Goal: Task Accomplishment & Management: Manage account settings

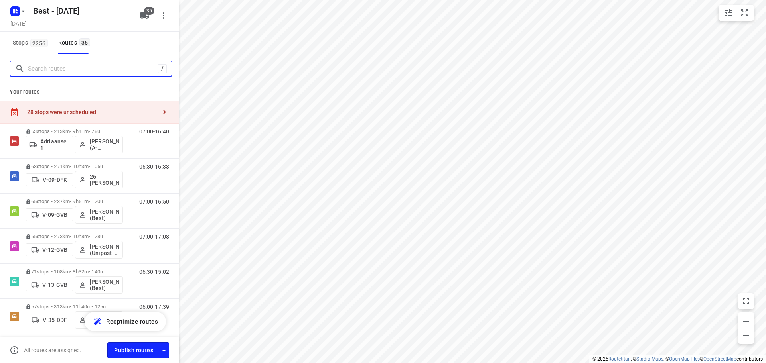
click at [81, 69] on input "Search routes" at bounding box center [93, 69] width 130 height 12
click at [124, 110] on div "28 stops were unscheduled" at bounding box center [91, 112] width 129 height 6
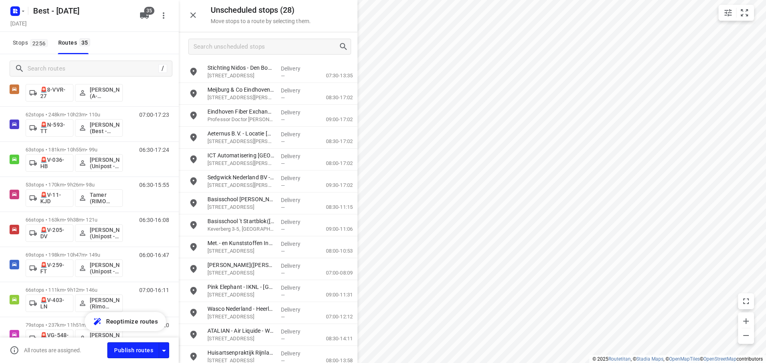
scroll to position [1037, 0]
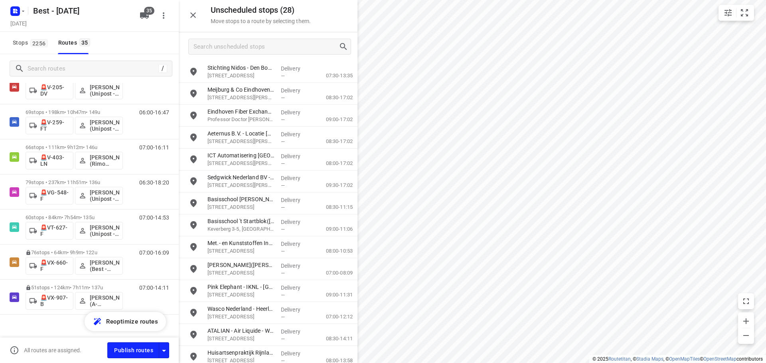
click at [198, 14] on button "button" at bounding box center [193, 15] width 16 height 16
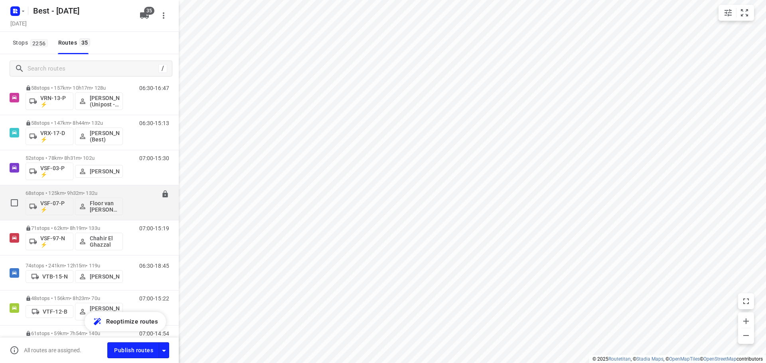
scroll to position [558, 0]
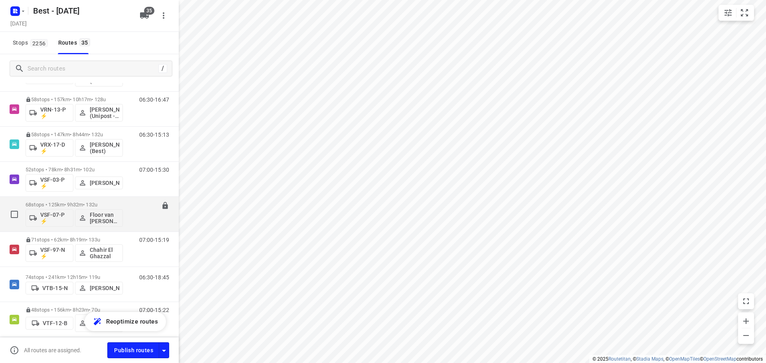
click at [69, 126] on div "58 stops • 157km • 10h17m • 128u VRN-13-P ⚡ Ibrahim Alobaid (Unipost - ZZP - Be…" at bounding box center [89, 109] width 179 height 35
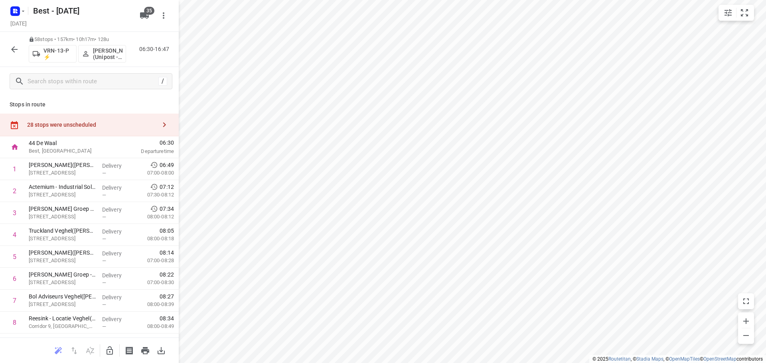
click at [8, 48] on button "button" at bounding box center [14, 49] width 16 height 16
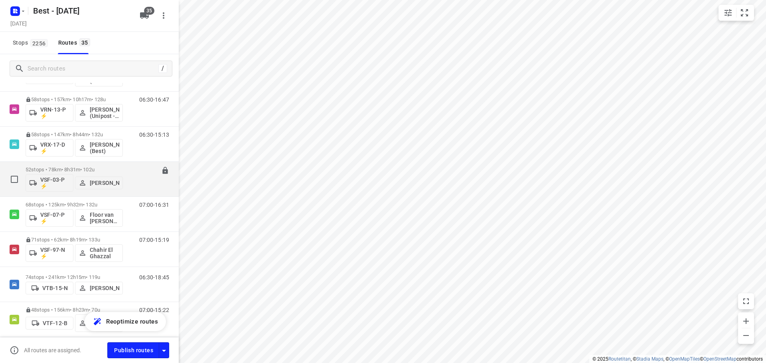
click at [53, 163] on div "52 stops • 78km • 8h31m • 102u VSF-03-P ⚡ Andy De Vreede" at bounding box center [74, 179] width 97 height 33
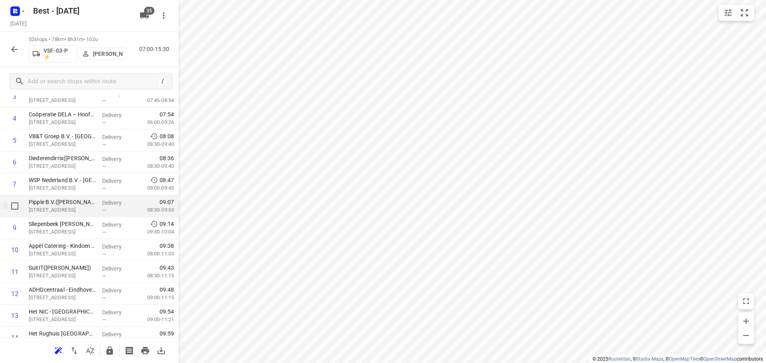
scroll to position [120, 0]
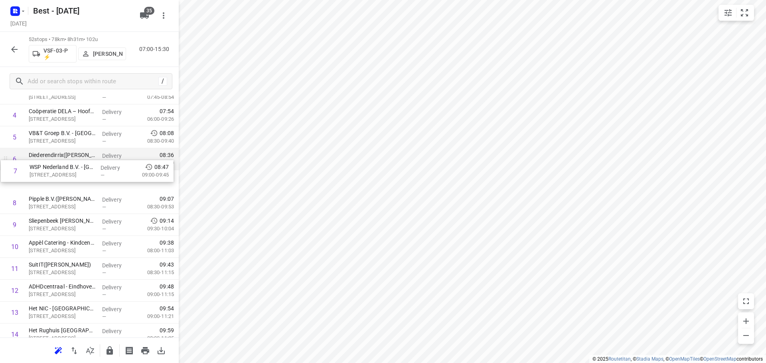
drag, startPoint x: 90, startPoint y: 186, endPoint x: 91, endPoint y: 169, distance: 16.8
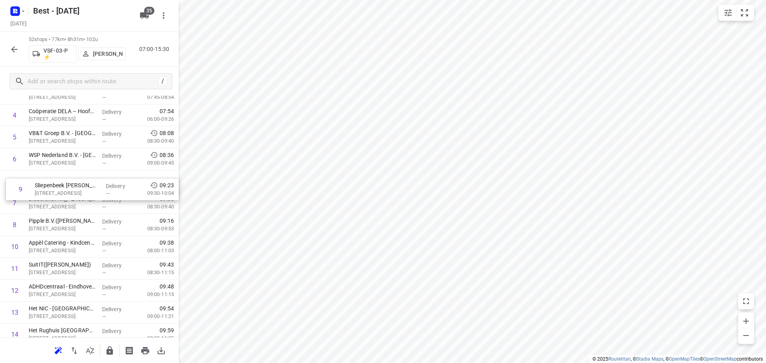
drag, startPoint x: 79, startPoint y: 226, endPoint x: 85, endPoint y: 187, distance: 39.9
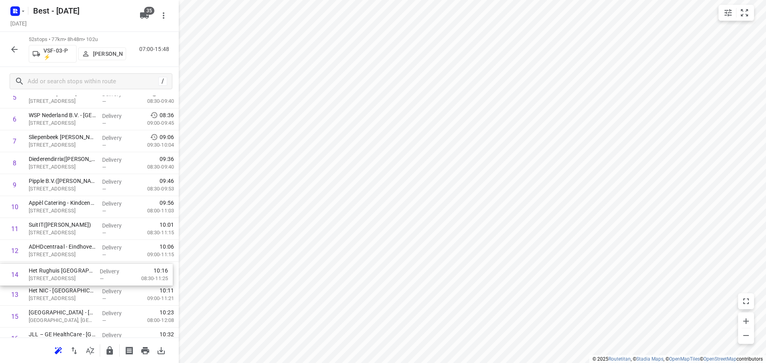
scroll to position [160, 0]
drag, startPoint x: 76, startPoint y: 291, endPoint x: 81, endPoint y: 221, distance: 69.6
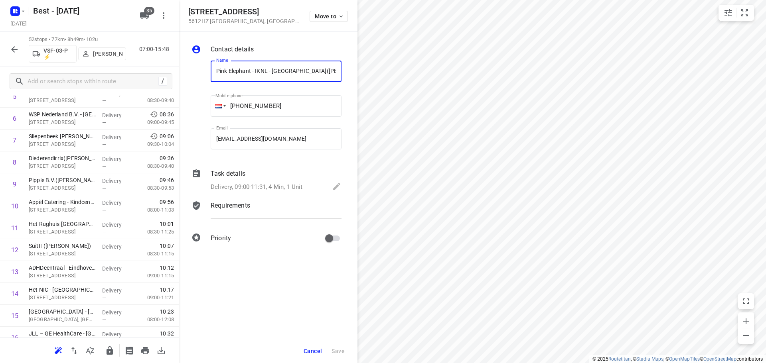
scroll to position [0, 7]
click at [320, 17] on span "Move to" at bounding box center [330, 16] width 30 height 6
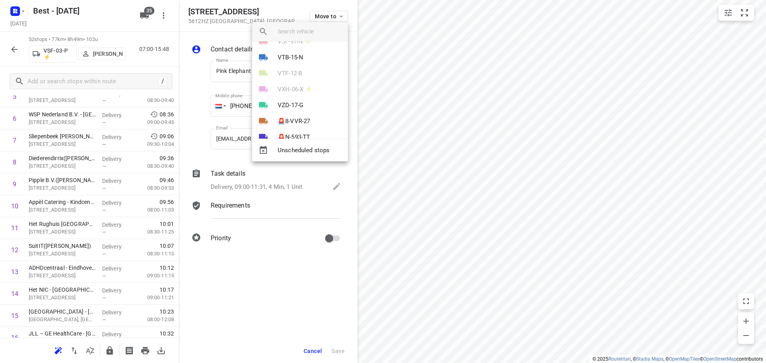
scroll to position [238, 0]
click at [291, 95] on li "VSF-03-P ⚡" at bounding box center [300, 89] width 96 height 16
click at [281, 109] on li "12" at bounding box center [300, 110] width 96 height 16
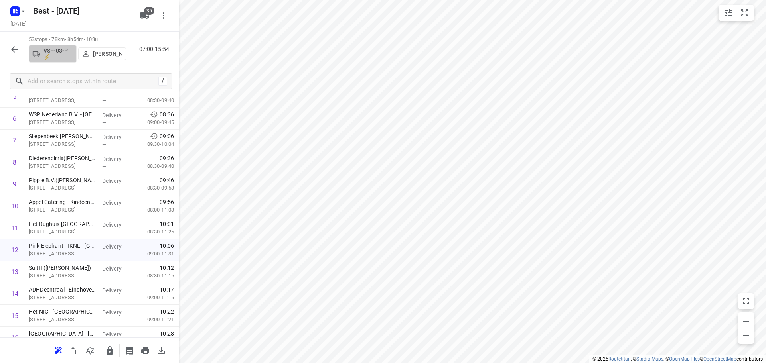
click at [49, 51] on p "VSF-03-P ⚡" at bounding box center [58, 53] width 30 height 13
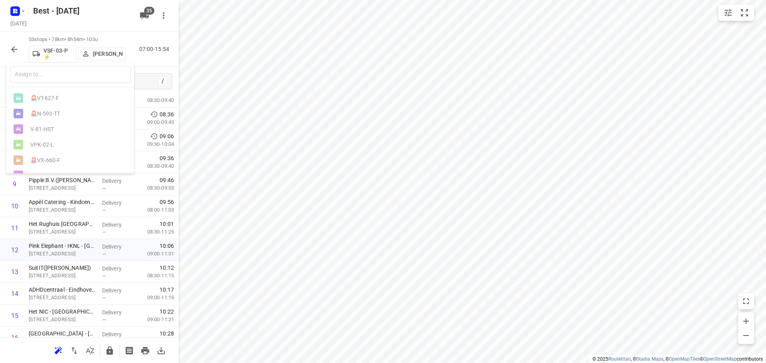
click at [110, 29] on div at bounding box center [383, 181] width 766 height 363
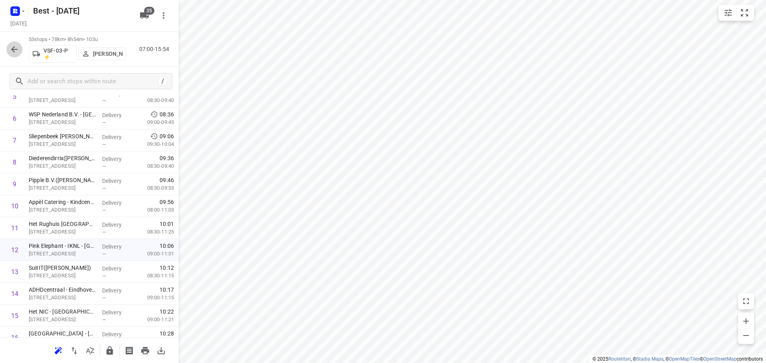
click at [19, 47] on button "button" at bounding box center [14, 49] width 16 height 16
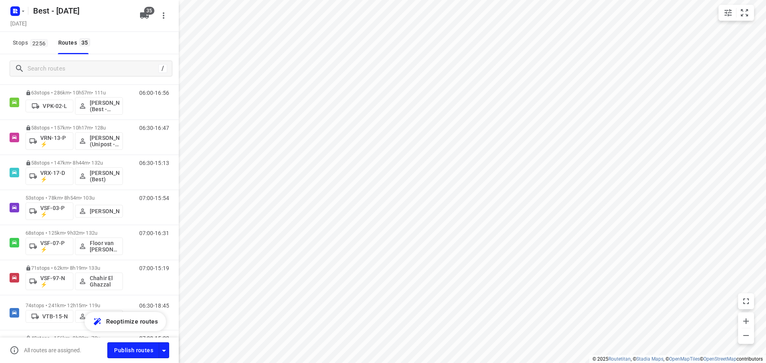
scroll to position [558, 0]
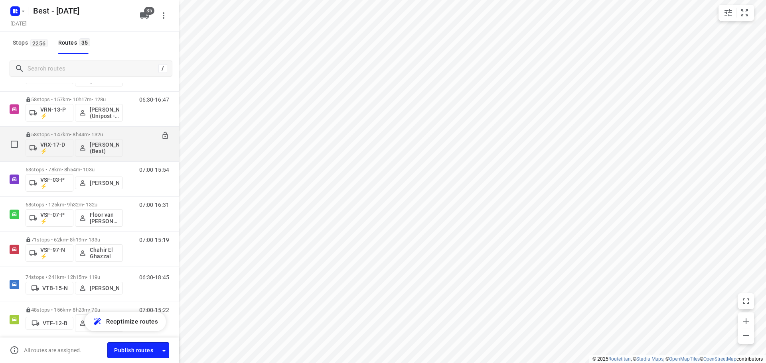
click at [85, 161] on div "58 stops • 147km • 8h44m • 132u VRX-17-D ⚡ Merijn Janssen (Best) 06:30-15:13" at bounding box center [89, 144] width 179 height 35
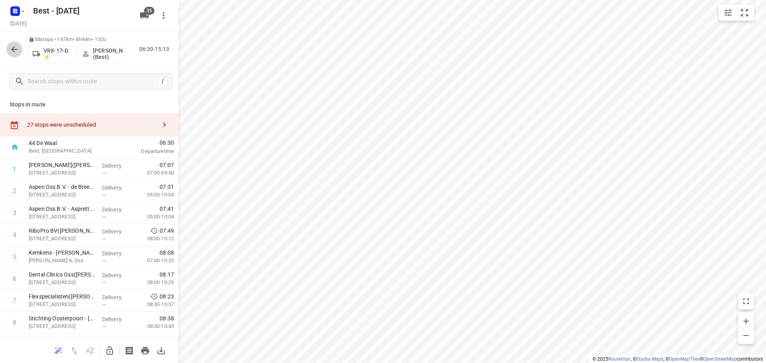
click at [18, 47] on icon "button" at bounding box center [15, 50] width 10 height 10
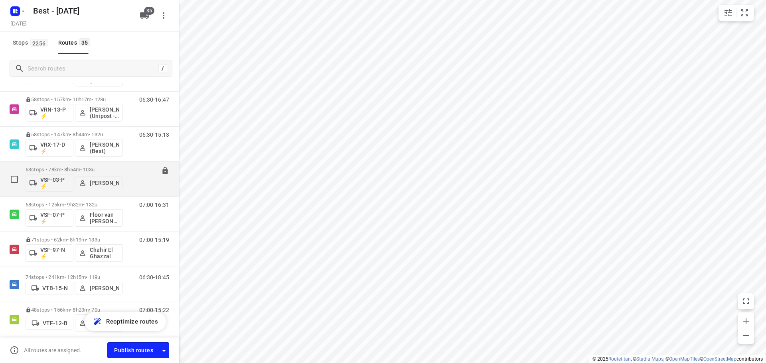
click at [70, 167] on p "53 stops • 78km • 8h54m • 103u" at bounding box center [74, 170] width 97 height 6
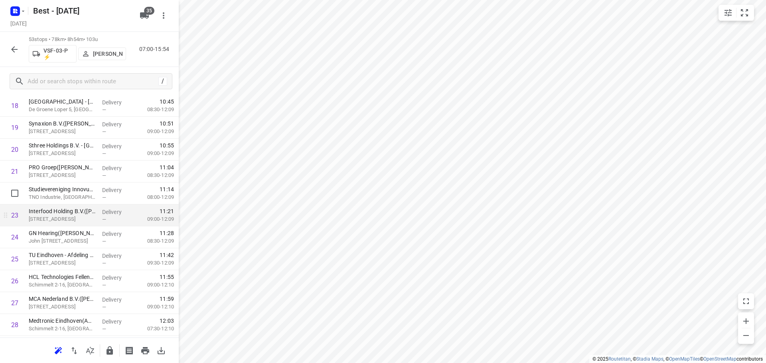
scroll to position [439, 0]
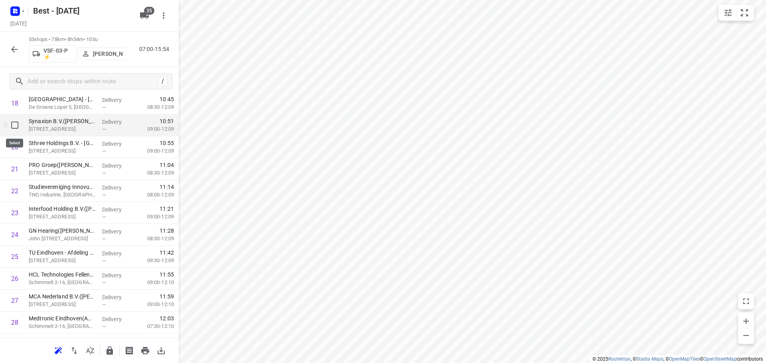
click at [15, 132] on input "checkbox" at bounding box center [15, 125] width 16 height 16
checkbox input "true"
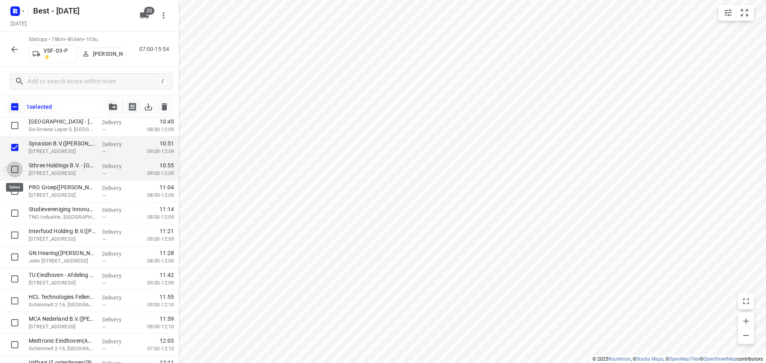
click at [19, 170] on input "checkbox" at bounding box center [15, 169] width 16 height 16
checkbox input "true"
click at [14, 193] on input "checkbox" at bounding box center [15, 191] width 16 height 16
checkbox input "true"
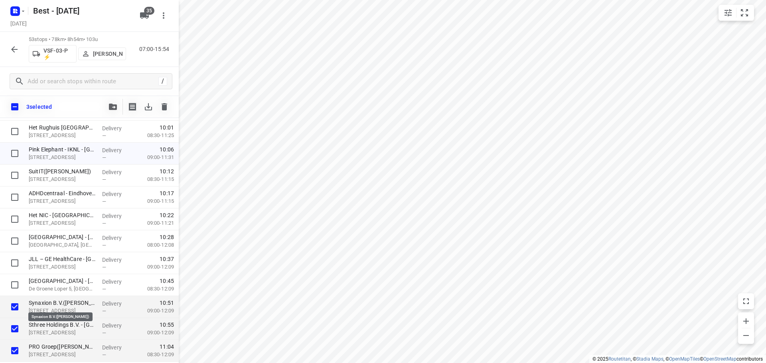
scroll to position [281, 0]
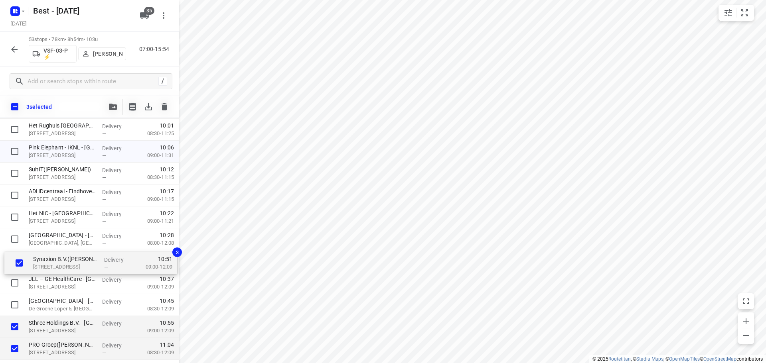
drag, startPoint x: 41, startPoint y: 305, endPoint x: 45, endPoint y: 259, distance: 46.1
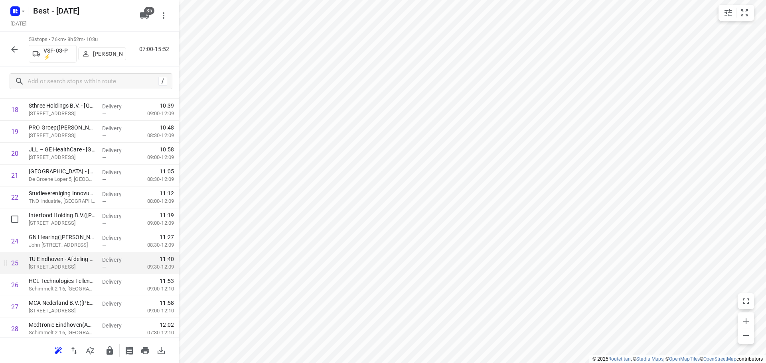
scroll to position [441, 0]
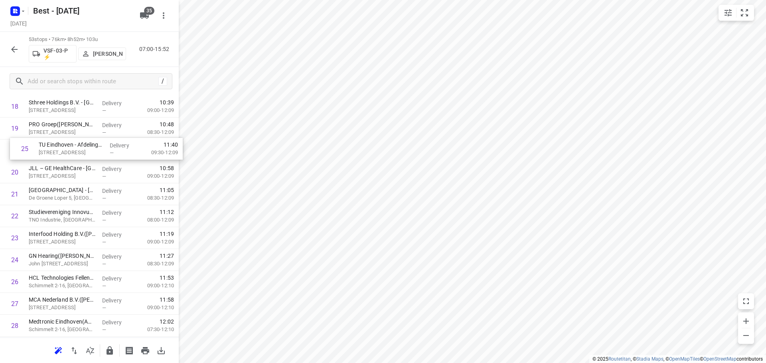
drag, startPoint x: 82, startPoint y: 254, endPoint x: 92, endPoint y: 146, distance: 108.9
click at [92, 146] on div "1 Jongeneel - Eindhoven(Jongeneel Eindhoven - Receptie ) De Kade, Eindhoven Del…" at bounding box center [89, 304] width 179 height 1162
drag, startPoint x: 95, startPoint y: 206, endPoint x: 99, endPoint y: 195, distance: 12.0
click at [99, 195] on div "1 Jongeneel - Eindhoven(Jongeneel Eindhoven - Receptie ) De Kade, Eindhoven Del…" at bounding box center [89, 305] width 179 height 1162
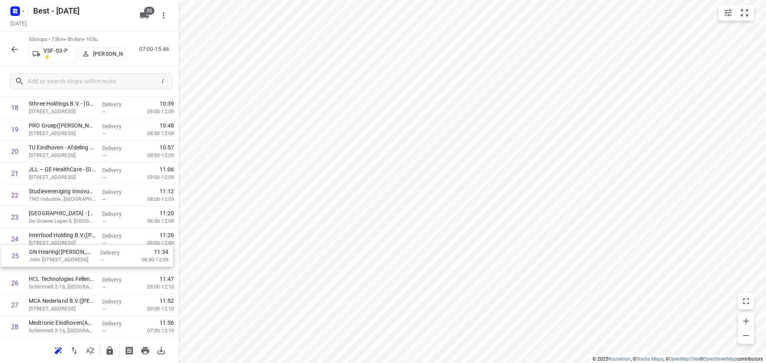
drag, startPoint x: 60, startPoint y: 257, endPoint x: 63, endPoint y: 234, distance: 23.0
click at [63, 236] on div "1 Jongeneel - Eindhoven(Jongeneel Eindhoven - Receptie ) De Kade, Eindhoven Del…" at bounding box center [89, 305] width 179 height 1162
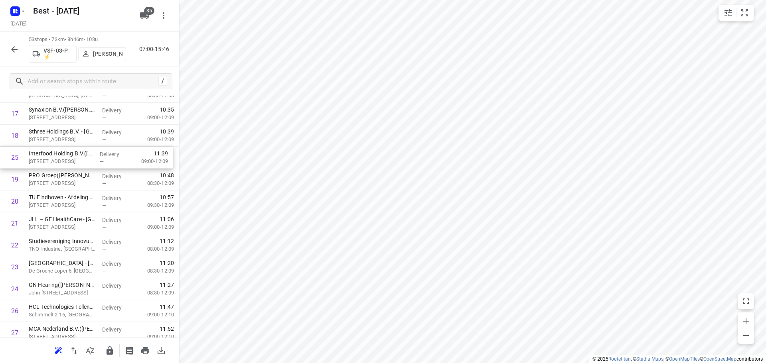
scroll to position [404, 0]
drag, startPoint x: 55, startPoint y: 258, endPoint x: 55, endPoint y: 153, distance: 104.9
click at [55, 153] on div "1 Jongeneel - Eindhoven(Jongeneel Eindhoven - Receptie ) De Kade, Eindhoven Del…" at bounding box center [89, 335] width 179 height 1162
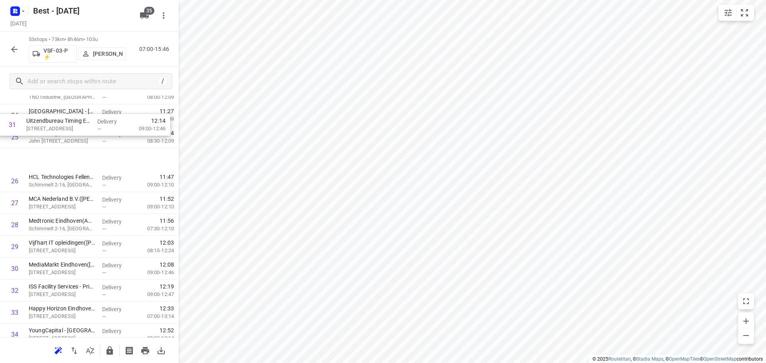
scroll to position [555, 0]
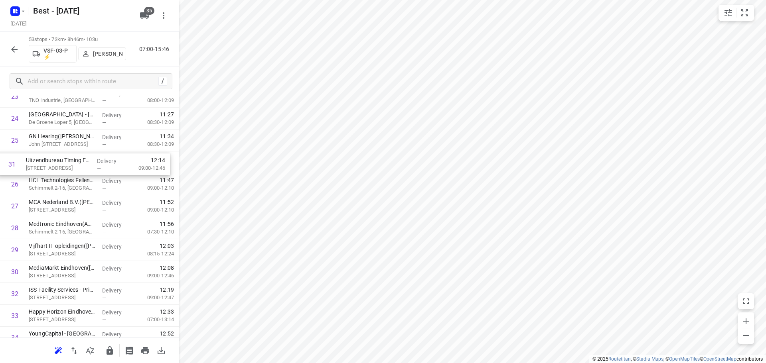
drag, startPoint x: 67, startPoint y: 142, endPoint x: 64, endPoint y: 162, distance: 20.9
click at [64, 162] on div "1 Jongeneel - Eindhoven(Jongeneel Eindhoven - Receptie ) De Kade, Eindhoven Del…" at bounding box center [89, 184] width 179 height 1162
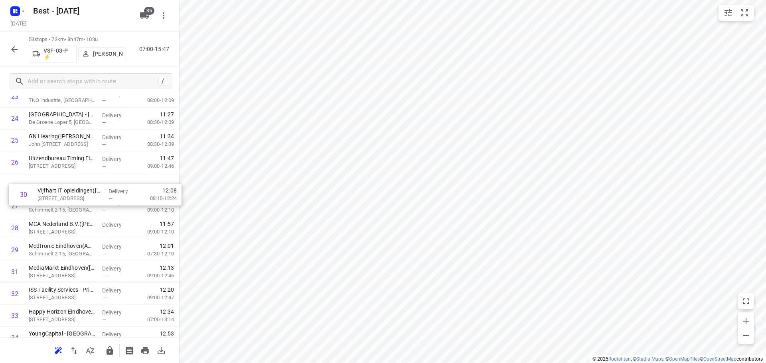
drag, startPoint x: 44, startPoint y: 250, endPoint x: 55, endPoint y: 187, distance: 64.6
click at [55, 187] on div "1 Jongeneel - Eindhoven(Jongeneel Eindhoven - Receptie ) De Kade, Eindhoven Del…" at bounding box center [89, 184] width 179 height 1162
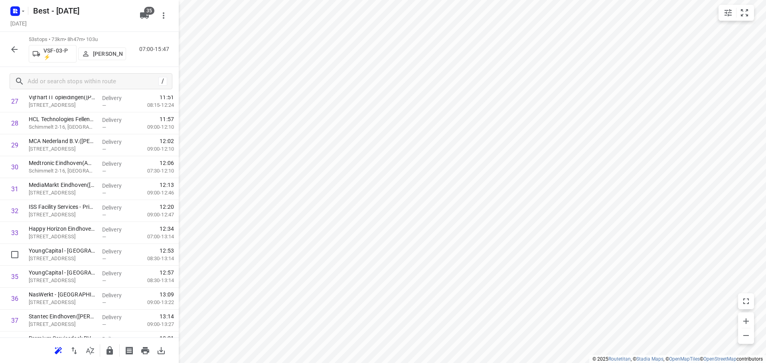
scroll to position [678, 0]
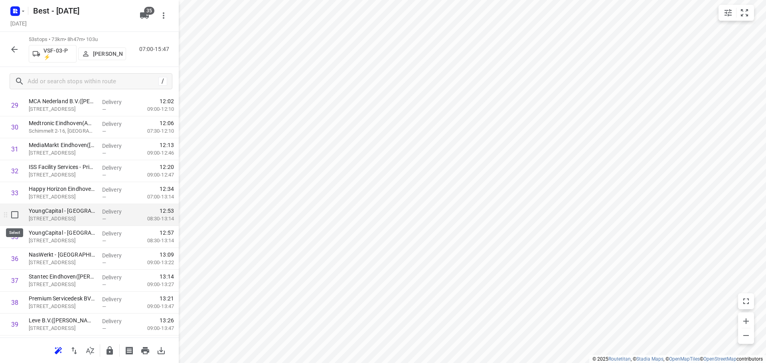
click at [12, 216] on input "checkbox" at bounding box center [15, 215] width 16 height 16
checkbox input "true"
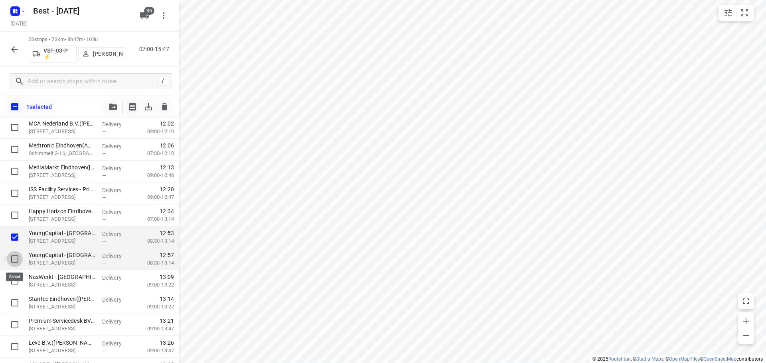
click at [14, 254] on input "checkbox" at bounding box center [15, 259] width 16 height 16
checkbox input "true"
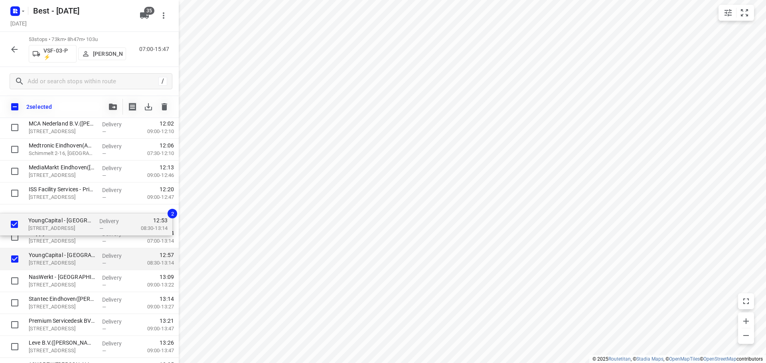
drag, startPoint x: 48, startPoint y: 236, endPoint x: 47, endPoint y: 210, distance: 26.4
click at [47, 210] on div "Jongeneel - Eindhoven(Jongeneel Eindhoven - Receptie ) De Kade, Eindhoven Deliv…" at bounding box center [89, 84] width 179 height 1162
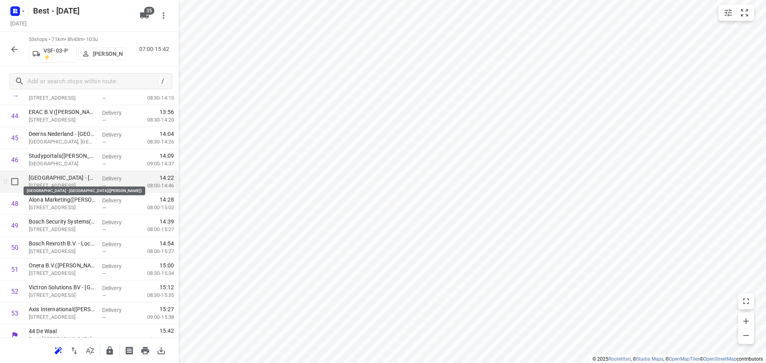
scroll to position [997, 0]
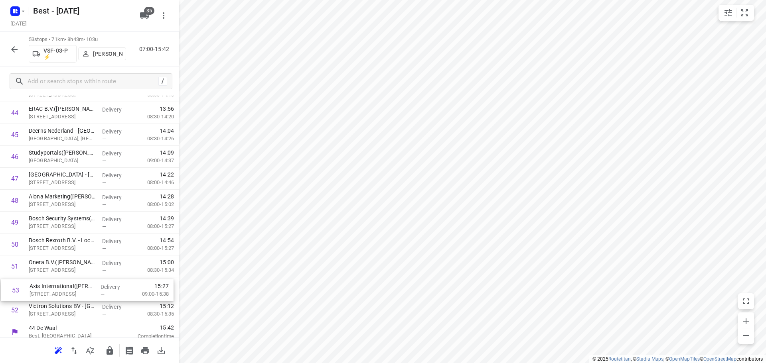
drag, startPoint x: 75, startPoint y: 319, endPoint x: 77, endPoint y: 289, distance: 29.9
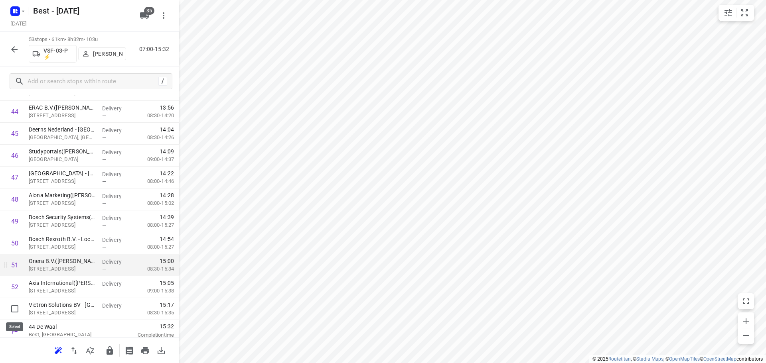
click at [15, 309] on input "checkbox" at bounding box center [15, 309] width 16 height 16
checkbox input "true"
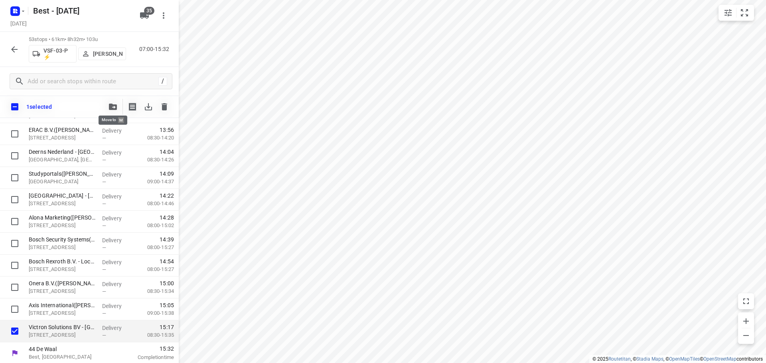
click at [113, 106] on icon "button" at bounding box center [113, 107] width 8 height 6
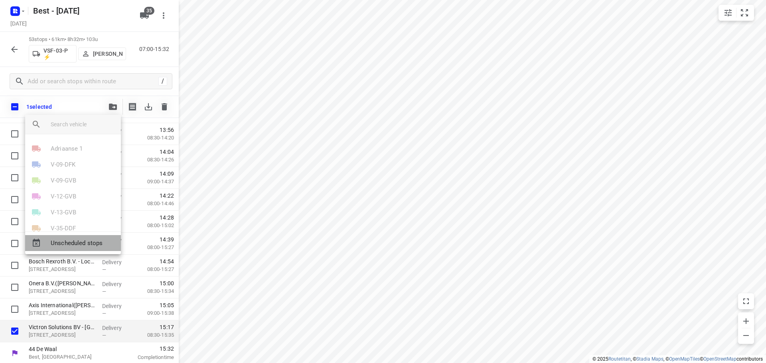
click at [72, 239] on span "Unscheduled stops" at bounding box center [83, 243] width 64 height 9
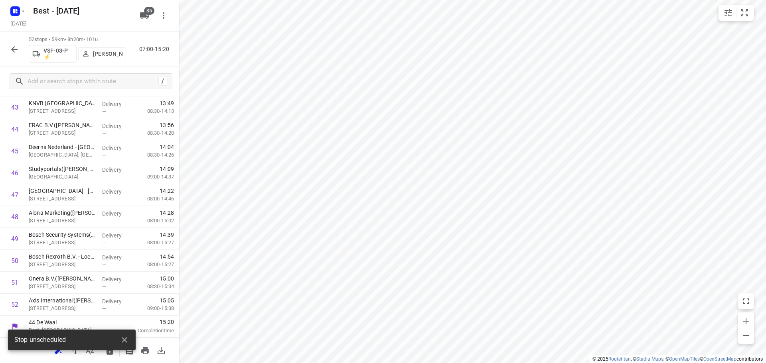
scroll to position [983, 0]
click at [124, 340] on icon "button" at bounding box center [125, 340] width 6 height 6
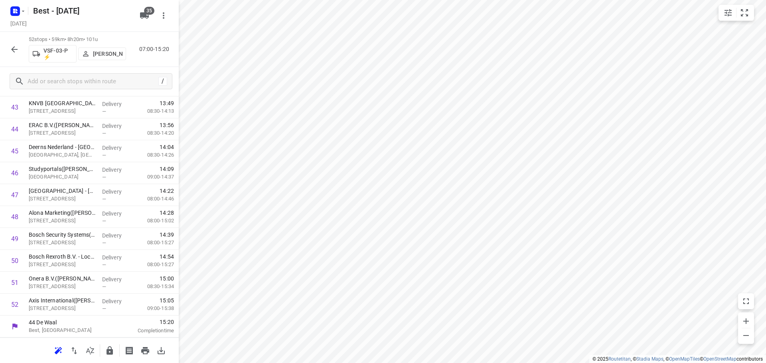
click at [109, 350] on icon "button" at bounding box center [109, 351] width 6 height 8
click at [14, 45] on icon "button" at bounding box center [15, 50] width 10 height 10
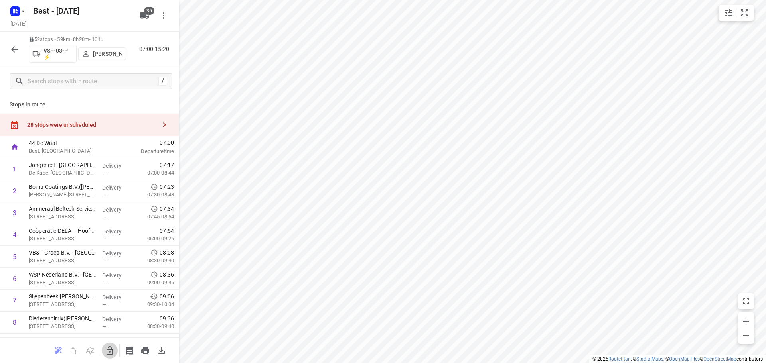
click at [108, 349] on icon "button" at bounding box center [109, 351] width 6 height 8
click at [133, 127] on div "28 stops were unscheduled" at bounding box center [91, 125] width 129 height 6
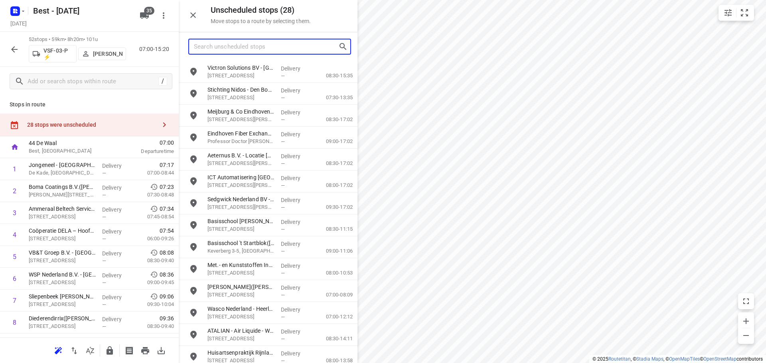
click at [242, 50] on input "Search unscheduled stops" at bounding box center [266, 47] width 144 height 12
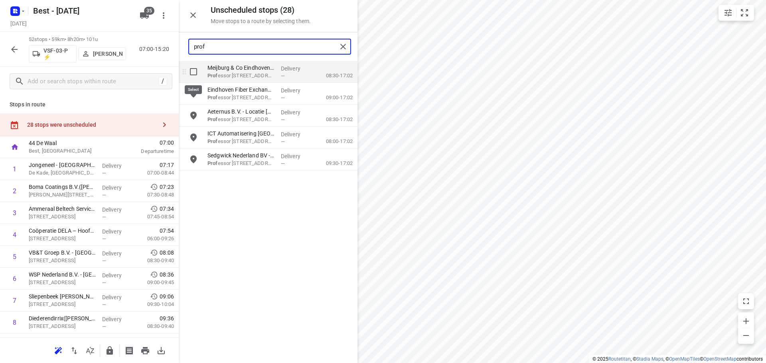
type input "prof"
click at [191, 71] on input "grid" at bounding box center [193, 72] width 16 height 16
checkbox input "true"
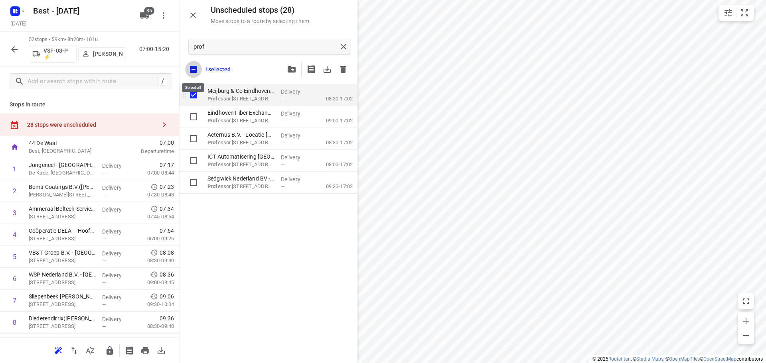
click at [191, 71] on input "checkbox" at bounding box center [193, 69] width 17 height 17
checkbox input "false"
checkbox input "true"
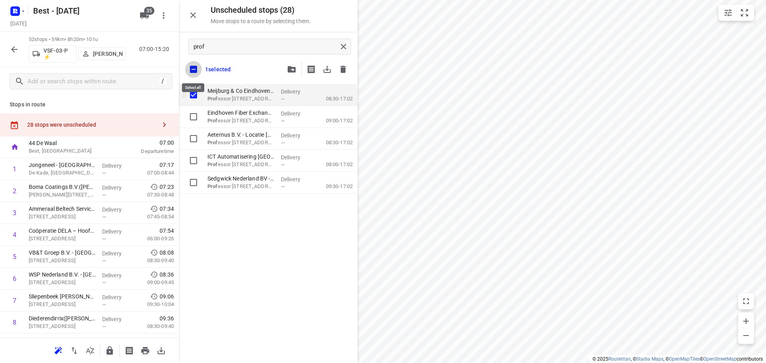
checkbox input "true"
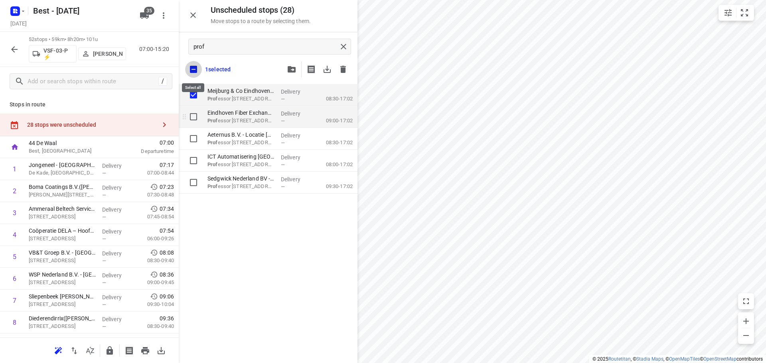
checkbox input "true"
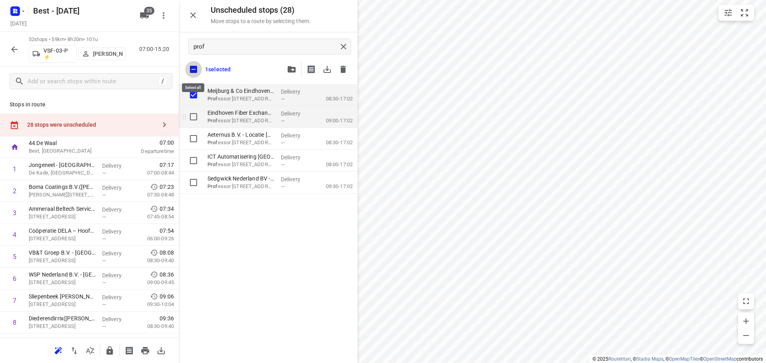
checkbox input "true"
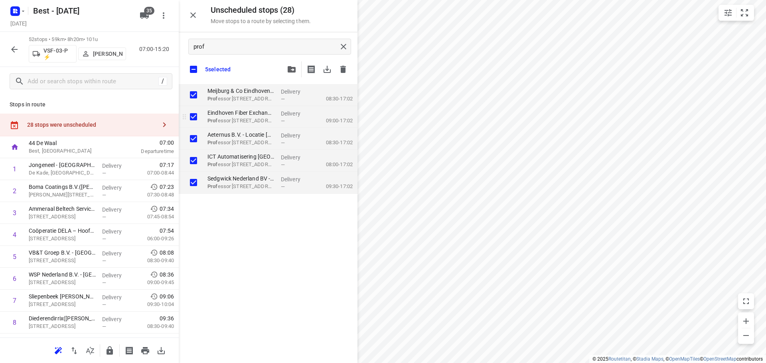
checkbox input "true"
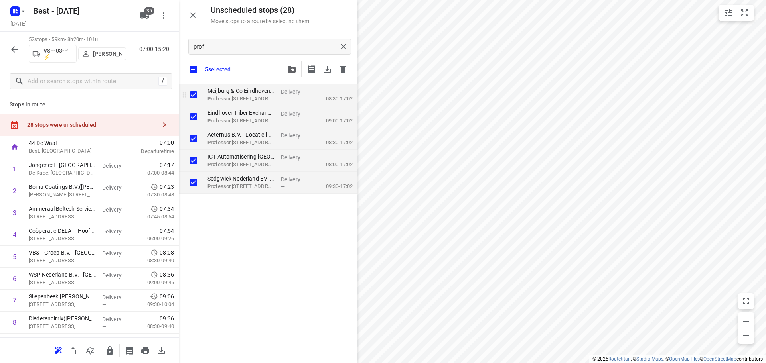
checkbox input "true"
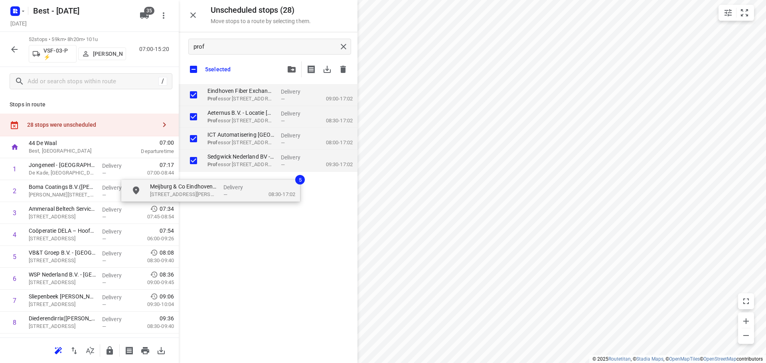
checkbox input "true"
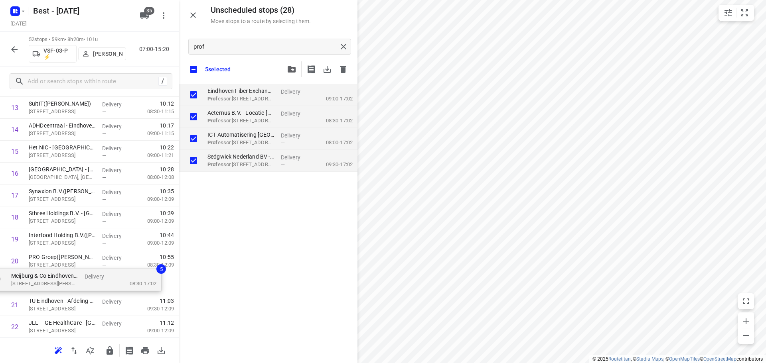
scroll to position [327, 0]
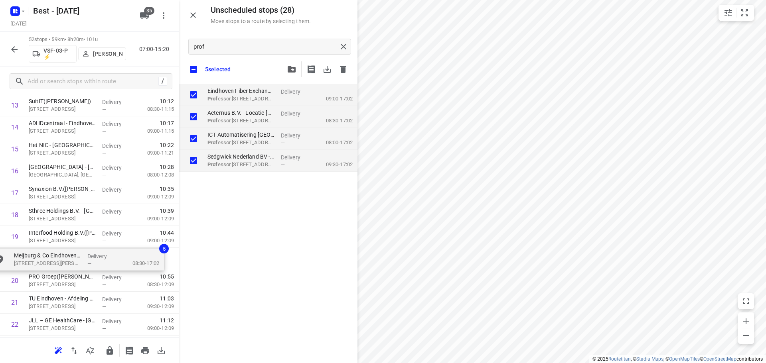
drag, startPoint x: 281, startPoint y: 98, endPoint x: 81, endPoint y: 270, distance: 263.8
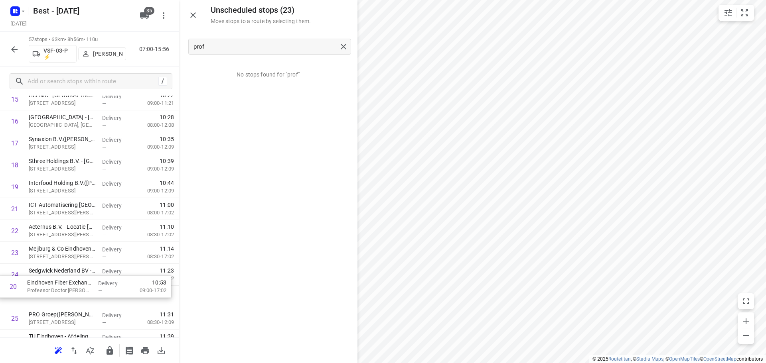
scroll to position [384, 0]
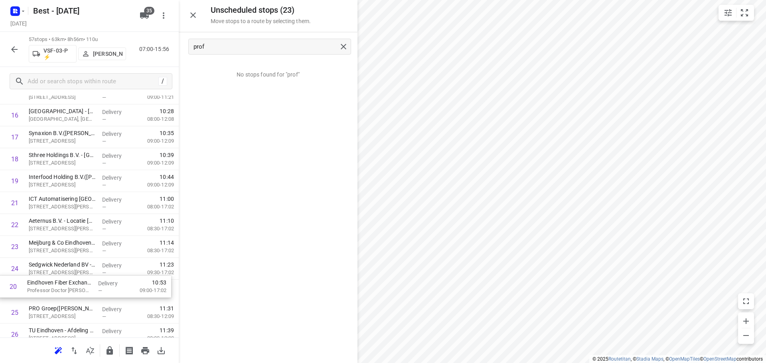
drag, startPoint x: 63, startPoint y: 226, endPoint x: 62, endPoint y: 302, distance: 76.6
click at [113, 346] on icon "button" at bounding box center [110, 351] width 10 height 10
click at [5, 47] on div "57 stops • 61km • 8h52m • 110u VSF-03-P ⚡ Andy De Vreede 07:00-15:52" at bounding box center [89, 49] width 179 height 35
click at [10, 48] on icon "button" at bounding box center [15, 50] width 10 height 10
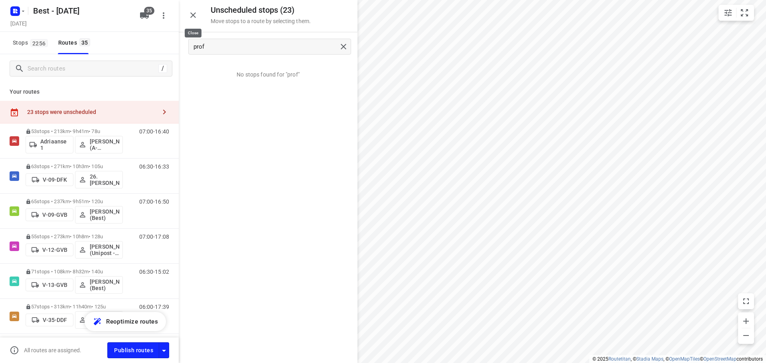
click at [197, 18] on icon "button" at bounding box center [193, 15] width 10 height 10
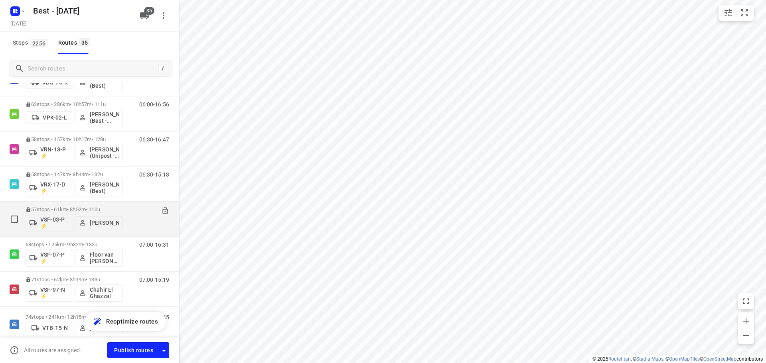
scroll to position [598, 0]
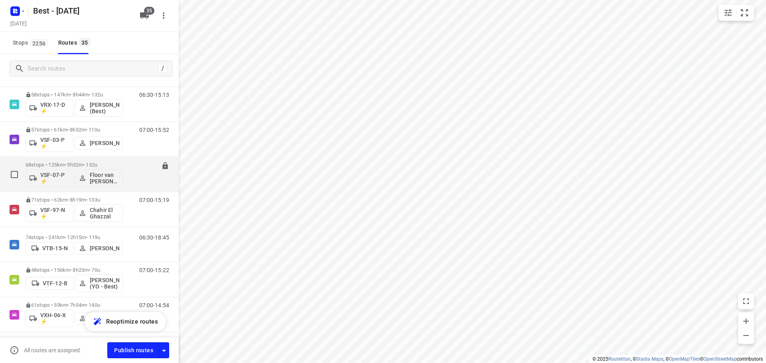
click at [84, 164] on p "68 stops • 125km • 9h32m • 132u" at bounding box center [74, 165] width 97 height 6
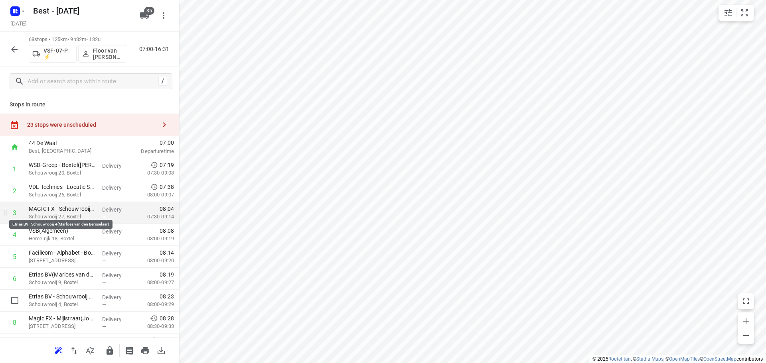
scroll to position [239, 0]
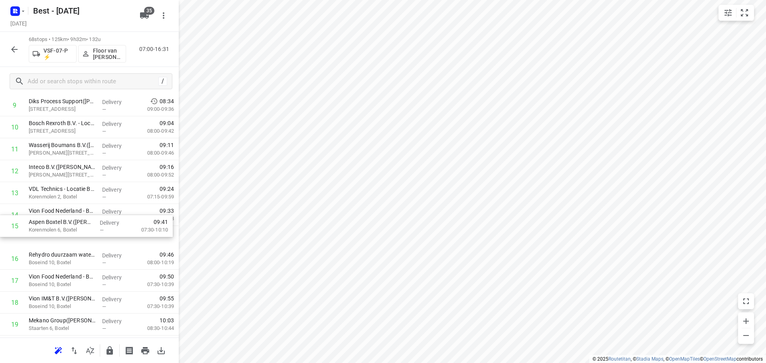
drag, startPoint x: 75, startPoint y: 228, endPoint x: 75, endPoint y: 217, distance: 10.8
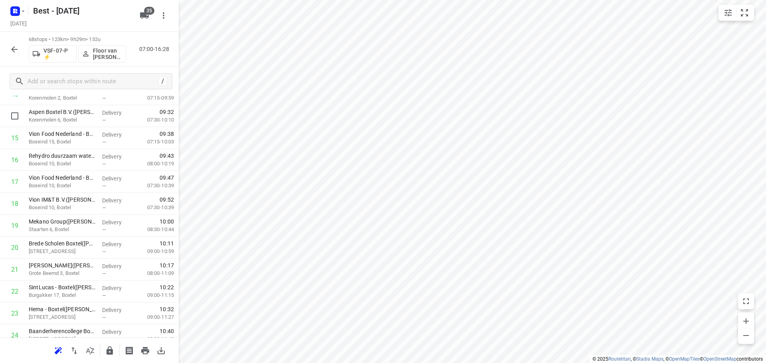
scroll to position [478, 0]
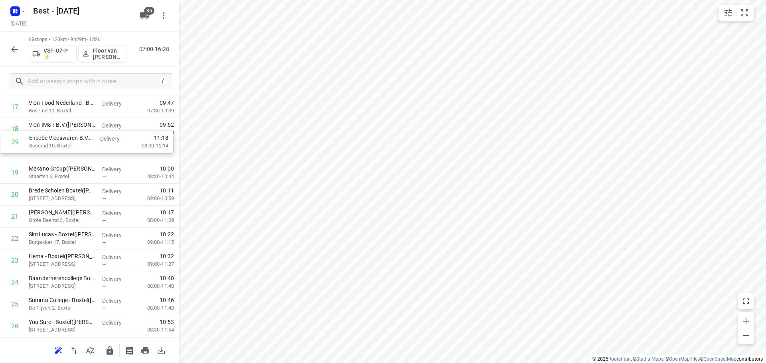
drag, startPoint x: 71, startPoint y: 300, endPoint x: 71, endPoint y: 134, distance: 165.5
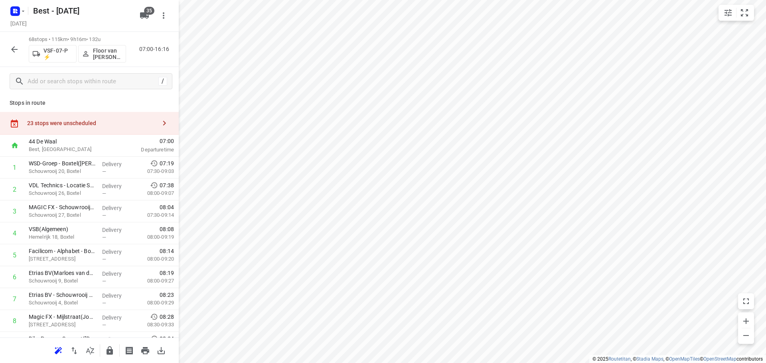
scroll to position [0, 0]
click at [157, 131] on button "button" at bounding box center [164, 125] width 16 height 16
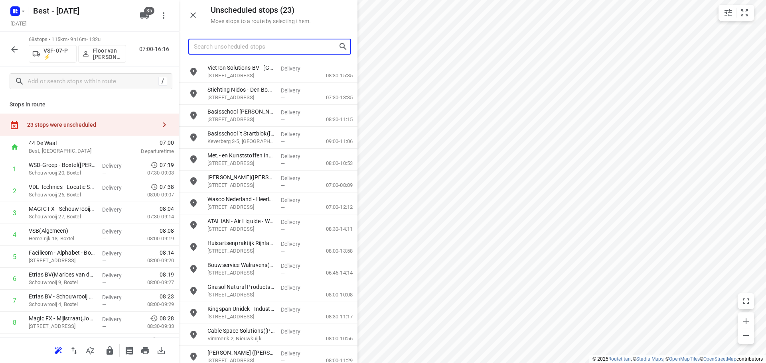
click at [239, 52] on input "Search unscheduled stops" at bounding box center [266, 47] width 144 height 12
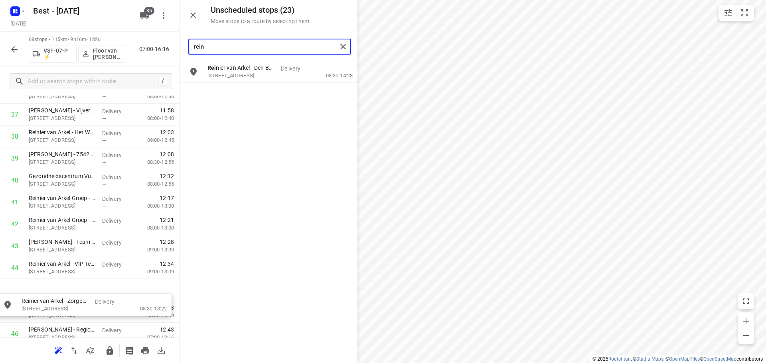
scroll to position [846, 0]
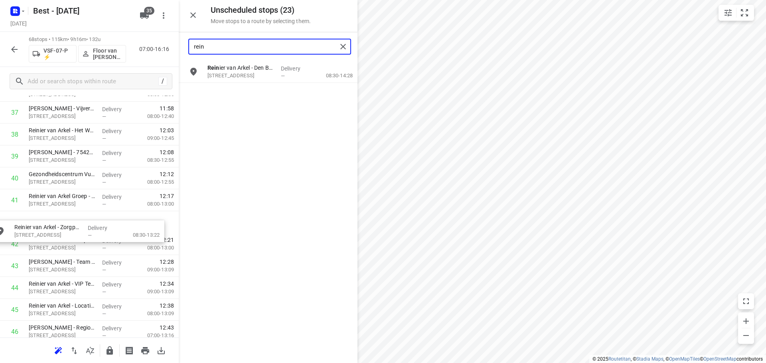
drag, startPoint x: 226, startPoint y: 72, endPoint x: 28, endPoint y: 233, distance: 255.4
type input "rein"
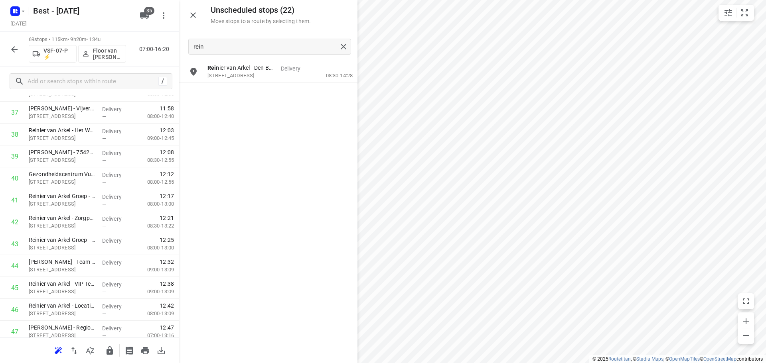
click at [191, 14] on icon "button" at bounding box center [193, 15] width 10 height 10
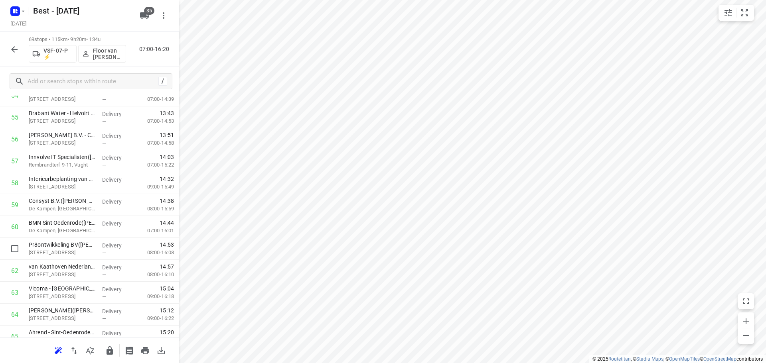
scroll to position [1196, 0]
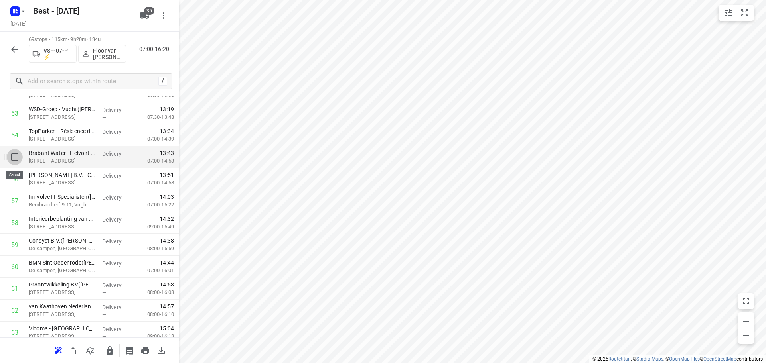
click at [15, 163] on input "checkbox" at bounding box center [15, 157] width 16 height 16
checkbox input "true"
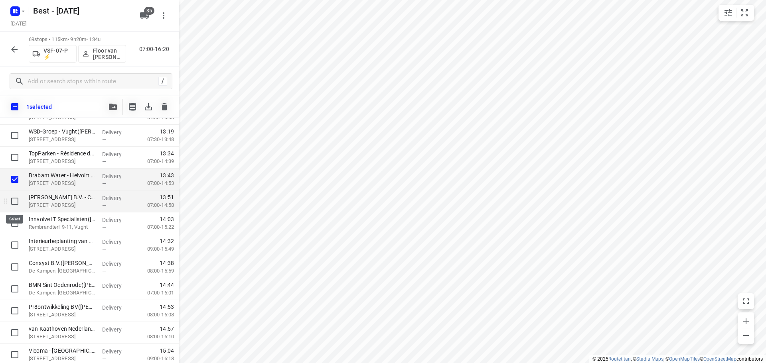
click at [11, 199] on input "checkbox" at bounding box center [15, 201] width 16 height 16
checkbox input "true"
click at [11, 225] on input "checkbox" at bounding box center [15, 223] width 16 height 16
checkbox input "true"
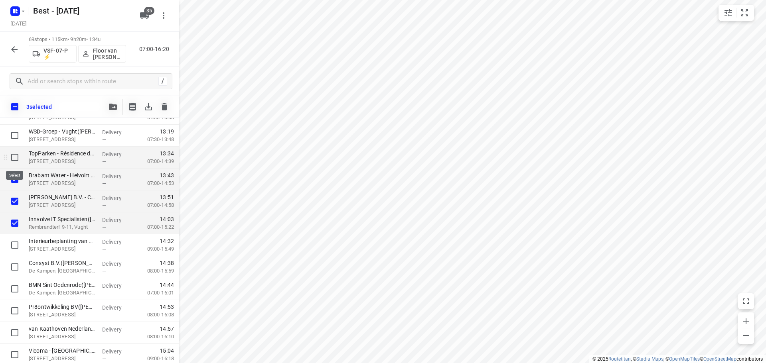
click at [20, 159] on input "checkbox" at bounding box center [15, 158] width 16 height 16
checkbox input "true"
click at [111, 108] on icon "button" at bounding box center [113, 107] width 8 height 6
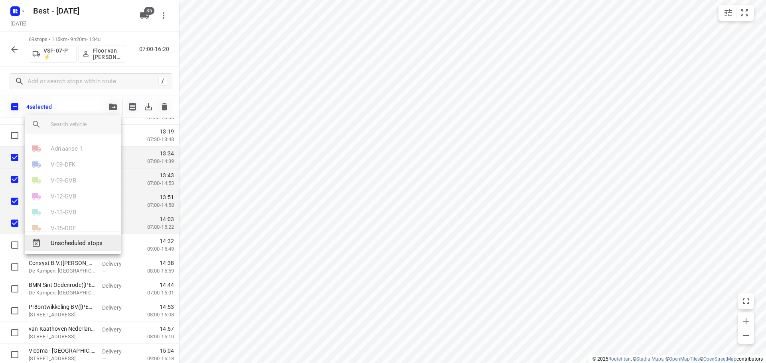
click at [71, 240] on span "Unscheduled stops" at bounding box center [83, 243] width 64 height 9
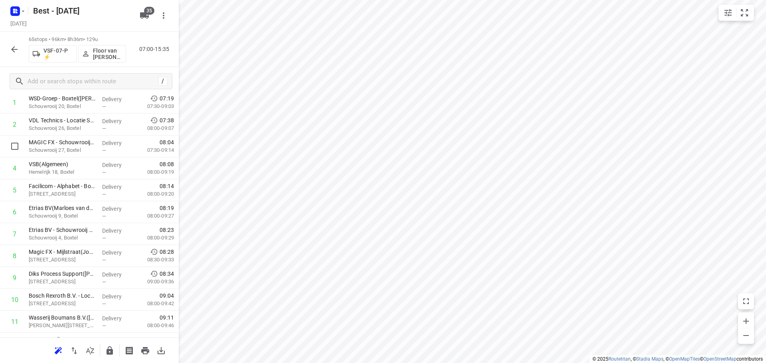
scroll to position [0, 0]
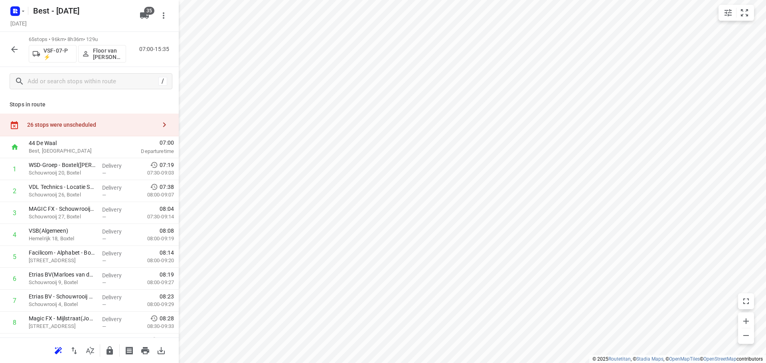
click at [109, 119] on div "26 stops were unscheduled" at bounding box center [89, 125] width 179 height 23
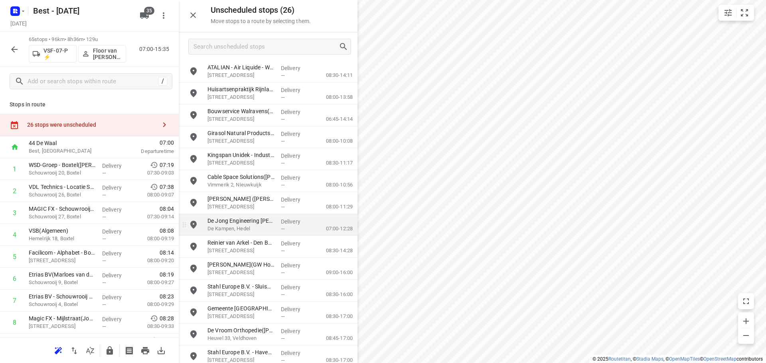
scroll to position [230, 0]
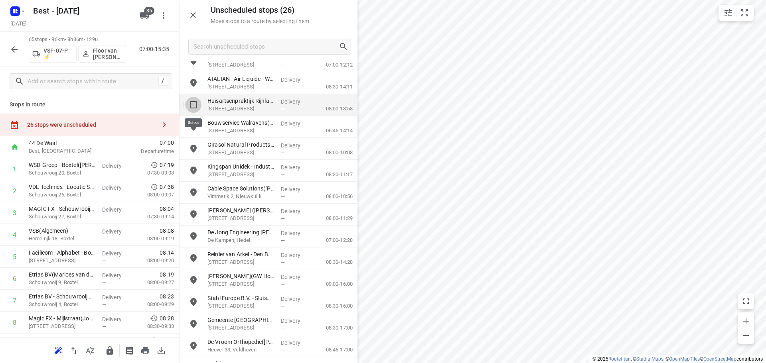
click at [192, 110] on input "grid" at bounding box center [193, 105] width 16 height 16
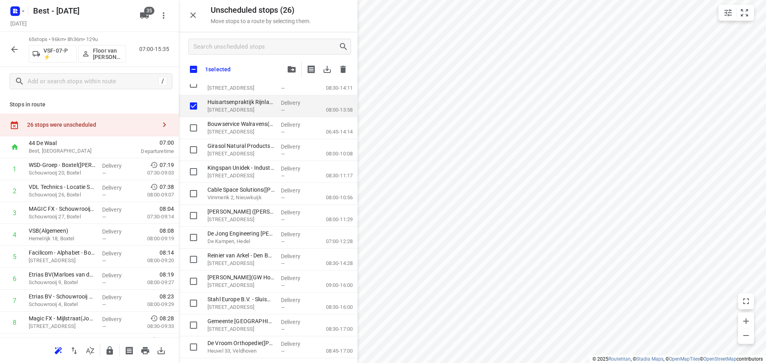
scroll to position [214, 0]
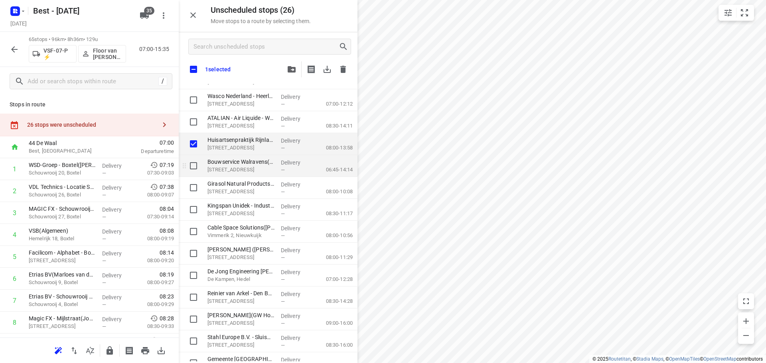
checkbox input "true"
click at [196, 170] on input "grid" at bounding box center [193, 166] width 16 height 16
checkbox input "true"
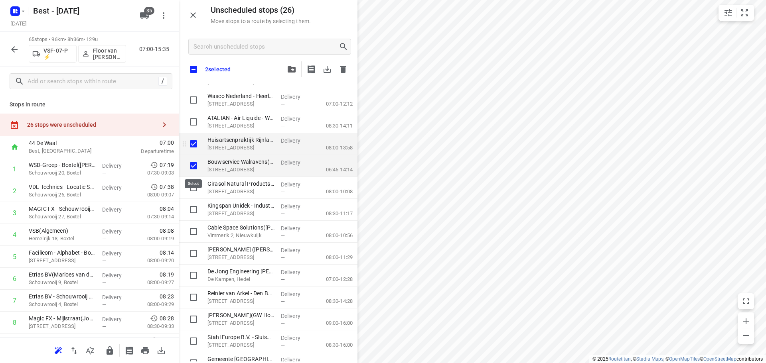
checkbox input "true"
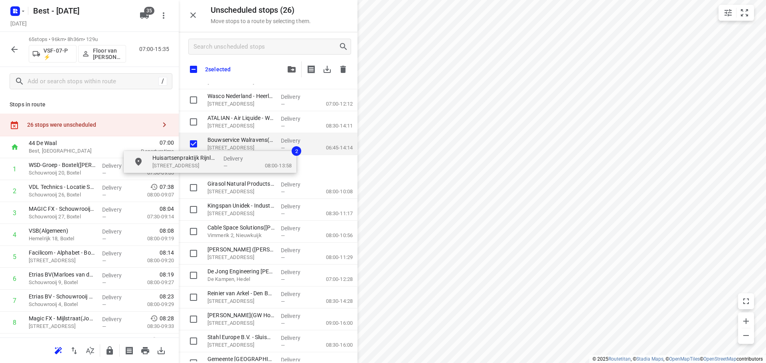
scroll to position [214, 0]
checkbox input "true"
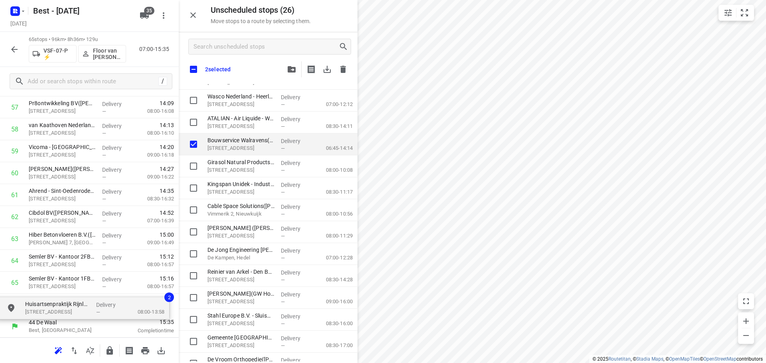
drag, startPoint x: 238, startPoint y: 151, endPoint x: 54, endPoint y: 313, distance: 245.8
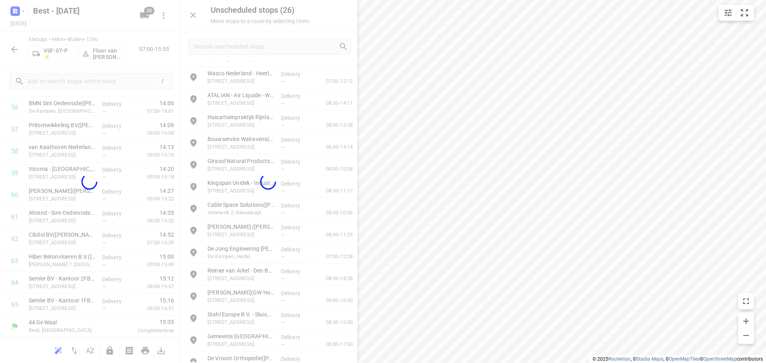
scroll to position [1268, 0]
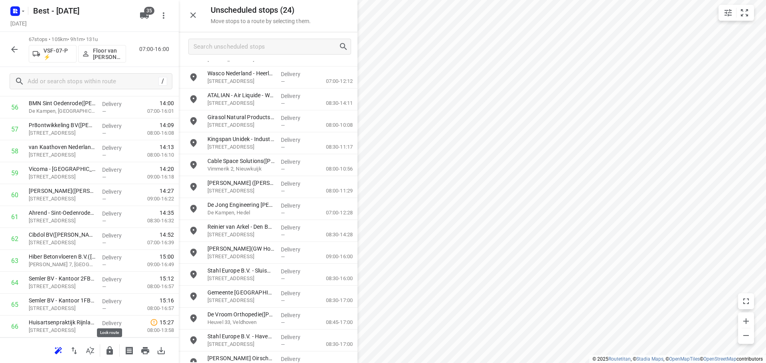
click at [106, 352] on icon "button" at bounding box center [110, 351] width 10 height 10
click at [18, 48] on icon "button" at bounding box center [15, 50] width 10 height 10
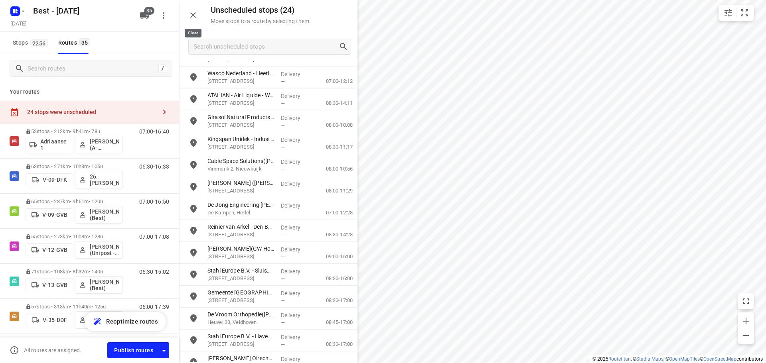
click at [191, 16] on icon "button" at bounding box center [193, 15] width 10 height 10
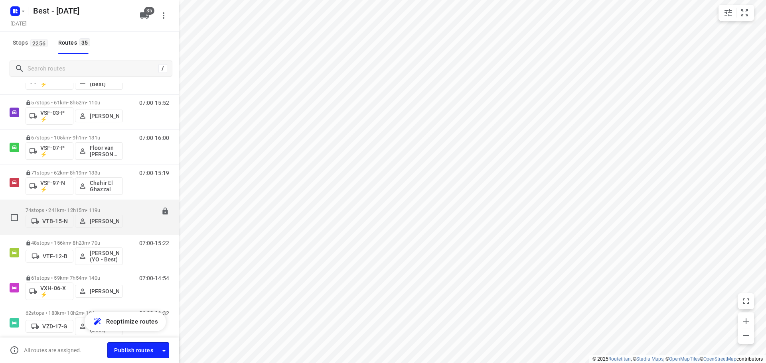
scroll to position [638, 0]
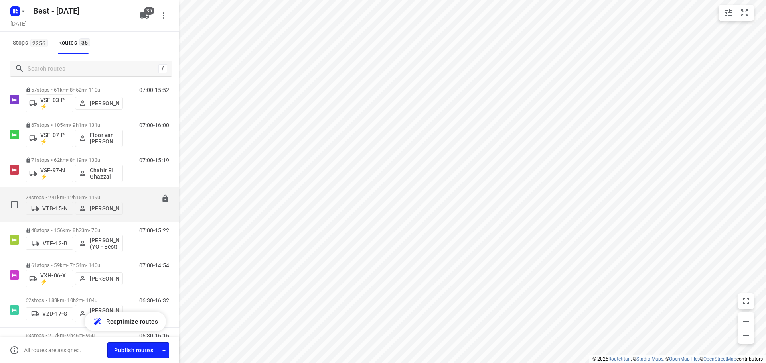
click at [71, 201] on div "VTB-15-N Niels van Geffen" at bounding box center [74, 208] width 97 height 14
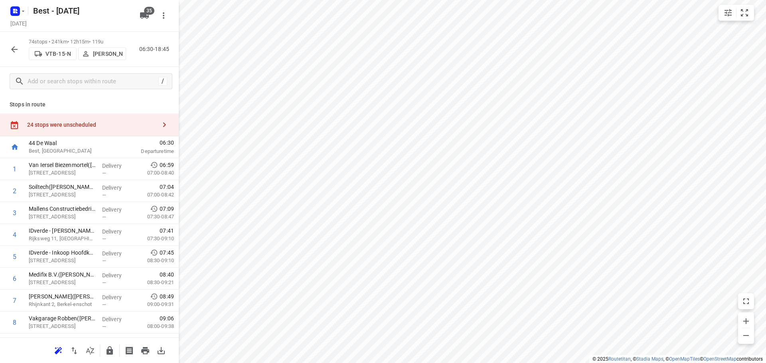
click at [94, 348] on icon "button" at bounding box center [90, 351] width 8 height 8
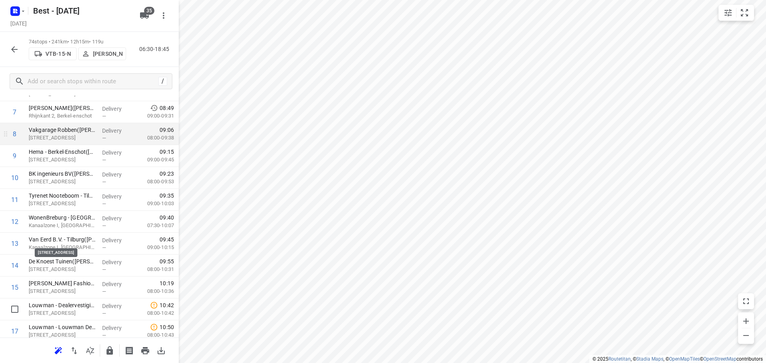
scroll to position [279, 0]
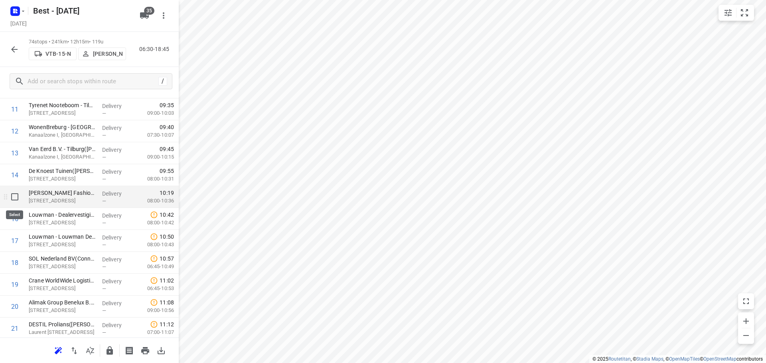
click at [18, 202] on input "checkbox" at bounding box center [15, 197] width 16 height 16
checkbox input "true"
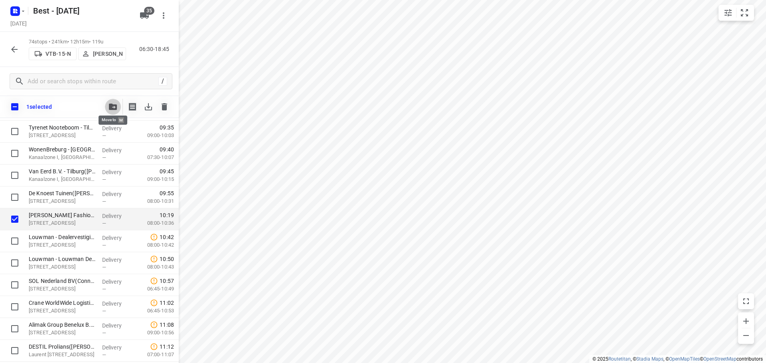
click at [115, 112] on button "button" at bounding box center [113, 107] width 16 height 16
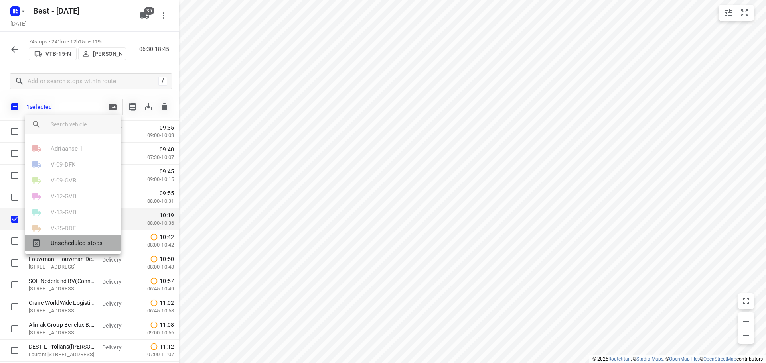
click at [81, 236] on div "Unscheduled stops" at bounding box center [73, 243] width 96 height 16
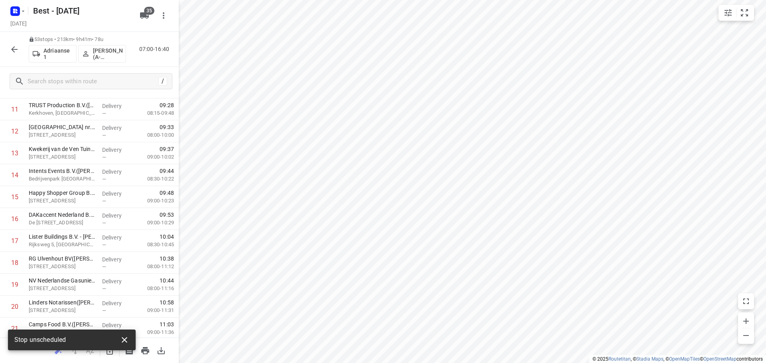
click at [123, 338] on icon "button" at bounding box center [125, 340] width 10 height 10
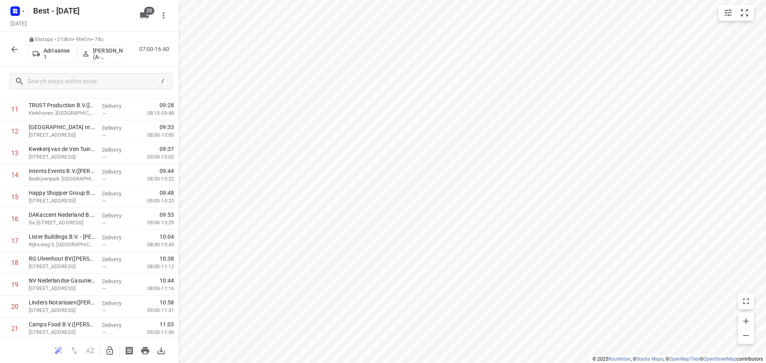
click at [108, 346] on icon "button" at bounding box center [110, 351] width 10 height 10
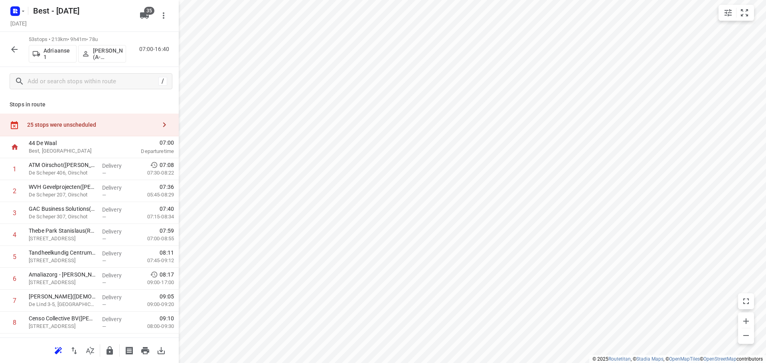
click at [130, 118] on div "25 stops were unscheduled" at bounding box center [89, 125] width 179 height 23
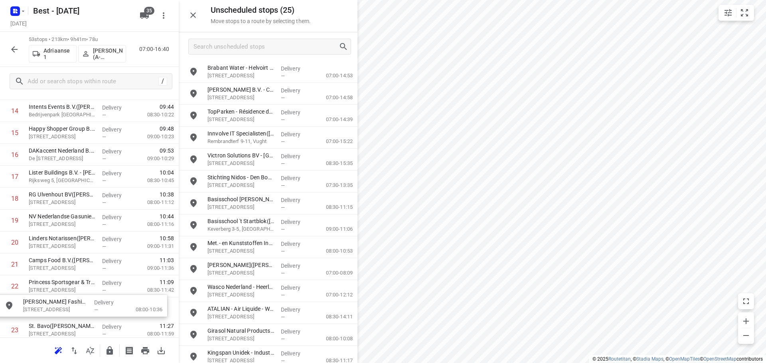
scroll to position [353, 0]
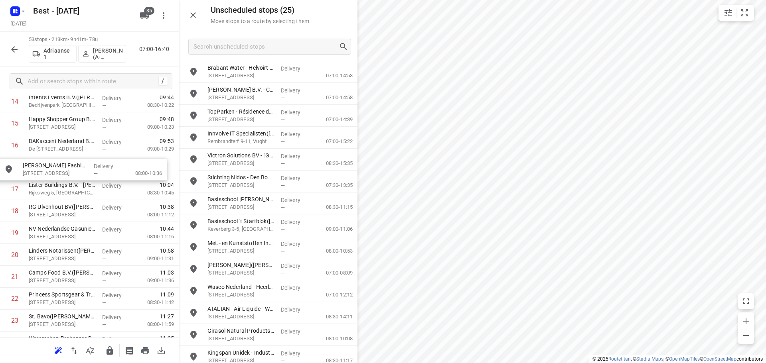
drag, startPoint x: 218, startPoint y: 77, endPoint x: 28, endPoint y: 175, distance: 213.8
click at [188, 11] on icon "button" at bounding box center [193, 15] width 10 height 10
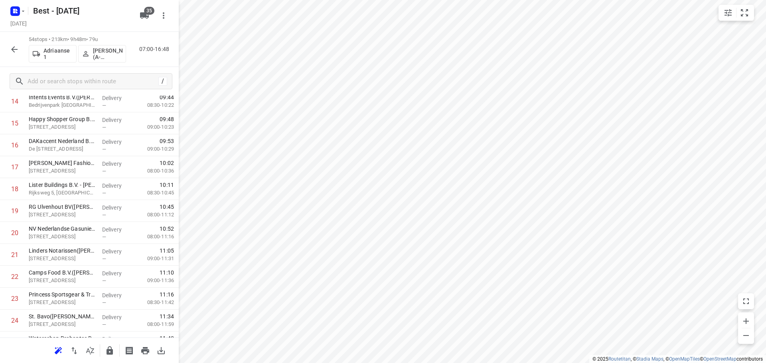
click at [105, 355] on icon "button" at bounding box center [110, 351] width 10 height 10
click at [9, 50] on button "button" at bounding box center [14, 49] width 16 height 16
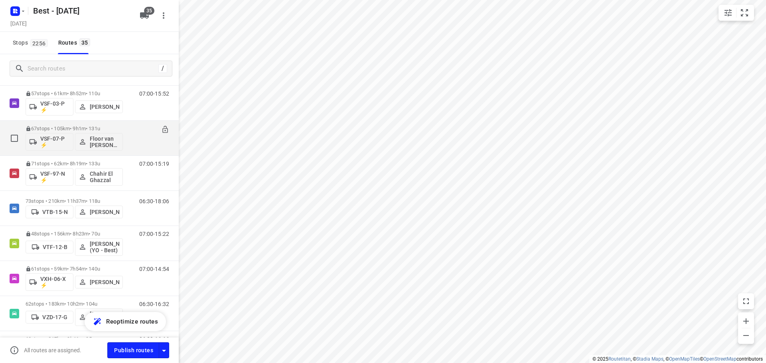
scroll to position [638, 0]
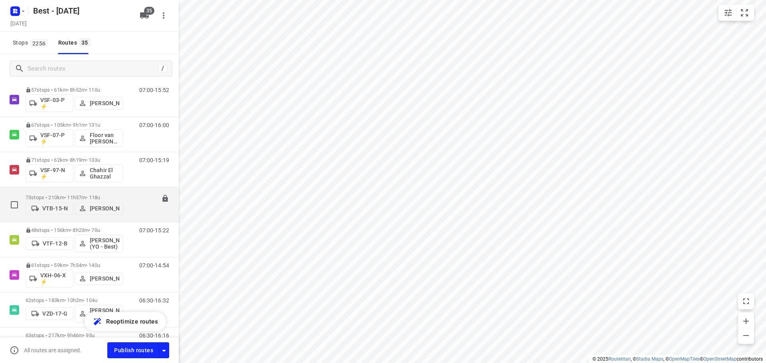
click at [68, 195] on p "73 stops • 210km • 11h37m • 118u" at bounding box center [74, 198] width 97 height 6
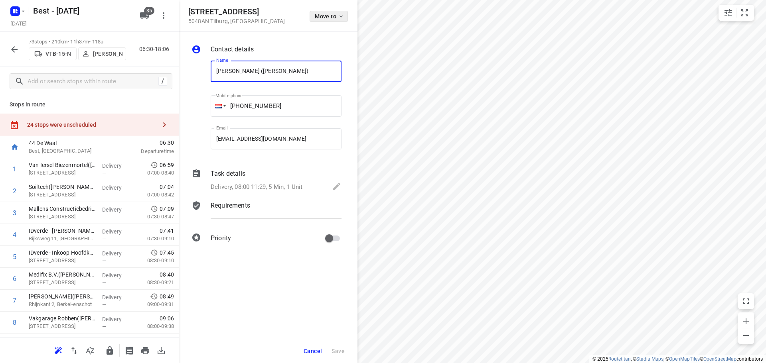
click at [321, 14] on span "Move to" at bounding box center [330, 16] width 30 height 6
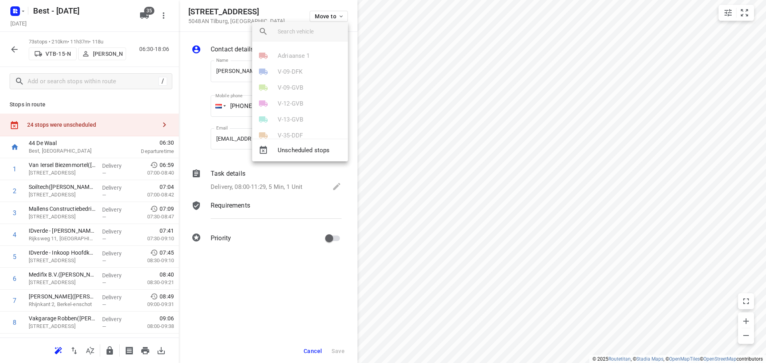
scroll to position [279, 0]
click at [281, 94] on p "VTB-15-N" at bounding box center [291, 95] width 26 height 9
click at [283, 52] on li "23" at bounding box center [300, 45] width 96 height 16
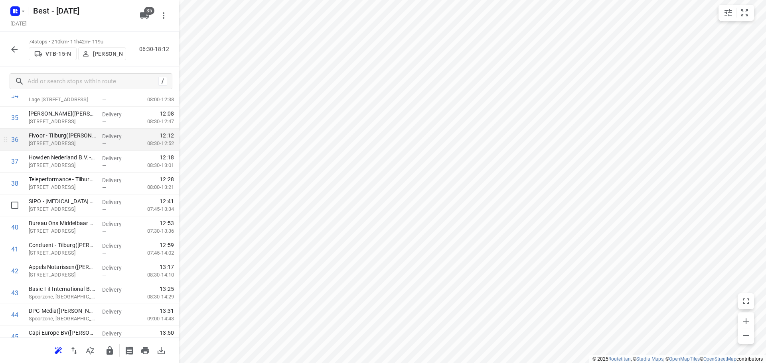
scroll to position [797, 0]
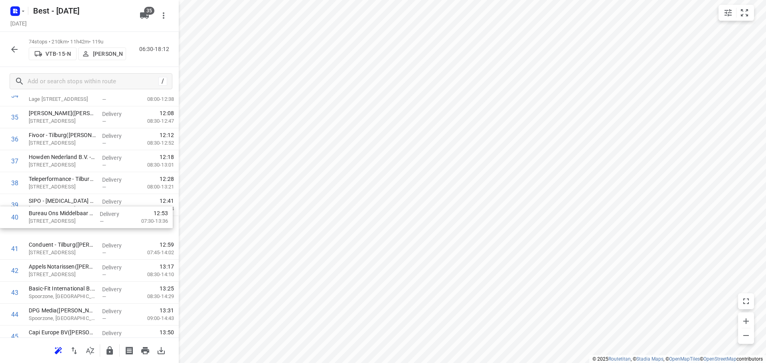
drag, startPoint x: 56, startPoint y: 219, endPoint x: 56, endPoint y: 211, distance: 8.4
click at [56, 215] on div "1 Van Iersel Biezenmortel(Moniek Broeders) Biezenmortelsestraat 57, Biezenmorte…" at bounding box center [89, 172] width 179 height 1623
drag, startPoint x: 56, startPoint y: 242, endPoint x: 61, endPoint y: 218, distance: 24.9
click at [61, 218] on div "1 Van Iersel Biezenmortel(Moniek Broeders) Biezenmortelsestraat 57, Biezenmorte…" at bounding box center [89, 172] width 179 height 1623
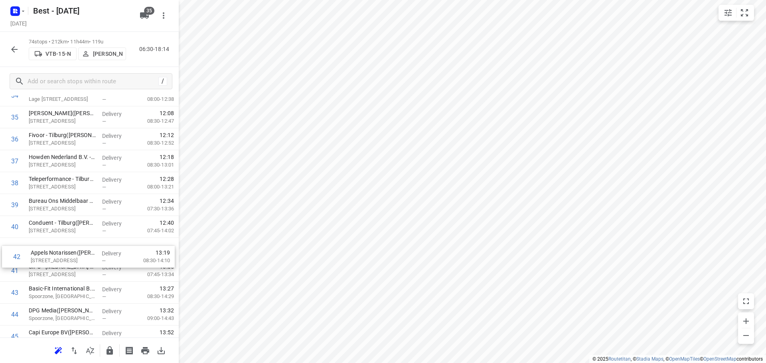
drag, startPoint x: 47, startPoint y: 268, endPoint x: 50, endPoint y: 247, distance: 21.3
click at [50, 247] on div "1 Van Iersel Biezenmortel(Moniek Broeders) Biezenmortelsestraat 57, Biezenmorte…" at bounding box center [89, 172] width 179 height 1623
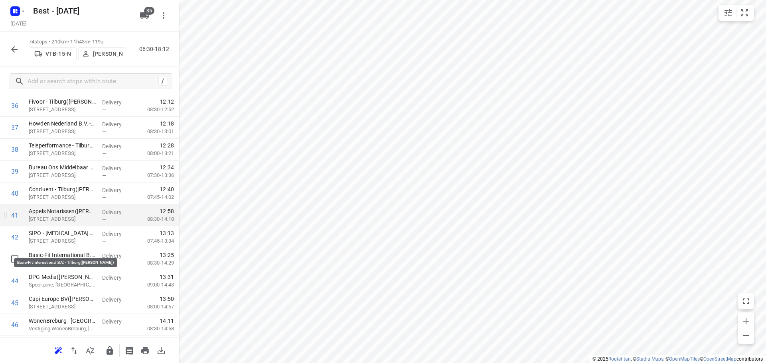
scroll to position [837, 0]
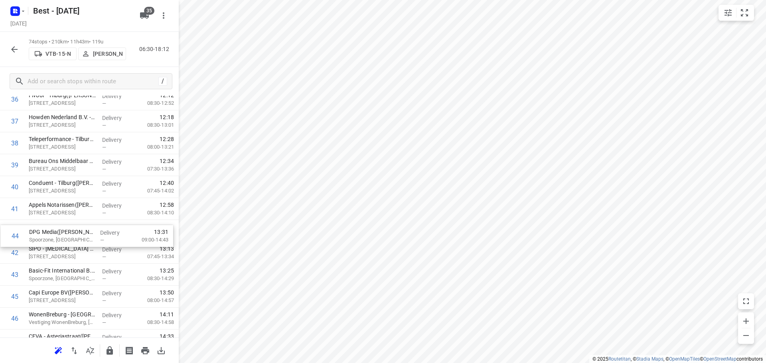
drag, startPoint x: 72, startPoint y: 271, endPoint x: 75, endPoint y: 224, distance: 46.7
click at [75, 224] on div "1 Van Iersel Biezenmortel(Moniek Broeders) Biezenmortelsestraat 57, Biezenmorte…" at bounding box center [89, 132] width 179 height 1623
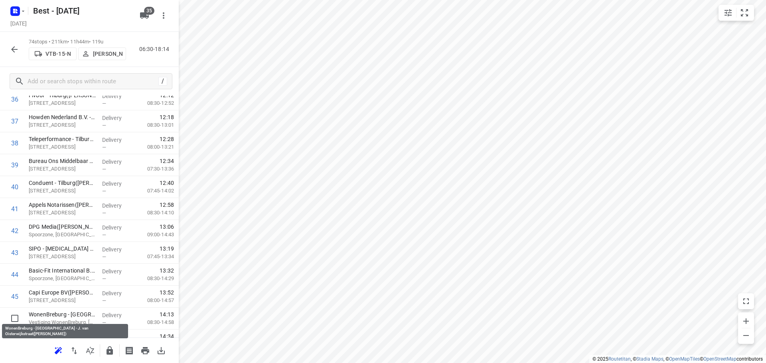
scroll to position [839, 0]
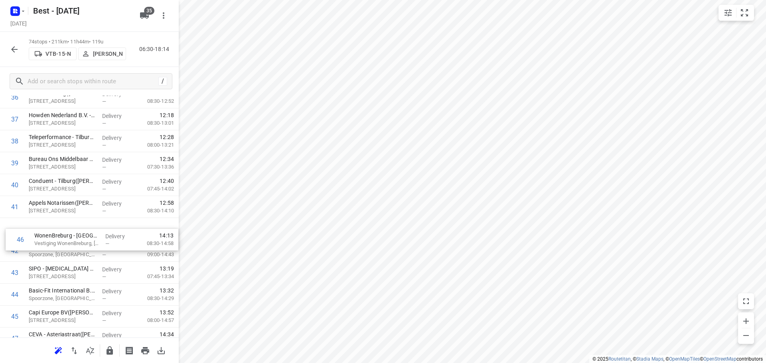
drag, startPoint x: 53, startPoint y: 314, endPoint x: 60, endPoint y: 223, distance: 91.6
click at [60, 223] on div "1 Van Iersel Biezenmortel(Moniek Broeders) Biezenmortelsestraat 57, Biezenmorte…" at bounding box center [89, 130] width 179 height 1623
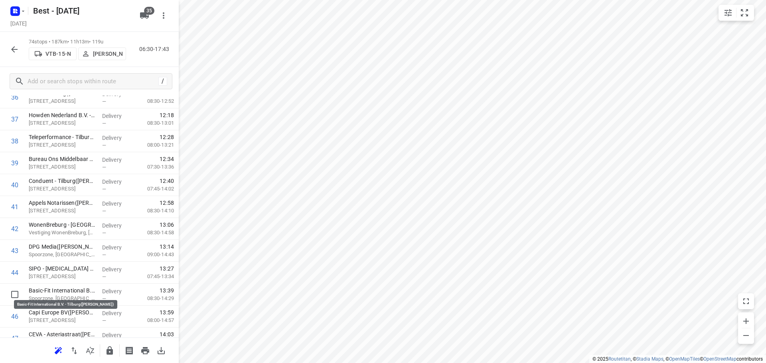
scroll to position [840, 0]
drag, startPoint x: 46, startPoint y: 289, endPoint x: 46, endPoint y: 262, distance: 26.3
click at [46, 262] on div "1 Van Iersel Biezenmortel(Moniek Broeders) Biezenmortelsestraat 57, Biezenmorte…" at bounding box center [89, 129] width 179 height 1623
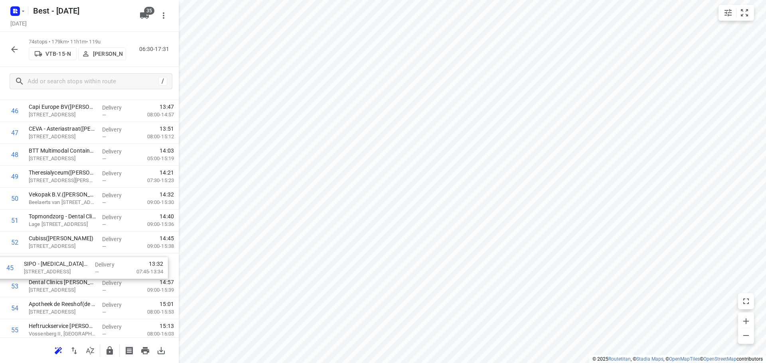
scroll to position [1024, 0]
drag, startPoint x: 92, startPoint y: 216, endPoint x: 87, endPoint y: 269, distance: 53.2
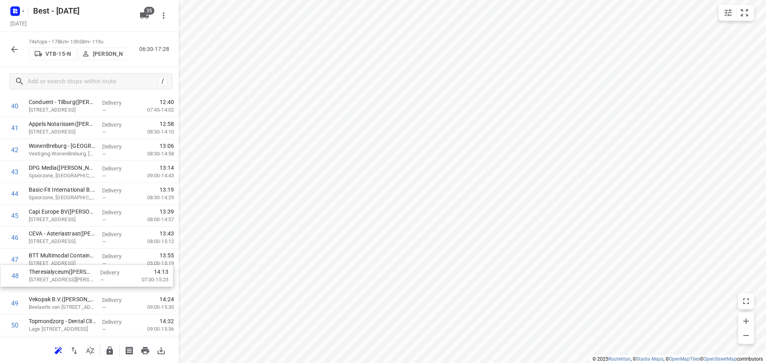
scroll to position [919, 0]
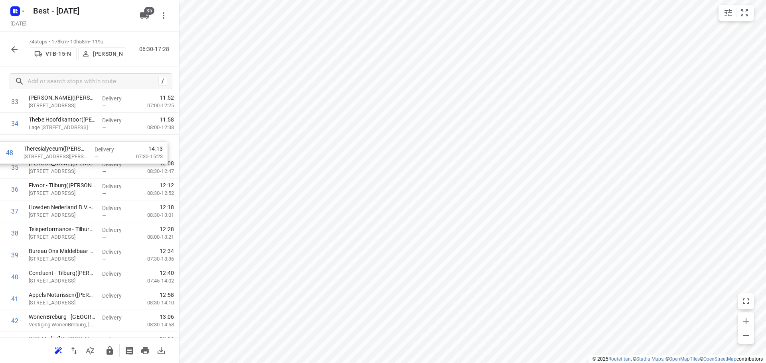
drag, startPoint x: 47, startPoint y: 293, endPoint x: 41, endPoint y: 148, distance: 146.0
click at [41, 148] on div "1 Van Iersel Biezenmortel(Moniek Broeders) Biezenmortelsestraat 57, Biezenmorte…" at bounding box center [89, 200] width 179 height 1623
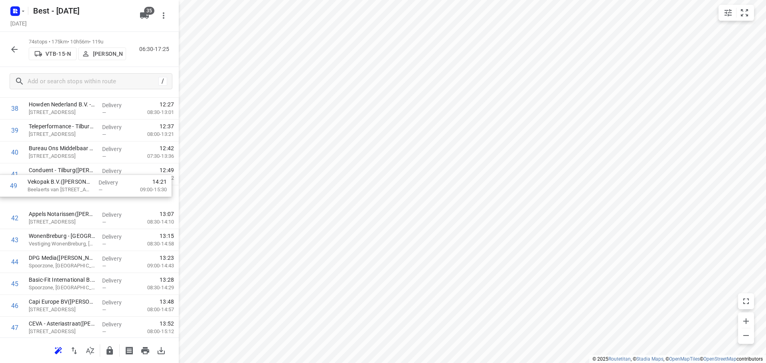
scroll to position [872, 0]
drag, startPoint x: 55, startPoint y: 329, endPoint x: 55, endPoint y: 232, distance: 96.1
click at [55, 232] on div "1 Van Iersel Biezenmortel(Moniek Broeders) Biezenmortelsestraat 57, Biezenmorte…" at bounding box center [89, 97] width 179 height 1623
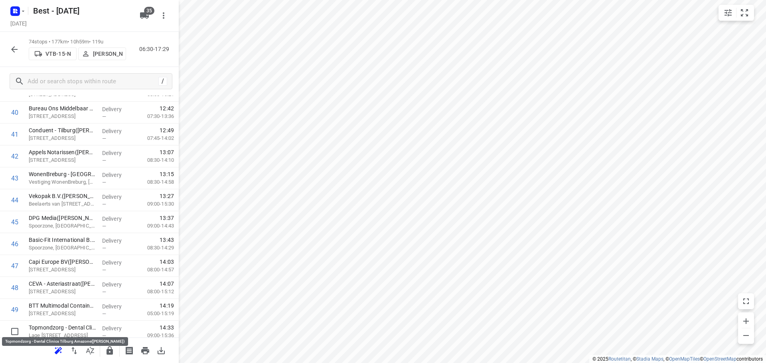
scroll to position [914, 0]
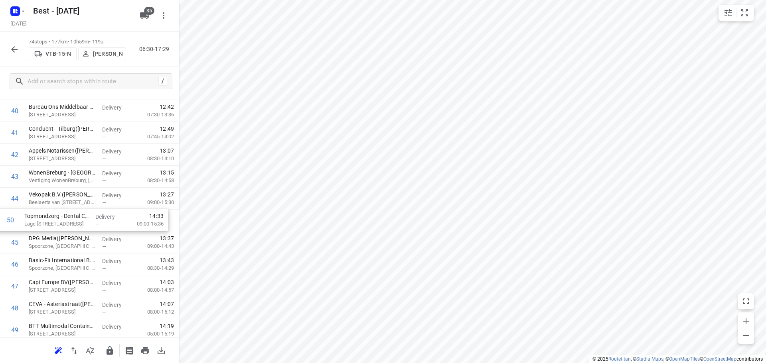
drag, startPoint x: 41, startPoint y: 331, endPoint x: 36, endPoint y: 217, distance: 114.9
click at [36, 217] on div "1 Van Iersel Biezenmortel(Moniek Broeders) Biezenmortelsestraat 57, Biezenmorte…" at bounding box center [89, 56] width 179 height 1623
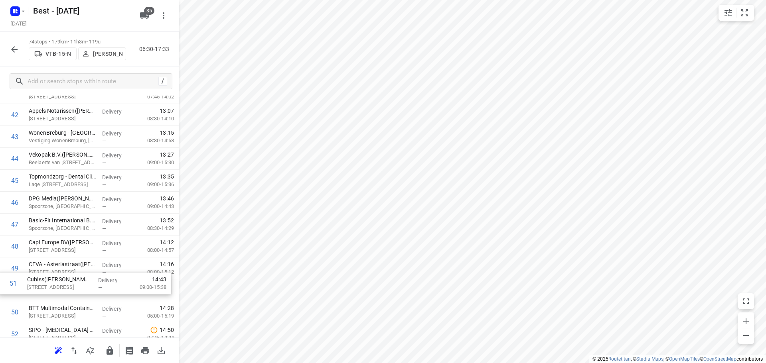
scroll to position [955, 0]
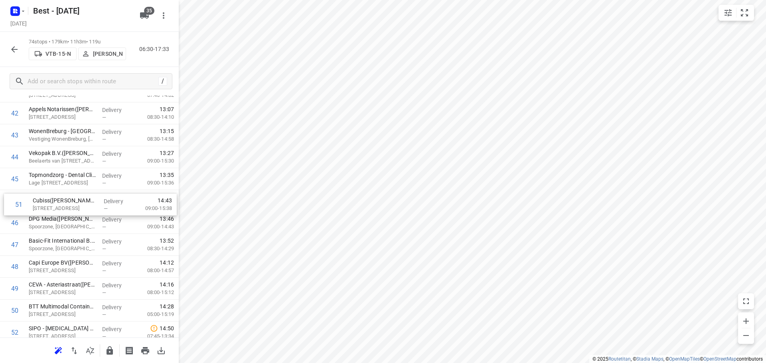
drag, startPoint x: 27, startPoint y: 305, endPoint x: 31, endPoint y: 193, distance: 112.9
click at [31, 193] on div "1 Van Iersel Biezenmortel(Moniek Broeders) Biezenmortelsestraat 57, Biezenmorte…" at bounding box center [89, 14] width 179 height 1623
click at [108, 356] on button "button" at bounding box center [110, 351] width 16 height 16
click at [177, 315] on div "i © 2025 Routetitan , © Stadia Maps , © OpenMapTiles © OpenStreetMap contributo…" at bounding box center [383, 181] width 766 height 363
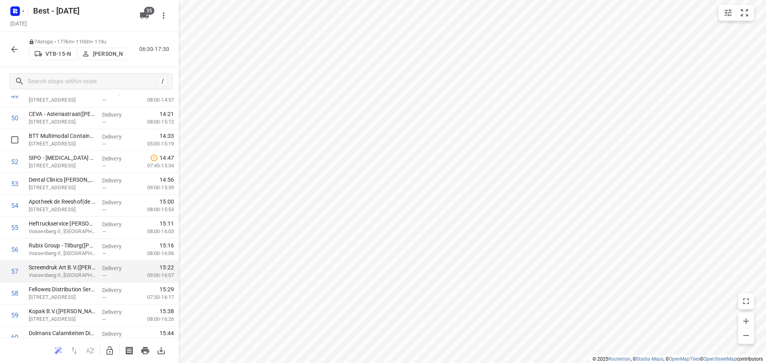
scroll to position [987, 0]
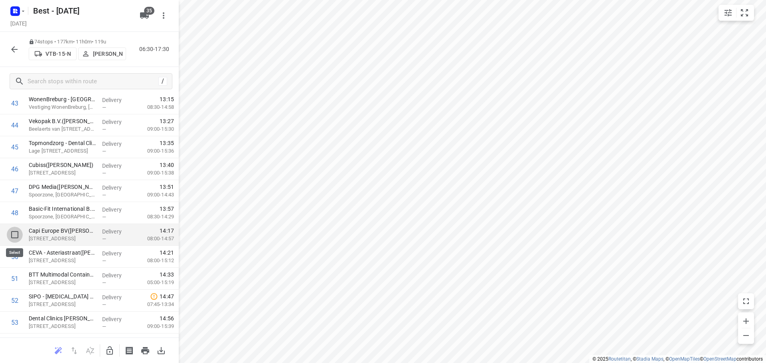
click at [11, 232] on input "checkbox" at bounding box center [15, 235] width 16 height 16
checkbox input "true"
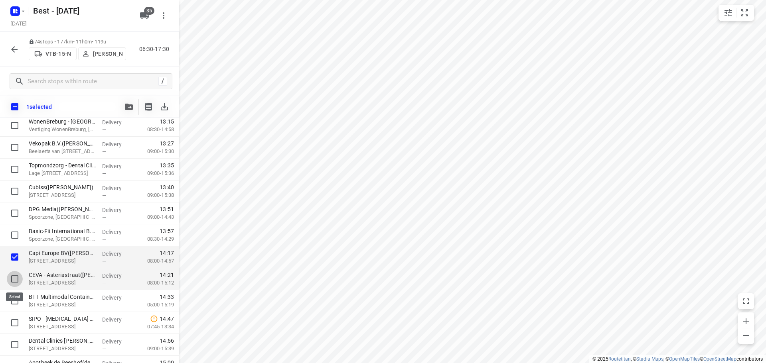
click at [14, 280] on input "checkbox" at bounding box center [15, 279] width 16 height 16
checkbox input "true"
click at [15, 309] on input "checkbox" at bounding box center [15, 301] width 16 height 16
checkbox input "true"
click at [124, 108] on span "button" at bounding box center [129, 107] width 10 height 6
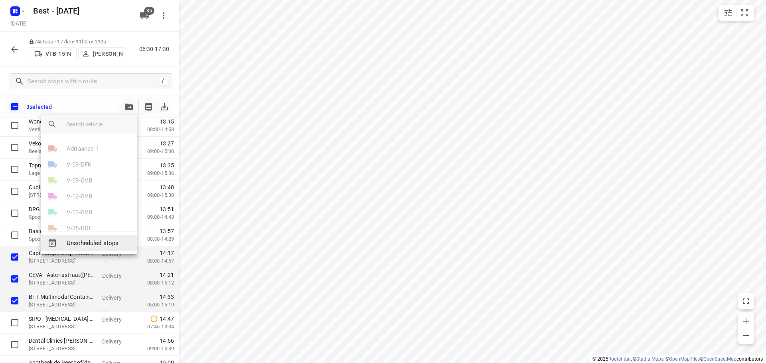
click at [65, 244] on div at bounding box center [56, 243] width 19 height 10
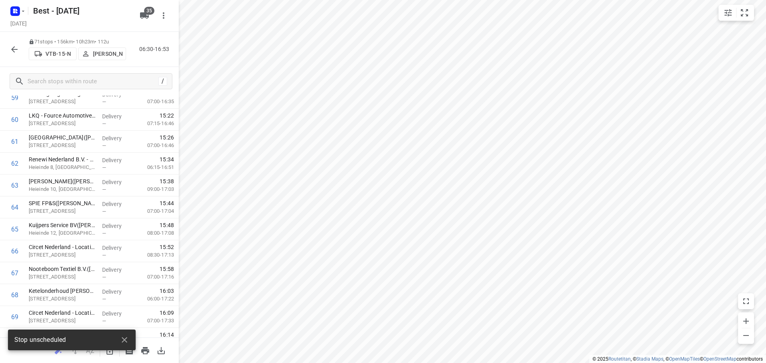
scroll to position [1400, 0]
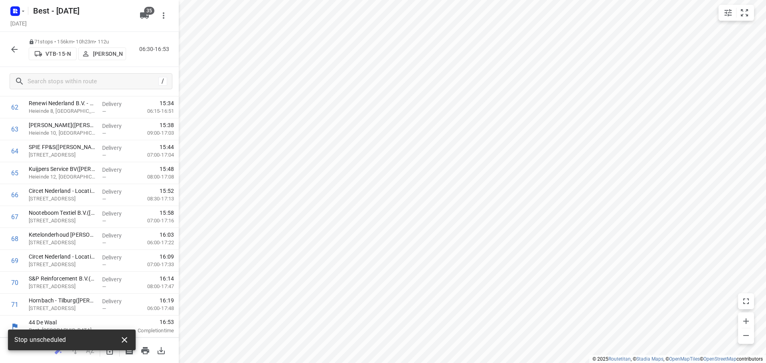
click at [121, 334] on button "button" at bounding box center [124, 340] width 16 height 16
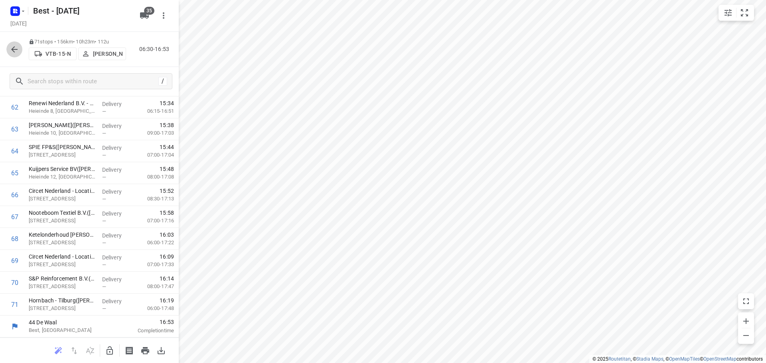
click at [15, 45] on icon "button" at bounding box center [15, 50] width 10 height 10
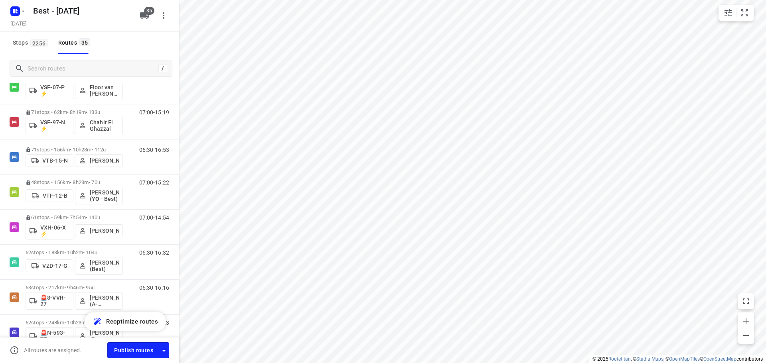
scroll to position [758, 0]
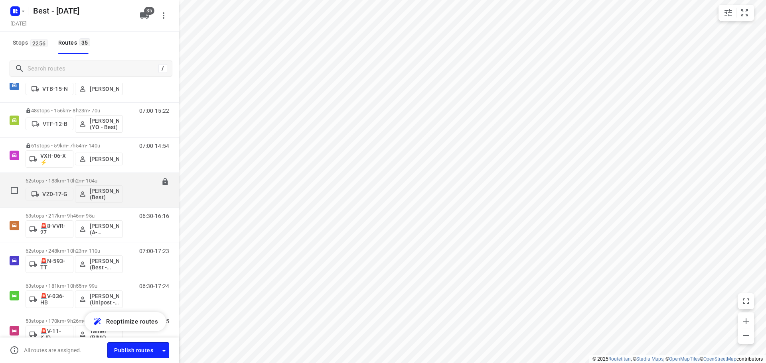
click at [63, 178] on p "62 stops • 183km • 10h2m • 104u" at bounding box center [74, 181] width 97 height 6
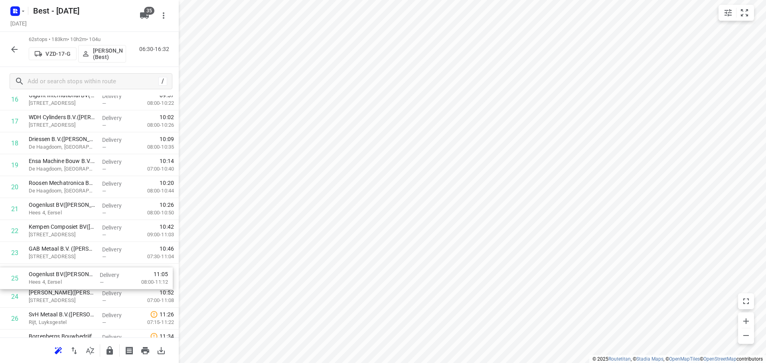
scroll to position [401, 0]
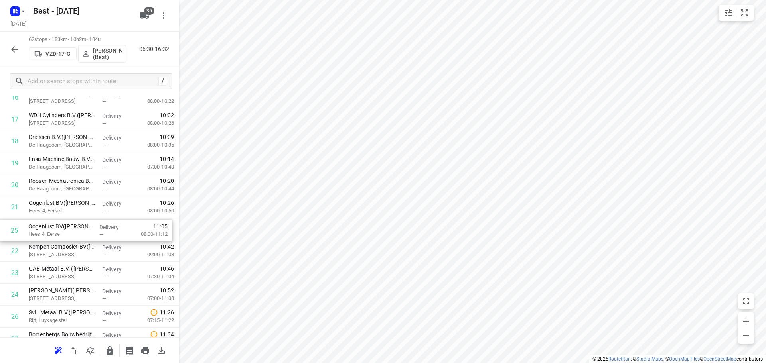
drag, startPoint x: 52, startPoint y: 291, endPoint x: 52, endPoint y: 222, distance: 68.2
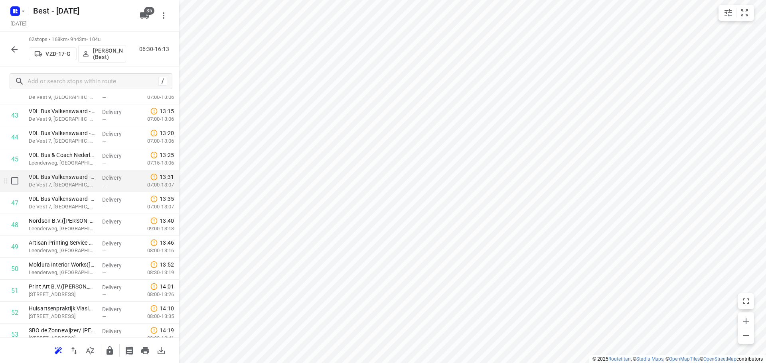
scroll to position [999, 0]
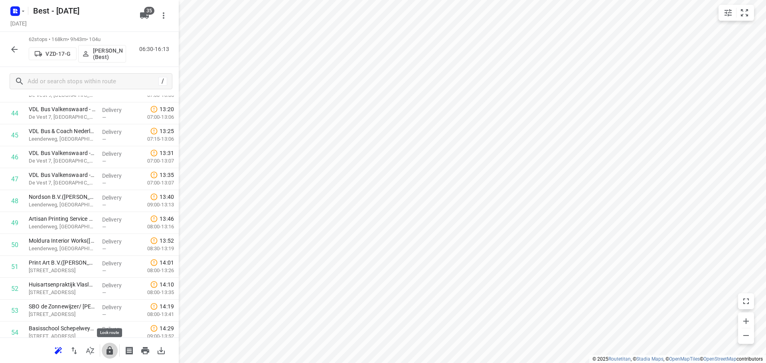
click at [109, 348] on icon "button" at bounding box center [110, 351] width 10 height 10
click at [19, 55] on button "button" at bounding box center [14, 49] width 16 height 16
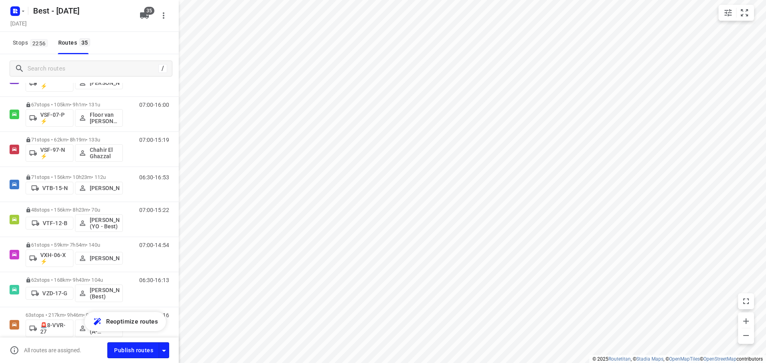
scroll to position [758, 0]
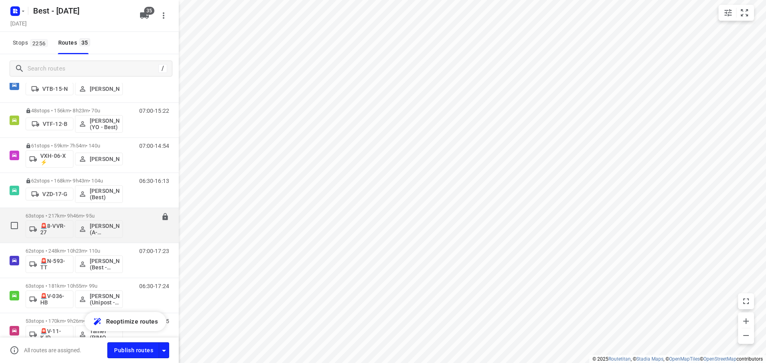
click at [60, 214] on p "63 stops • 217km • 9h46m • 95u" at bounding box center [74, 216] width 97 height 6
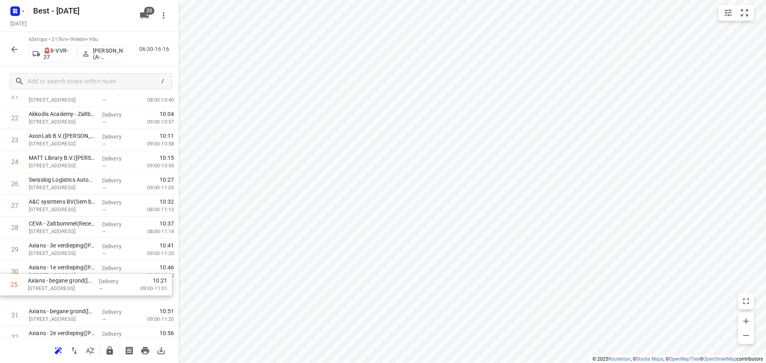
scroll to position [520, 0]
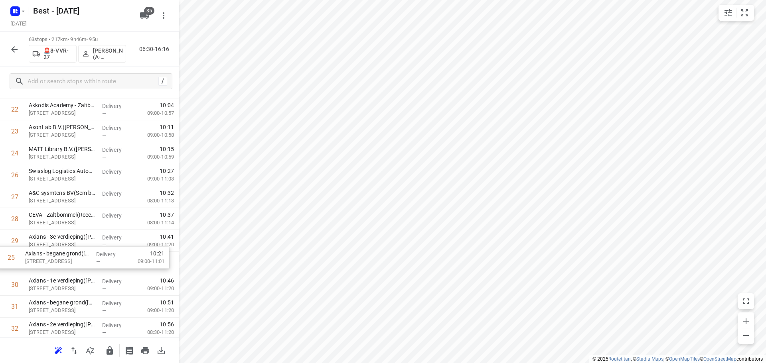
drag, startPoint x: 73, startPoint y: 217, endPoint x: 70, endPoint y: 260, distance: 43.6
click at [70, 260] on div "1 ⭐Mainfreight - Zaltbommel1(Maria Strous ) Wildemanweg 2, Zaltbommel Delivery …" at bounding box center [89, 329] width 179 height 1382
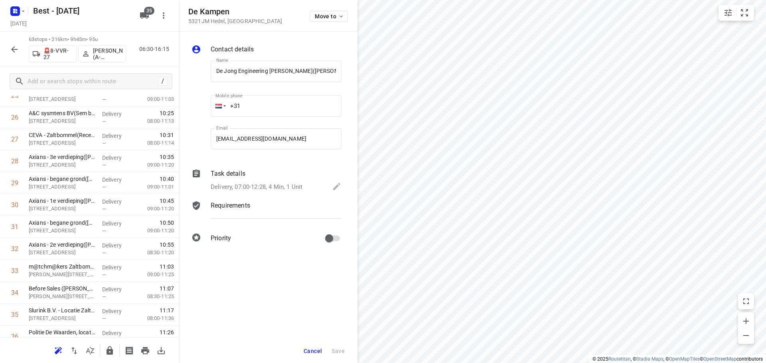
scroll to position [0, 9]
click at [313, 18] on button "Move to" at bounding box center [328, 16] width 38 height 11
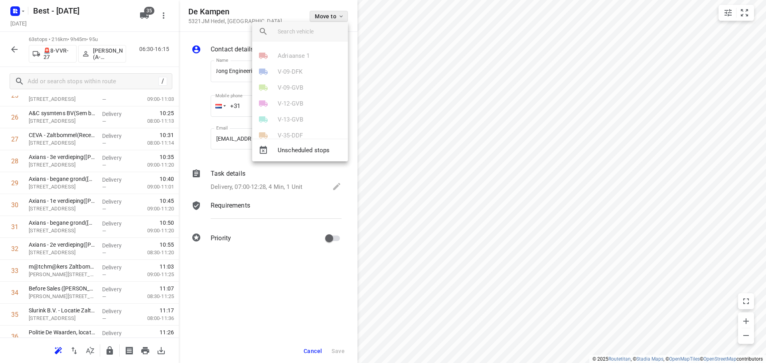
scroll to position [0, 0]
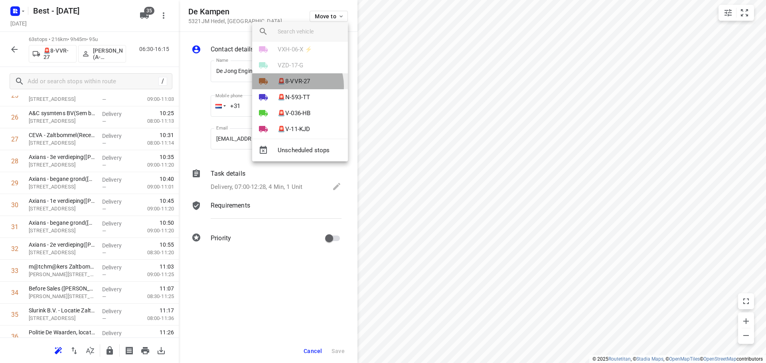
click at [290, 86] on li "🚨8-VVR-27" at bounding box center [300, 81] width 96 height 16
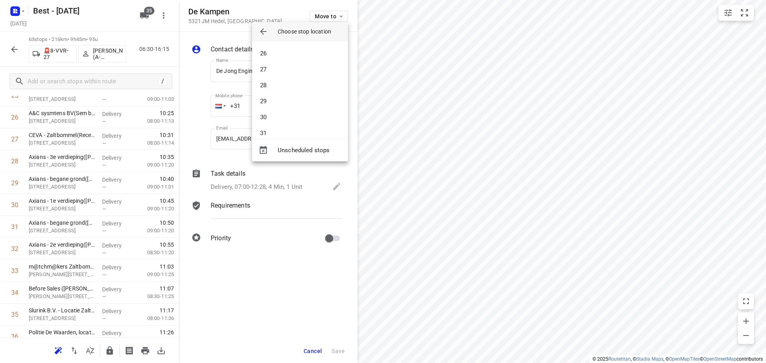
scroll to position [636, 0]
click at [282, 96] on li "44" at bounding box center [300, 102] width 96 height 16
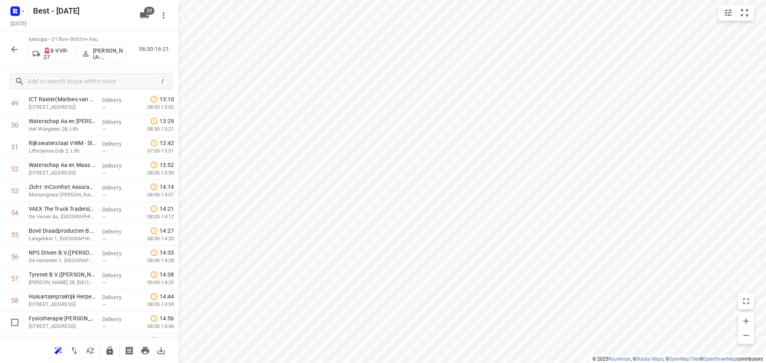
scroll to position [1246, 0]
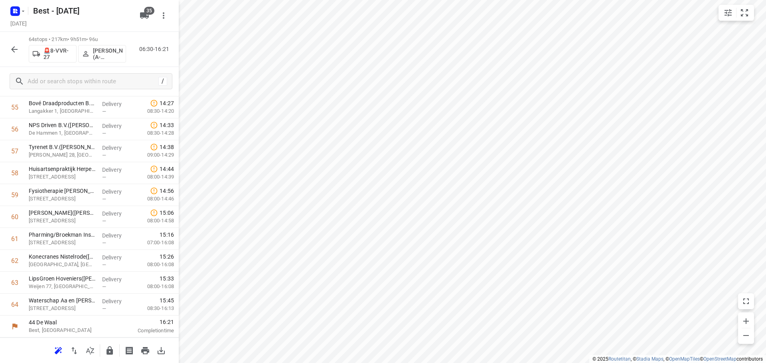
click at [107, 350] on icon "button" at bounding box center [109, 351] width 6 height 8
click at [10, 51] on icon "button" at bounding box center [15, 50] width 10 height 10
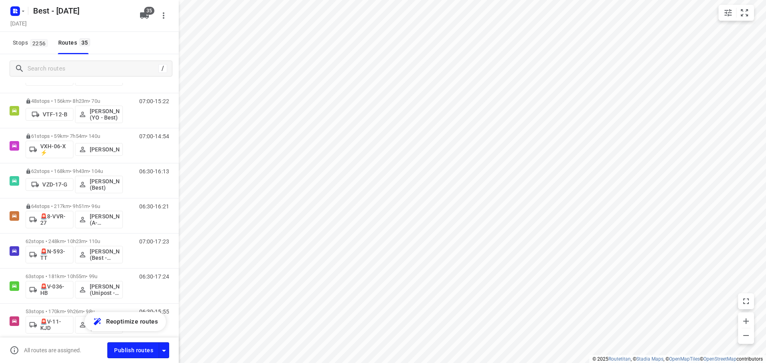
scroll to position [837, 0]
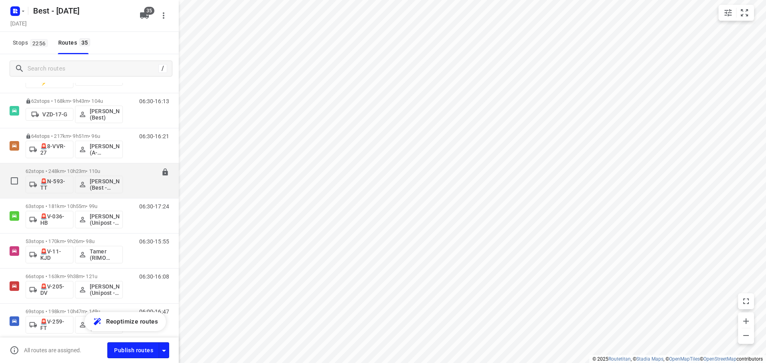
click at [62, 167] on div "62 stops • 248km • 10h23m • 110u 🚨N-593-TT Rutger de Bruin (Best - ZZP)" at bounding box center [74, 180] width 97 height 33
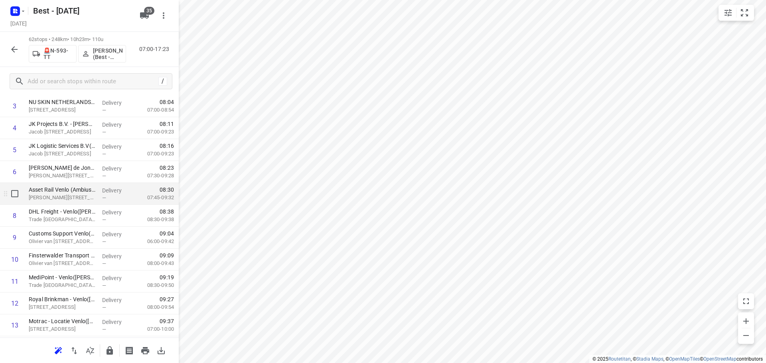
scroll to position [120, 0]
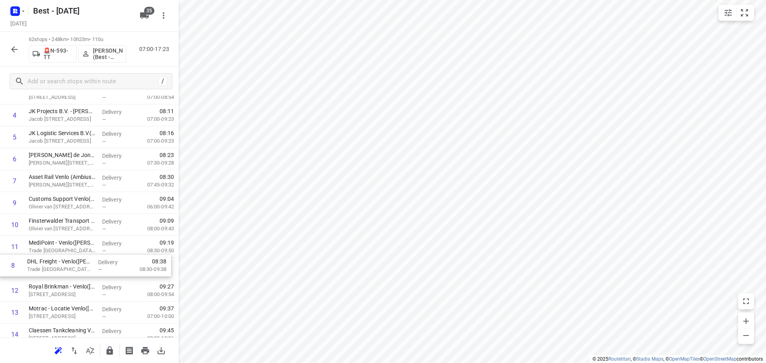
drag, startPoint x: 80, startPoint y: 206, endPoint x: 79, endPoint y: 271, distance: 64.6
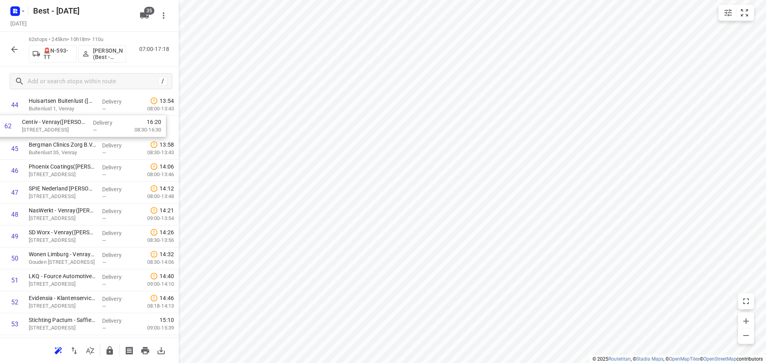
scroll to position [978, 0]
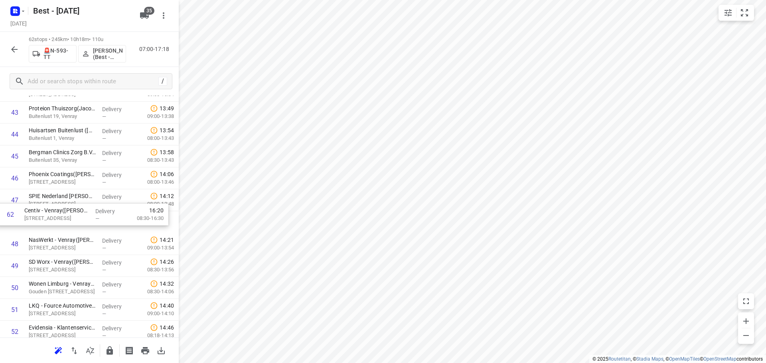
drag, startPoint x: 77, startPoint y: 307, endPoint x: 73, endPoint y: 211, distance: 95.4
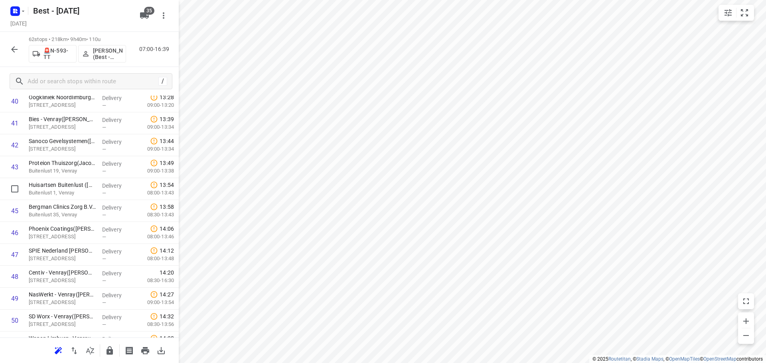
scroll to position [1003, 0]
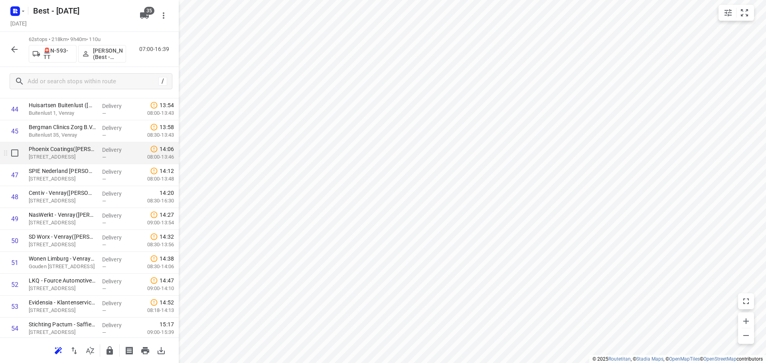
click at [56, 158] on p "Keizersveld 63A, Venray" at bounding box center [62, 157] width 67 height 8
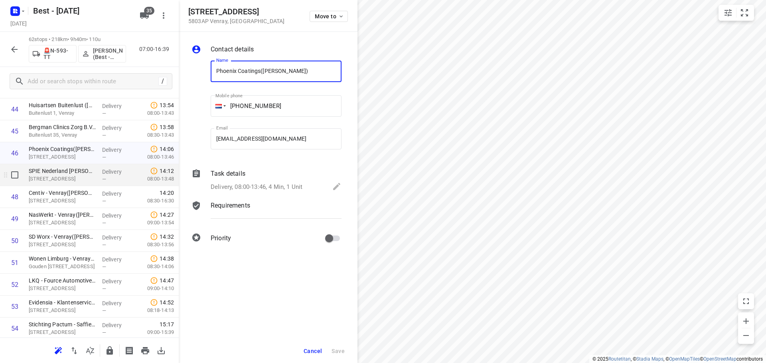
click at [52, 177] on p "Keizersveld 59, Venray" at bounding box center [62, 179] width 67 height 8
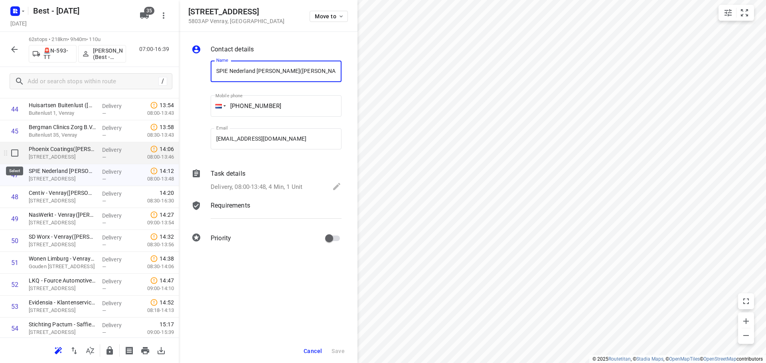
click at [17, 154] on input "checkbox" at bounding box center [15, 153] width 16 height 16
checkbox input "true"
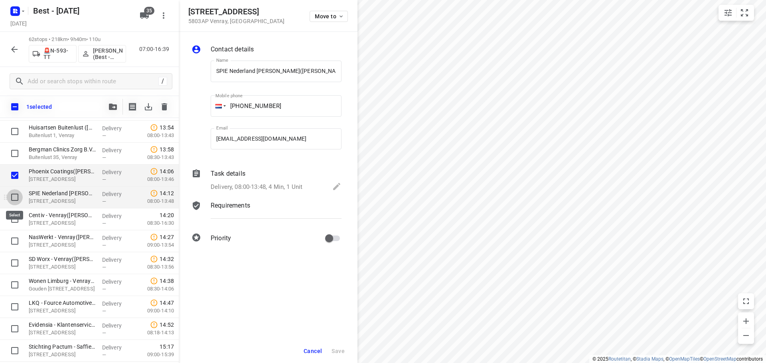
click at [13, 205] on input "checkbox" at bounding box center [15, 197] width 16 height 16
checkbox input "true"
click at [112, 109] on icon "button" at bounding box center [113, 107] width 8 height 6
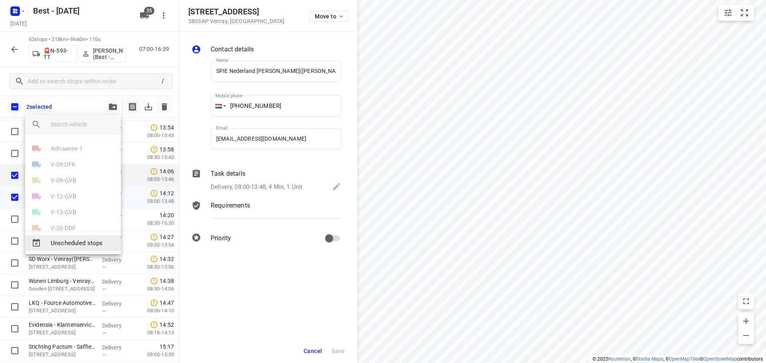
click at [81, 246] on span "Unscheduled stops" at bounding box center [83, 243] width 64 height 9
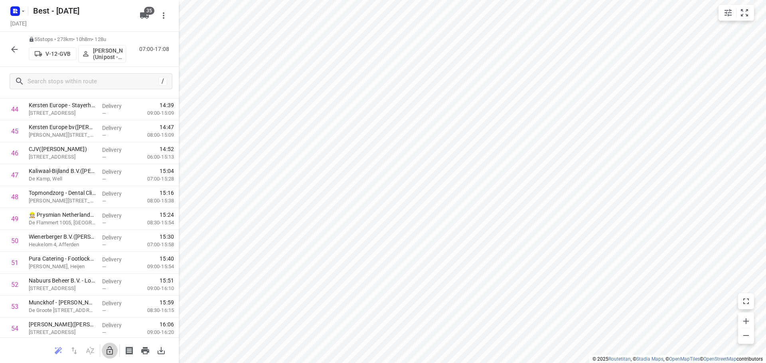
click at [111, 347] on icon "button" at bounding box center [109, 351] width 6 height 8
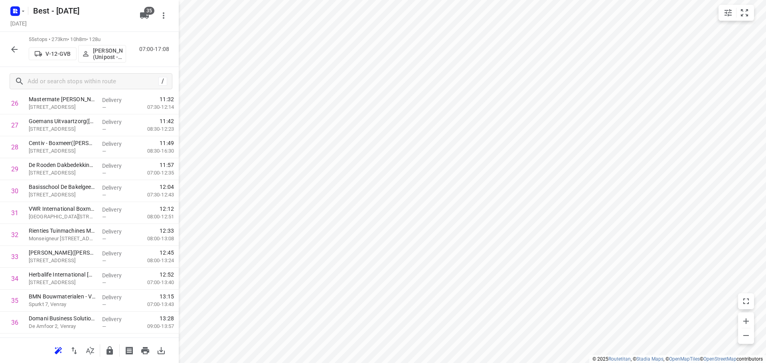
scroll to position [0, 0]
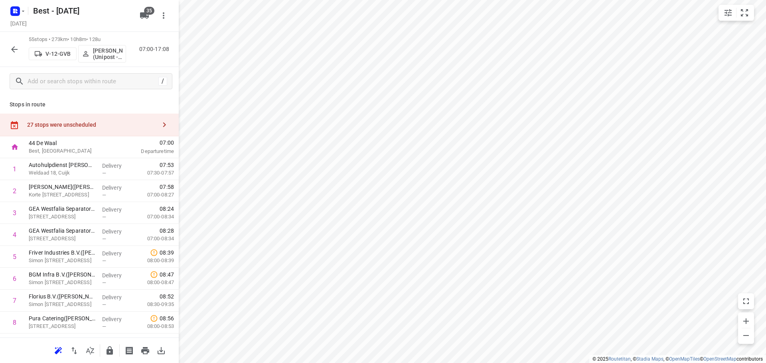
click at [108, 126] on div "27 stops were unscheduled" at bounding box center [91, 125] width 129 height 6
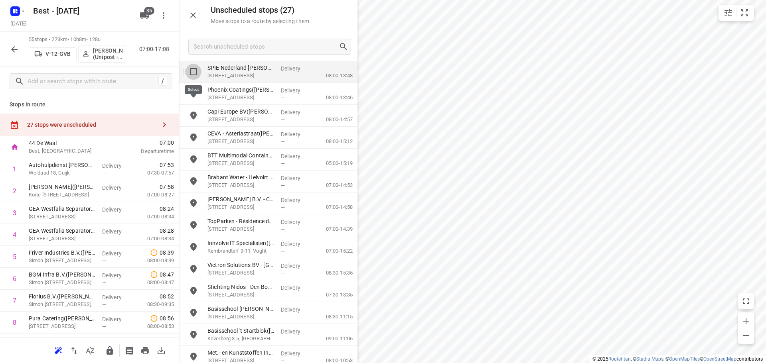
click at [191, 77] on input "grid" at bounding box center [193, 72] width 16 height 16
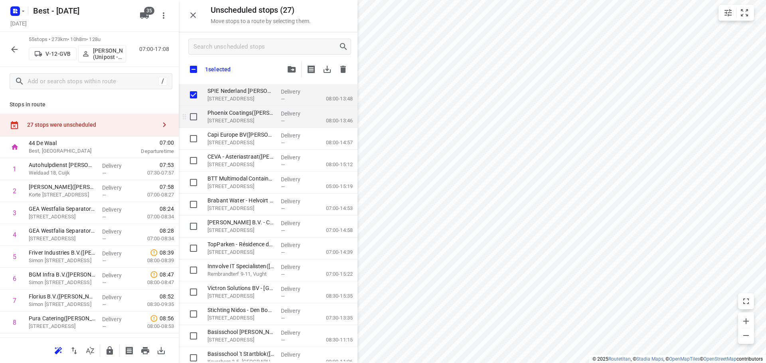
checkbox input "true"
click at [191, 122] on input "grid" at bounding box center [193, 117] width 16 height 16
checkbox input "true"
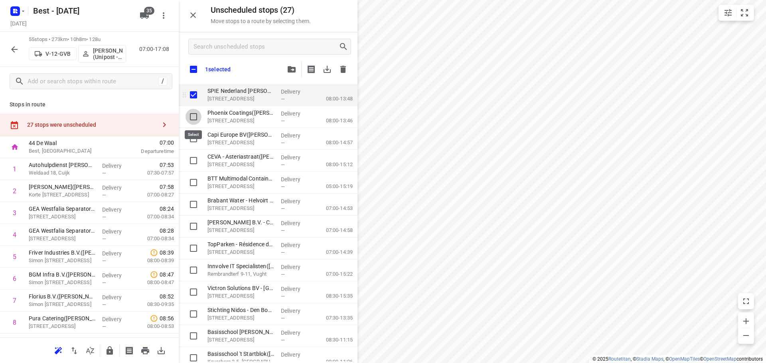
checkbox input "true"
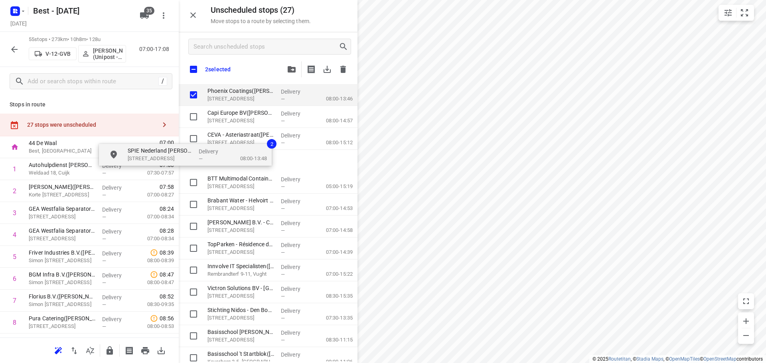
checkbox input "true"
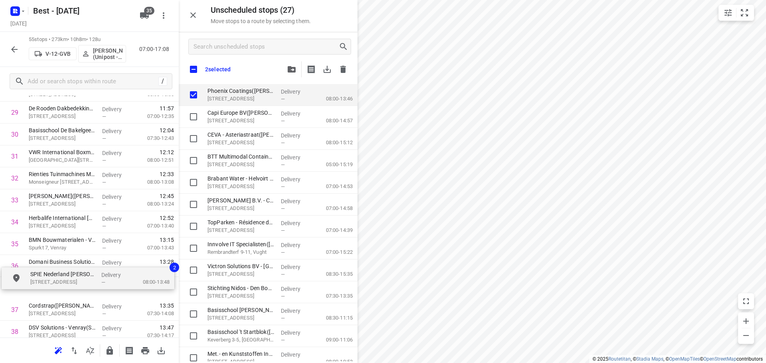
scroll to position [672, 0]
drag, startPoint x: 166, startPoint y: 134, endPoint x: 37, endPoint y: 272, distance: 189.3
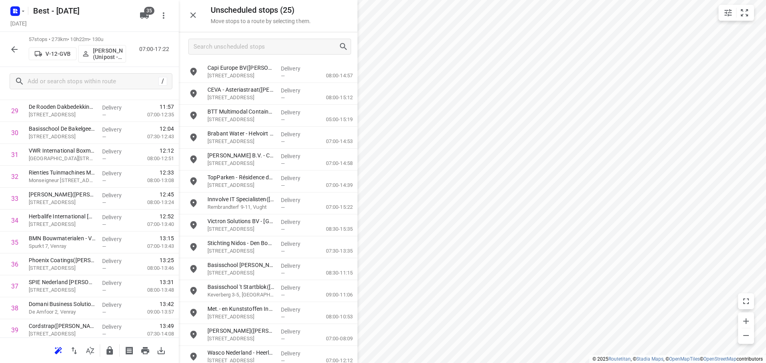
scroll to position [1093, 0]
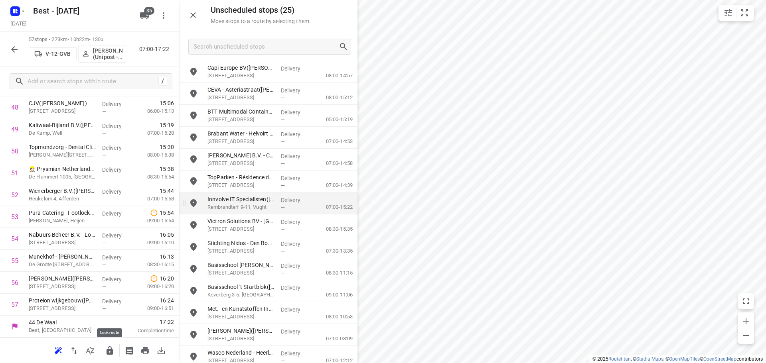
drag, startPoint x: 113, startPoint y: 351, endPoint x: 299, endPoint y: 211, distance: 232.9
click at [113, 350] on icon "button" at bounding box center [109, 351] width 6 height 8
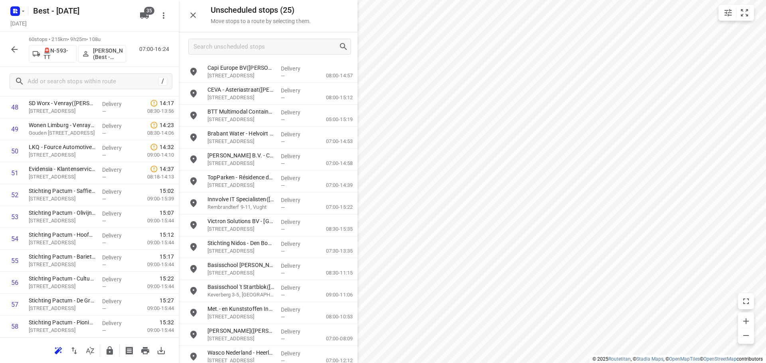
click at [108, 347] on icon "button" at bounding box center [109, 351] width 6 height 8
drag, startPoint x: 193, startPoint y: 15, endPoint x: 174, endPoint y: 17, distance: 19.2
click at [192, 15] on icon "button" at bounding box center [193, 15] width 10 height 10
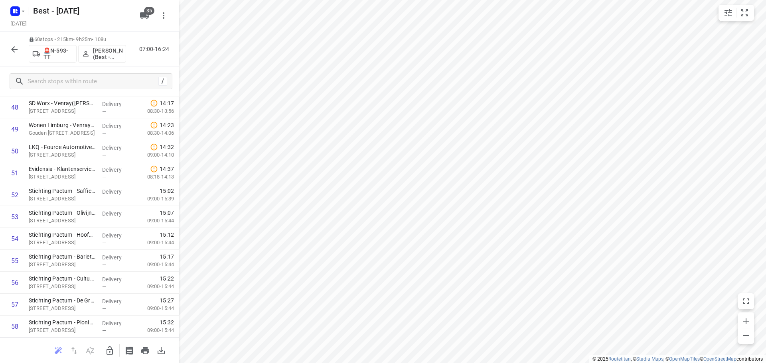
click at [15, 47] on icon "button" at bounding box center [15, 50] width 10 height 10
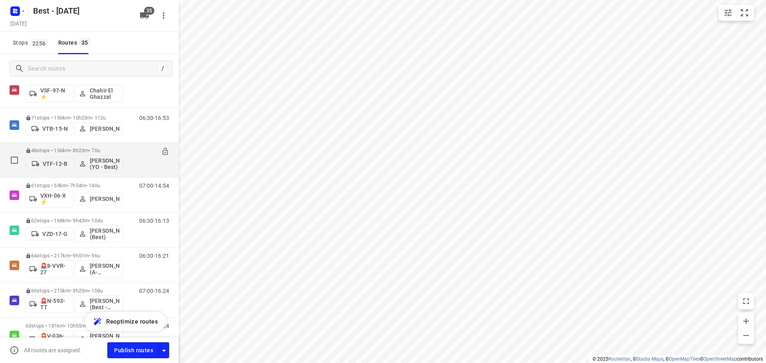
scroll to position [917, 0]
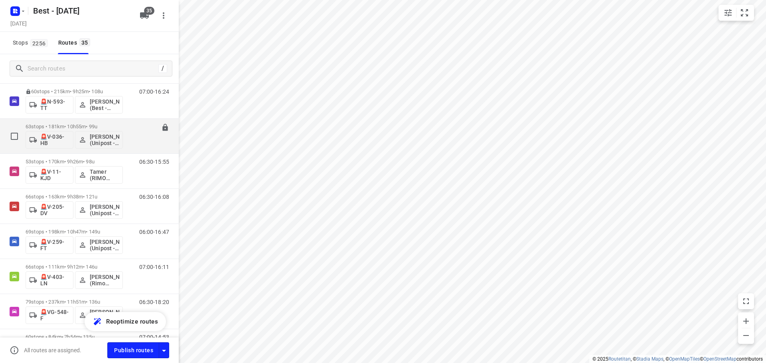
click at [56, 126] on p "63 stops • 181km • 10h55m • 99u" at bounding box center [74, 127] width 97 height 6
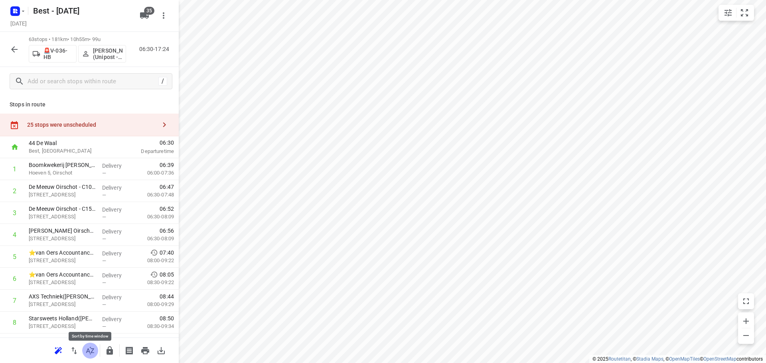
click at [90, 352] on icon "button" at bounding box center [90, 351] width 10 height 10
drag, startPoint x: 86, startPoint y: 167, endPoint x: 80, endPoint y: 247, distance: 80.3
click at [128, 129] on div "25 stops were unscheduled" at bounding box center [89, 125] width 179 height 23
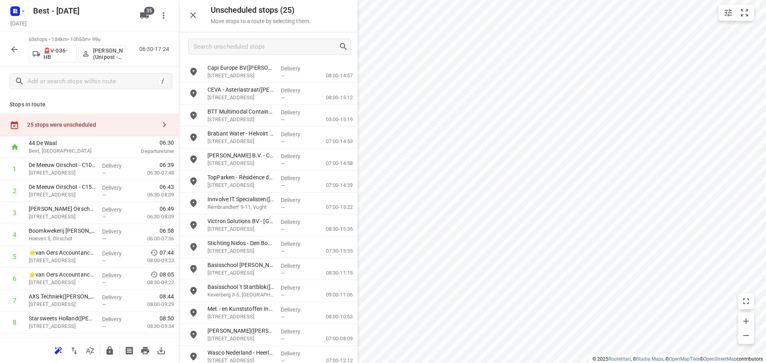
click at [141, 116] on div "25 stops were unscheduled" at bounding box center [89, 125] width 179 height 23
click at [243, 50] on input "Search unscheduled stops" at bounding box center [266, 47] width 144 height 12
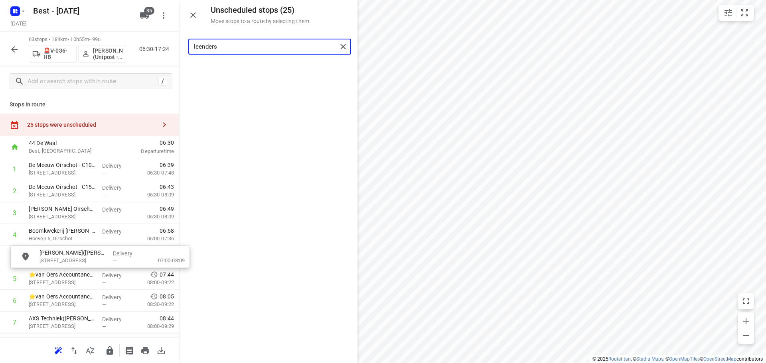
drag, startPoint x: 236, startPoint y: 77, endPoint x: 71, endPoint y: 241, distance: 232.0
type input "leenders"
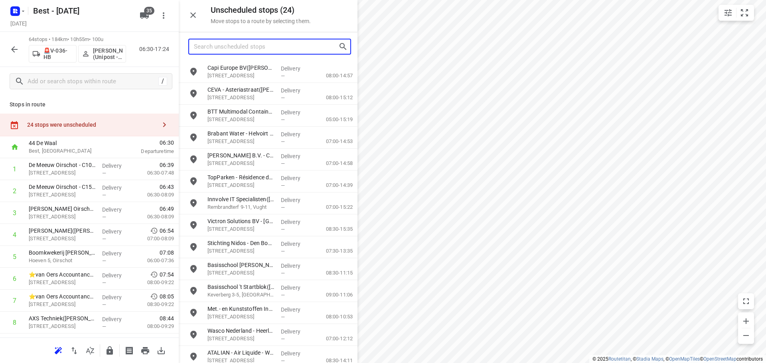
drag, startPoint x: 313, startPoint y: 49, endPoint x: 309, endPoint y: 51, distance: 5.2
click at [311, 50] on input "Search unscheduled stops" at bounding box center [266, 47] width 144 height 12
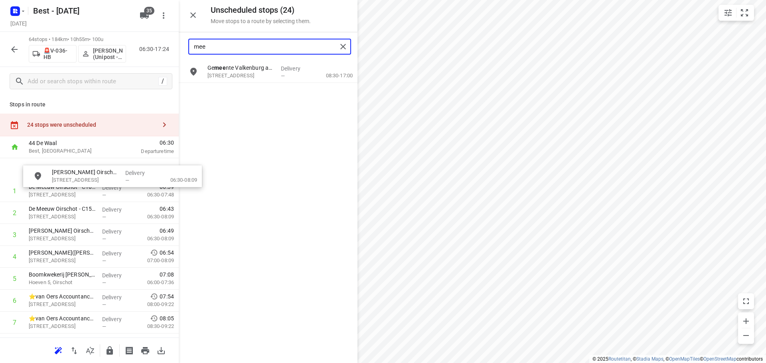
drag, startPoint x: 270, startPoint y: 91, endPoint x: 101, endPoint y: 175, distance: 188.3
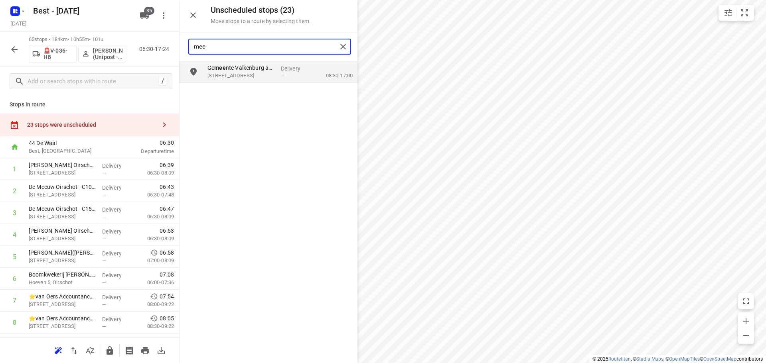
type input "mee"
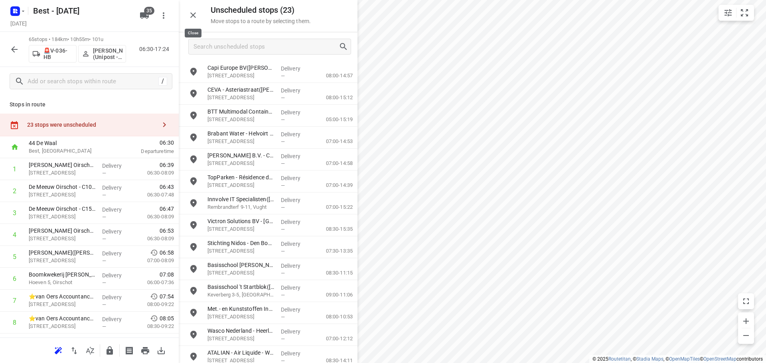
click at [198, 14] on button "button" at bounding box center [193, 15] width 16 height 16
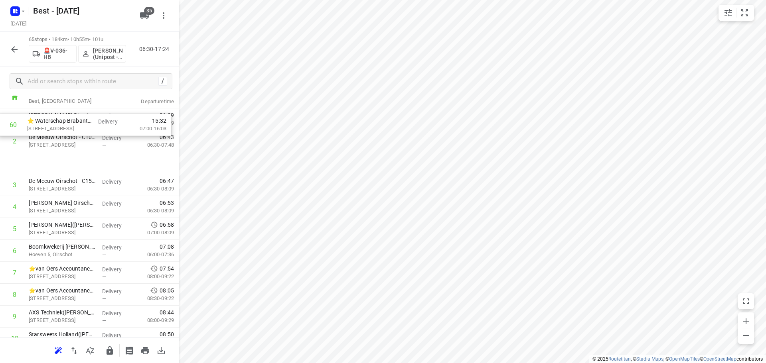
scroll to position [43, 0]
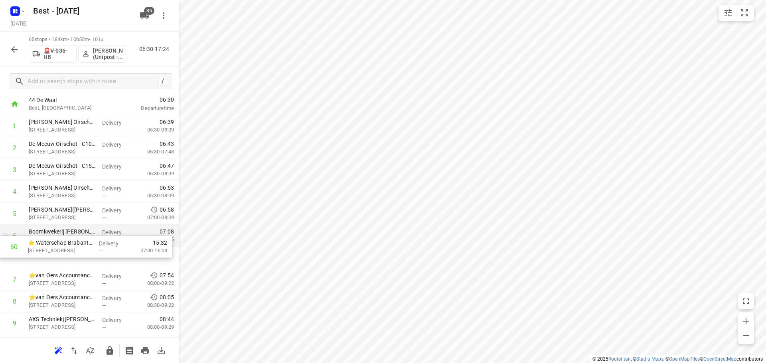
drag, startPoint x: 71, startPoint y: 298, endPoint x: 69, endPoint y: 240, distance: 58.2
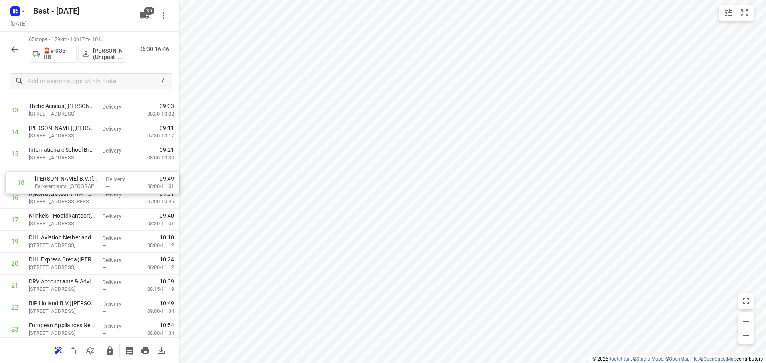
drag, startPoint x: 71, startPoint y: 221, endPoint x: 77, endPoint y: 178, distance: 43.5
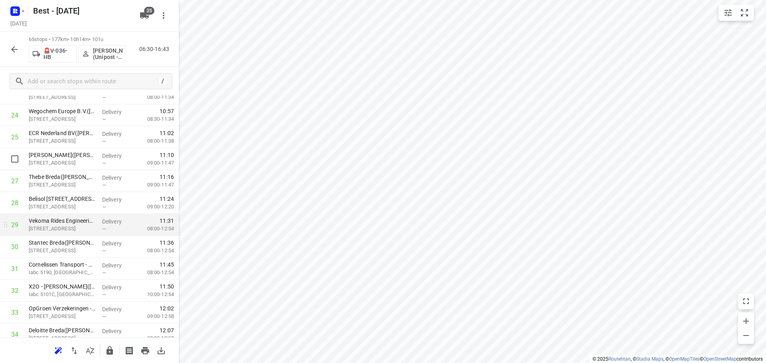
scroll to position [561, 0]
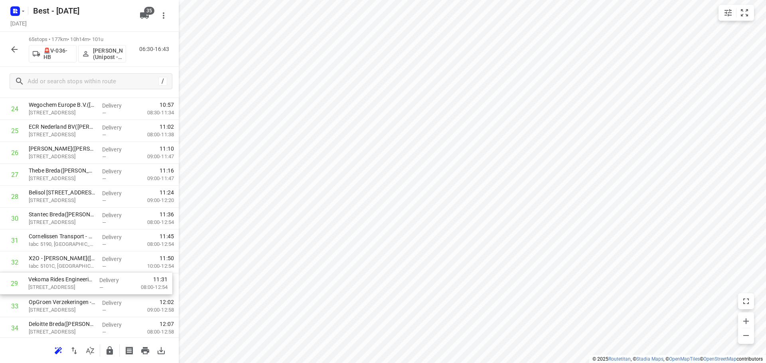
drag, startPoint x: 63, startPoint y: 226, endPoint x: 62, endPoint y: 290, distance: 63.8
click at [62, 290] on div "1 De Meeuw Oirschot - C04(Janette van Roosmalen) Industrieweg 4, Oirschot Deliv…" at bounding box center [89, 306] width 179 height 1425
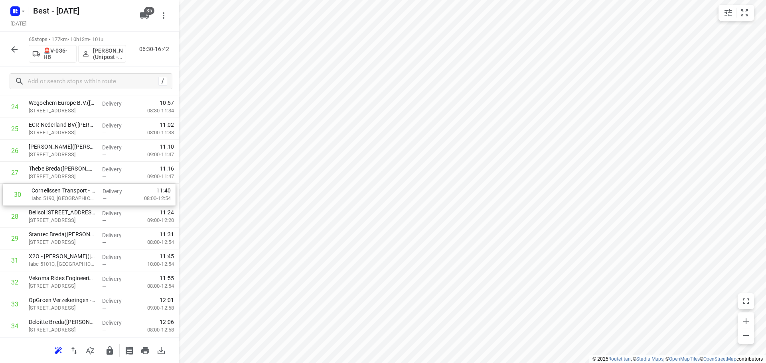
drag, startPoint x: 79, startPoint y: 239, endPoint x: 82, endPoint y: 190, distance: 48.7
click at [82, 190] on div "1 De Meeuw Oirschot - C04(Janette van Roosmalen) Industrieweg 4, Oirschot Deliv…" at bounding box center [89, 304] width 179 height 1425
drag, startPoint x: 57, startPoint y: 258, endPoint x: 61, endPoint y: 209, distance: 49.2
click at [61, 209] on div "1 De Meeuw Oirschot - C04(Janette van Roosmalen) Industrieweg 4, Oirschot Deliv…" at bounding box center [89, 304] width 179 height 1425
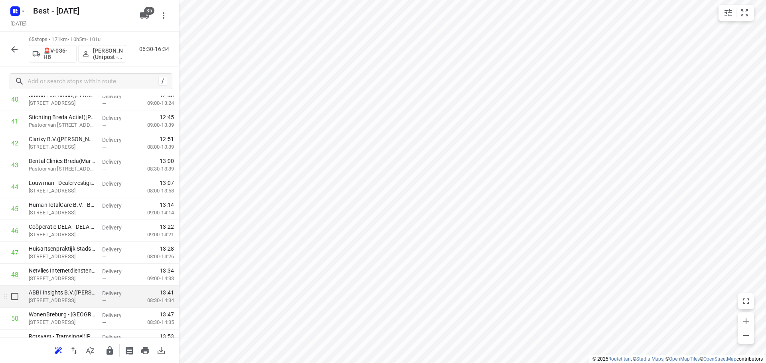
scroll to position [1045, 0]
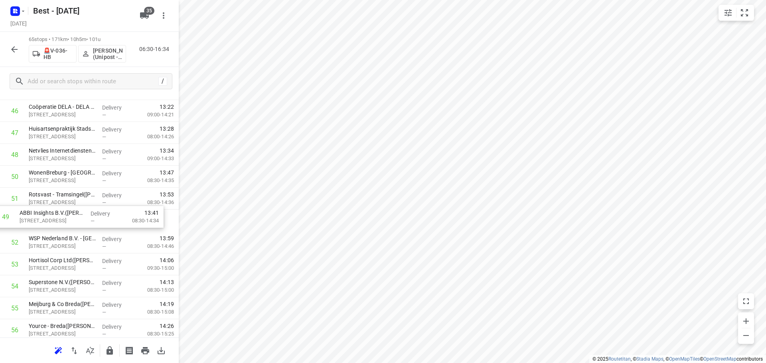
drag, startPoint x: 93, startPoint y: 181, endPoint x: 83, endPoint y: 227, distance: 47.2
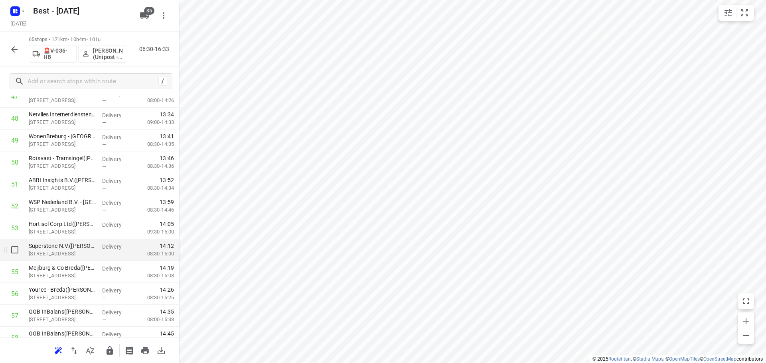
scroll to position [1205, 0]
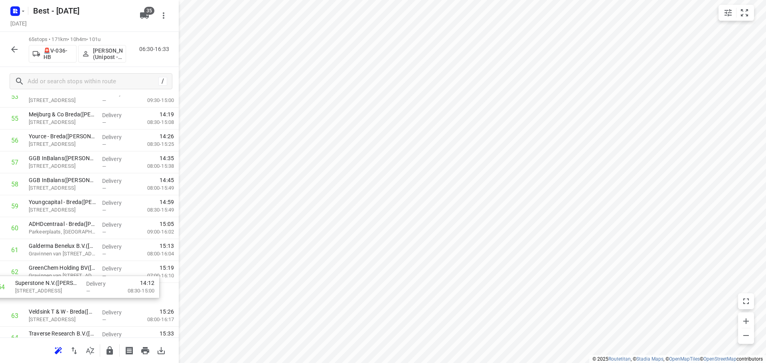
drag, startPoint x: 96, startPoint y: 122, endPoint x: 82, endPoint y: 285, distance: 164.1
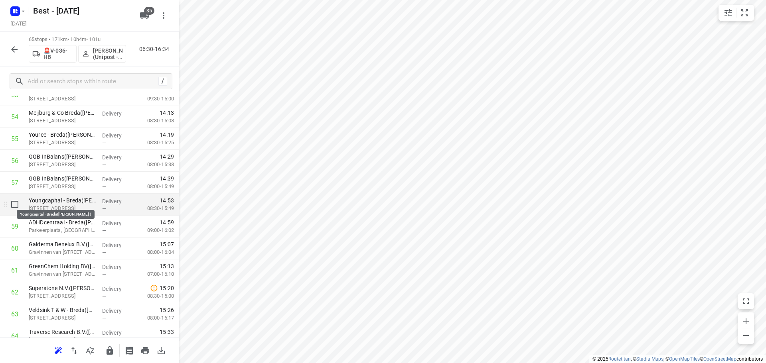
scroll to position [1254, 0]
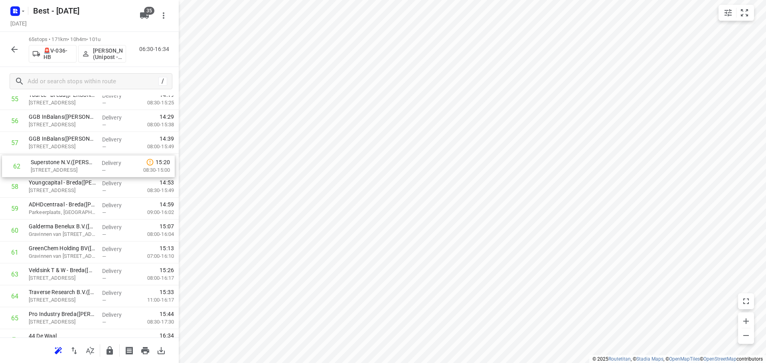
drag, startPoint x: 83, startPoint y: 259, endPoint x: 85, endPoint y: 169, distance: 89.7
drag, startPoint x: 63, startPoint y: 252, endPoint x: 68, endPoint y: 186, distance: 66.0
drag, startPoint x: 53, startPoint y: 249, endPoint x: 53, endPoint y: 209, distance: 39.9
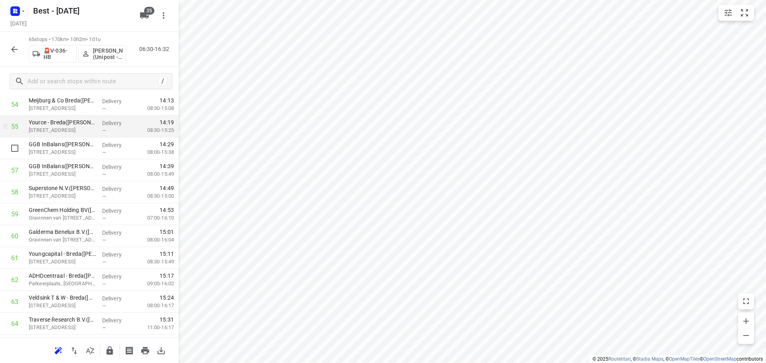
scroll to position [1215, 0]
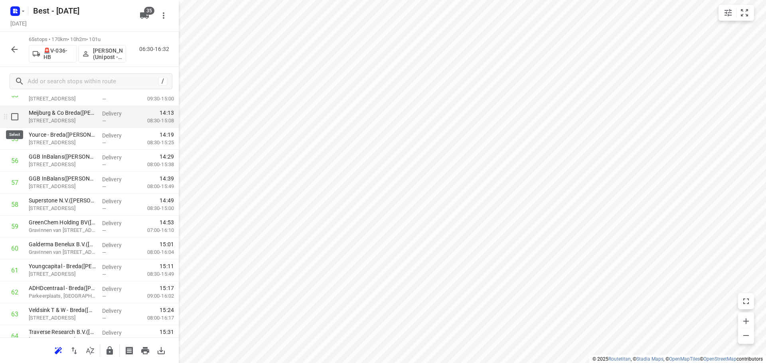
click at [18, 122] on input "checkbox" at bounding box center [15, 117] width 16 height 16
checkbox input "true"
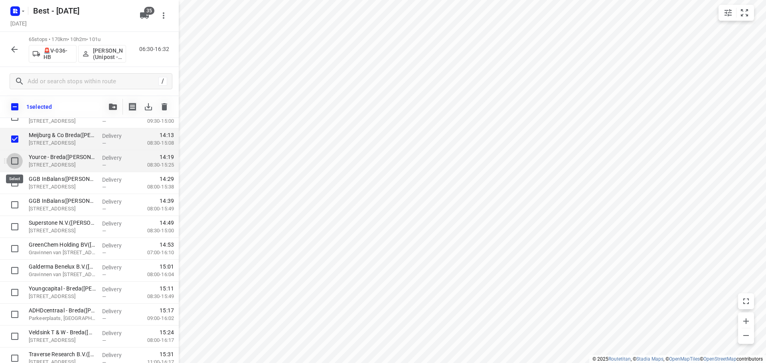
click at [15, 157] on input "checkbox" at bounding box center [15, 161] width 16 height 16
checkbox input "true"
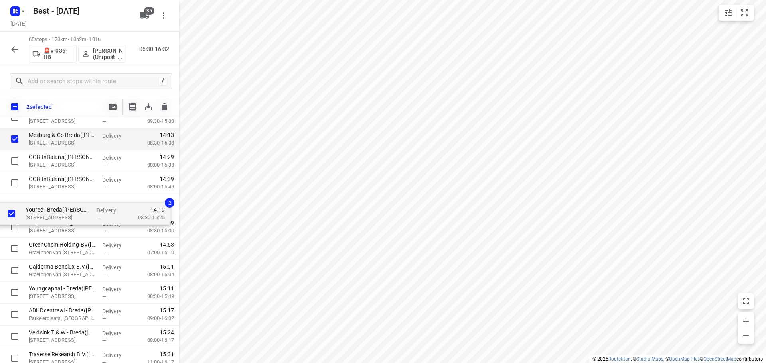
scroll to position [1214, 0]
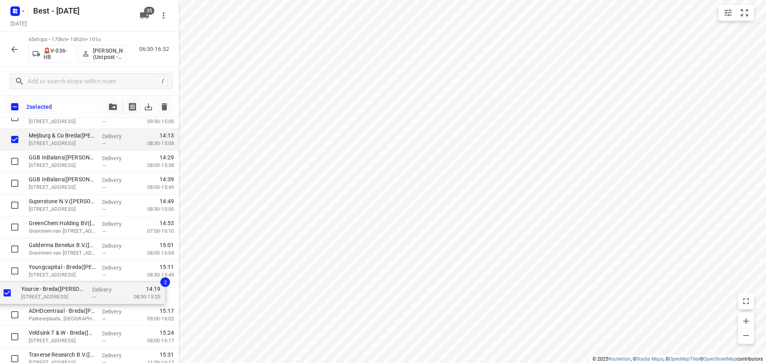
drag, startPoint x: 71, startPoint y: 154, endPoint x: 61, endPoint y: 289, distance: 135.5
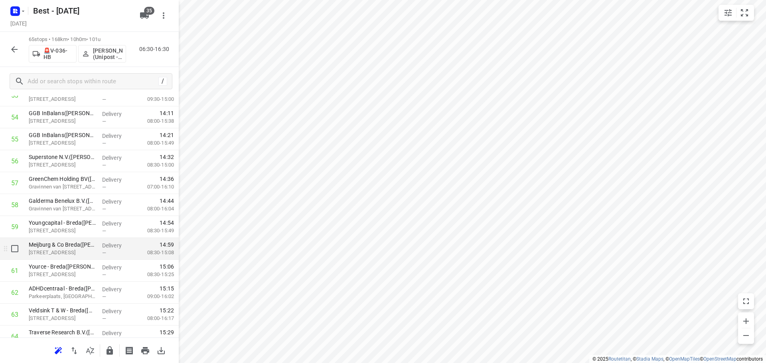
scroll to position [1268, 0]
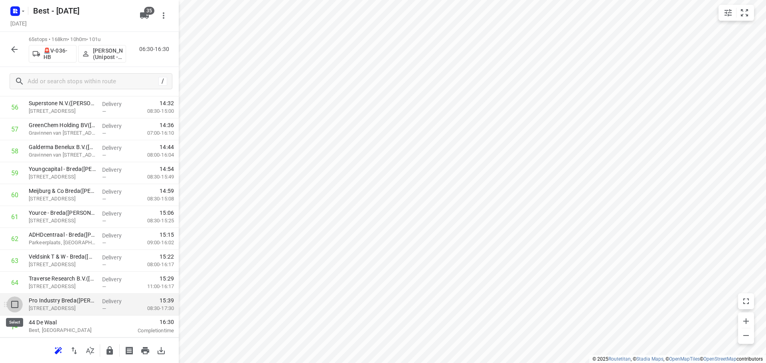
click at [20, 304] on input "checkbox" at bounding box center [15, 305] width 16 height 16
checkbox input "true"
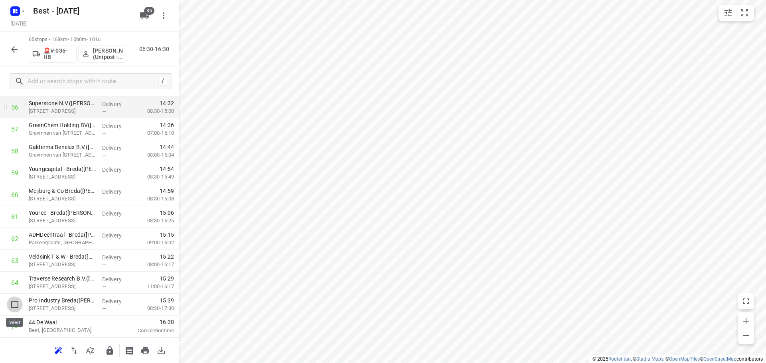
scroll to position [1265, 0]
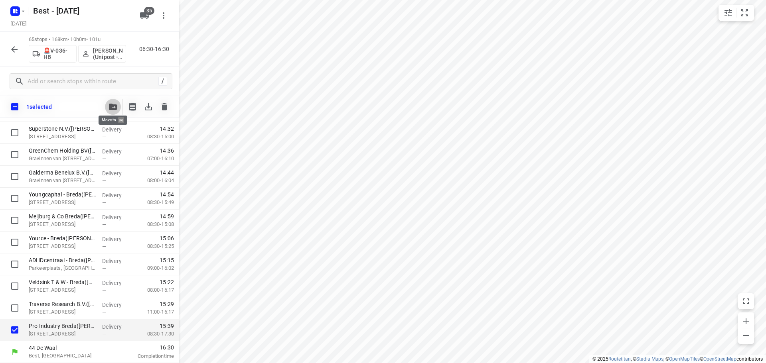
click at [110, 110] on icon "button" at bounding box center [113, 107] width 8 height 6
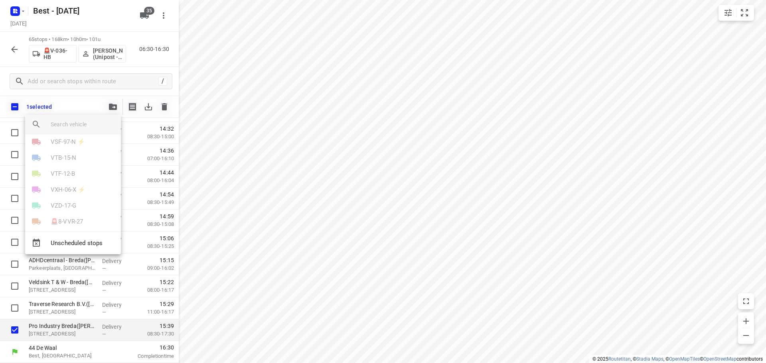
scroll to position [399, 0]
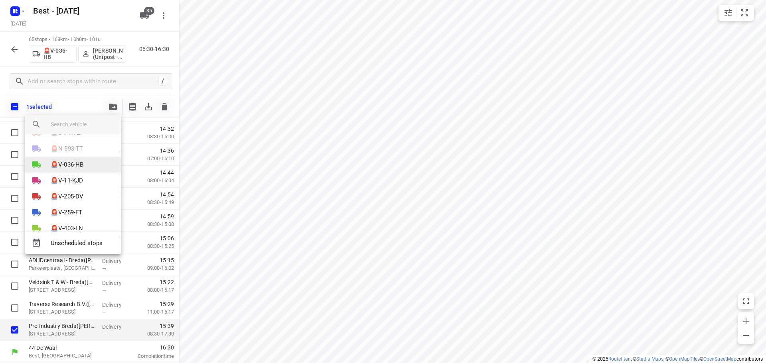
click at [62, 164] on p "🚨V-036-HB" at bounding box center [67, 164] width 33 height 9
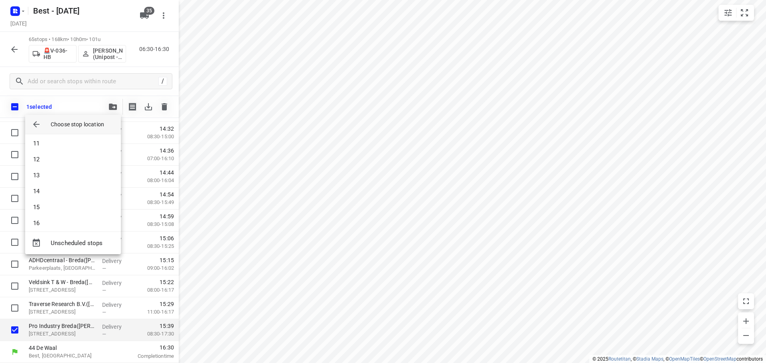
scroll to position [159, 0]
click at [56, 169] on li "12" at bounding box center [73, 162] width 96 height 16
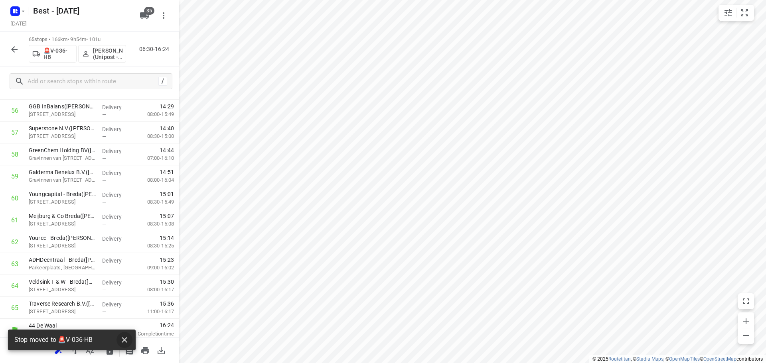
click at [119, 337] on button "button" at bounding box center [124, 340] width 16 height 16
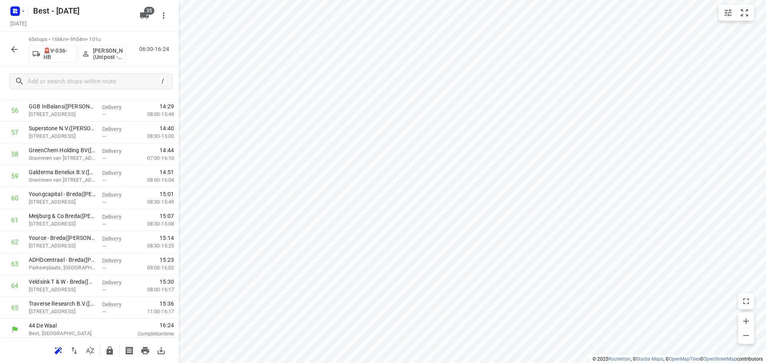
click at [108, 351] on icon "button" at bounding box center [109, 351] width 6 height 8
click at [17, 52] on icon "button" at bounding box center [15, 50] width 10 height 10
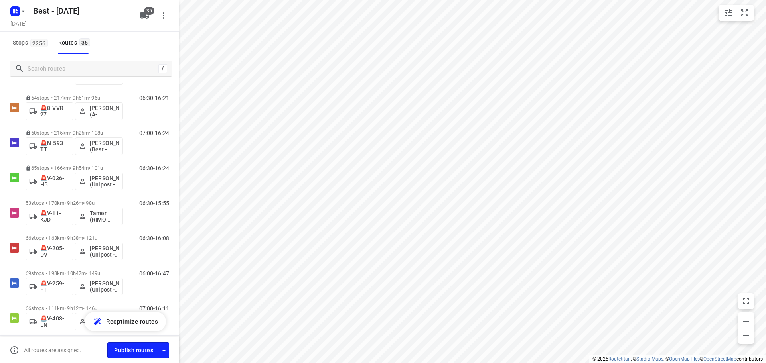
scroll to position [877, 0]
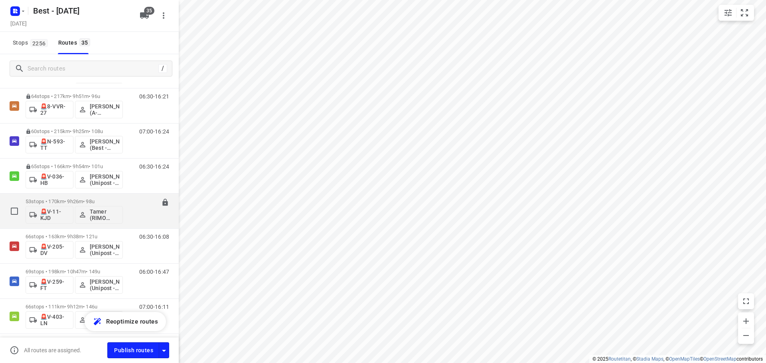
click at [56, 201] on p "53 stops • 170km • 9h26m • 98u" at bounding box center [74, 202] width 97 height 6
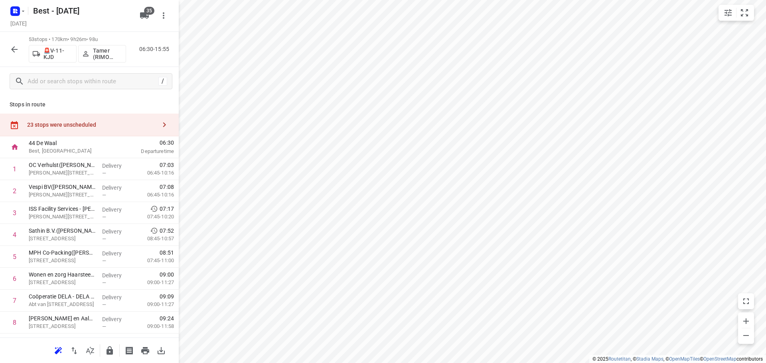
click at [101, 120] on div "23 stops were unscheduled" at bounding box center [89, 125] width 179 height 23
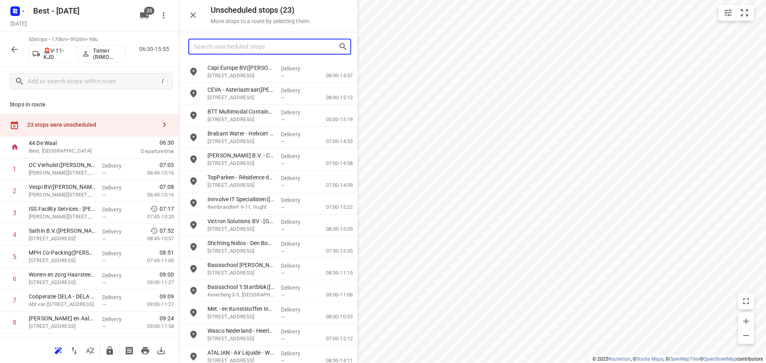
click at [236, 49] on input "Search unscheduled stops" at bounding box center [266, 47] width 144 height 12
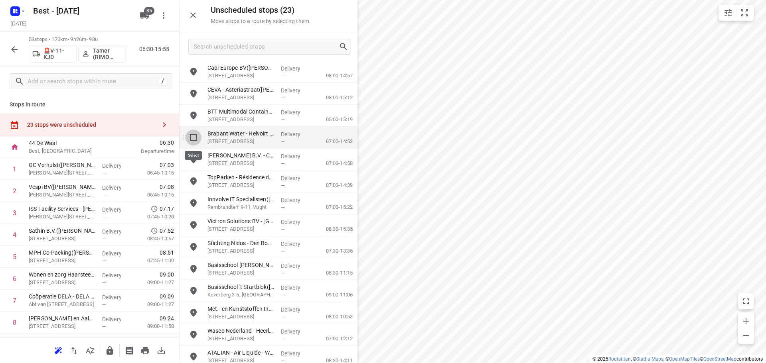
click at [197, 140] on input "grid" at bounding box center [193, 138] width 16 height 16
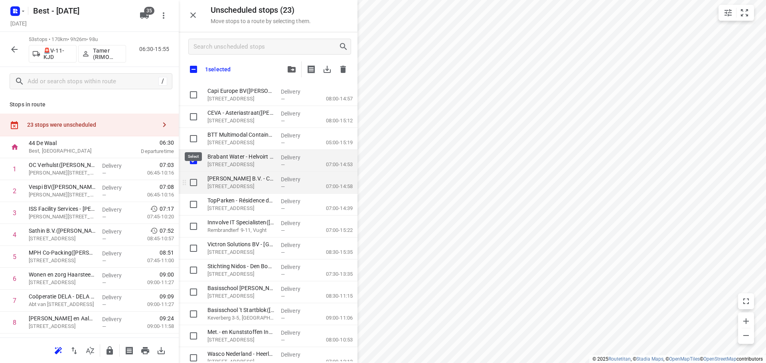
checkbox input "true"
click at [196, 184] on input "grid" at bounding box center [193, 183] width 16 height 16
checkbox input "true"
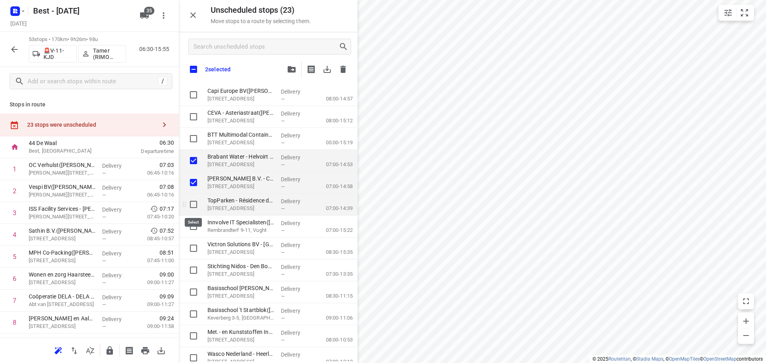
click at [193, 203] on input "grid" at bounding box center [193, 205] width 16 height 16
checkbox input "true"
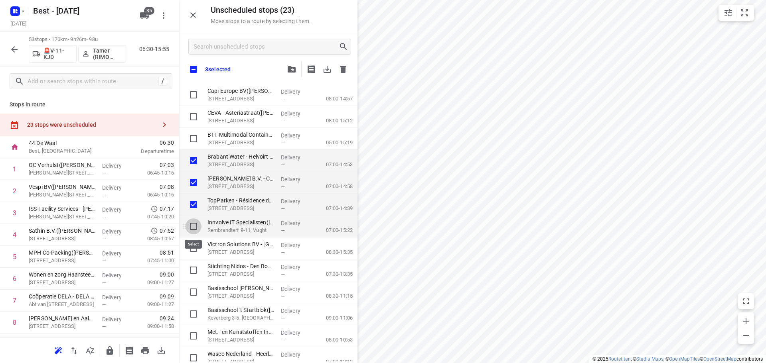
click at [191, 219] on input "grid" at bounding box center [193, 227] width 16 height 16
checkbox input "true"
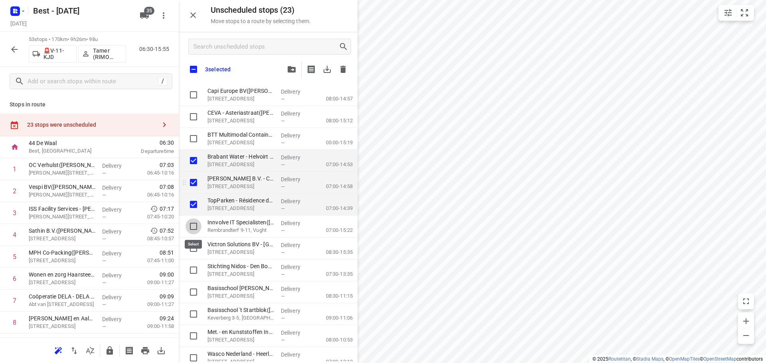
checkbox input "true"
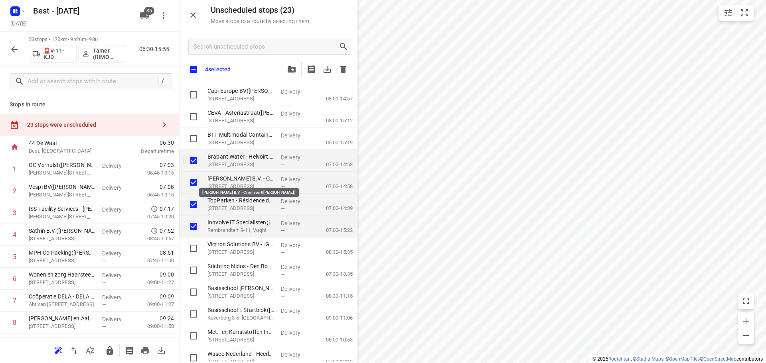
checkbox input "true"
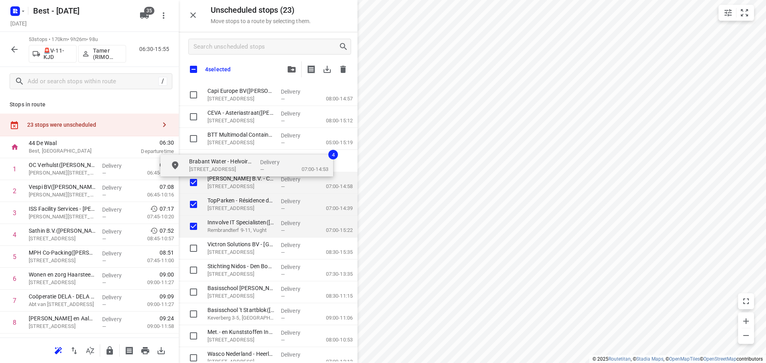
checkbox input "true"
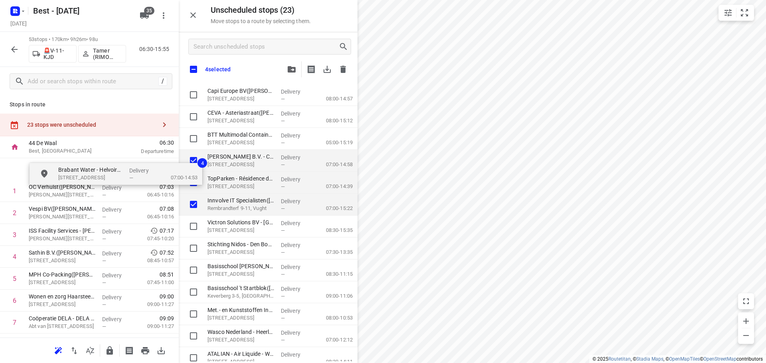
drag, startPoint x: 239, startPoint y: 159, endPoint x: 85, endPoint y: 173, distance: 154.9
checkbox input "true"
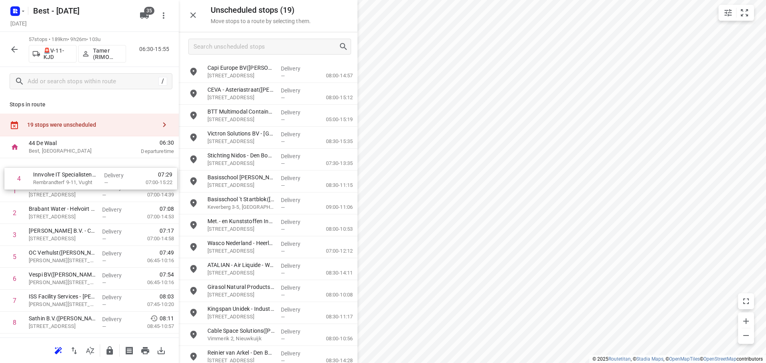
drag, startPoint x: 59, startPoint y: 232, endPoint x: 64, endPoint y: 165, distance: 67.6
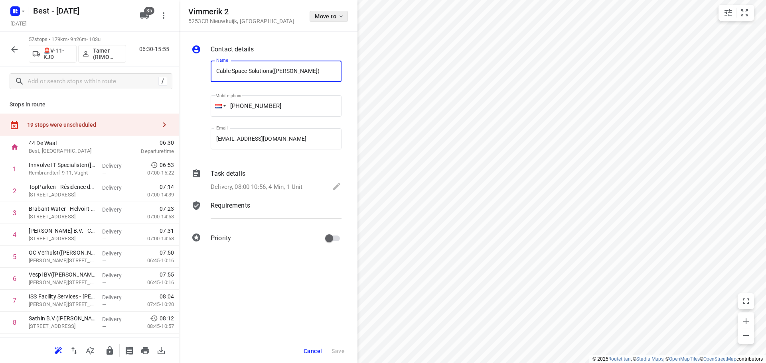
click at [319, 22] on div "Move to" at bounding box center [328, 15] width 38 height 17
click at [319, 19] on span "Move to" at bounding box center [330, 16] width 30 height 6
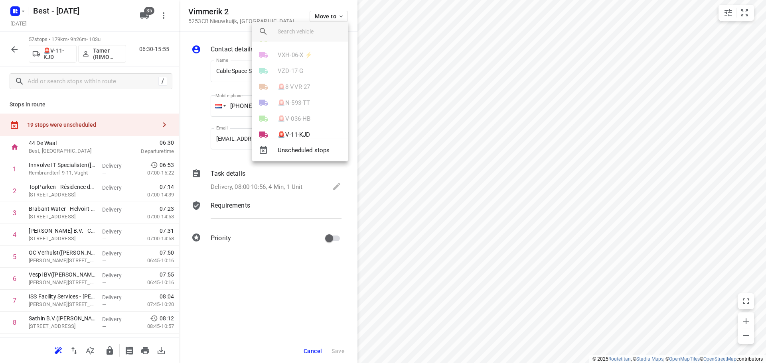
scroll to position [359, 0]
click at [286, 123] on p "🚨V-11-KJD" at bounding box center [294, 127] width 32 height 9
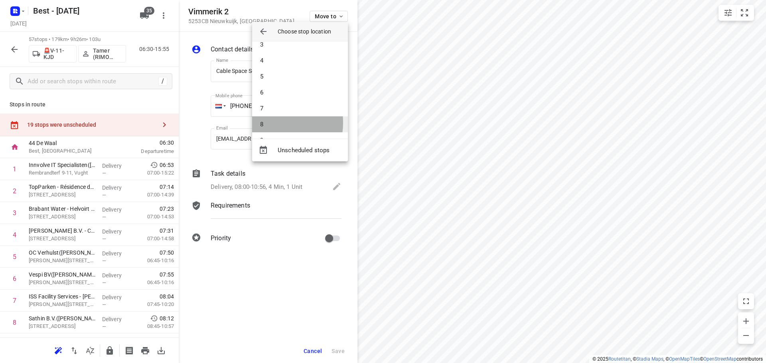
click at [272, 123] on li "8" at bounding box center [300, 124] width 96 height 16
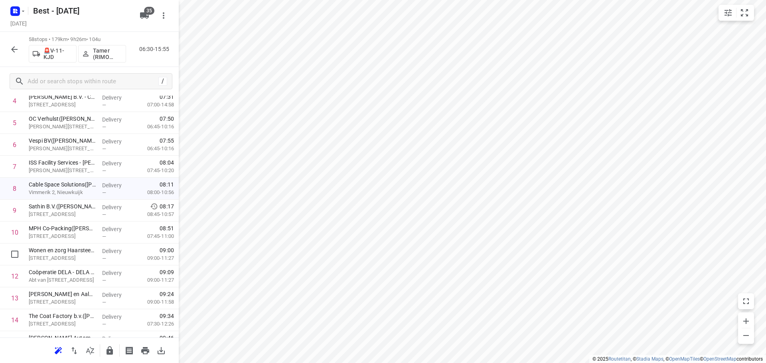
scroll to position [199, 0]
drag, startPoint x: 91, startPoint y: 205, endPoint x: 93, endPoint y: 185, distance: 19.3
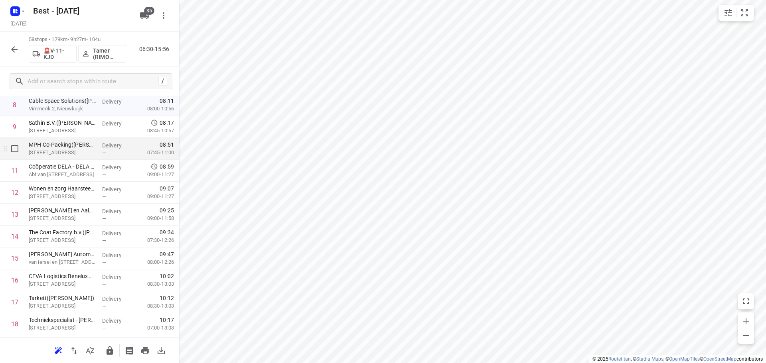
scroll to position [239, 0]
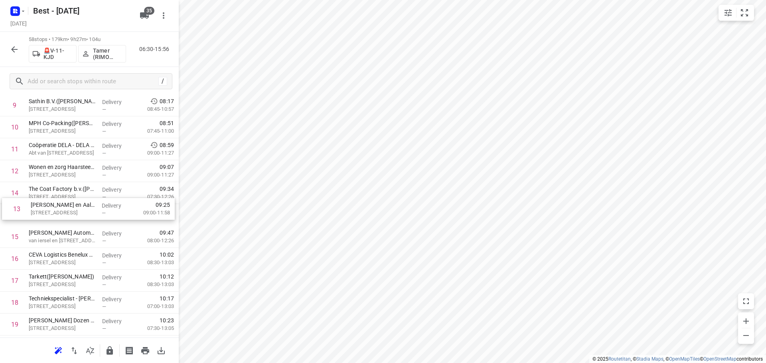
drag, startPoint x: 102, startPoint y: 194, endPoint x: 104, endPoint y: 216, distance: 22.1
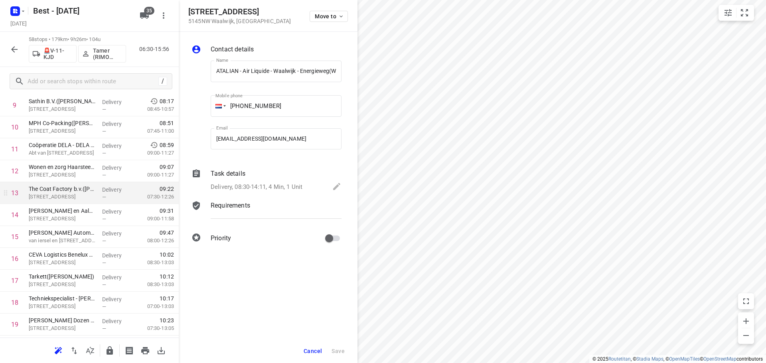
scroll to position [0, 36]
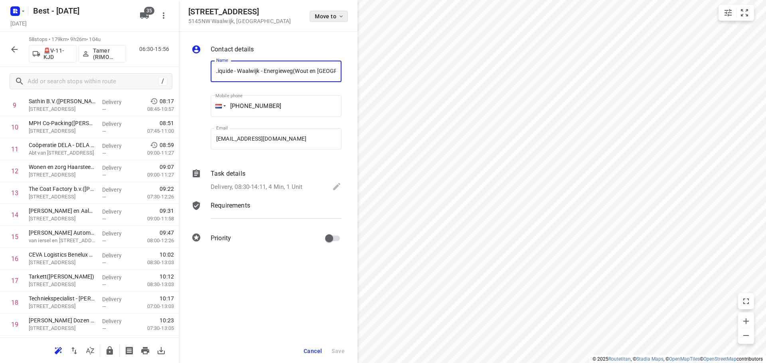
click at [330, 12] on button "Move to" at bounding box center [328, 16] width 38 height 11
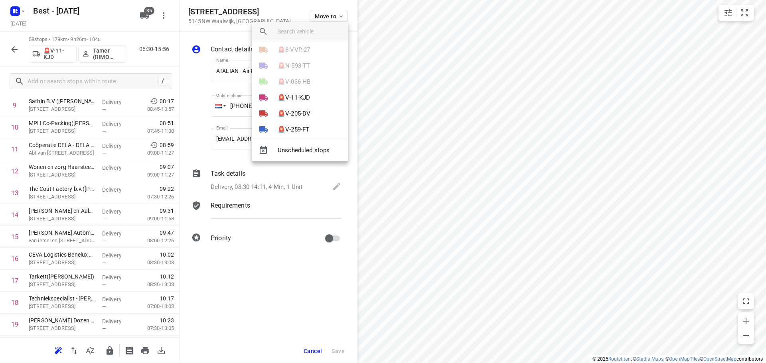
scroll to position [399, 0]
click at [303, 79] on div "🚨V-036-HB" at bounding box center [300, 72] width 96 height 16
click at [303, 83] on p "🚨V-11-KJD" at bounding box center [294, 87] width 32 height 9
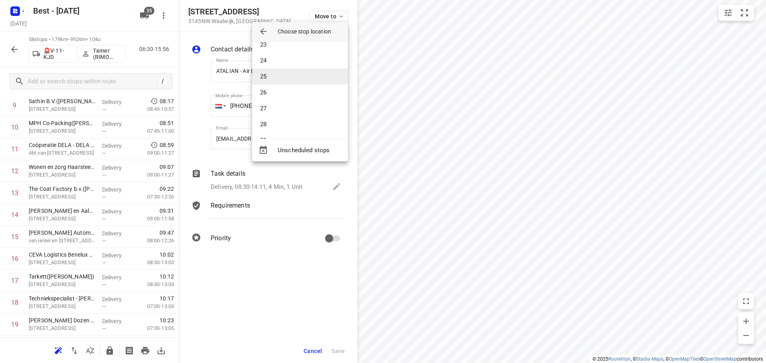
click at [286, 69] on li "25" at bounding box center [300, 77] width 96 height 16
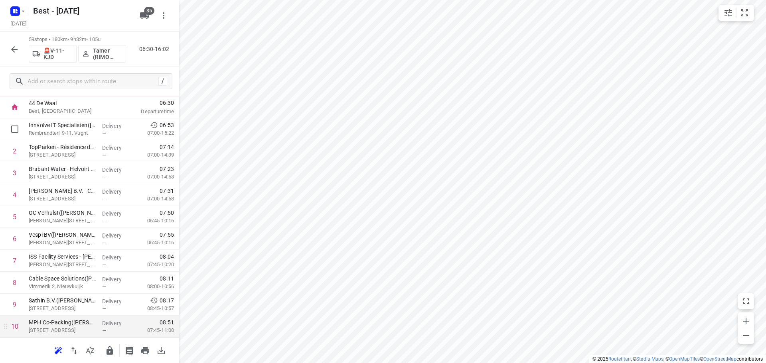
scroll to position [0, 0]
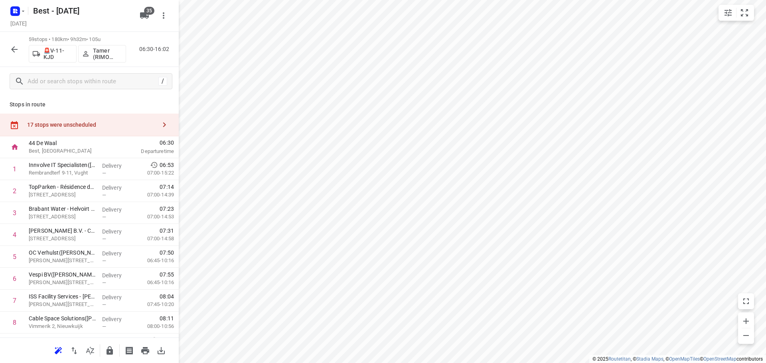
click at [140, 126] on div "17 stops were unscheduled" at bounding box center [91, 125] width 129 height 6
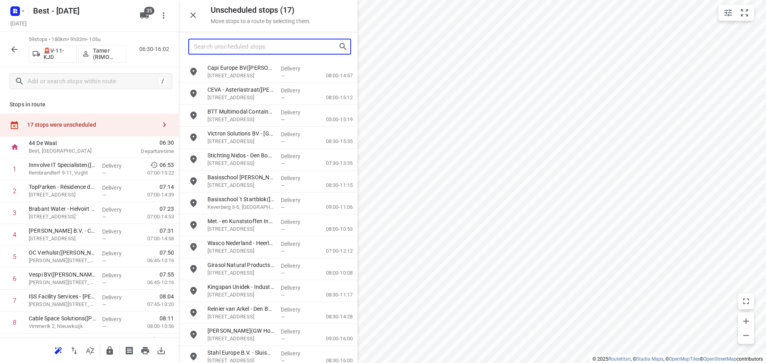
click at [227, 47] on input "Search unscheduled stops" at bounding box center [266, 47] width 144 height 12
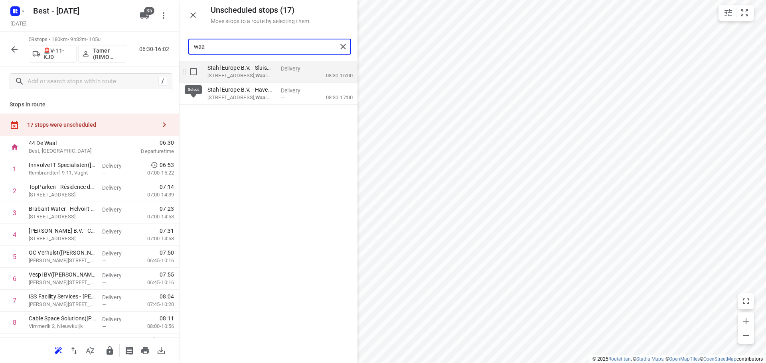
type input "waa"
click at [198, 73] on input "grid" at bounding box center [193, 72] width 16 height 16
checkbox input "true"
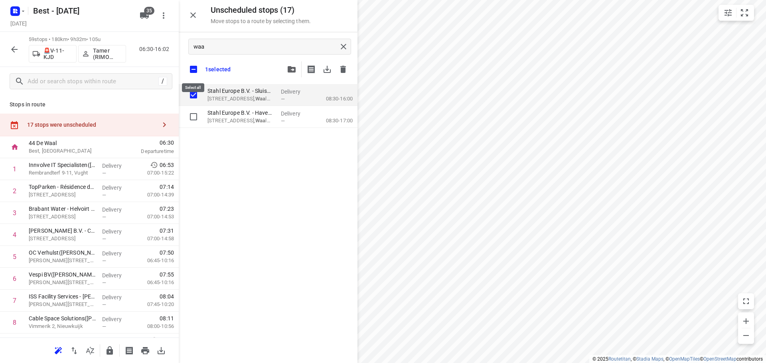
click at [196, 69] on input "checkbox" at bounding box center [193, 69] width 17 height 17
checkbox input "false"
checkbox input "true"
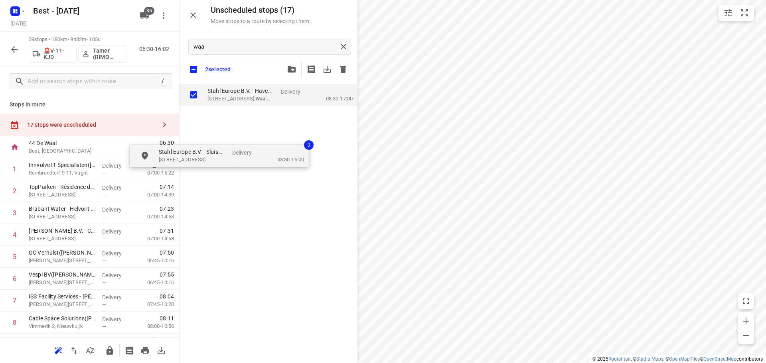
checkbox input "true"
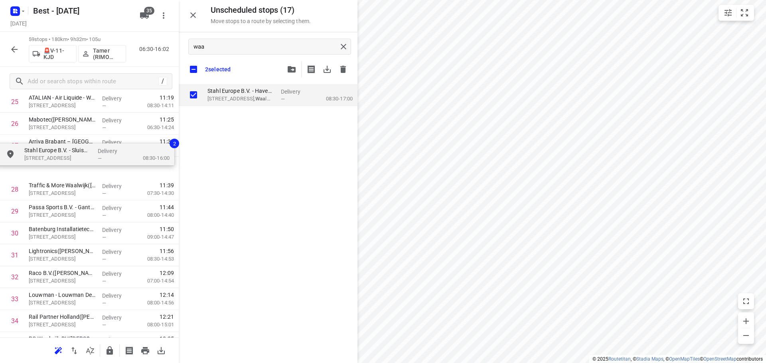
scroll to position [592, 0]
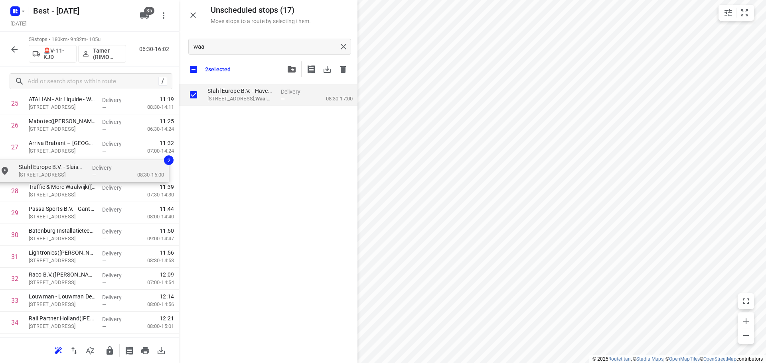
drag, startPoint x: 222, startPoint y: 97, endPoint x: 33, endPoint y: 175, distance: 204.7
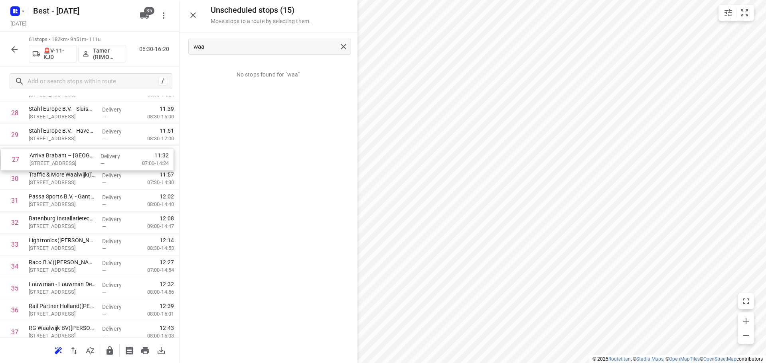
scroll to position [624, 0]
drag, startPoint x: 81, startPoint y: 107, endPoint x: 83, endPoint y: 163, distance: 55.8
click at [83, 163] on div "1 Innvolve IT Specialisten(Astrid Sindoni) Rembrandterf 9-11, Vught Delivery — …" at bounding box center [89, 203] width 179 height 1338
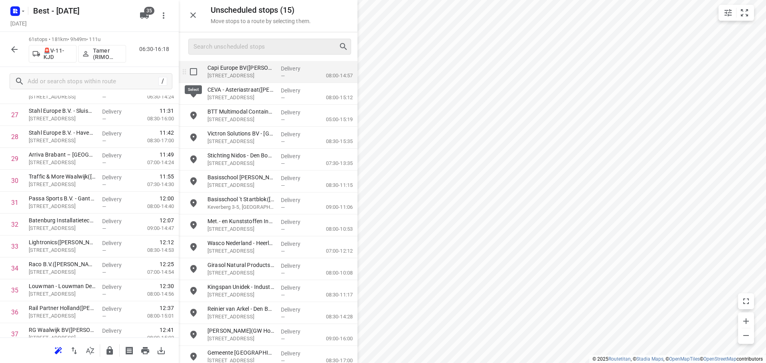
click at [196, 75] on input "grid" at bounding box center [193, 72] width 16 height 16
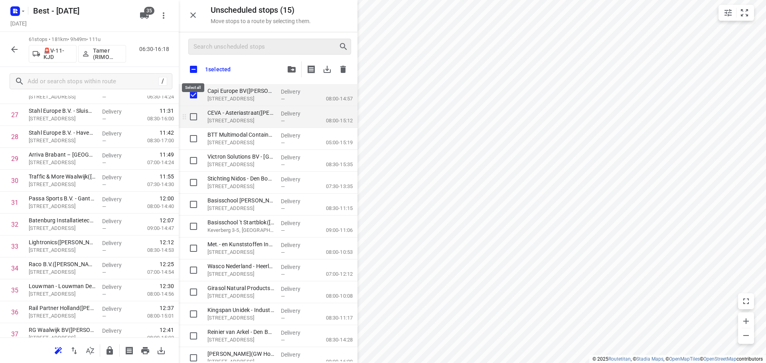
checkbox input "true"
click at [195, 118] on input "grid" at bounding box center [193, 117] width 16 height 16
checkbox input "true"
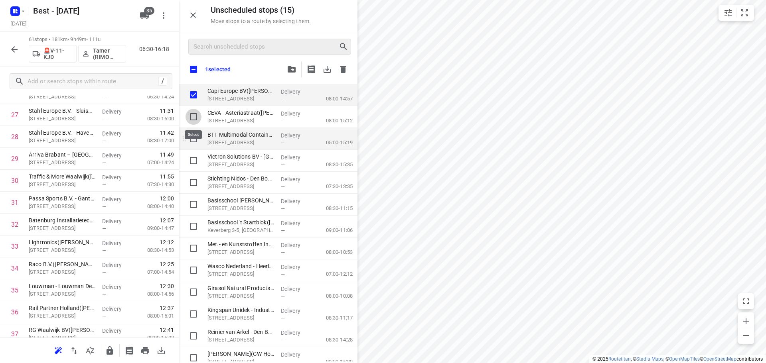
checkbox input "true"
click at [192, 134] on input "grid" at bounding box center [193, 139] width 16 height 16
checkbox input "true"
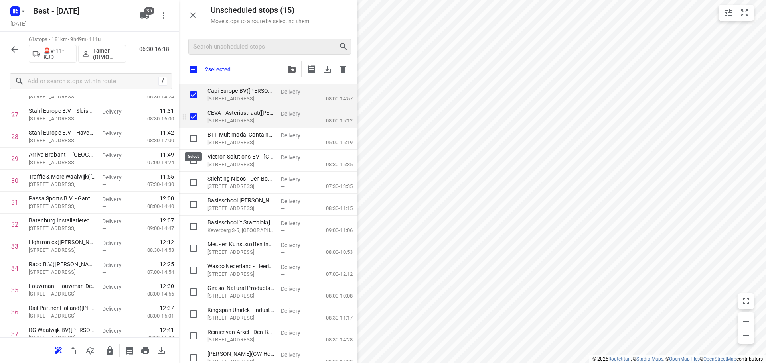
checkbox input "true"
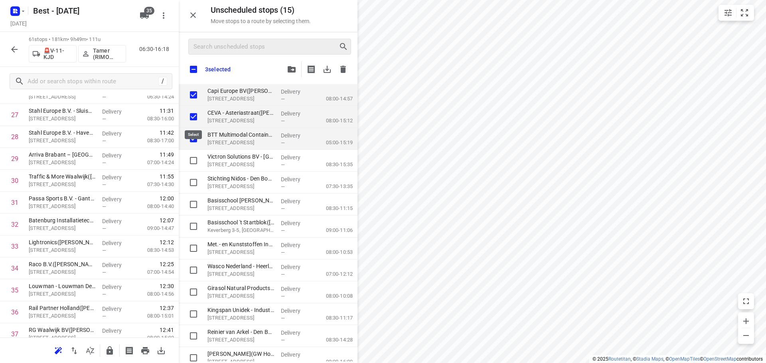
checkbox input "true"
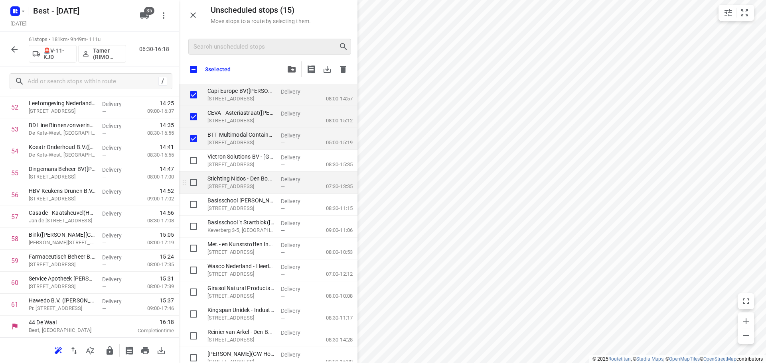
checkbox input "true"
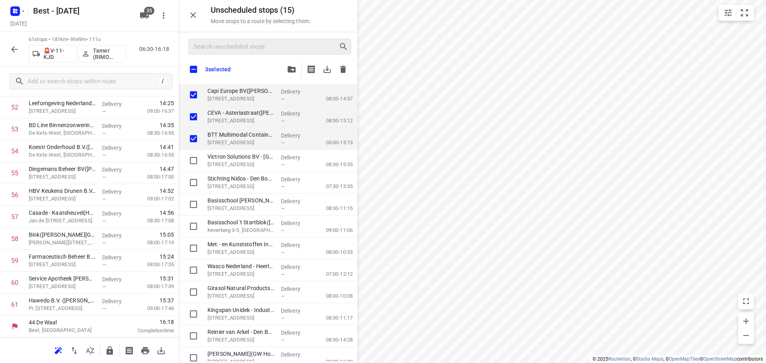
checkbox input "true"
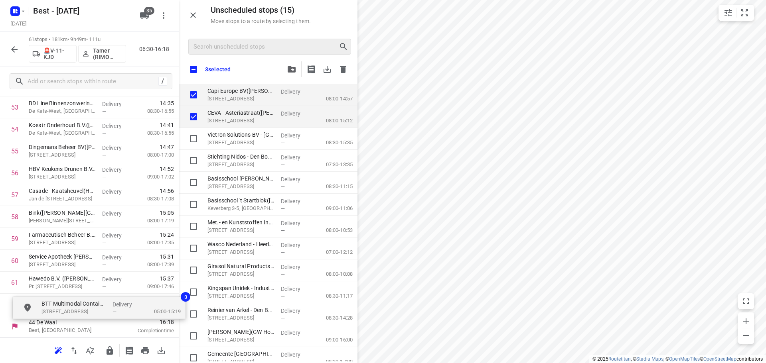
drag, startPoint x: 188, startPoint y: 163, endPoint x: 57, endPoint y: 303, distance: 192.1
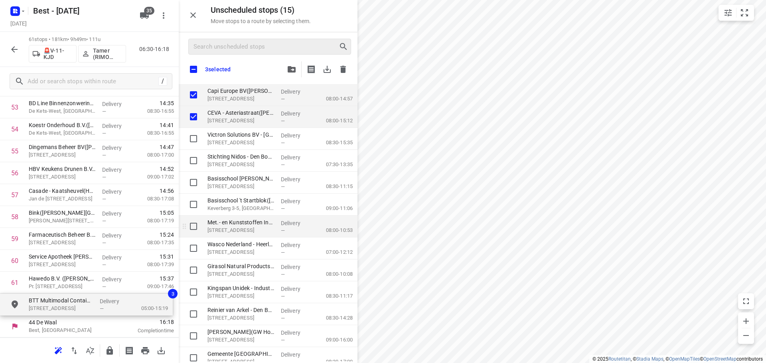
checkbox input "true"
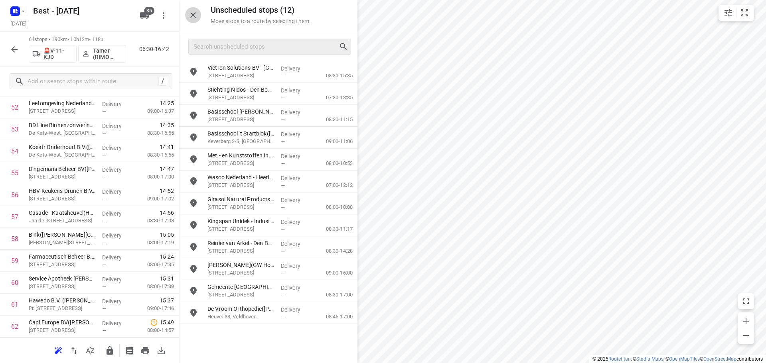
click at [190, 19] on icon "button" at bounding box center [193, 15] width 10 height 10
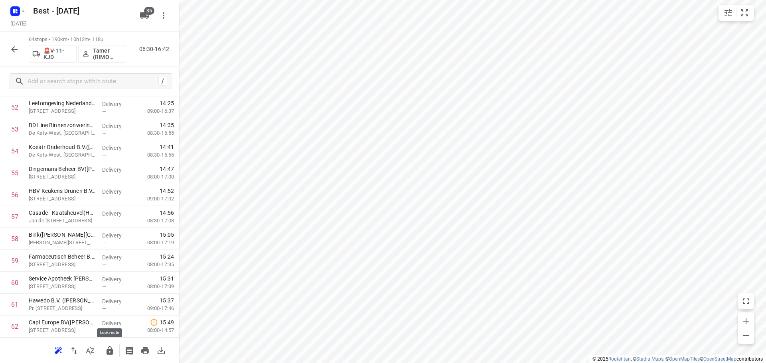
click at [111, 349] on icon "button" at bounding box center [109, 351] width 6 height 8
click at [14, 45] on icon "button" at bounding box center [15, 50] width 10 height 10
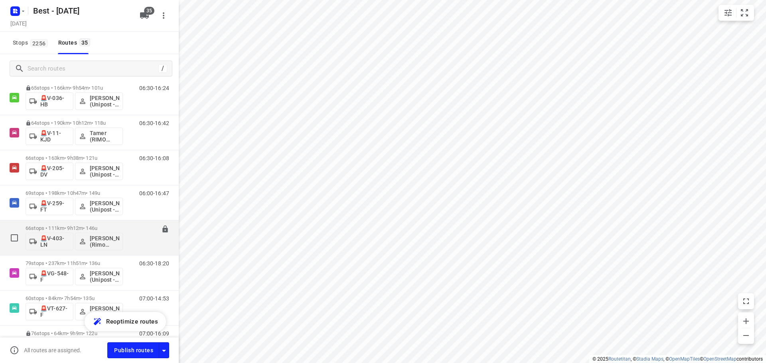
scroll to position [917, 0]
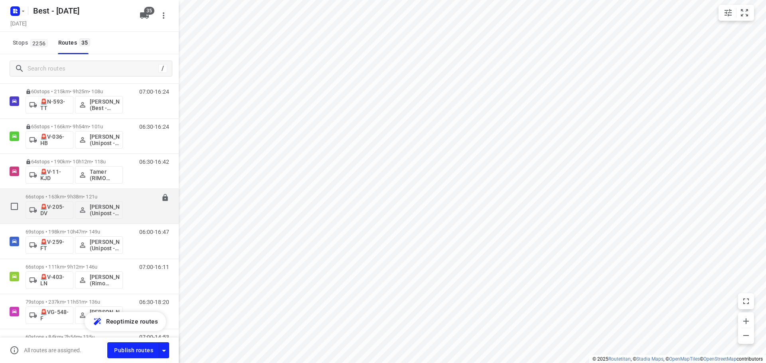
click at [62, 194] on p "66 stops • 163km • 9h38m • 121u" at bounding box center [74, 197] width 97 height 6
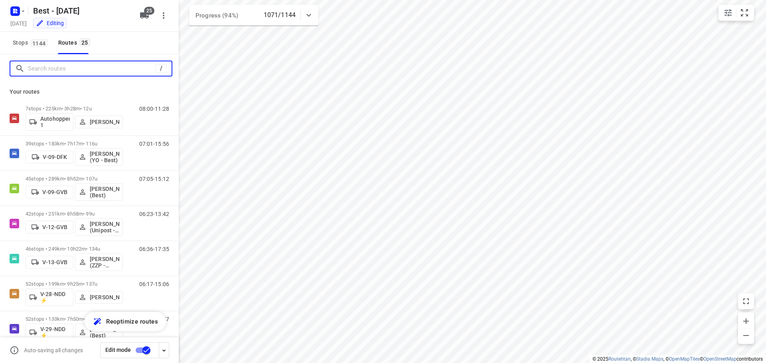
click at [82, 64] on input "Search routes" at bounding box center [92, 69] width 128 height 12
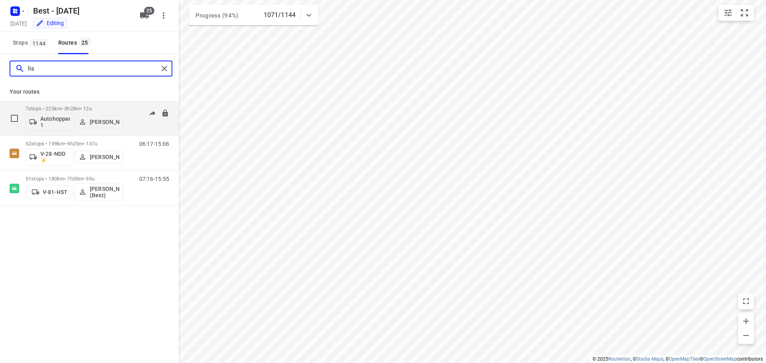
type input "lis"
click at [77, 112] on div "Autohopper 1 Lisa van Rosmalen" at bounding box center [74, 121] width 97 height 19
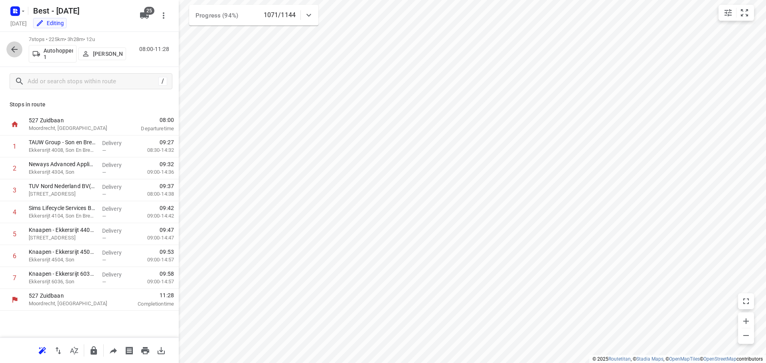
click at [10, 50] on icon "button" at bounding box center [15, 50] width 10 height 10
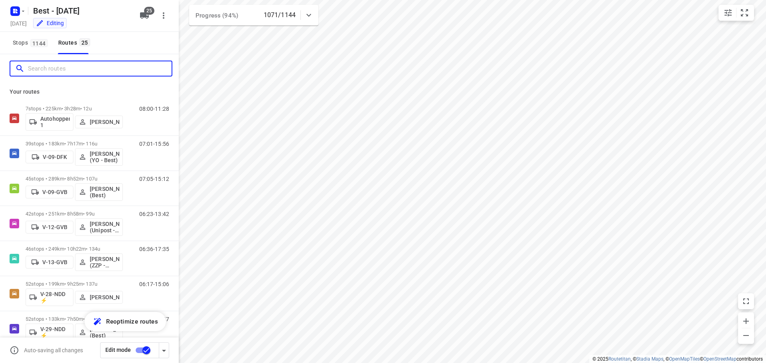
click at [47, 69] on input "Search routes" at bounding box center [100, 69] width 144 height 12
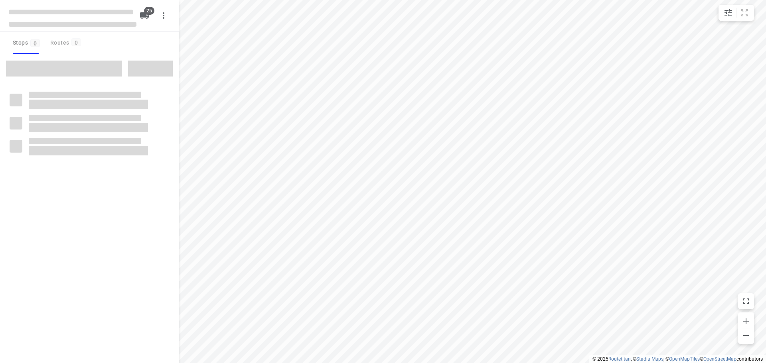
checkbox input "true"
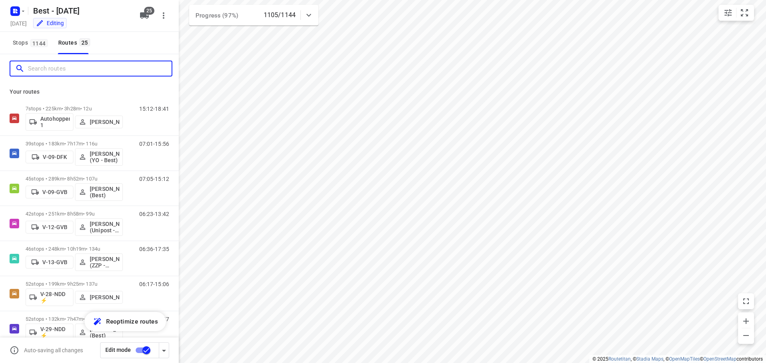
click at [113, 68] on input "Search routes" at bounding box center [100, 69] width 144 height 12
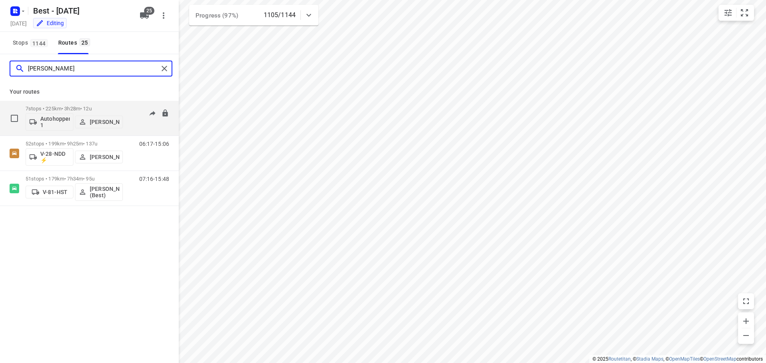
type input "lisa"
click at [76, 105] on div "7 stops • 225km • 3h28m • 12u Autohopper 1 Lisa van Rosmalen" at bounding box center [74, 118] width 97 height 33
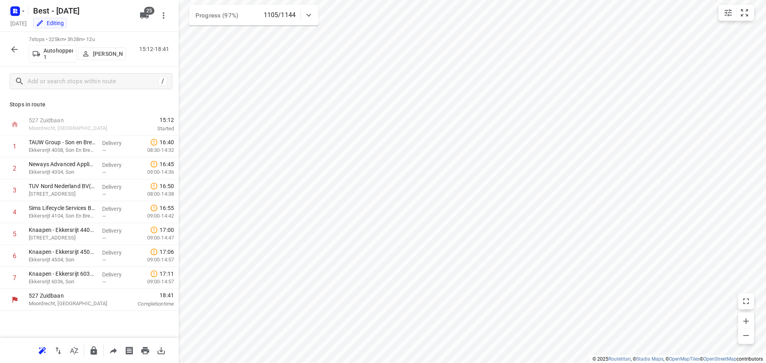
click at [12, 52] on icon "button" at bounding box center [15, 50] width 10 height 10
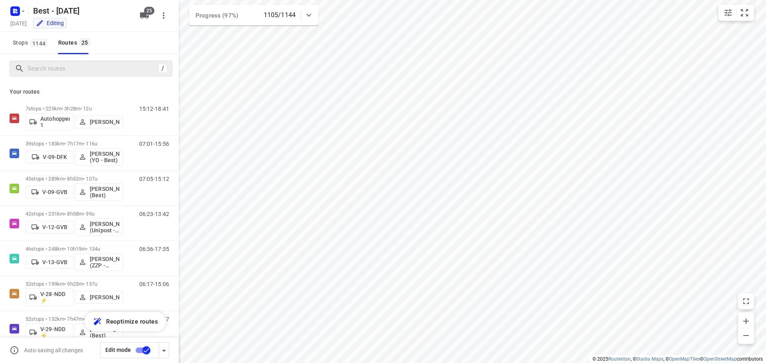
click at [47, 76] on div "/" at bounding box center [91, 69] width 163 height 16
click at [50, 70] on input "Search routes" at bounding box center [92, 69] width 128 height 12
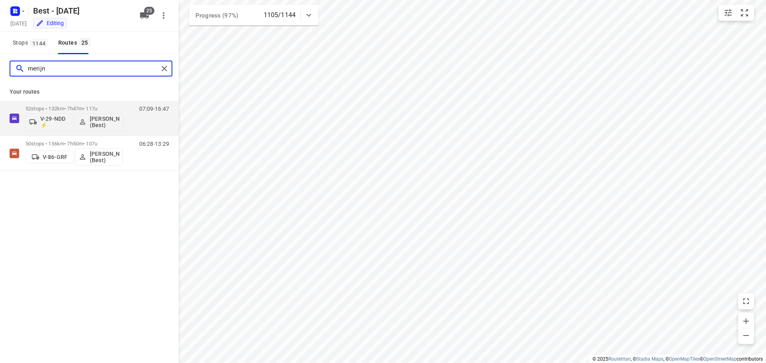
type input "merijn"
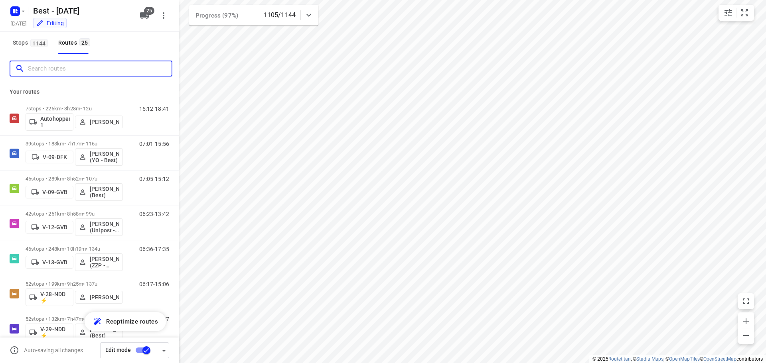
click at [114, 72] on input "Search routes" at bounding box center [100, 69] width 144 height 12
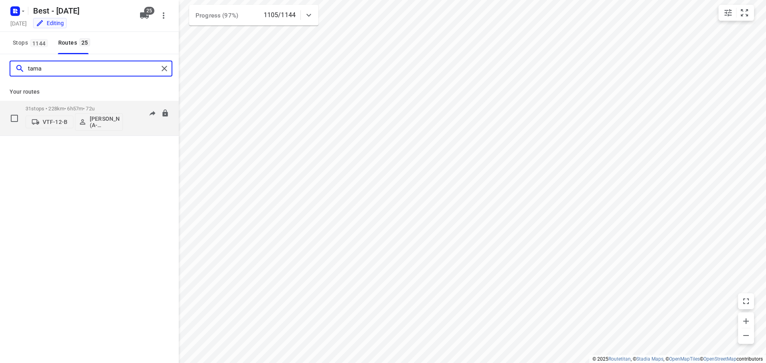
type input "tama"
click at [72, 108] on p "31 stops • 228km • 6h57m • 72u" at bounding box center [74, 109] width 97 height 6
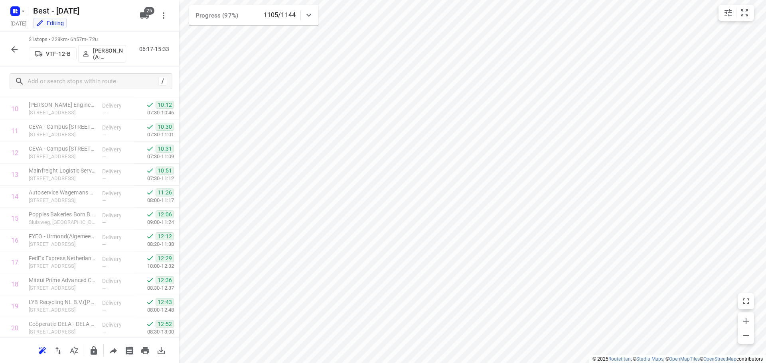
scroll to position [500, 0]
click at [13, 51] on icon "button" at bounding box center [14, 49] width 6 height 6
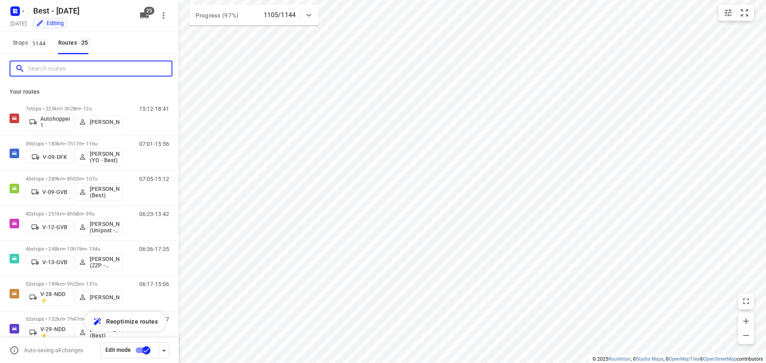
click at [54, 67] on input "Search routes" at bounding box center [100, 69] width 144 height 12
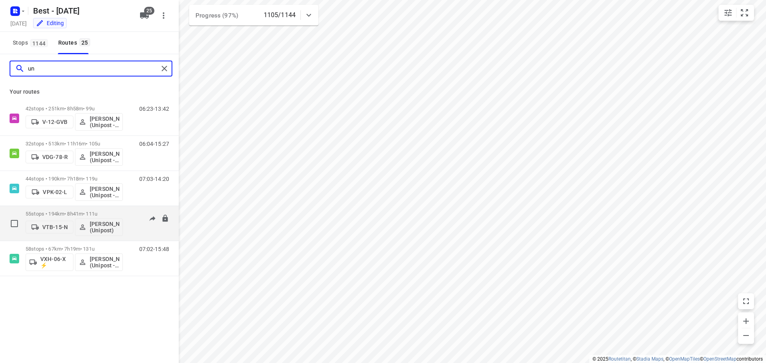
type input "un"
click at [75, 209] on div "55 stops • 194km • 8h41m • 111u VTB-15-N Omar Alzeadi (Unipost)" at bounding box center [74, 223] width 97 height 33
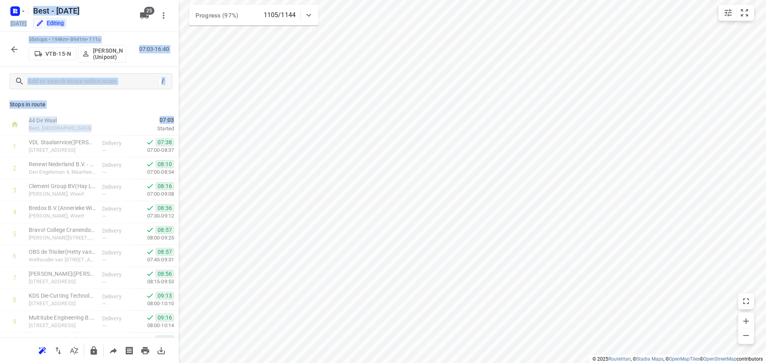
click at [183, 245] on div "i © 2025 Routetitan , © Stadia Maps , © OpenMapTiles © OpenStreetMap contributo…" at bounding box center [383, 181] width 766 height 363
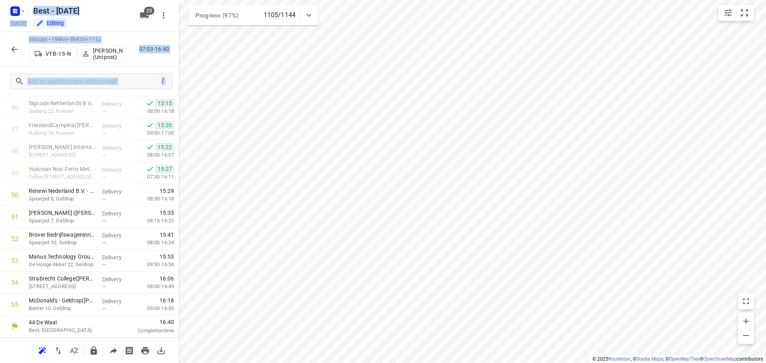
drag, startPoint x: 97, startPoint y: 66, endPoint x: 88, endPoint y: 65, distance: 9.6
click at [96, 65] on div "55 stops • 194km • 8h41m • 111u VTB-15-N Omar Alzeadi (Unipost) 07:03-16:40" at bounding box center [89, 49] width 179 height 35
click at [14, 48] on icon "button" at bounding box center [15, 50] width 10 height 10
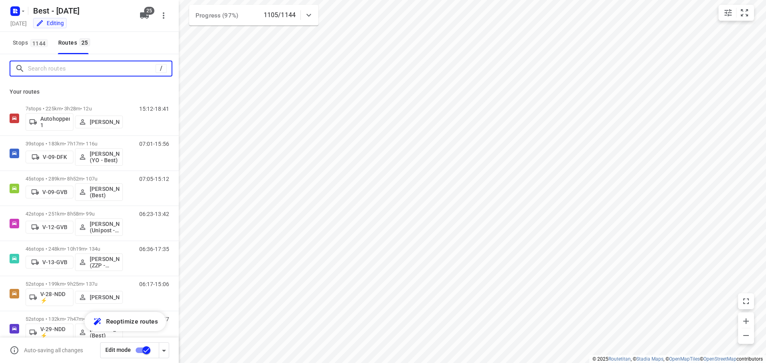
click at [61, 65] on input "Search routes" at bounding box center [92, 69] width 128 height 12
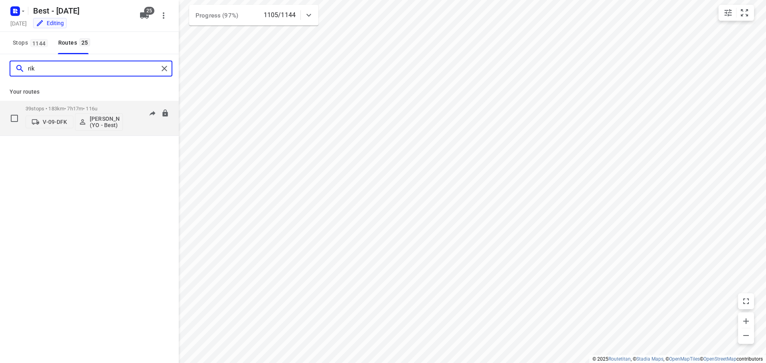
type input "rik"
click at [73, 103] on div "39 stops • 183km • 7h17m • 116u V-09-DFK Rik de Kok (YO - Best)" at bounding box center [74, 118] width 97 height 33
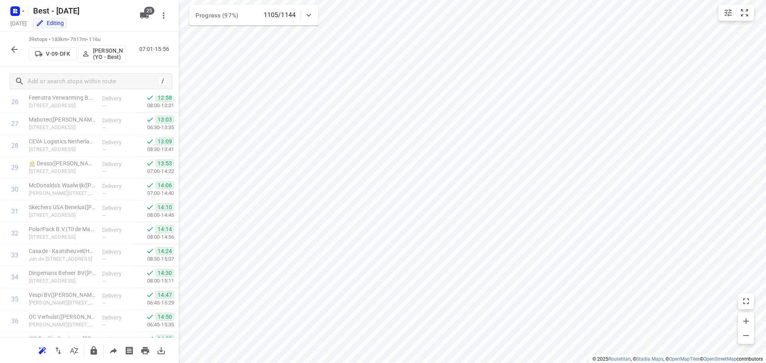
scroll to position [675, 0]
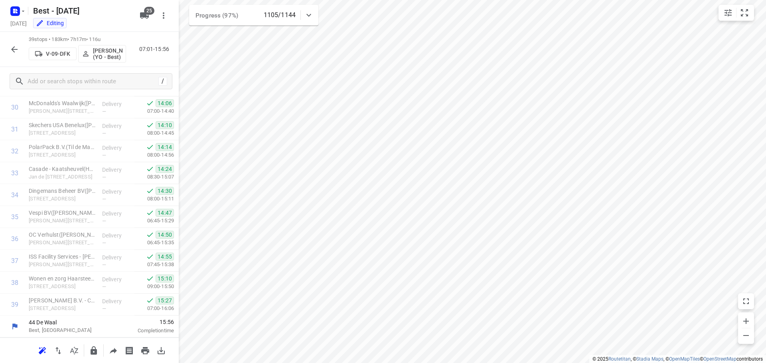
click at [12, 47] on icon "button" at bounding box center [15, 50] width 10 height 10
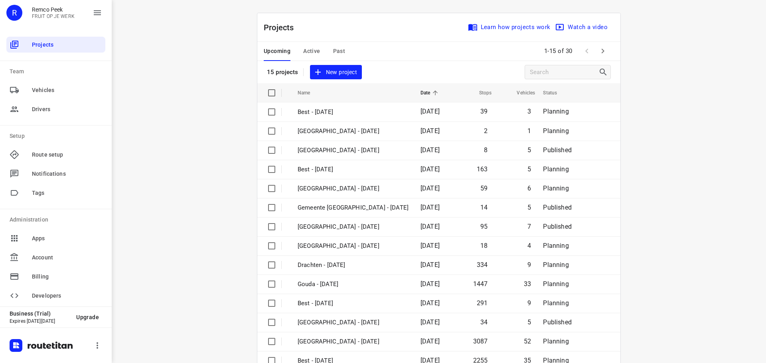
click at [590, 47] on span at bounding box center [587, 51] width 16 height 16
click at [599, 47] on icon "button" at bounding box center [603, 51] width 10 height 10
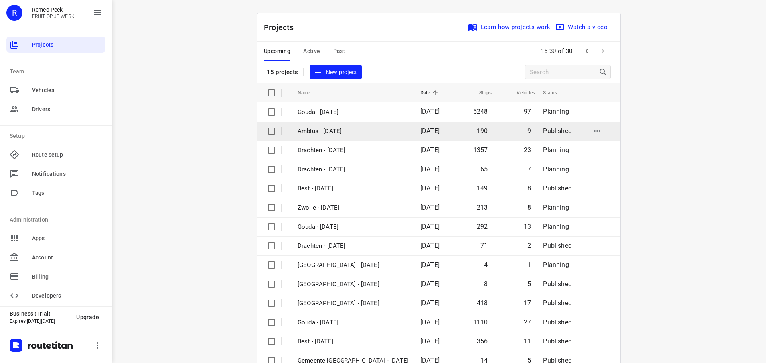
scroll to position [40, 0]
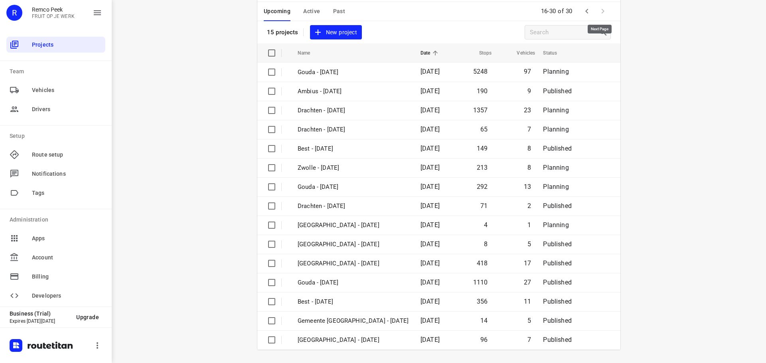
click at [599, 9] on span at bounding box center [603, 11] width 16 height 16
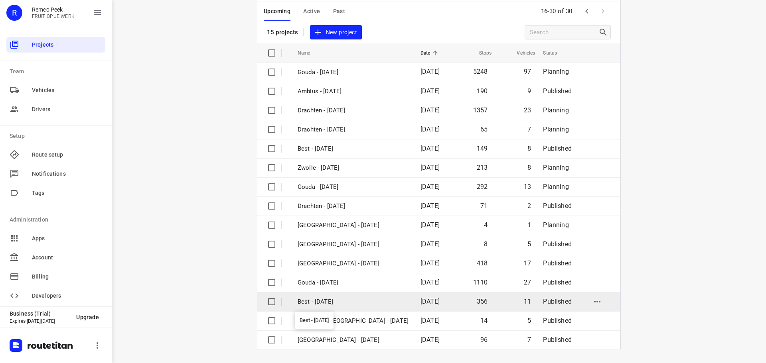
click at [344, 297] on p "Best - [DATE]" at bounding box center [352, 301] width 111 height 9
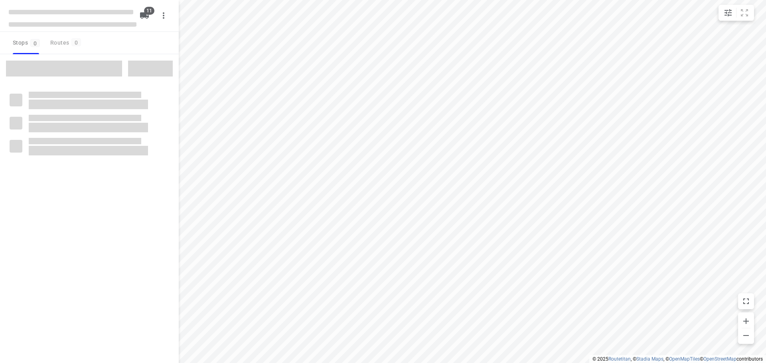
checkbox input "true"
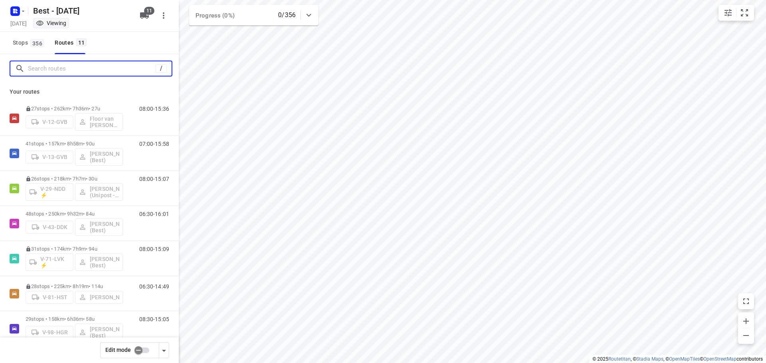
click at [96, 69] on input "Search routes" at bounding box center [92, 69] width 128 height 12
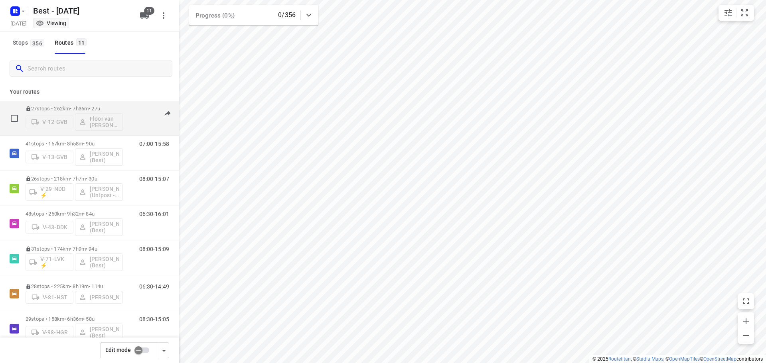
click at [106, 109] on p "27 stops • 262km • 7h36m • 27u" at bounding box center [74, 109] width 97 height 6
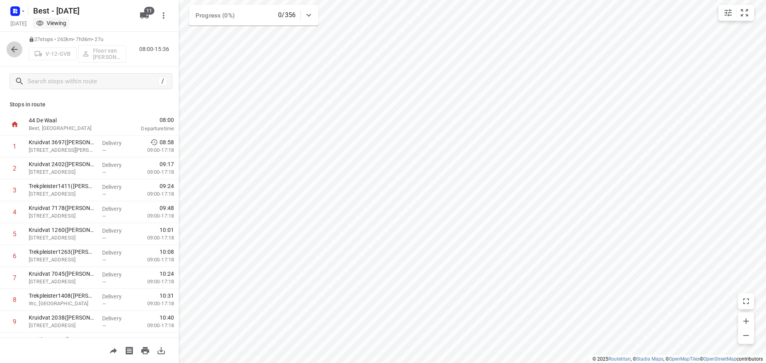
click at [17, 45] on icon "button" at bounding box center [15, 50] width 10 height 10
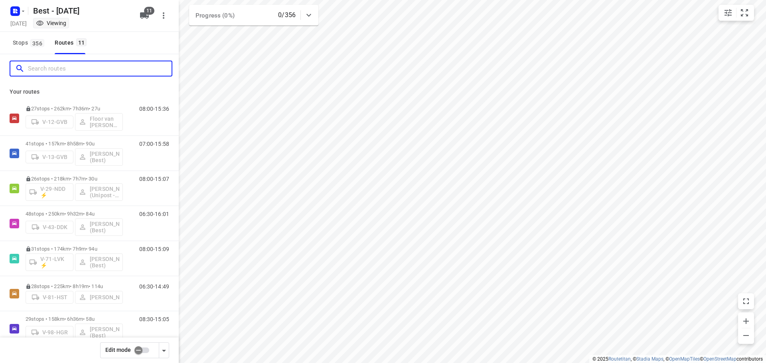
click at [70, 69] on input "Search routes" at bounding box center [100, 69] width 144 height 12
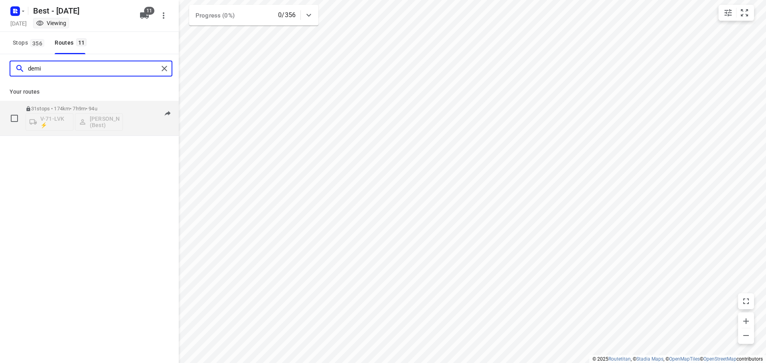
type input "demi"
click at [52, 106] on p "31 stops • 174km • 7h9m • 94u" at bounding box center [74, 109] width 97 height 6
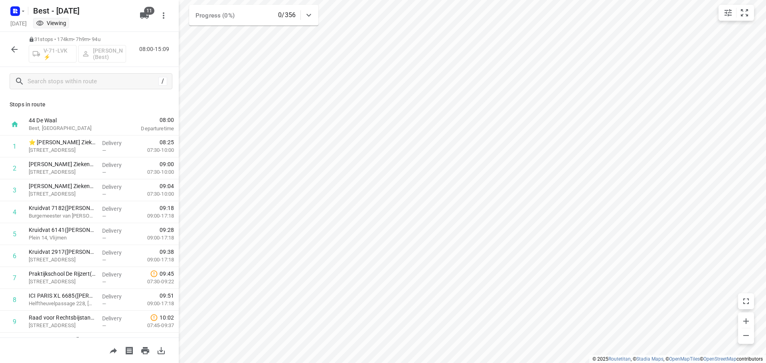
click at [5, 45] on div "31 stops • 174km • 7h9m • 94u V-71-LVK ⚡ Demi Walraven (Best) 08:00-15:09" at bounding box center [89, 49] width 179 height 35
click at [25, 49] on div "31 stops • 174km • 7h9m • 94u V-71-LVK ⚡ Demi Walraven (Best) 08:00-15:09" at bounding box center [89, 49] width 179 height 35
click at [18, 52] on icon "button" at bounding box center [15, 50] width 10 height 10
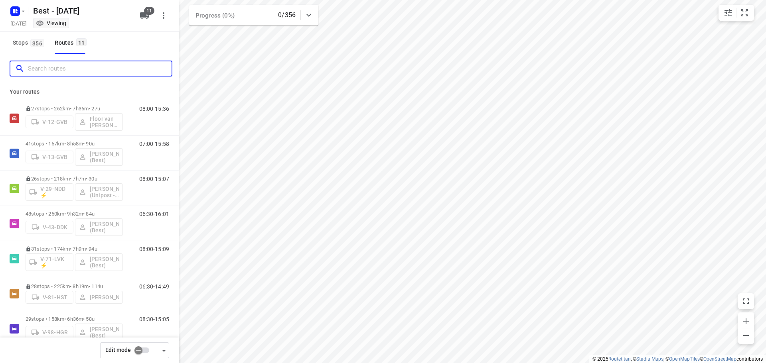
click at [49, 71] on input "Search routes" at bounding box center [100, 69] width 144 height 12
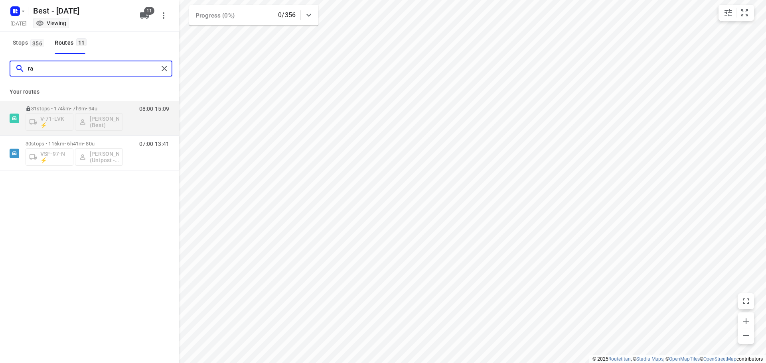
type input "r"
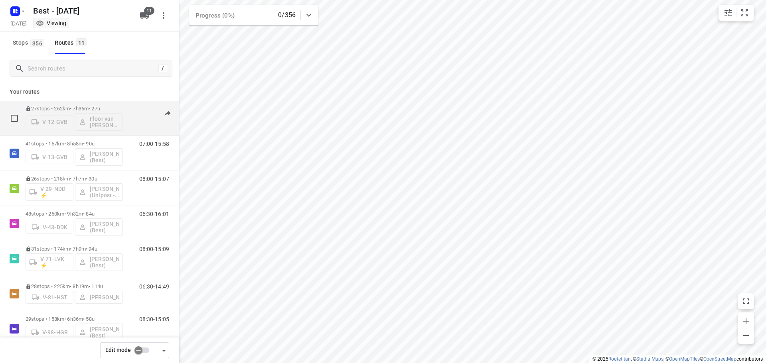
scroll to position [80, 0]
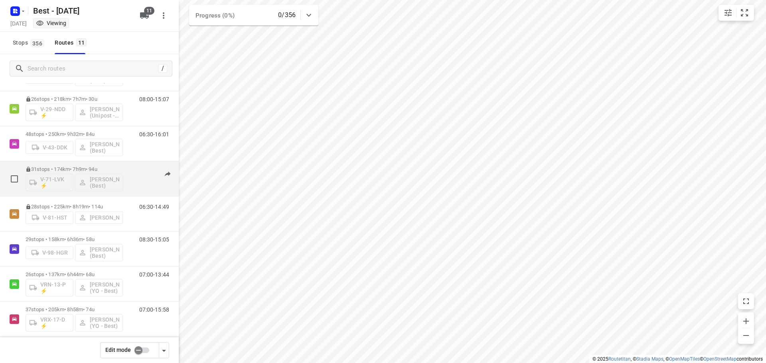
click at [59, 168] on p "31 stops • 174km • 7h9m • 94u" at bounding box center [74, 169] width 97 height 6
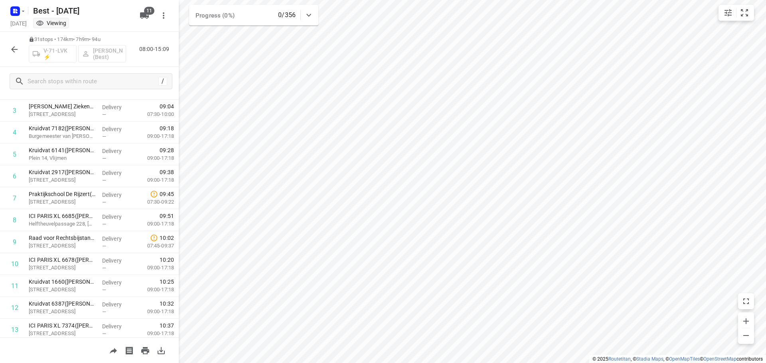
click at [16, 44] on button "button" at bounding box center [14, 49] width 16 height 16
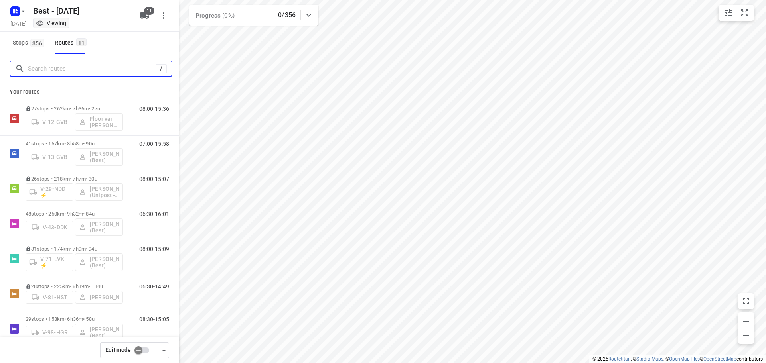
click at [92, 73] on input "Search routes" at bounding box center [92, 69] width 128 height 12
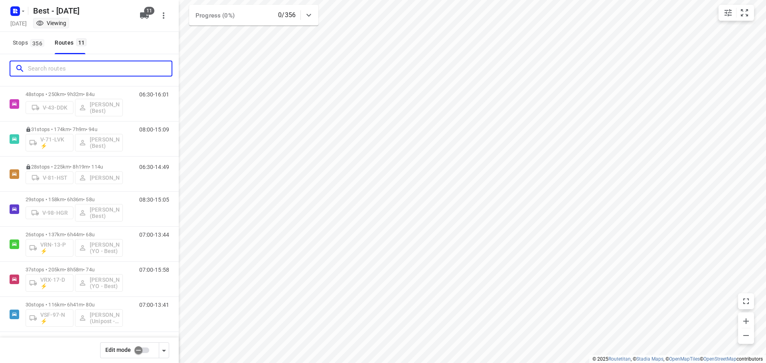
scroll to position [157, 0]
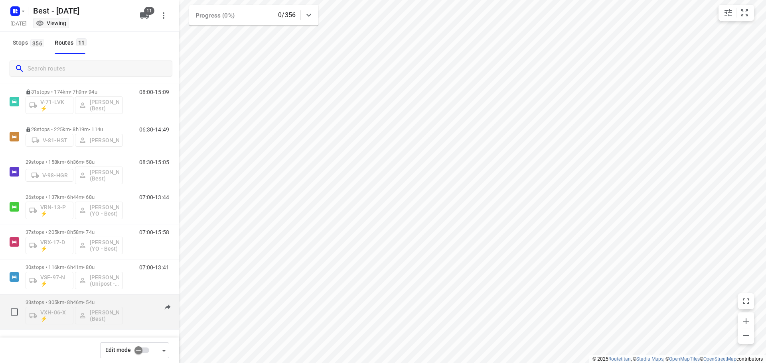
click at [68, 303] on p "33 stops • 305km • 8h46m • 54u" at bounding box center [74, 302] width 97 height 6
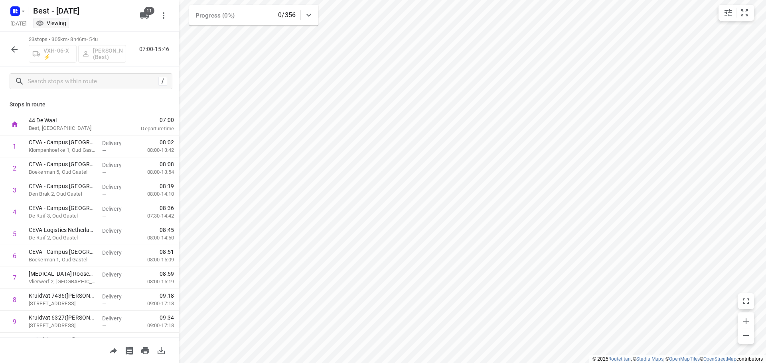
click at [12, 54] on icon "button" at bounding box center [15, 50] width 10 height 10
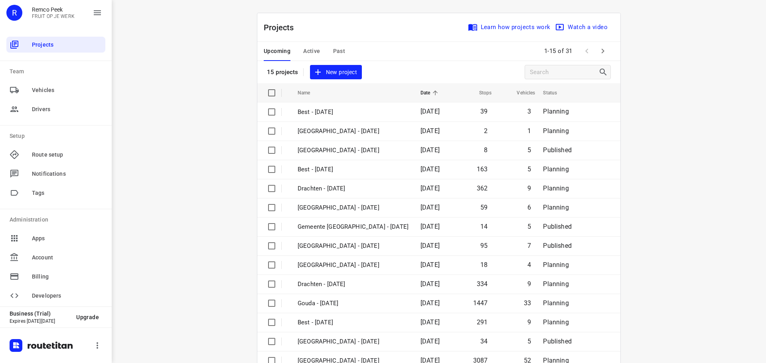
click at [602, 55] on icon "button" at bounding box center [603, 51] width 10 height 10
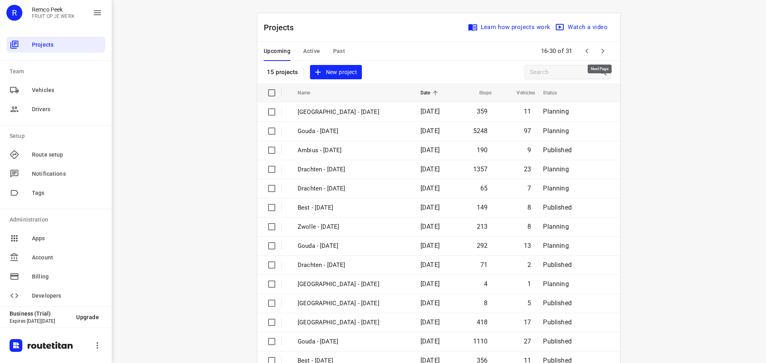
click at [600, 56] on icon "button" at bounding box center [603, 51] width 10 height 10
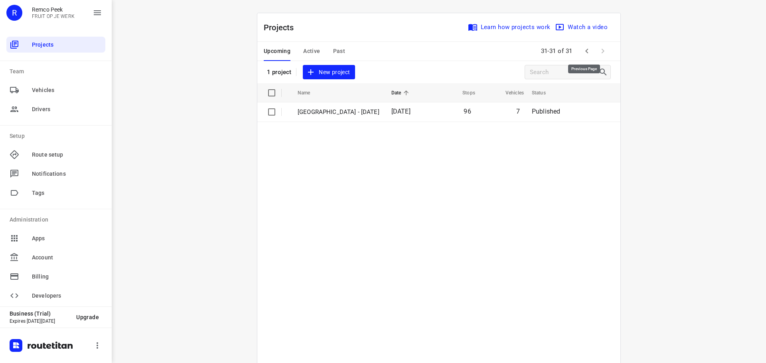
click at [582, 50] on icon "button" at bounding box center [587, 51] width 10 height 10
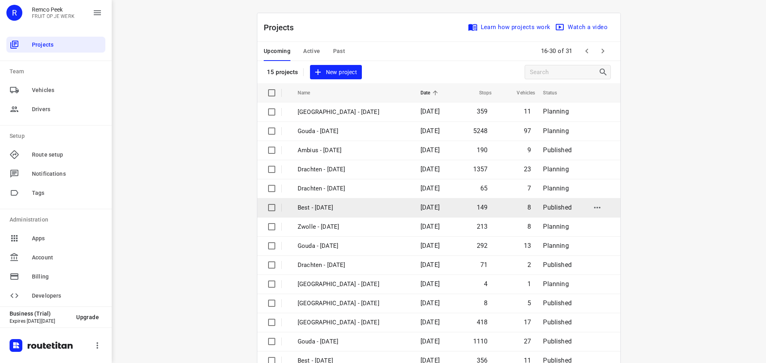
scroll to position [40, 0]
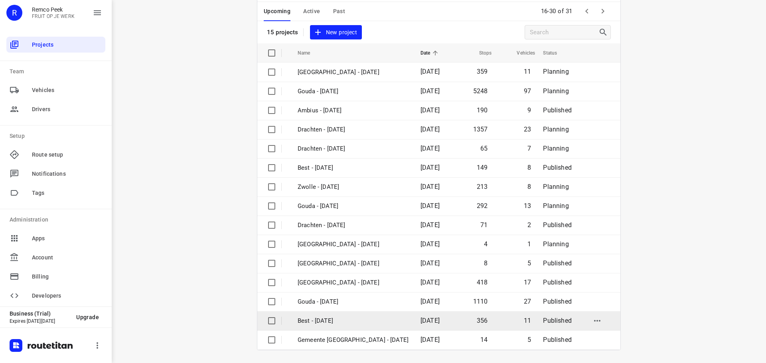
click at [346, 317] on p "Best - Thursday" at bounding box center [352, 321] width 111 height 9
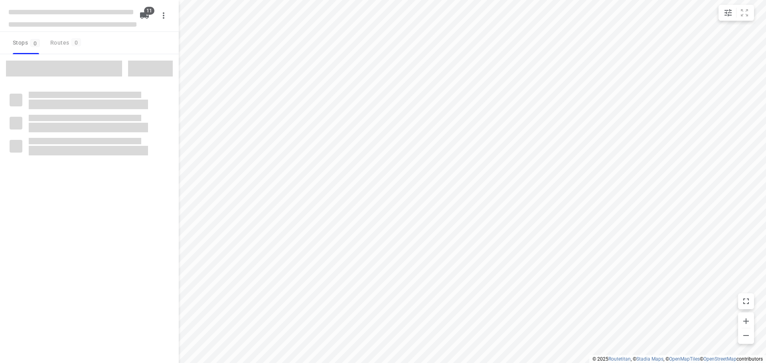
checkbox input "true"
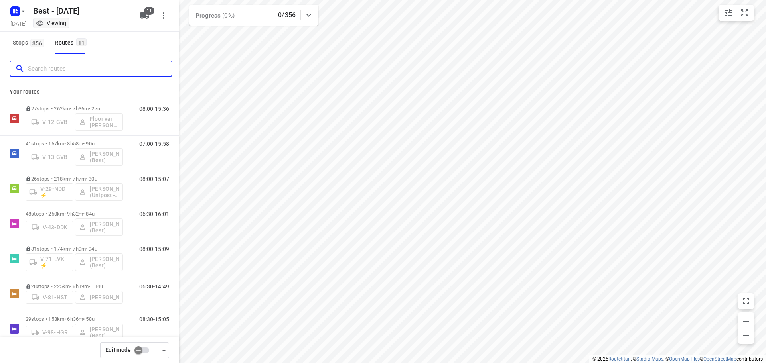
click at [79, 68] on input "Search routes" at bounding box center [100, 69] width 144 height 12
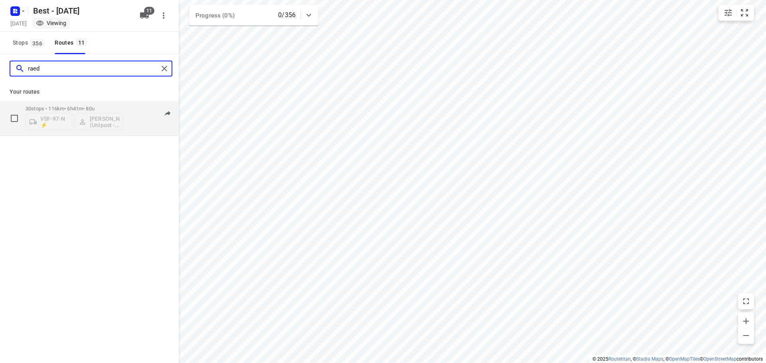
type input "raed"
click at [47, 102] on div "30 stops • 116km • 6h41m • 80u VSF-97-N ⚡ Mohammed Raed (Unipost - Best - ZZP)" at bounding box center [74, 118] width 97 height 33
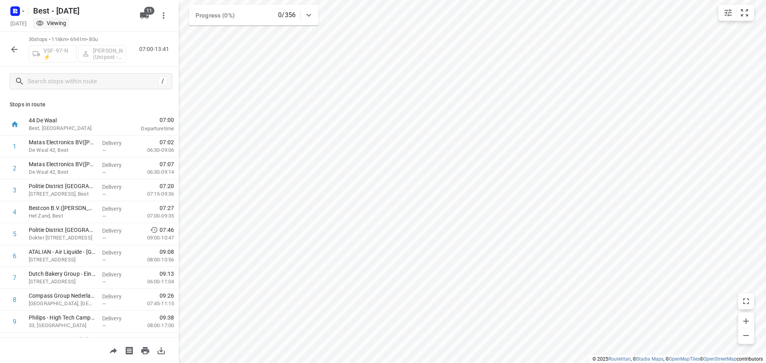
click at [16, 58] on div "30 stops • 116km • 6h41m • 80u VSF-97-N ⚡ Mohammed Raed (Unipost - Best - ZZP) …" at bounding box center [89, 49] width 179 height 35
click at [11, 49] on icon "button" at bounding box center [15, 50] width 10 height 10
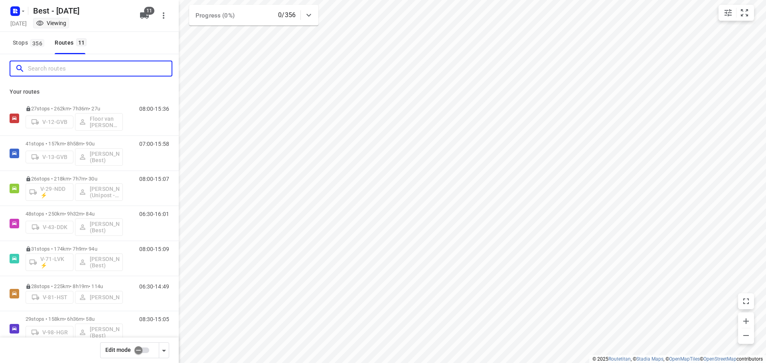
click at [49, 74] on input "Search routes" at bounding box center [100, 69] width 144 height 12
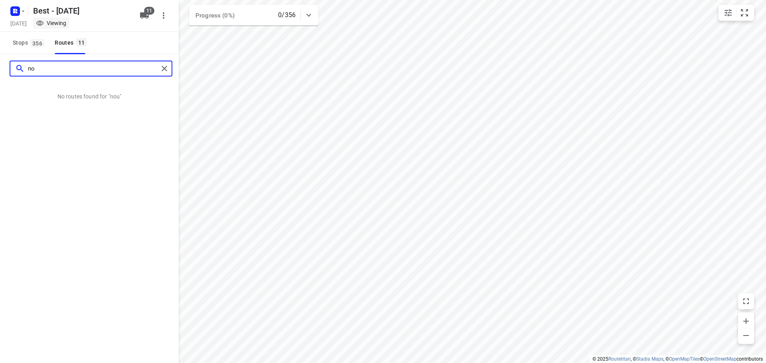
type input "n"
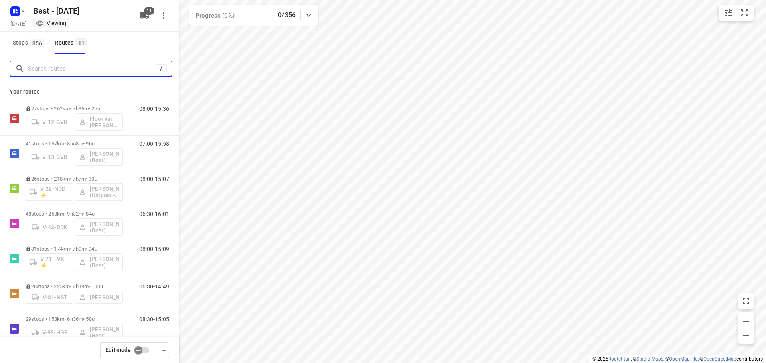
click at [63, 67] on input "Search routes" at bounding box center [92, 69] width 128 height 12
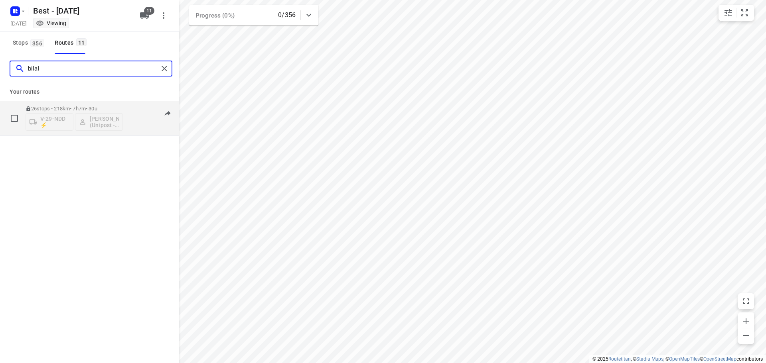
type input "bilal"
click at [69, 109] on p "26 stops • 218km • 7h7m • 30u" at bounding box center [74, 109] width 97 height 6
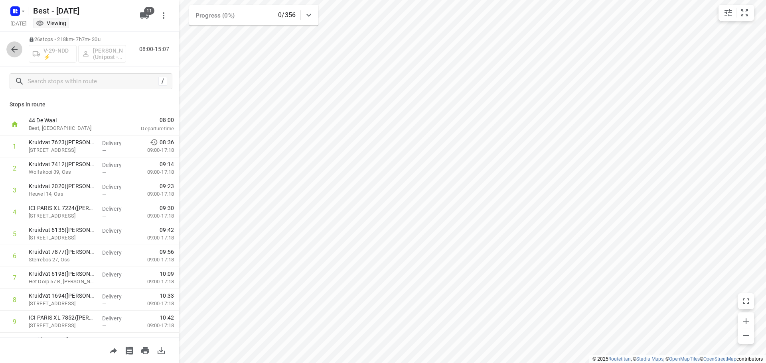
click at [19, 47] on icon "button" at bounding box center [15, 50] width 10 height 10
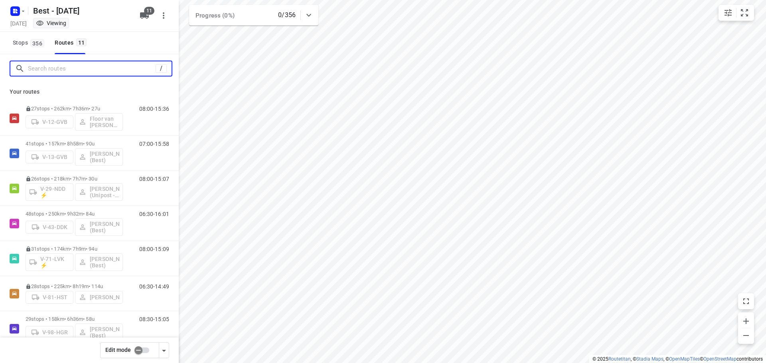
click at [36, 72] on input "Search routes" at bounding box center [92, 69] width 128 height 12
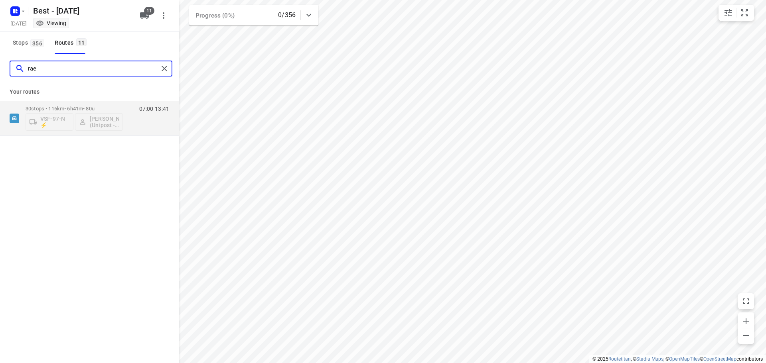
type input "rae"
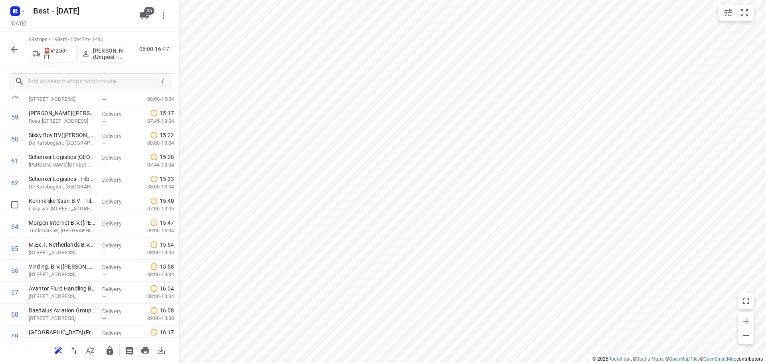
scroll to position [1356, 0]
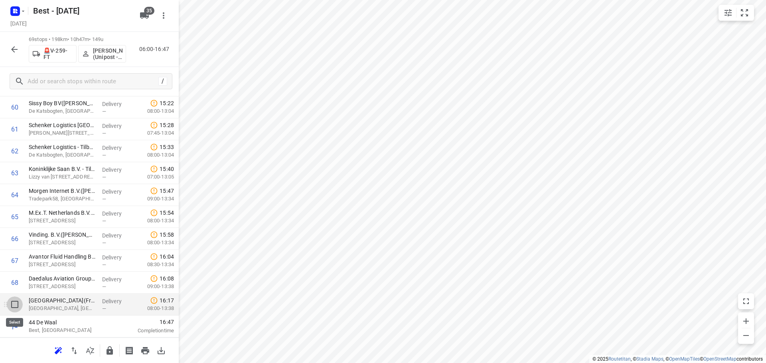
click at [15, 306] on input "checkbox" at bounding box center [15, 305] width 16 height 16
checkbox input "true"
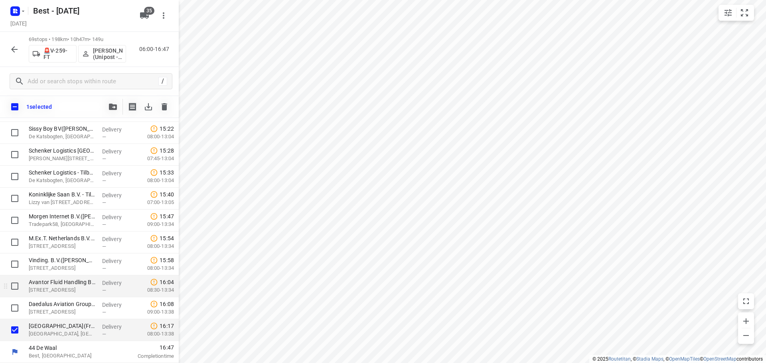
scroll to position [1353, 0]
click at [15, 307] on input "checkbox" at bounding box center [15, 308] width 16 height 16
checkbox input "true"
click at [11, 281] on input "checkbox" at bounding box center [15, 286] width 16 height 16
checkbox input "true"
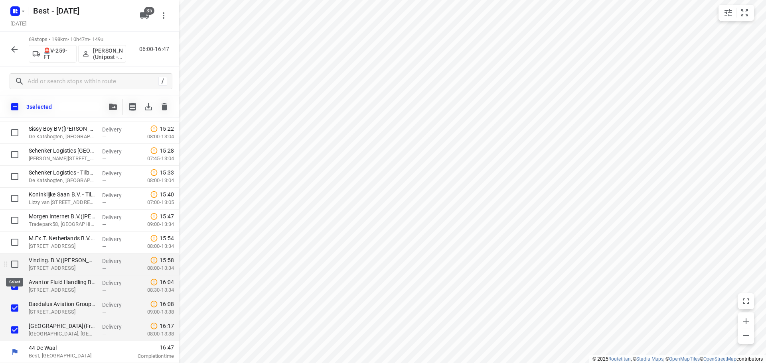
click at [7, 266] on input "checkbox" at bounding box center [15, 264] width 16 height 16
checkbox input "true"
click at [11, 247] on input "checkbox" at bounding box center [15, 242] width 16 height 16
checkbox input "true"
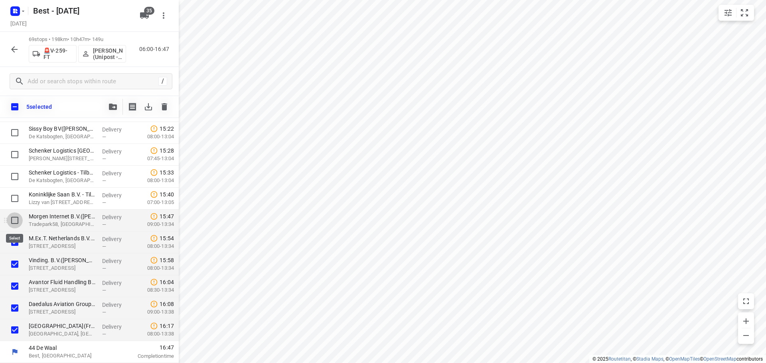
click at [15, 223] on input "checkbox" at bounding box center [15, 221] width 16 height 16
checkbox input "true"
click at [116, 104] on icon "button" at bounding box center [113, 107] width 8 height 6
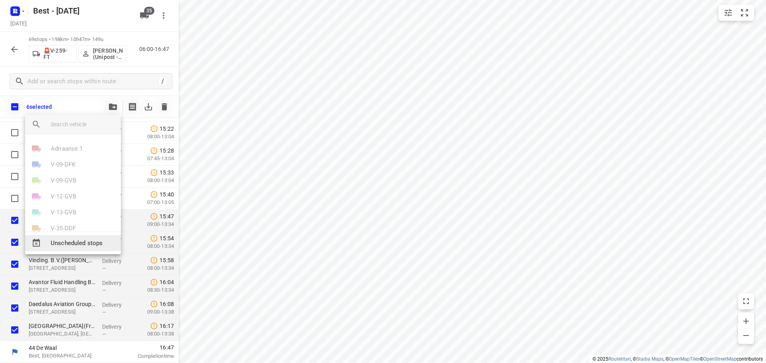
click at [80, 241] on span "Unscheduled stops" at bounding box center [83, 243] width 64 height 9
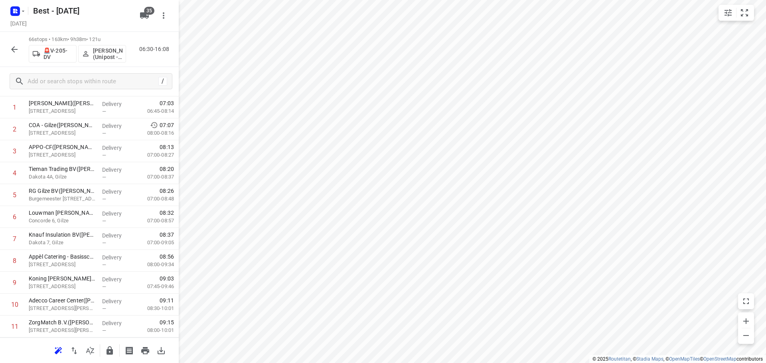
scroll to position [0, 0]
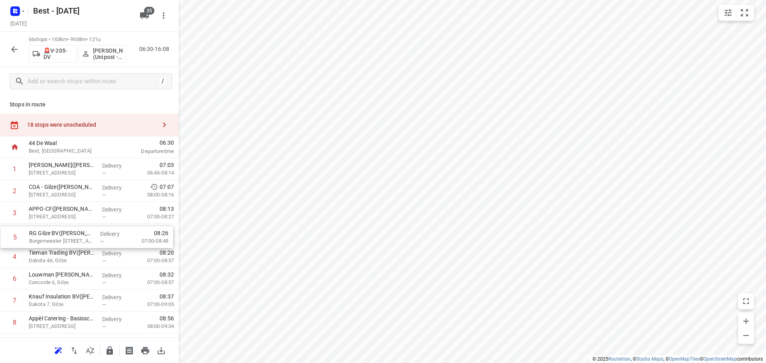
drag, startPoint x: 91, startPoint y: 252, endPoint x: 91, endPoint y: 225, distance: 26.7
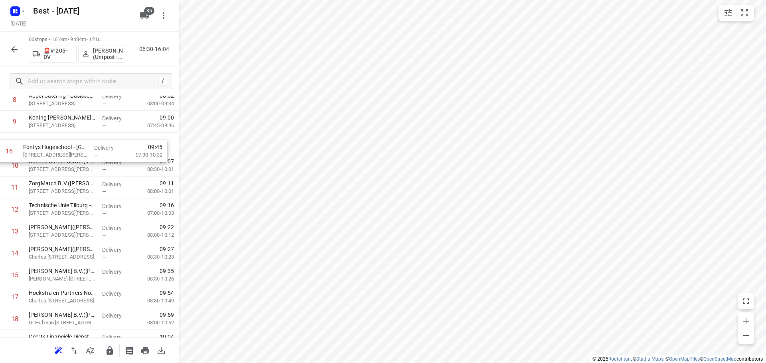
drag, startPoint x: 73, startPoint y: 264, endPoint x: 68, endPoint y: 153, distance: 111.4
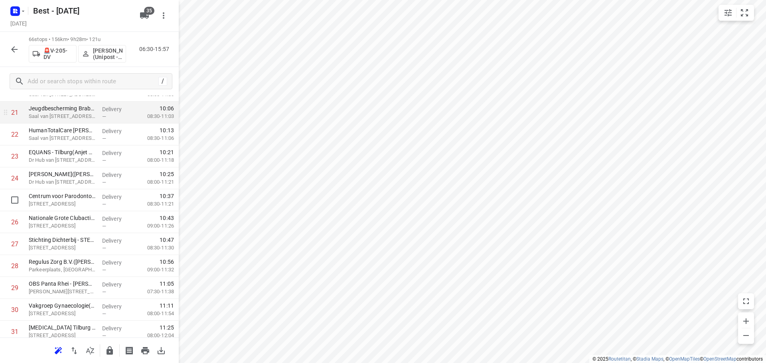
scroll to position [541, 0]
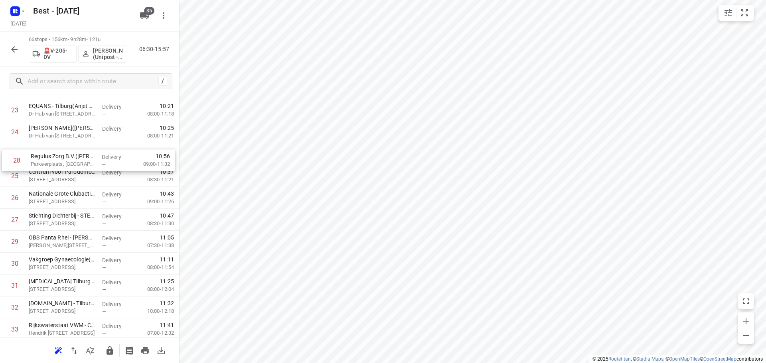
drag, startPoint x: 57, startPoint y: 219, endPoint x: 59, endPoint y: 157, distance: 62.6
click at [59, 157] on div "1 GZA Gilze(Thera de Haan) Prinsenbosch 2, Gilze Delivery — 07:03 06:45-08:14 2…" at bounding box center [89, 340] width 179 height 1447
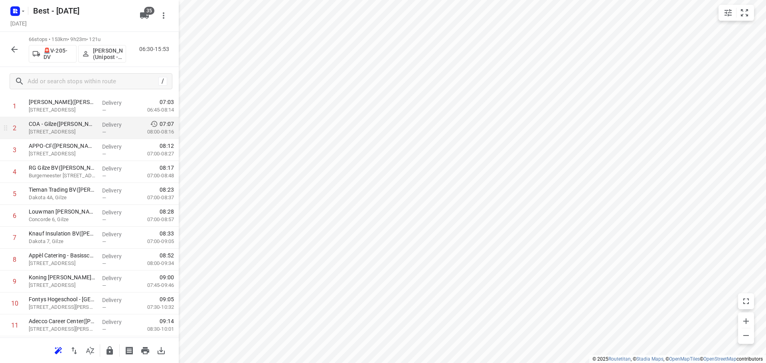
scroll to position [0, 0]
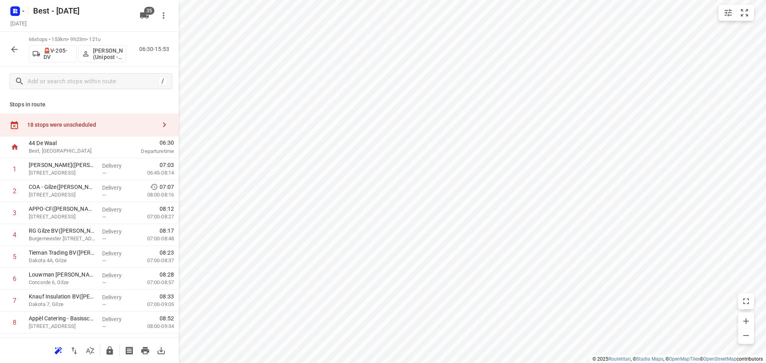
click at [148, 120] on div "18 stops were unscheduled" at bounding box center [89, 125] width 179 height 23
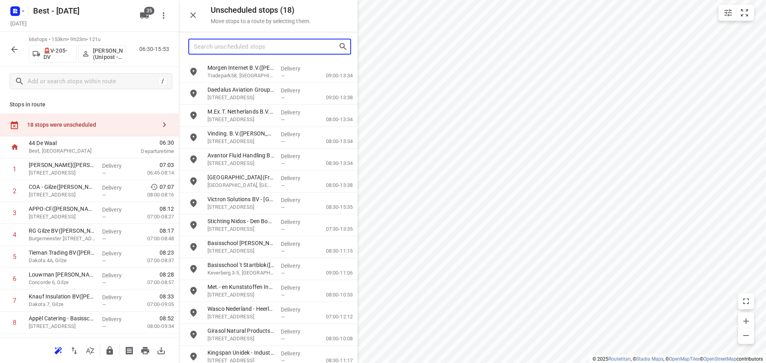
click at [226, 47] on input "Search unscheduled stops" at bounding box center [266, 47] width 144 height 12
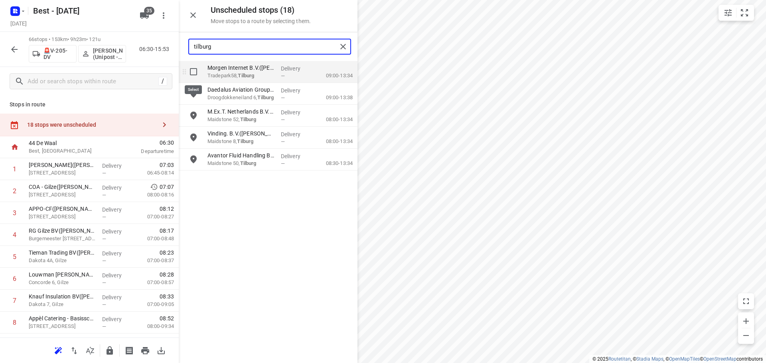
type input "tilburg"
click at [194, 71] on input "grid" at bounding box center [193, 72] width 16 height 16
checkbox input "true"
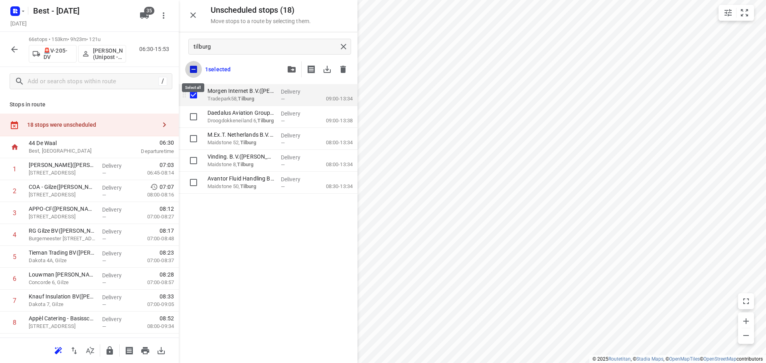
click at [194, 71] on input "checkbox" at bounding box center [193, 69] width 17 height 17
checkbox input "false"
checkbox input "true"
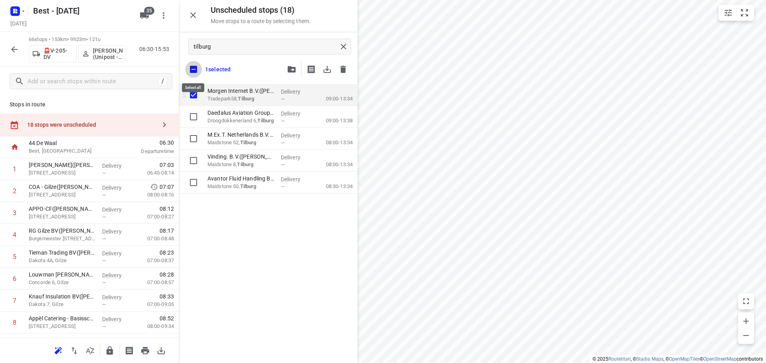
checkbox input "true"
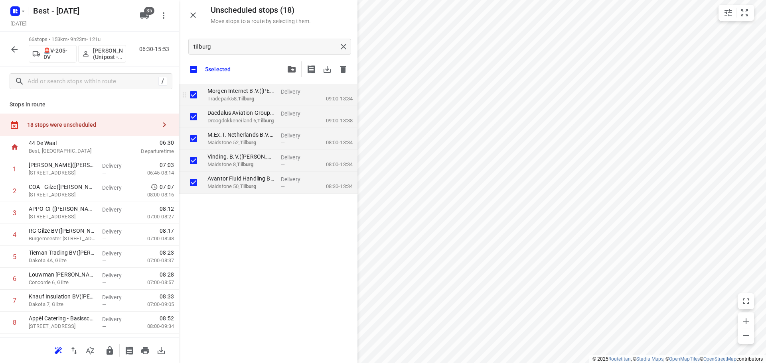
checkbox input "true"
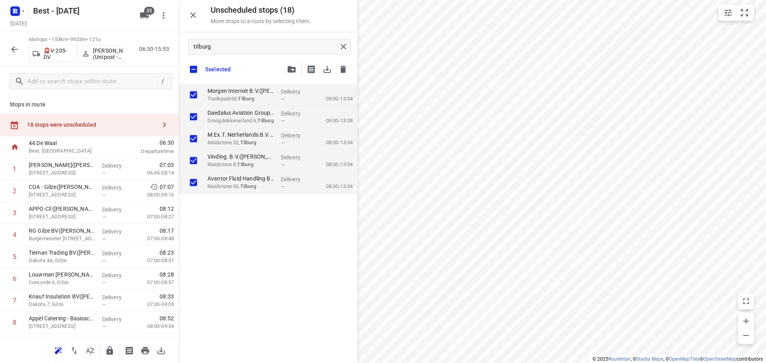
checkbox input "true"
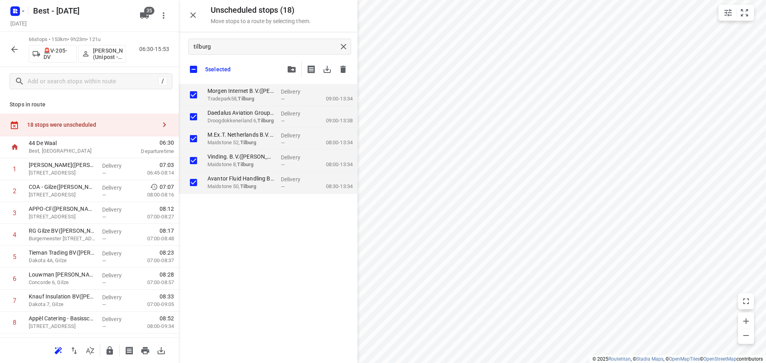
checkbox input "true"
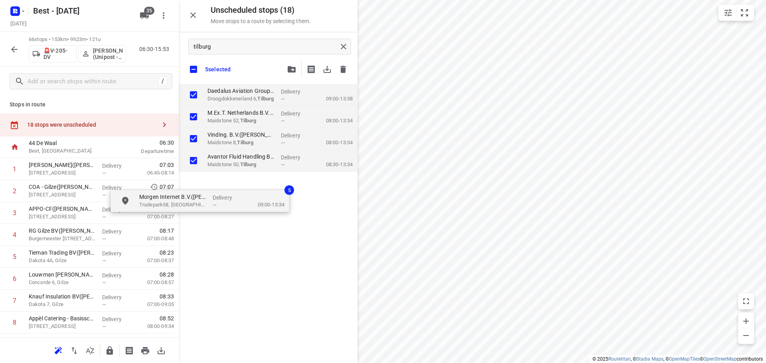
checkbox input "true"
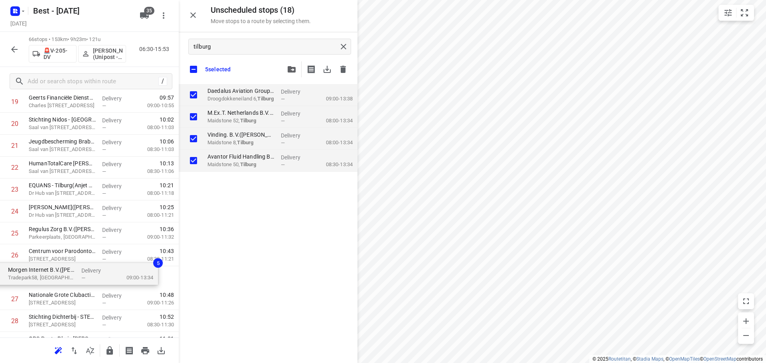
scroll to position [464, 0]
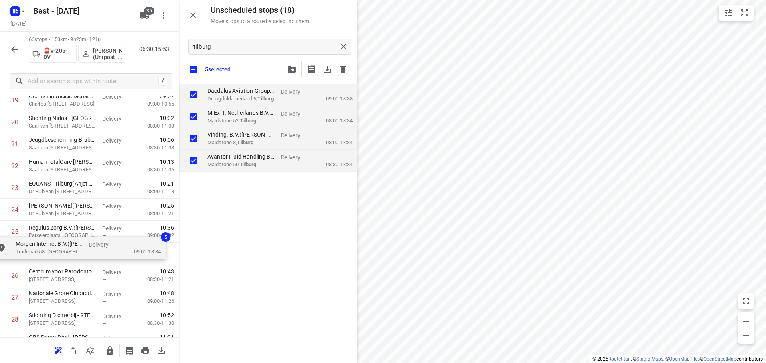
drag, startPoint x: 230, startPoint y: 98, endPoint x: 39, endPoint y: 255, distance: 247.4
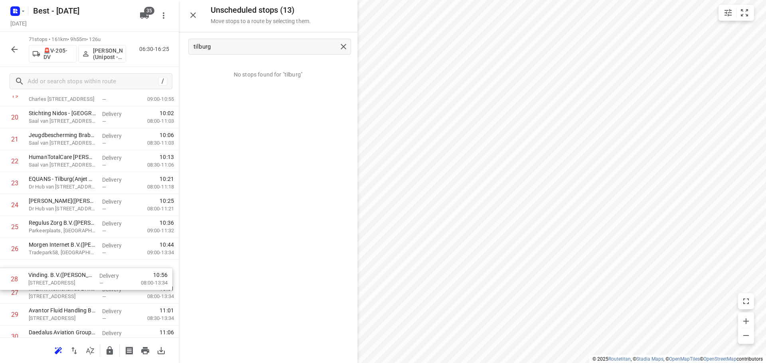
drag, startPoint x: 92, startPoint y: 290, endPoint x: 89, endPoint y: 268, distance: 23.0
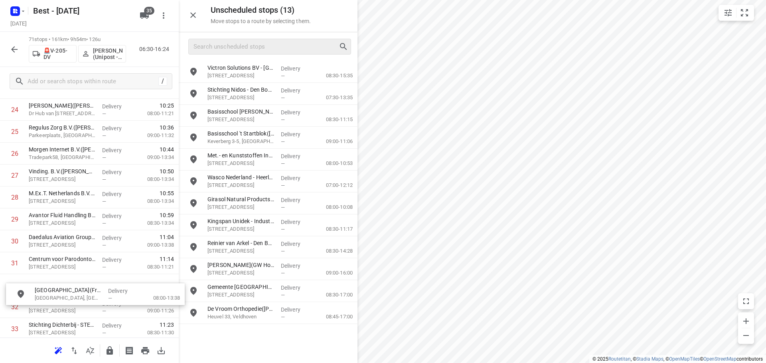
scroll to position [571, 0]
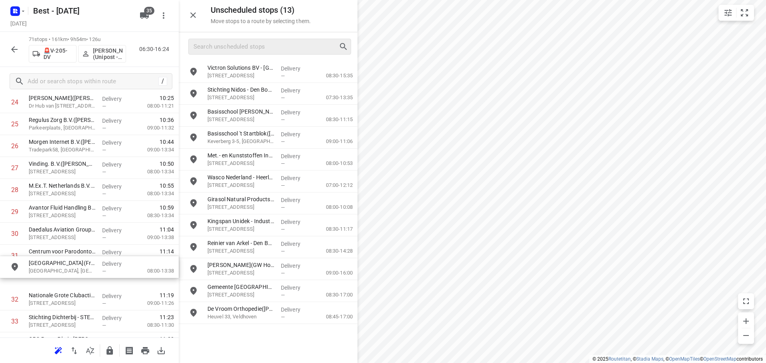
drag, startPoint x: 278, startPoint y: 68, endPoint x: 98, endPoint y: 253, distance: 257.7
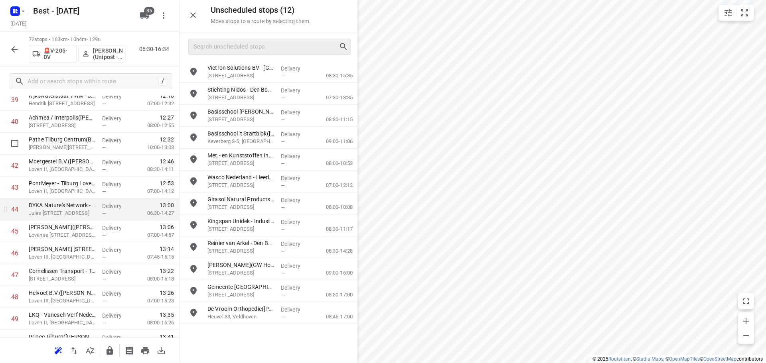
scroll to position [890, 0]
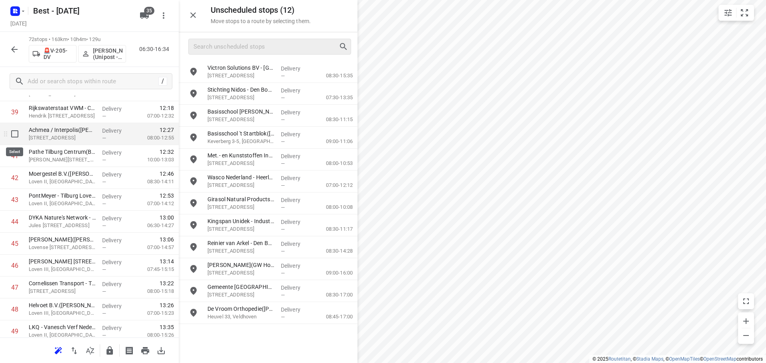
click at [13, 134] on input "checkbox" at bounding box center [15, 134] width 16 height 16
checkbox input "true"
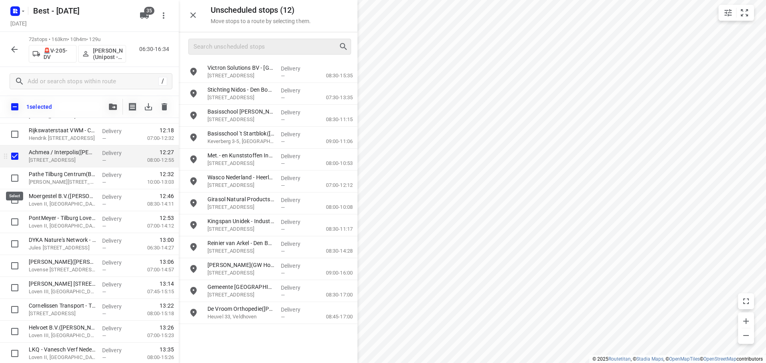
drag, startPoint x: 10, startPoint y: 178, endPoint x: 33, endPoint y: 167, distance: 25.3
click at [12, 178] on input "checkbox" at bounding box center [15, 178] width 16 height 16
checkbox input "true"
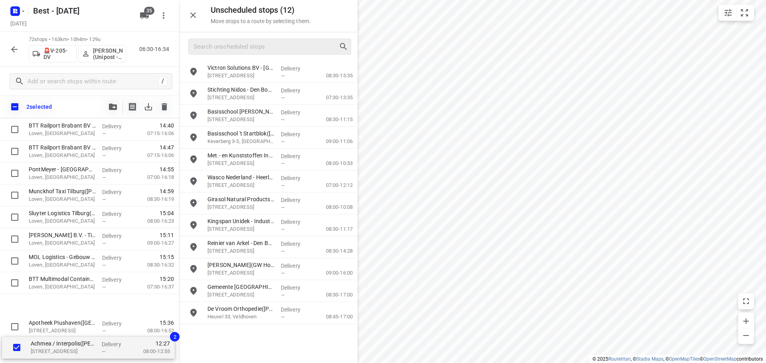
drag, startPoint x: 40, startPoint y: 161, endPoint x: 42, endPoint y: 332, distance: 171.5
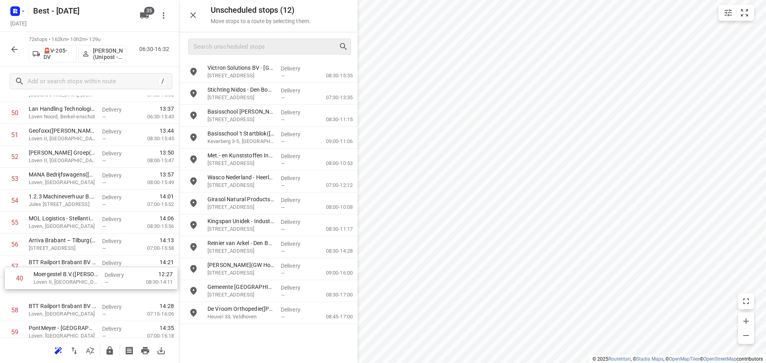
scroll to position [1109, 0]
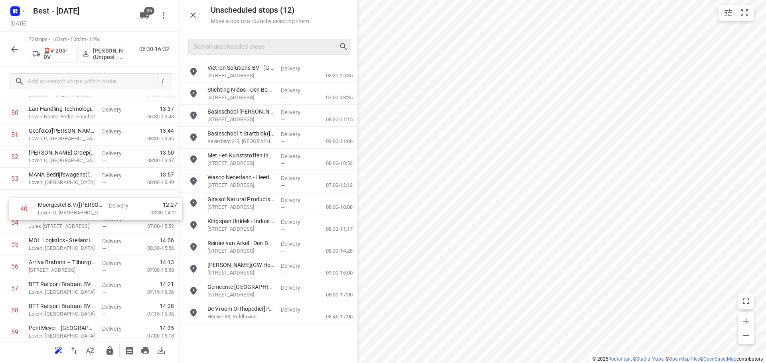
drag, startPoint x: 58, startPoint y: 186, endPoint x: 69, endPoint y: 188, distance: 10.9
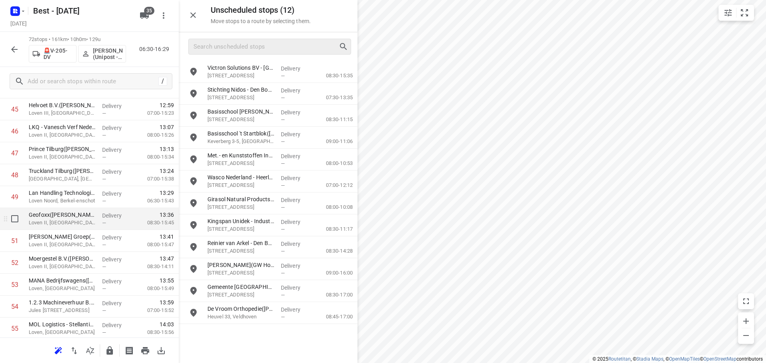
scroll to position [989, 0]
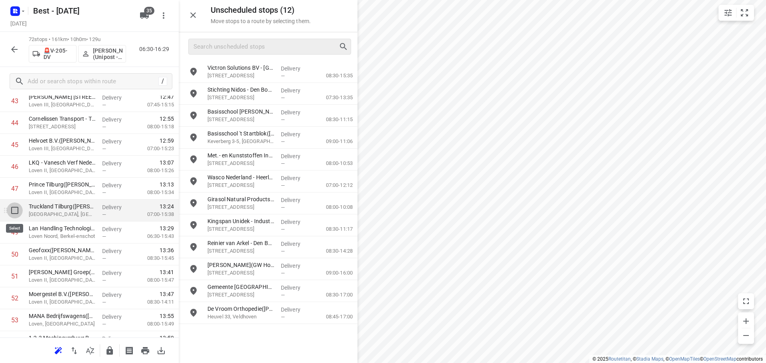
click at [9, 209] on input "checkbox" at bounding box center [15, 211] width 16 height 16
checkbox input "true"
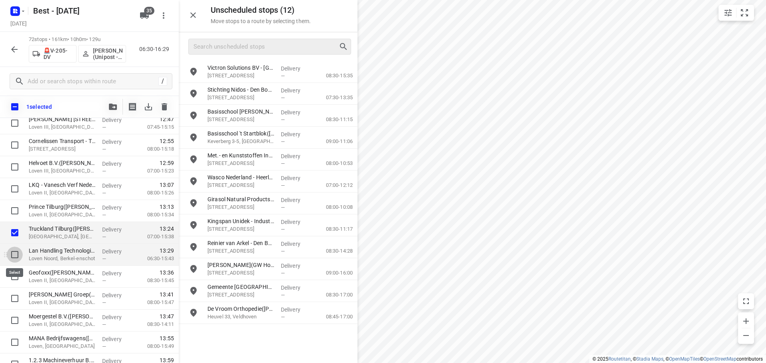
click at [16, 256] on input "checkbox" at bounding box center [15, 255] width 16 height 16
checkbox input "true"
click at [117, 105] on button "button" at bounding box center [113, 107] width 16 height 16
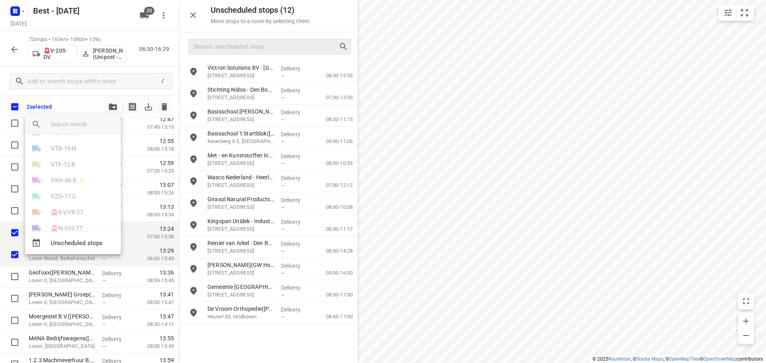
scroll to position [439, 0]
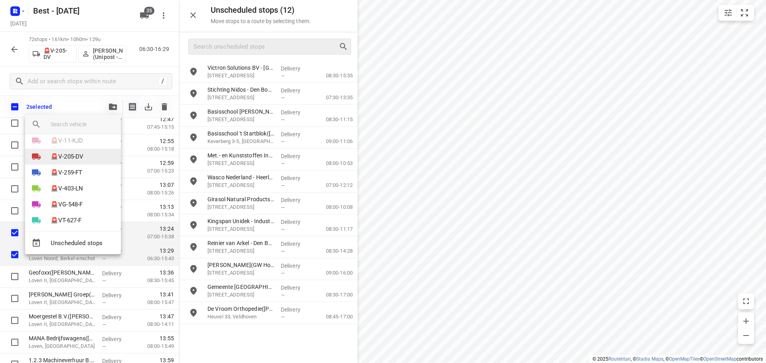
click at [68, 160] on p "🚨V-205-DV" at bounding box center [67, 156] width 33 height 9
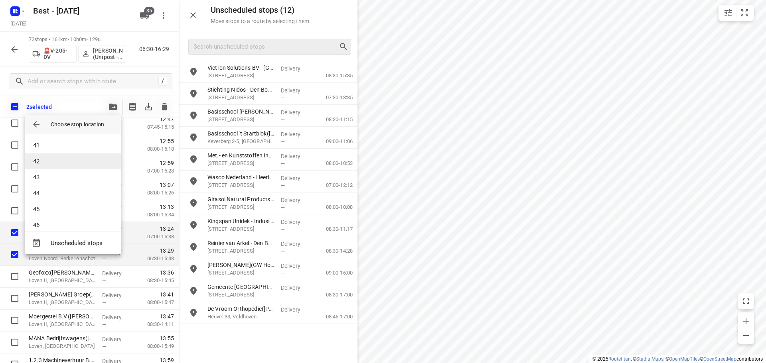
scroll to position [598, 0]
click at [51, 165] on li "40" at bounding box center [73, 169] width 96 height 16
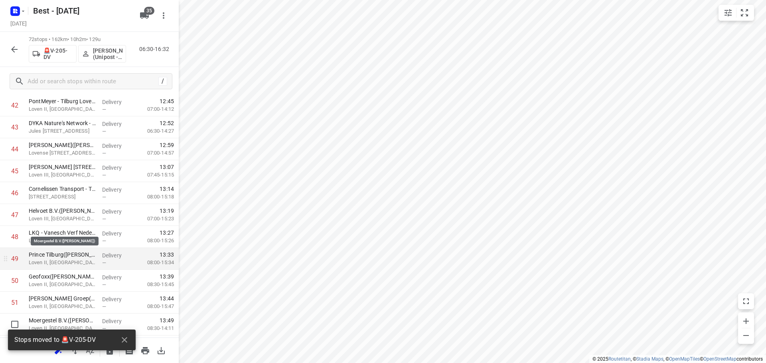
scroll to position [949, 0]
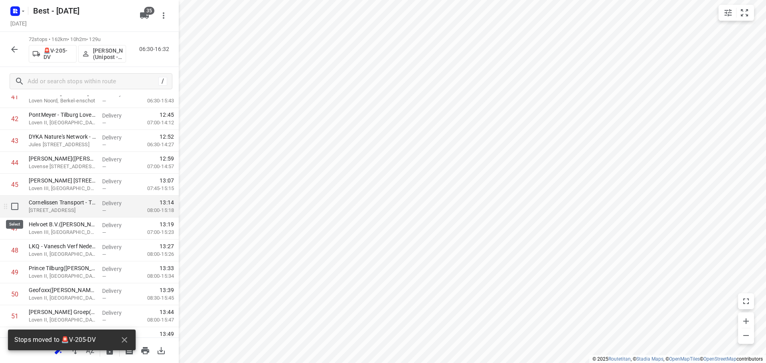
click at [14, 207] on input "checkbox" at bounding box center [15, 207] width 16 height 16
checkbox input "true"
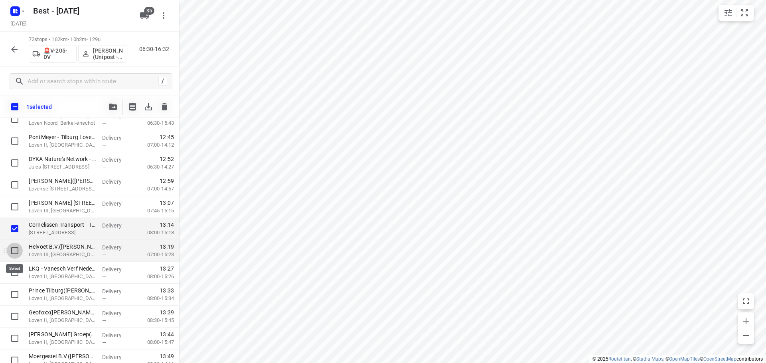
click at [16, 250] on input "checkbox" at bounding box center [15, 251] width 16 height 16
checkbox input "true"
click at [116, 107] on icon "button" at bounding box center [113, 107] width 8 height 6
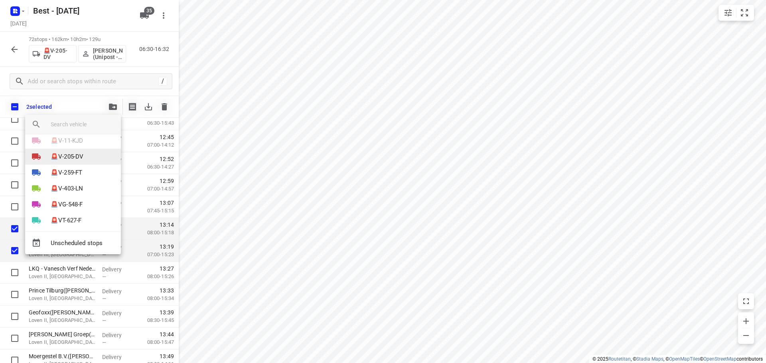
click at [68, 157] on p "🚨V-205-DV" at bounding box center [67, 156] width 33 height 9
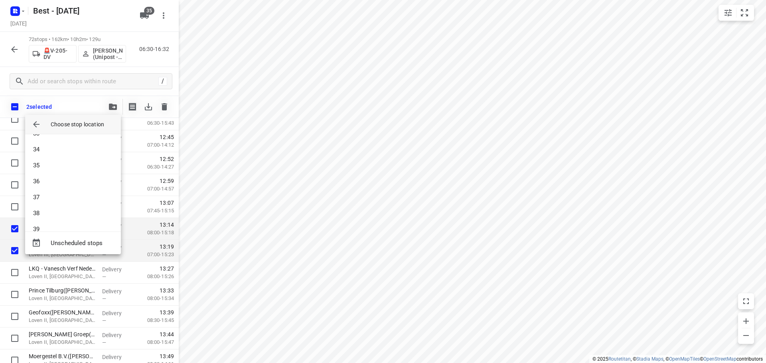
scroll to position [598, 0]
click at [49, 197] on li "42" at bounding box center [73, 201] width 96 height 16
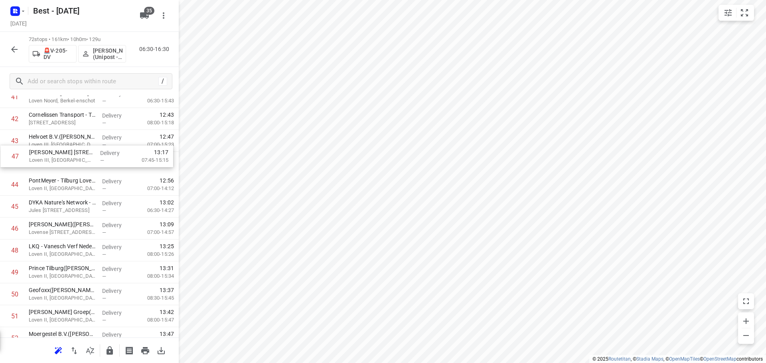
scroll to position [948, 0]
drag, startPoint x: 64, startPoint y: 227, endPoint x: 61, endPoint y: 160, distance: 67.1
click at [61, 160] on div "1 GZA Gilze(Thera de Haan) Prinsenbosch 2, Gilze Delivery — 07:03 06:45-08:14 2…" at bounding box center [89, 0] width 179 height 1579
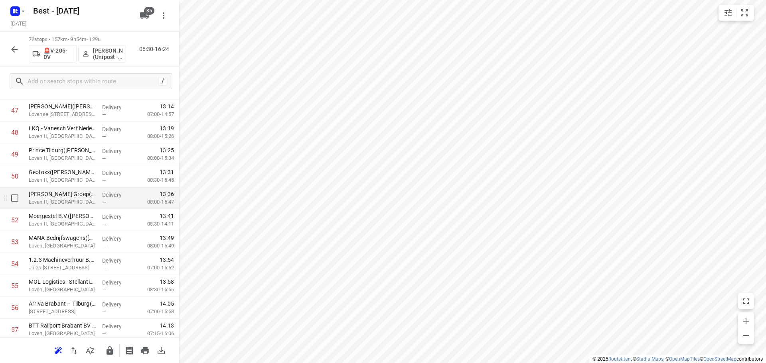
scroll to position [1107, 0]
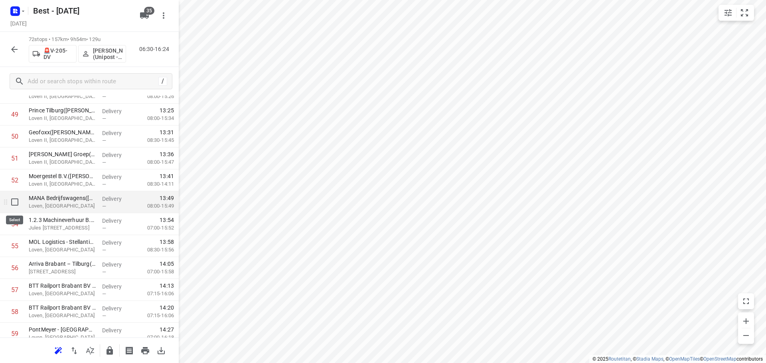
click at [20, 205] on input "checkbox" at bounding box center [15, 202] width 16 height 16
checkbox input "true"
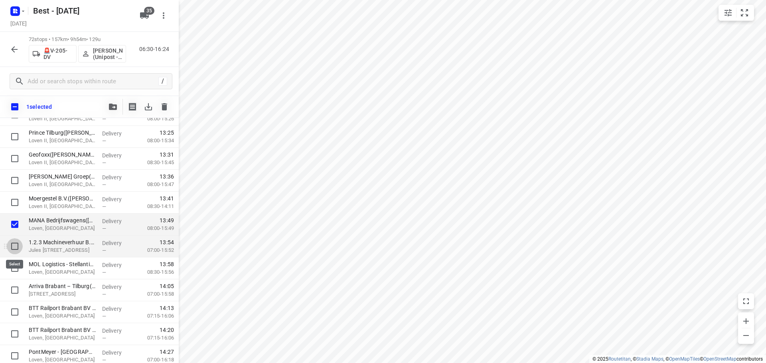
click at [15, 245] on input "checkbox" at bounding box center [15, 246] width 16 height 16
checkbox input "true"
click at [11, 269] on input "checkbox" at bounding box center [15, 268] width 16 height 16
checkbox input "true"
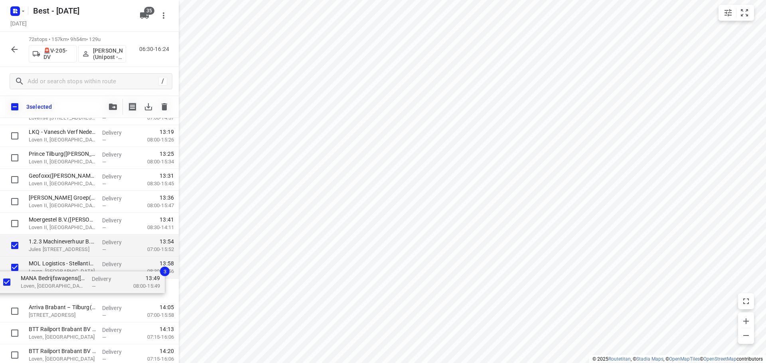
scroll to position [1086, 0]
drag, startPoint x: 53, startPoint y: 224, endPoint x: 48, endPoint y: 244, distance: 20.6
click at [110, 102] on button "button" at bounding box center [113, 107] width 16 height 16
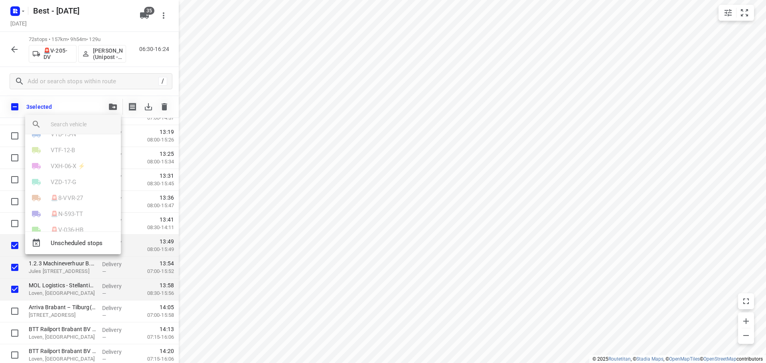
scroll to position [439, 0]
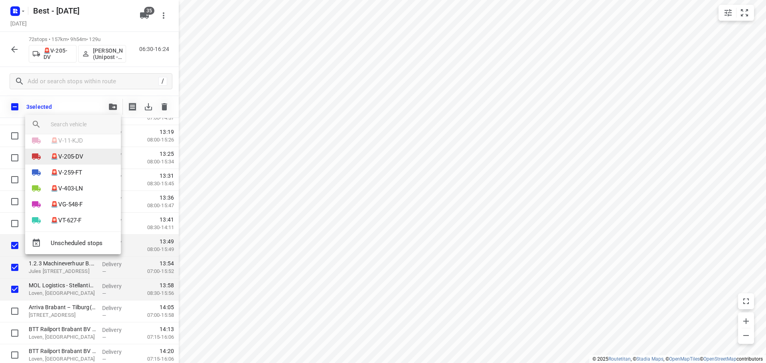
click at [68, 153] on p "🚨V-205-DV" at bounding box center [67, 156] width 33 height 9
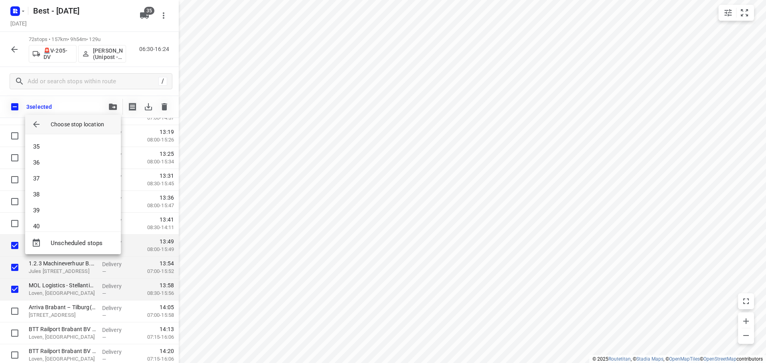
scroll to position [638, 0]
click at [58, 203] on li "45" at bounding box center [73, 209] width 96 height 16
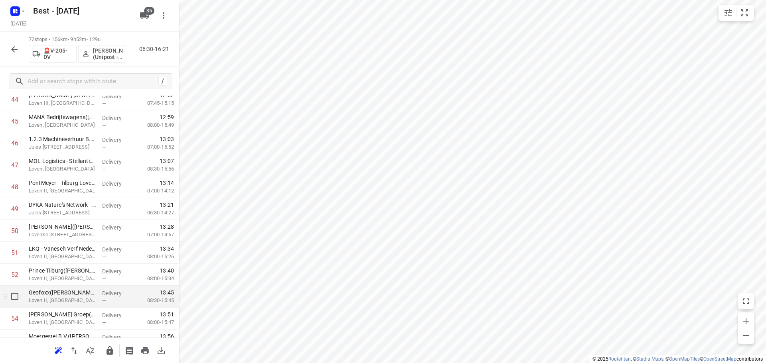
scroll to position [1006, 0]
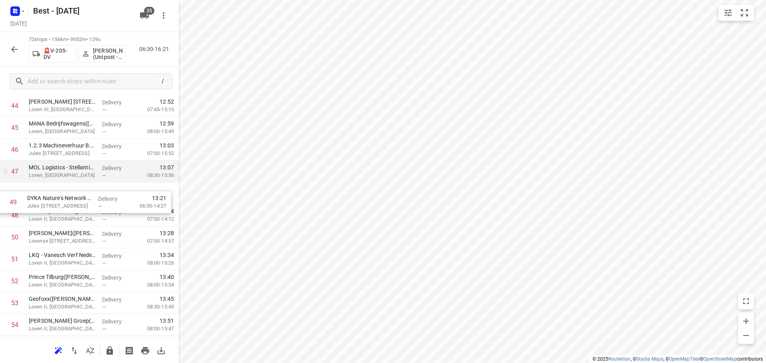
drag, startPoint x: 64, startPoint y: 210, endPoint x: 61, endPoint y: 182, distance: 28.0
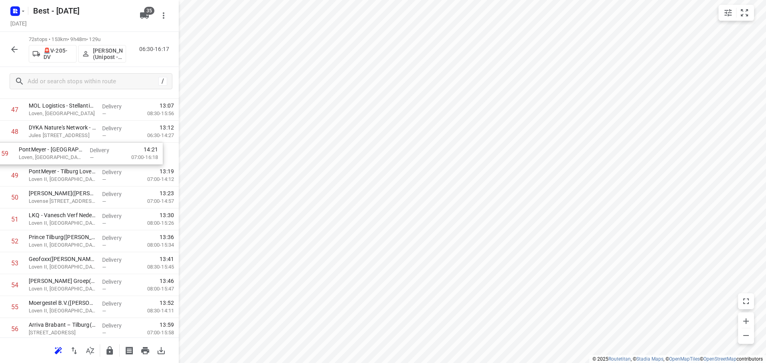
scroll to position [1064, 0]
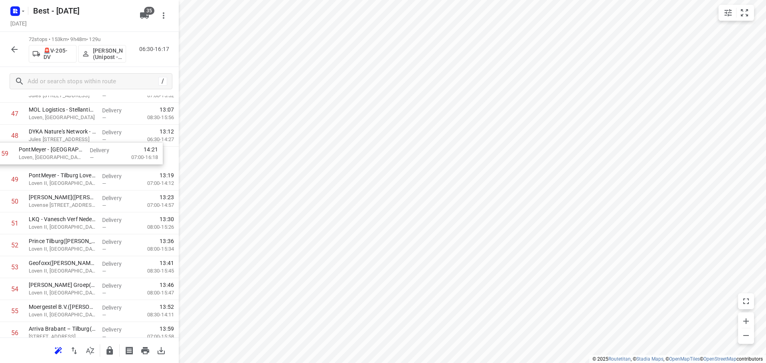
drag, startPoint x: 98, startPoint y: 238, endPoint x: 88, endPoint y: 149, distance: 89.5
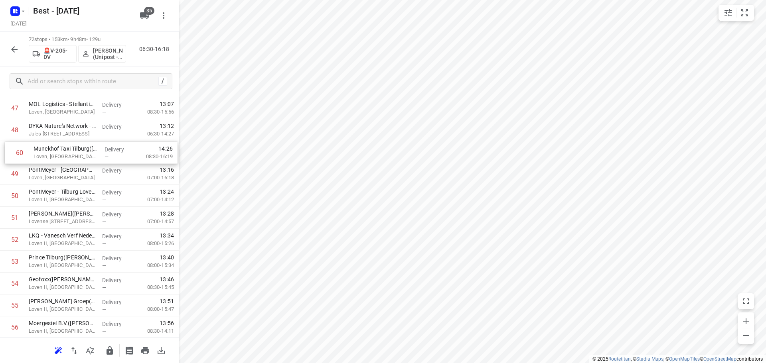
scroll to position [1067, 0]
drag, startPoint x: 47, startPoint y: 318, endPoint x: 48, endPoint y: 168, distance: 149.9
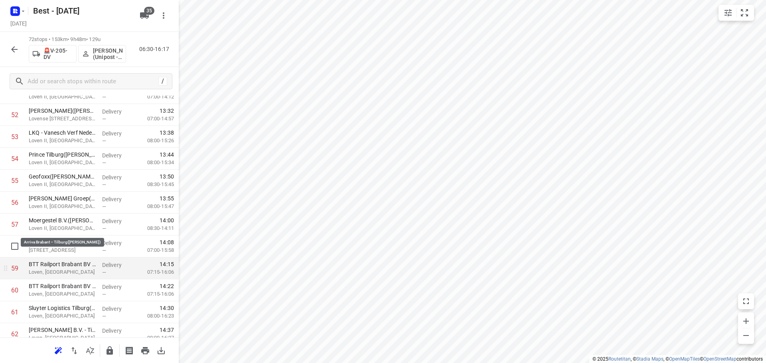
scroll to position [1187, 0]
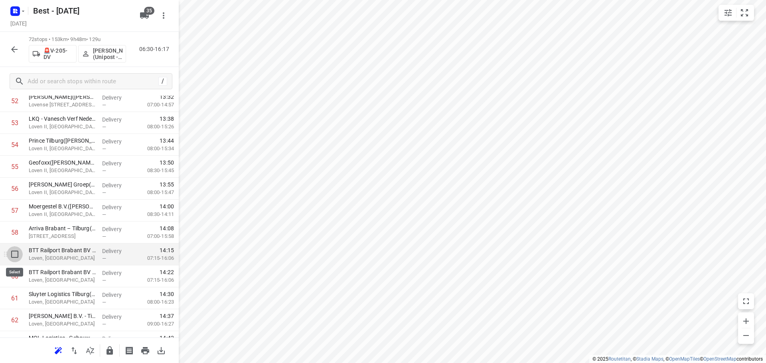
click at [14, 253] on input "checkbox" at bounding box center [15, 254] width 16 height 16
checkbox input "true"
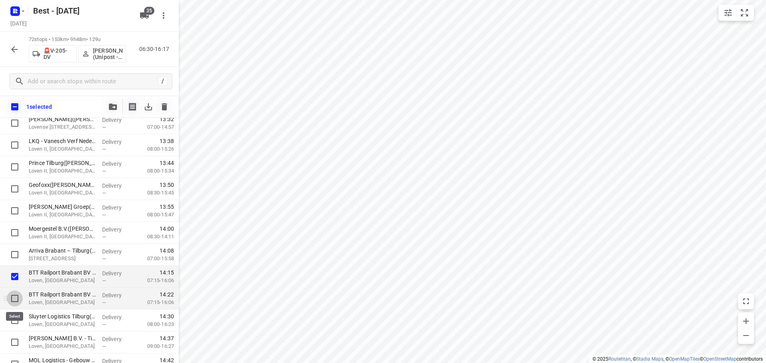
click at [16, 298] on input "checkbox" at bounding box center [15, 299] width 16 height 16
checkbox input "true"
click at [12, 326] on input "checkbox" at bounding box center [15, 321] width 16 height 16
checkbox input "true"
click at [111, 108] on icon "button" at bounding box center [113, 107] width 8 height 6
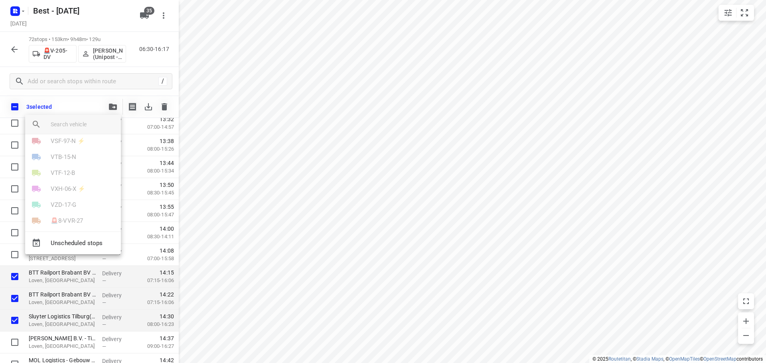
scroll to position [399, 0]
click at [66, 190] on li "🚨V-205-DV" at bounding box center [73, 197] width 96 height 16
click at [54, 187] on li "51" at bounding box center [73, 185] width 96 height 16
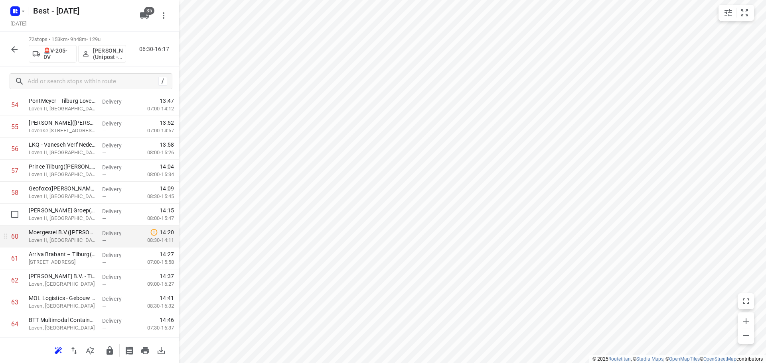
scroll to position [1147, 0]
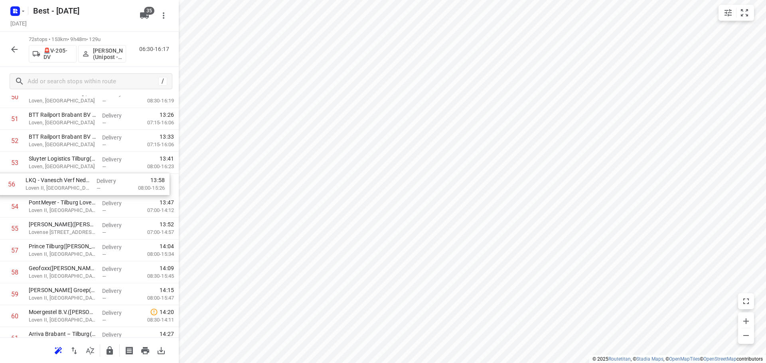
drag, startPoint x: 57, startPoint y: 219, endPoint x: 55, endPoint y: 173, distance: 45.5
drag, startPoint x: 75, startPoint y: 304, endPoint x: 76, endPoint y: 298, distance: 5.6
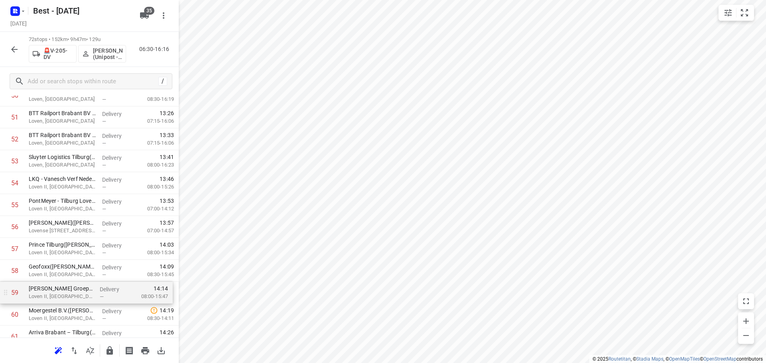
drag, startPoint x: 75, startPoint y: 314, endPoint x: 76, endPoint y: 281, distance: 32.7
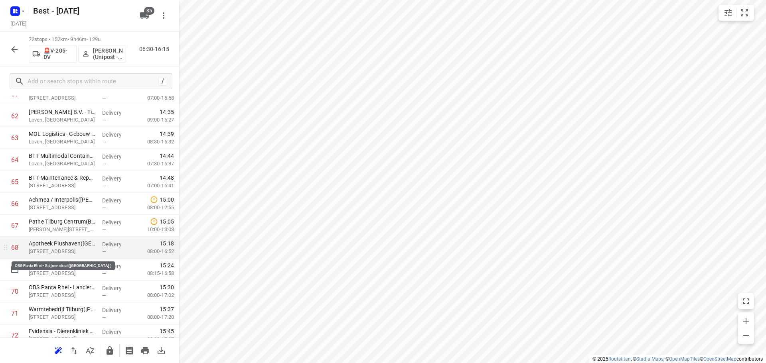
scroll to position [1421, 0]
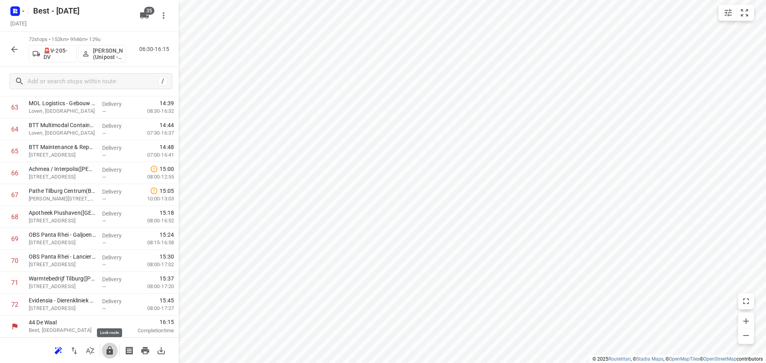
click at [104, 345] on button "button" at bounding box center [110, 351] width 16 height 16
click at [14, 49] on icon "button" at bounding box center [14, 49] width 6 height 6
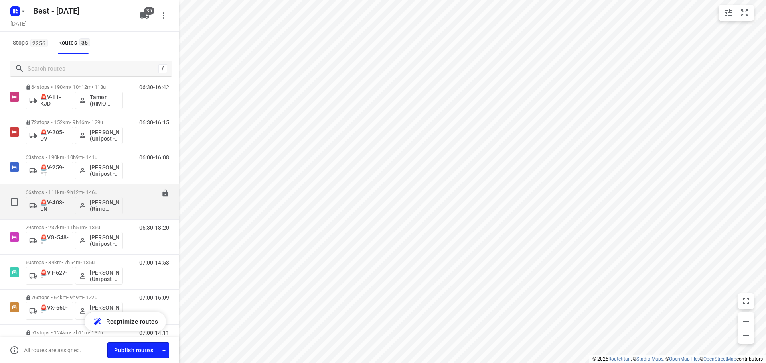
scroll to position [1037, 0]
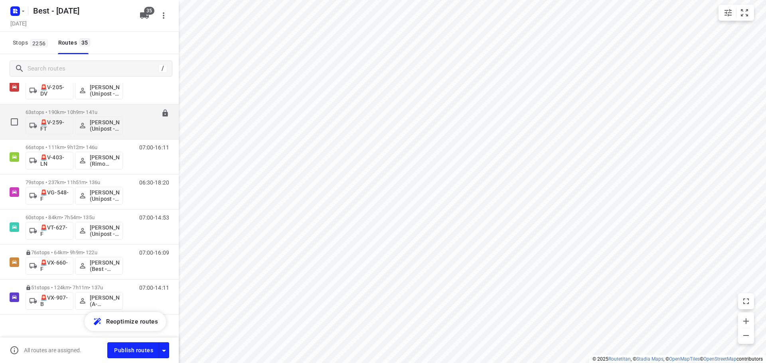
click at [69, 112] on p "63 stops • 190km • 10h9m • 141u" at bounding box center [74, 112] width 97 height 6
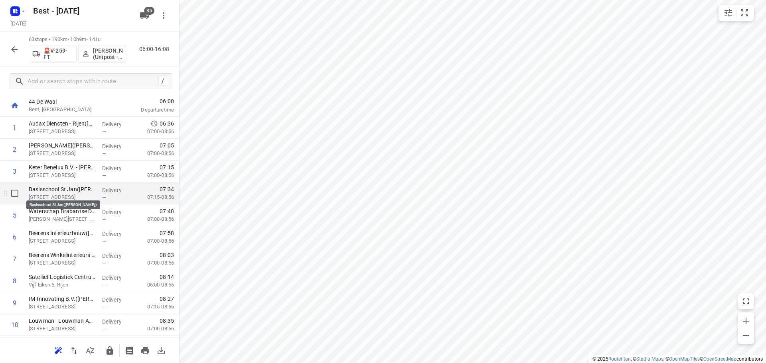
scroll to position [40, 0]
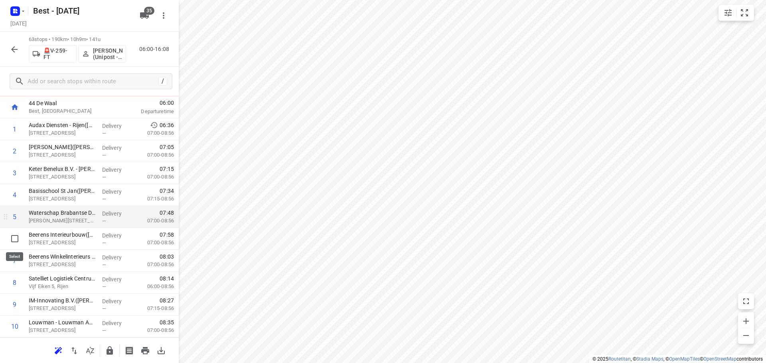
drag, startPoint x: 11, startPoint y: 241, endPoint x: 10, endPoint y: 249, distance: 8.1
click at [10, 241] on input "checkbox" at bounding box center [15, 239] width 16 height 16
checkbox input "true"
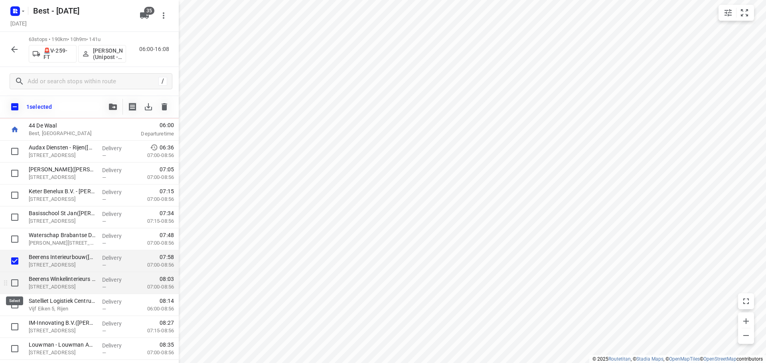
click at [7, 285] on input "checkbox" at bounding box center [15, 283] width 16 height 16
checkbox input "true"
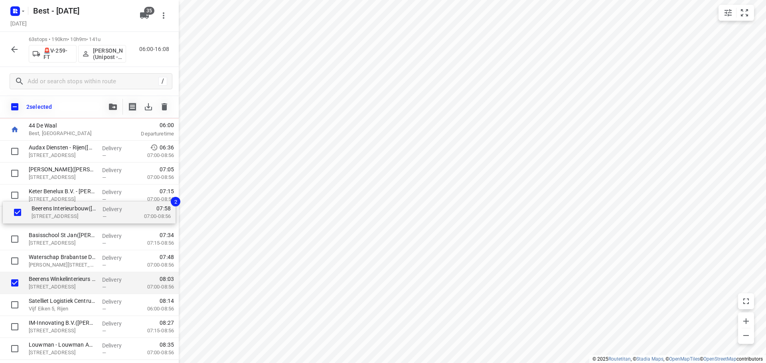
drag, startPoint x: 55, startPoint y: 251, endPoint x: 58, endPoint y: 210, distance: 41.2
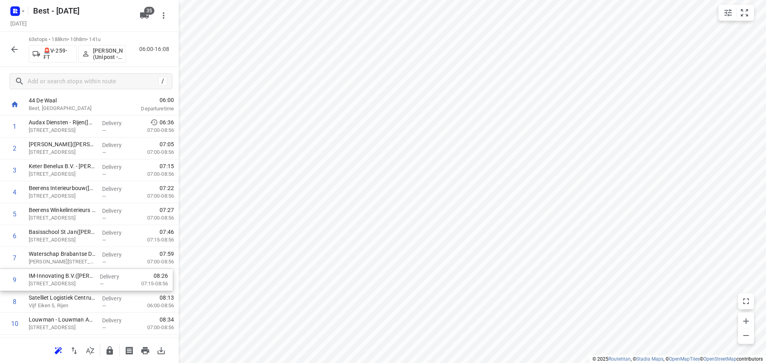
scroll to position [43, 0]
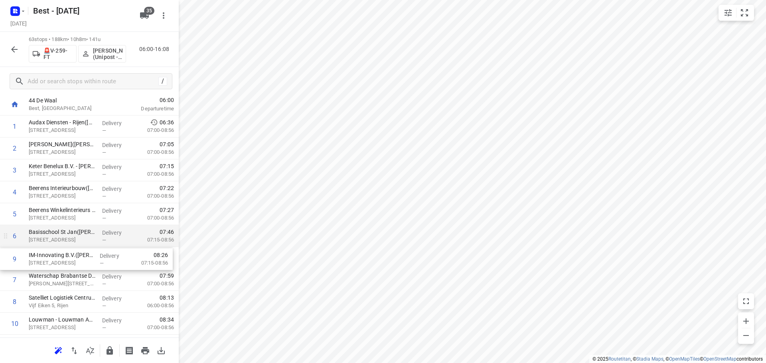
drag, startPoint x: 81, startPoint y: 297, endPoint x: 81, endPoint y: 245, distance: 51.4
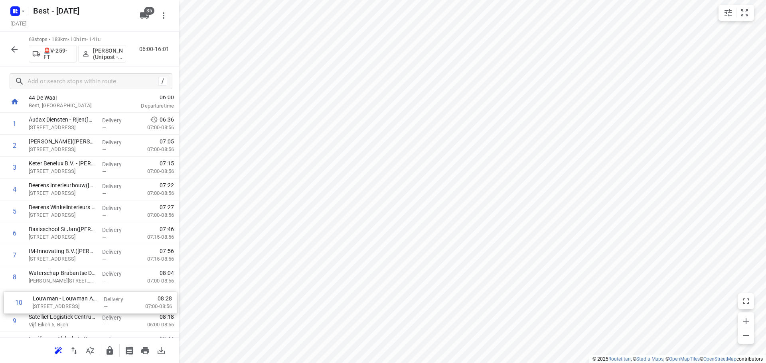
drag, startPoint x: 55, startPoint y: 318, endPoint x: 57, endPoint y: 289, distance: 29.6
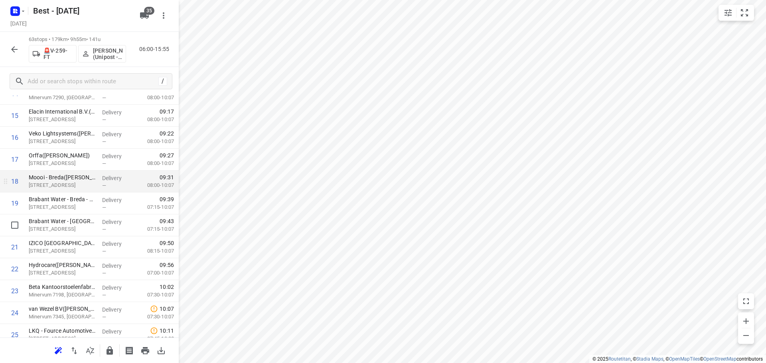
scroll to position [405, 0]
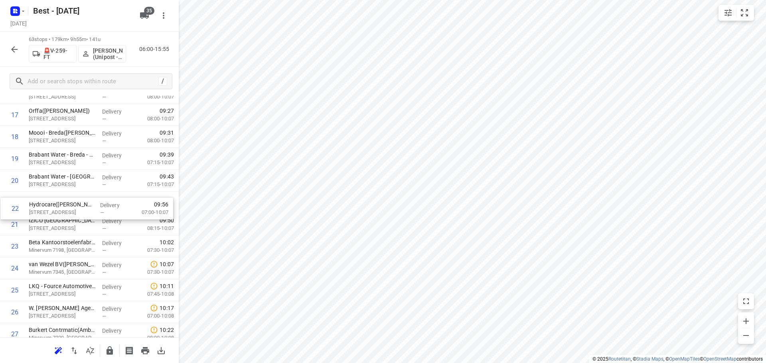
drag, startPoint x: 91, startPoint y: 232, endPoint x: 91, endPoint y: 207, distance: 24.3
drag, startPoint x: 84, startPoint y: 246, endPoint x: 83, endPoint y: 222, distance: 23.9
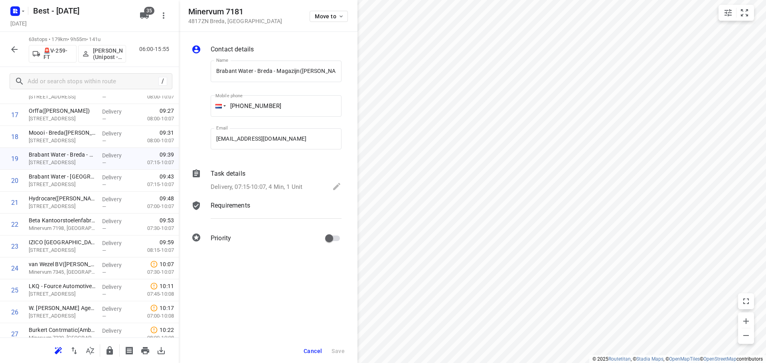
scroll to position [0, 47]
click at [315, 349] on span "Cancel" at bounding box center [312, 351] width 18 height 6
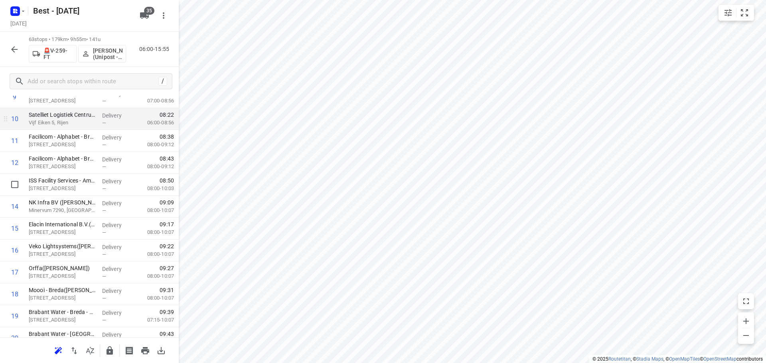
scroll to position [246, 0]
drag, startPoint x: 56, startPoint y: 251, endPoint x: 57, endPoint y: 209, distance: 41.9
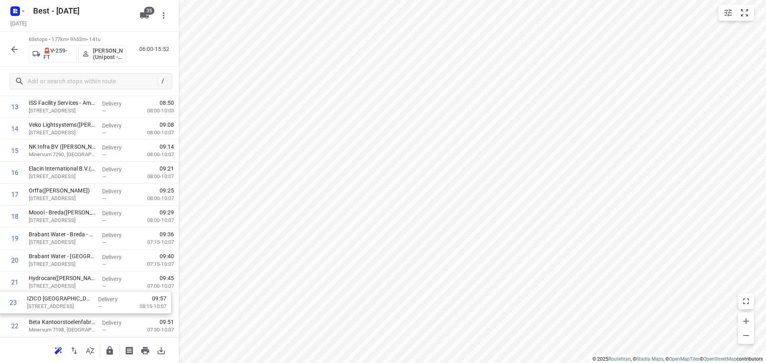
scroll to position [329, 0]
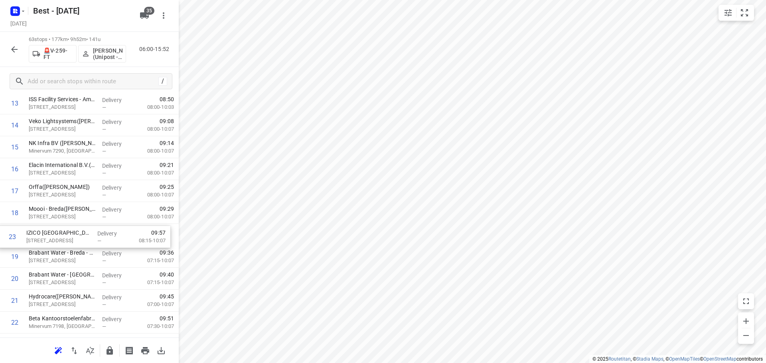
drag, startPoint x: 47, startPoint y: 322, endPoint x: 45, endPoint y: 229, distance: 92.9
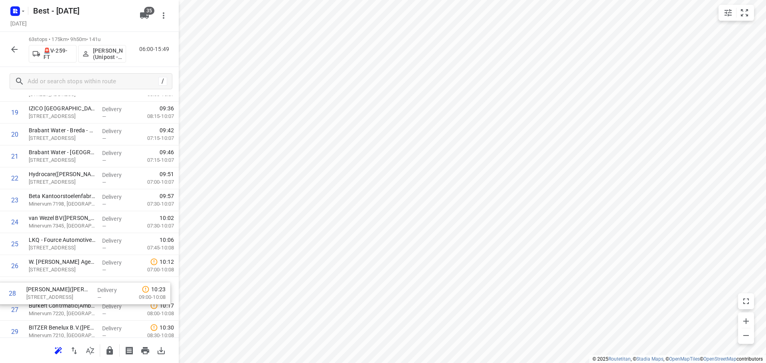
scroll to position [454, 0]
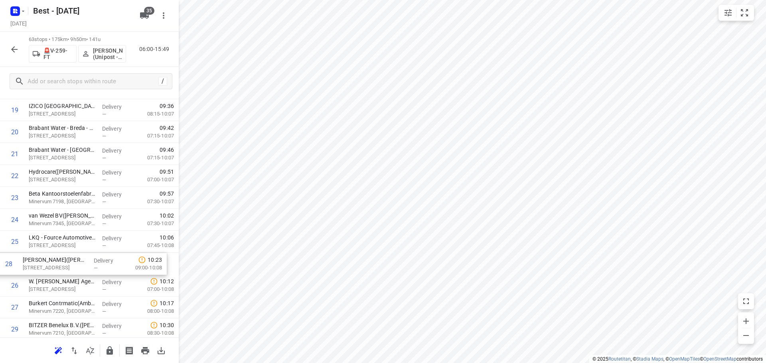
drag, startPoint x: 59, startPoint y: 311, endPoint x: 53, endPoint y: 258, distance: 53.4
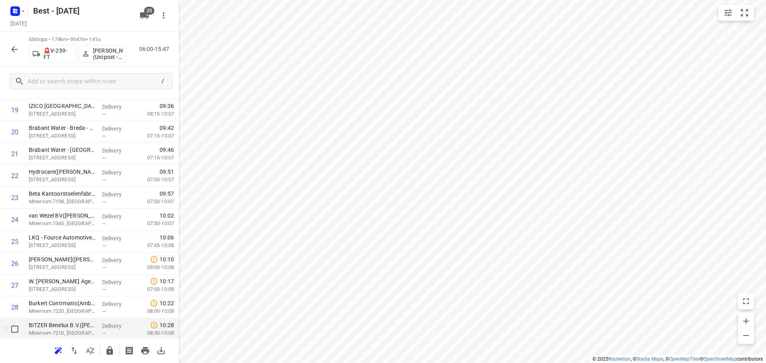
scroll to position [494, 0]
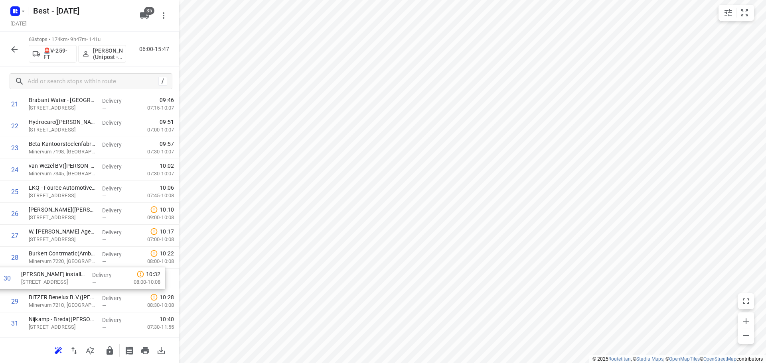
drag, startPoint x: 73, startPoint y: 311, endPoint x: 65, endPoint y: 272, distance: 39.1
click at [65, 272] on div "1 Audax Diensten - Rijen(Patricia Ligthart) Ericssonstraat 2, Rijen Delivery — …" at bounding box center [89, 346] width 179 height 1382
drag, startPoint x: 58, startPoint y: 236, endPoint x: 58, endPoint y: 278, distance: 41.5
click at [58, 278] on div "1 Audax Diensten - Rijen(Patricia Ligthart) Ericssonstraat 2, Rijen Delivery — …" at bounding box center [89, 346] width 179 height 1382
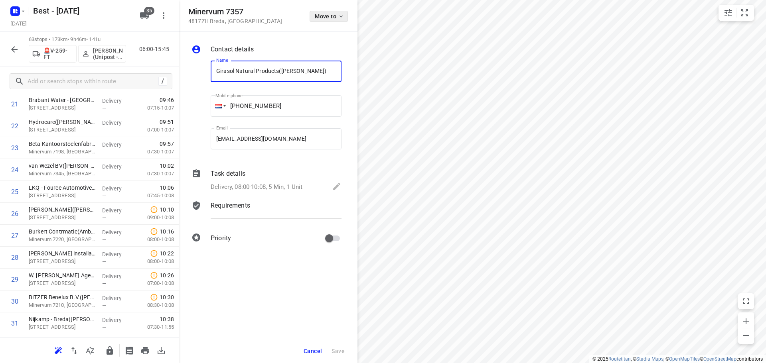
click at [325, 20] on button "Move to" at bounding box center [328, 16] width 38 height 11
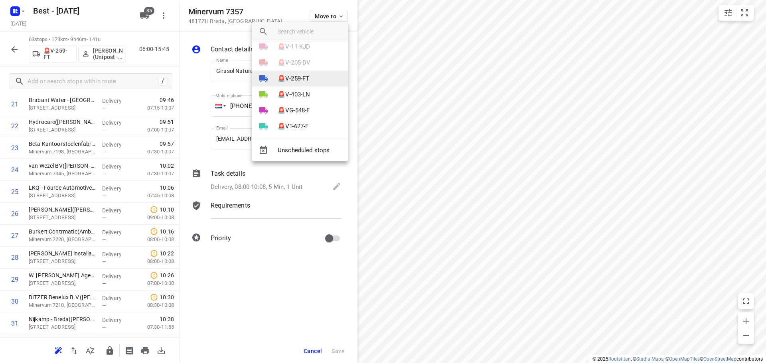
scroll to position [397, 0]
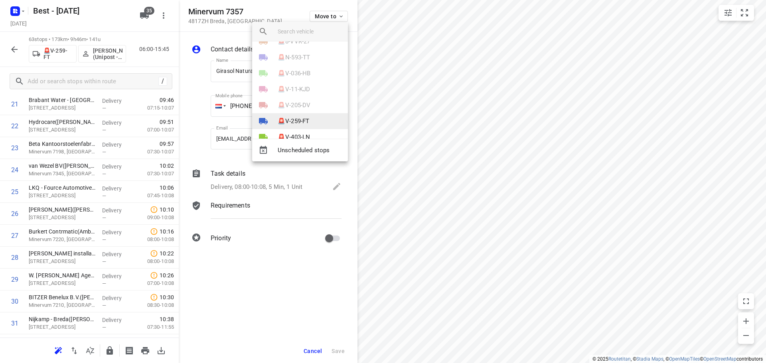
click at [299, 116] on li "🚨V-259-FT" at bounding box center [300, 121] width 96 height 16
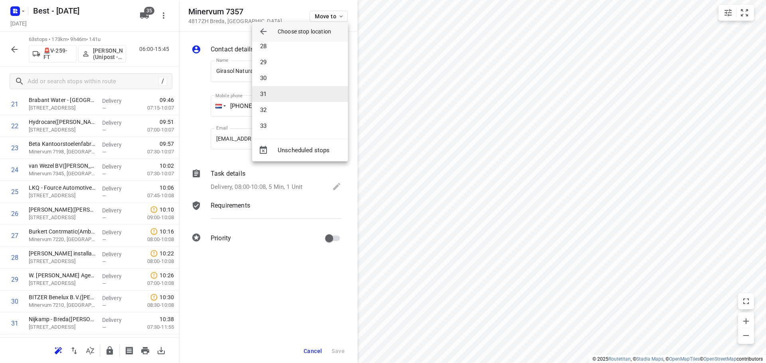
click at [285, 100] on li "31" at bounding box center [300, 94] width 96 height 16
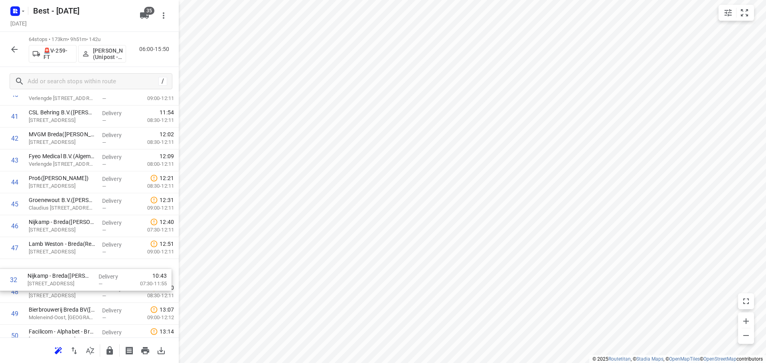
scroll to position [910, 0]
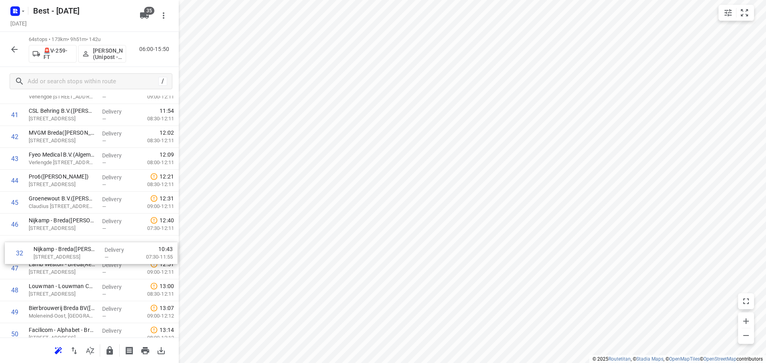
drag, startPoint x: 74, startPoint y: 221, endPoint x: 79, endPoint y: 249, distance: 29.2
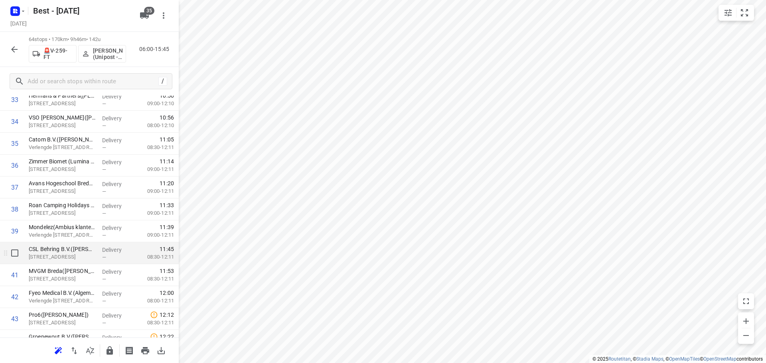
scroll to position [670, 0]
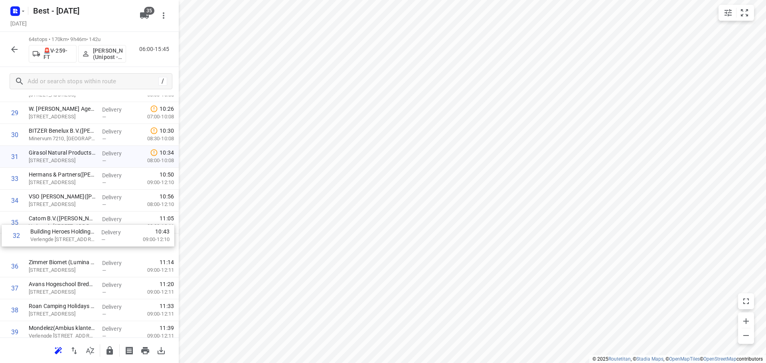
drag, startPoint x: 95, startPoint y: 181, endPoint x: 97, endPoint y: 255, distance: 73.4
click at [97, 255] on div "1 Audax Diensten - Rijen(Patricia Ligthart) Ericssonstraat 2, Rijen Delivery — …" at bounding box center [89, 190] width 179 height 1404
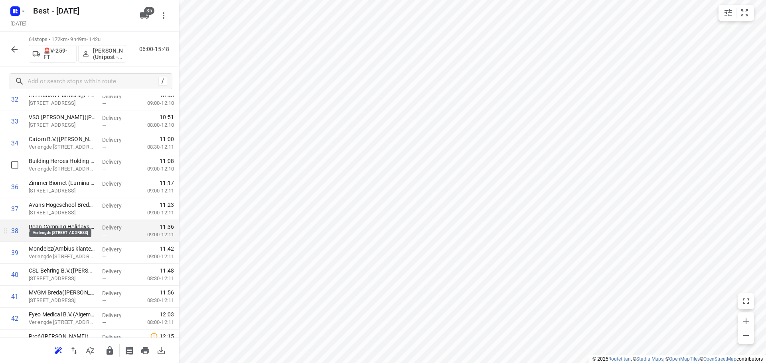
scroll to position [750, 0]
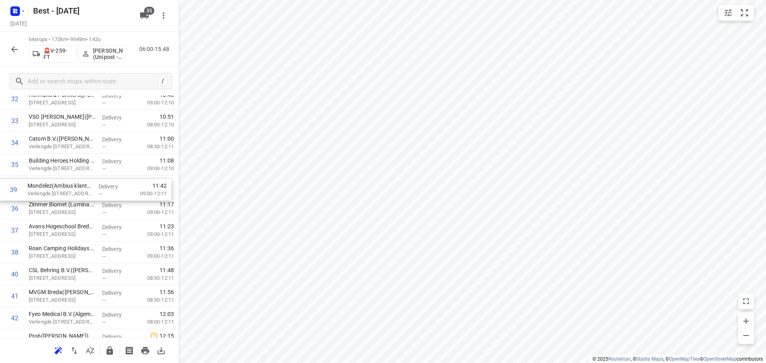
drag, startPoint x: 79, startPoint y: 250, endPoint x: 78, endPoint y: 182, distance: 67.4
click at [78, 182] on div "1 Audax Diensten - Rijen(Patricia Ligthart) Ericssonstraat 2, Rijen Delivery — …" at bounding box center [89, 110] width 179 height 1404
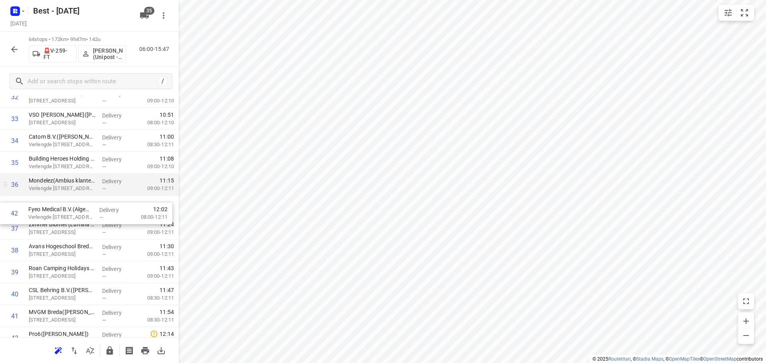
drag, startPoint x: 58, startPoint y: 315, endPoint x: 62, endPoint y: 195, distance: 120.9
click at [62, 195] on div "1 Audax Diensten - Rijen(Patricia Ligthart) Ericssonstraat 2, Rijen Delivery — …" at bounding box center [89, 108] width 179 height 1404
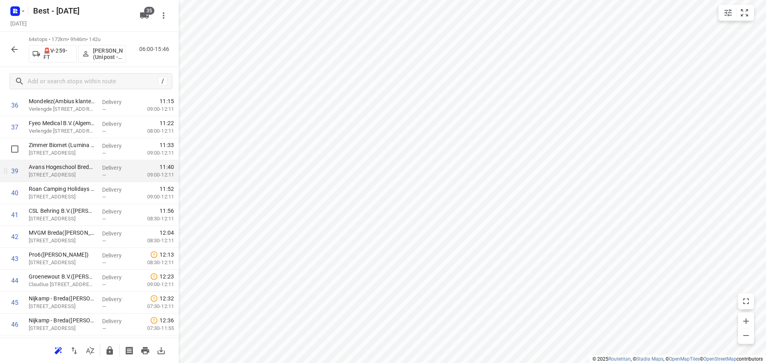
scroll to position [832, 0]
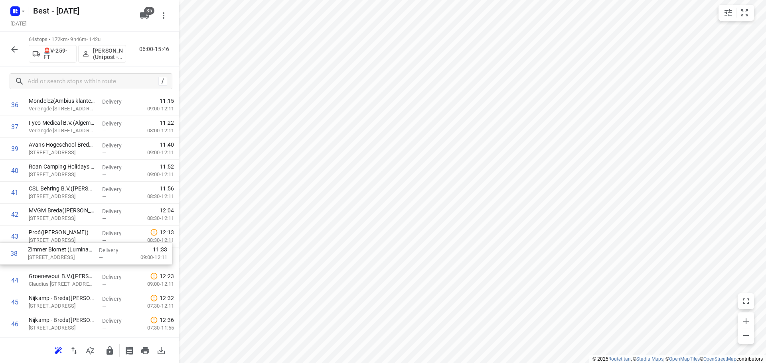
drag, startPoint x: 104, startPoint y: 156, endPoint x: 104, endPoint y: 245, distance: 88.5
click at [104, 245] on div "1 Audax Diensten - Rijen(Patricia Ligthart) Ericssonstraat 2, Rijen Delivery — …" at bounding box center [89, 29] width 179 height 1404
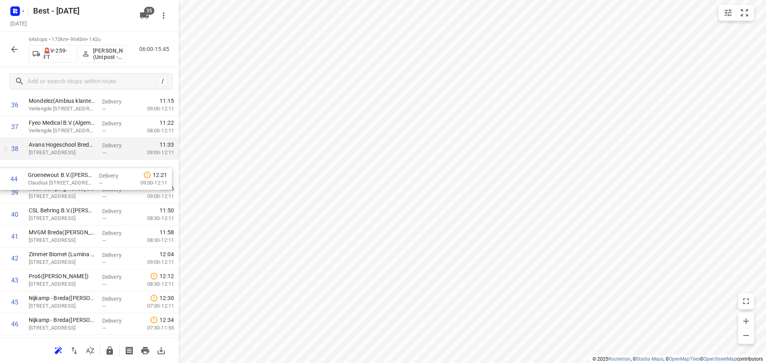
drag, startPoint x: 55, startPoint y: 275, endPoint x: 56, endPoint y: 158, distance: 117.2
click at [56, 158] on div "1 Audax Diensten - Rijen(Patricia Ligthart) Ericssonstraat 2, Rijen Delivery — …" at bounding box center [89, 29] width 179 height 1404
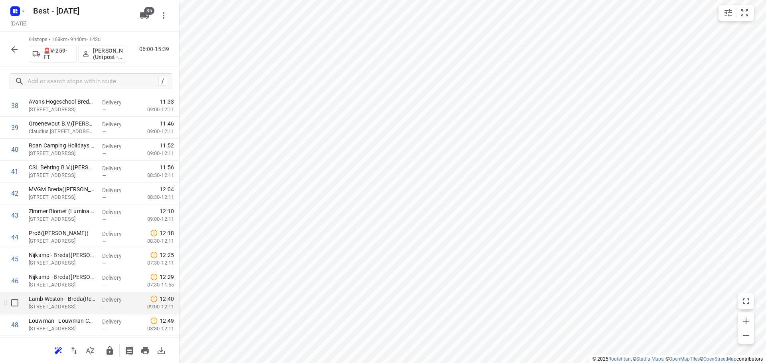
scroll to position [912, 0]
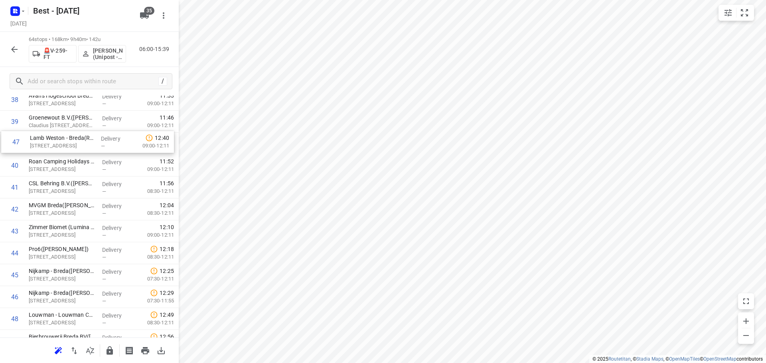
drag, startPoint x: 75, startPoint y: 254, endPoint x: 73, endPoint y: 146, distance: 108.1
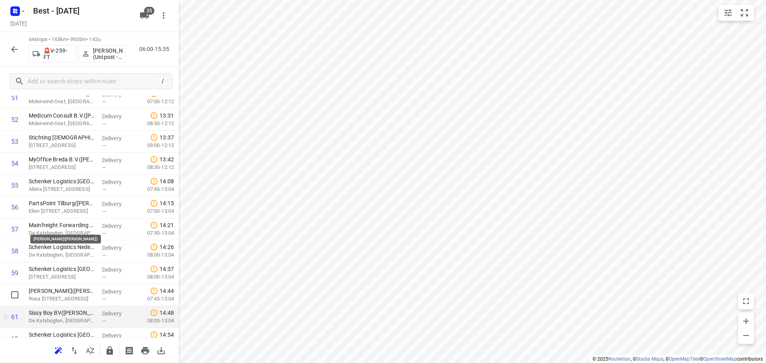
scroll to position [1246, 0]
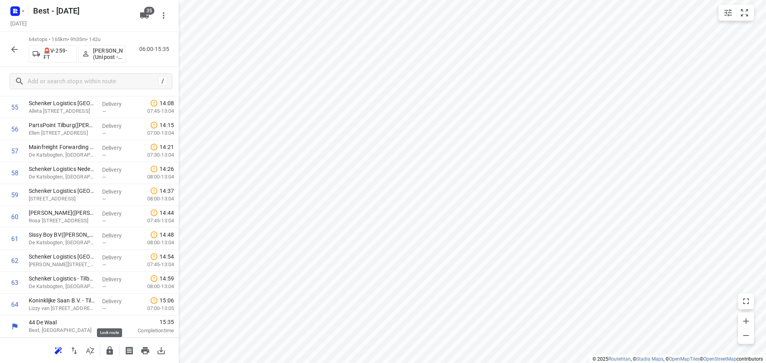
click at [108, 348] on icon "button" at bounding box center [109, 351] width 6 height 8
click at [10, 55] on button "button" at bounding box center [14, 49] width 16 height 16
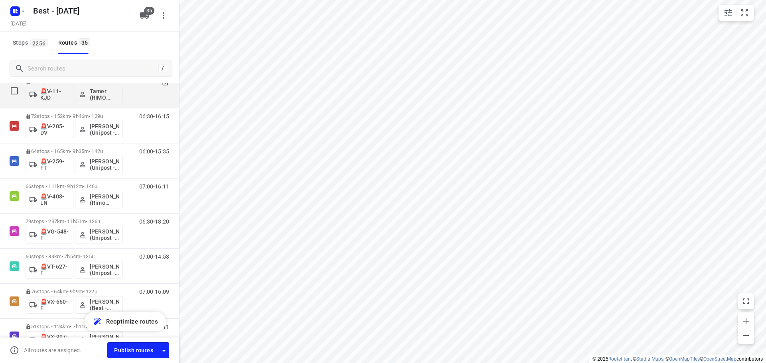
scroll to position [1046, 0]
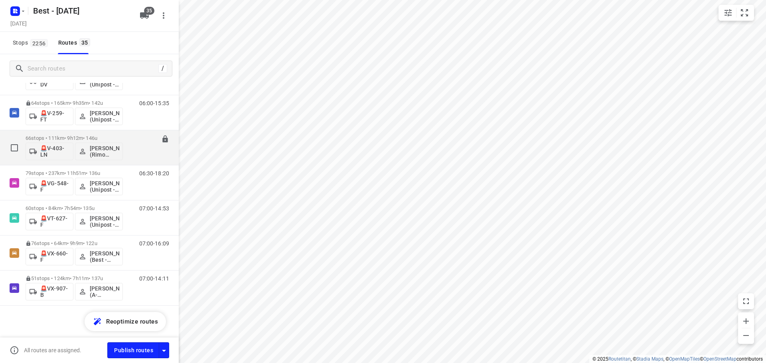
click at [62, 140] on p "66 stops • 111km • 9h12m • 146u" at bounding box center [74, 138] width 97 height 6
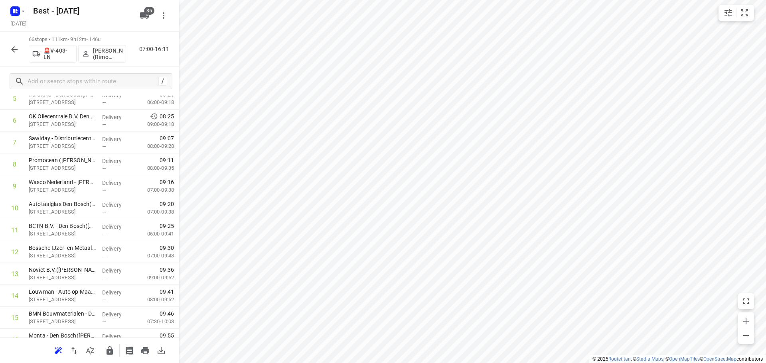
scroll to position [0, 0]
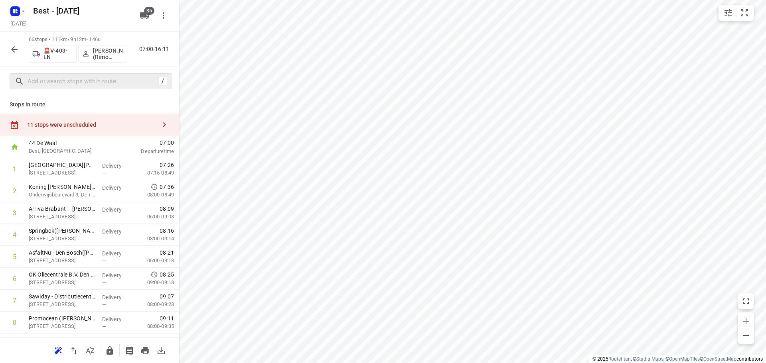
click at [112, 74] on div "/" at bounding box center [91, 81] width 163 height 16
click at [81, 81] on input "text" at bounding box center [92, 81] width 128 height 12
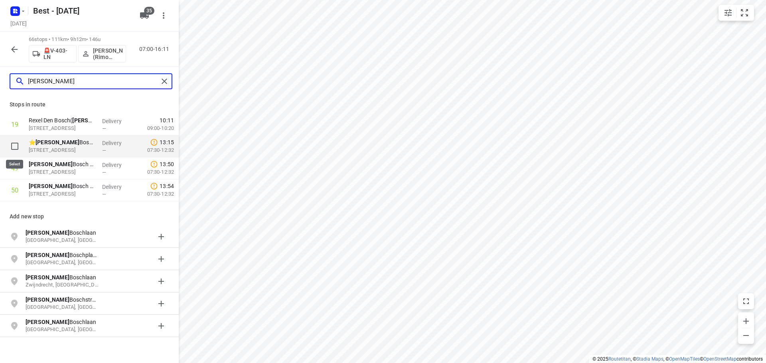
type input "jeroen"
click at [17, 149] on input "checkbox" at bounding box center [15, 146] width 16 height 16
checkbox input "true"
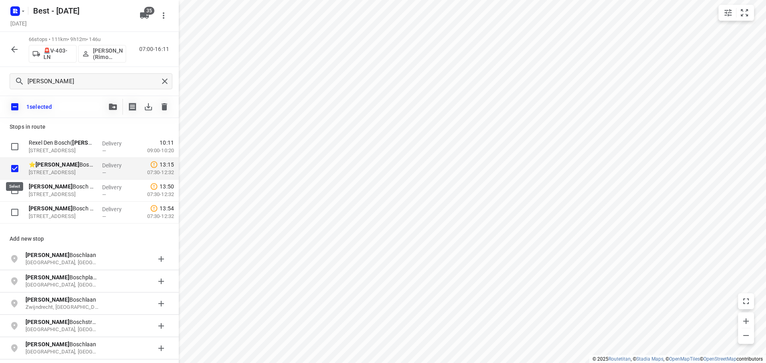
drag, startPoint x: 16, startPoint y: 178, endPoint x: 14, endPoint y: 186, distance: 8.2
click at [16, 179] on div at bounding box center [13, 169] width 26 height 22
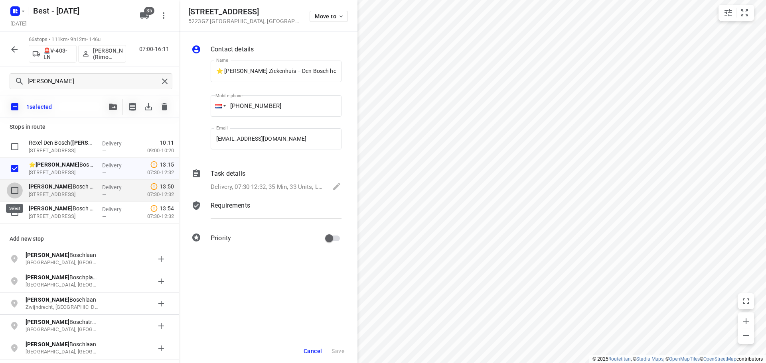
drag, startPoint x: 14, startPoint y: 191, endPoint x: 12, endPoint y: 209, distance: 17.6
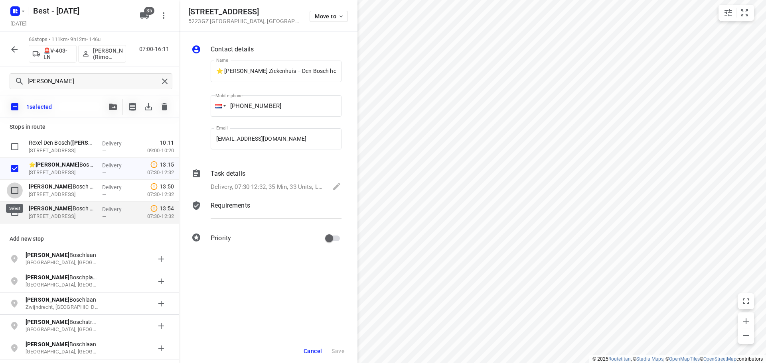
click at [14, 191] on input "checkbox" at bounding box center [15, 191] width 16 height 16
checkbox input "true"
click at [12, 211] on input "checkbox" at bounding box center [15, 213] width 16 height 16
checkbox input "true"
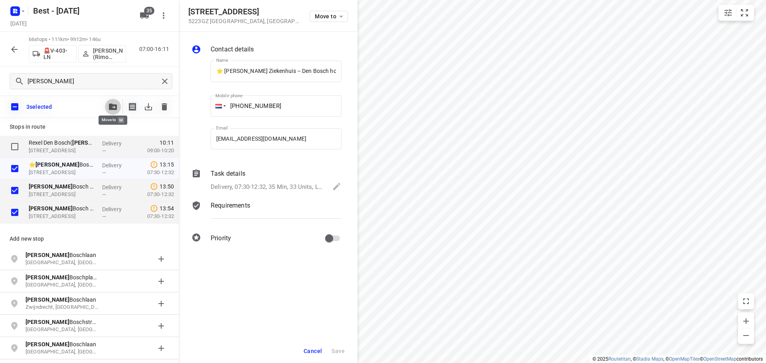
click at [116, 109] on button "button" at bounding box center [113, 107] width 16 height 16
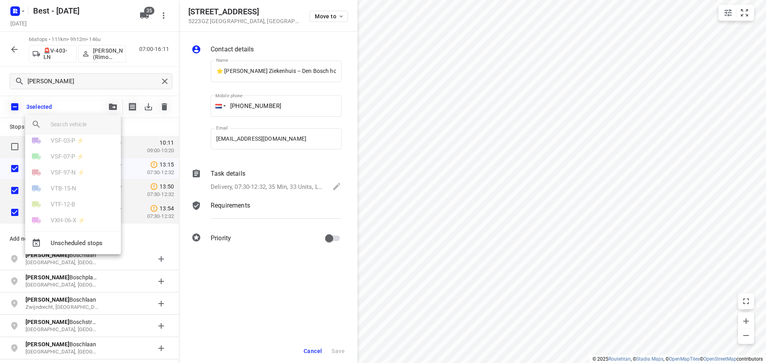
scroll to position [477, 0]
click at [72, 150] on p "🚨V-403-LN" at bounding box center [67, 150] width 32 height 9
click at [50, 180] on li "28" at bounding box center [73, 179] width 96 height 16
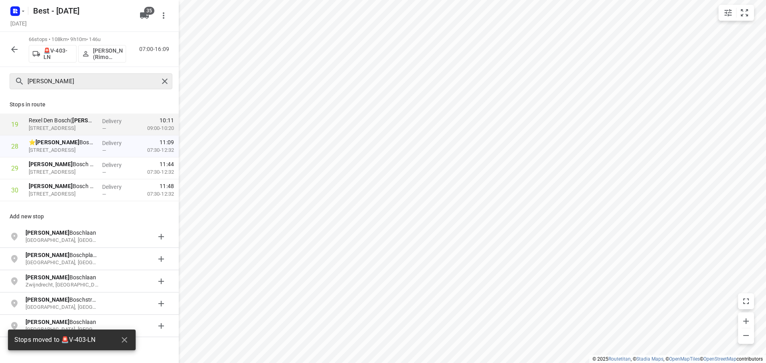
click at [171, 81] on div at bounding box center [166, 81] width 14 height 12
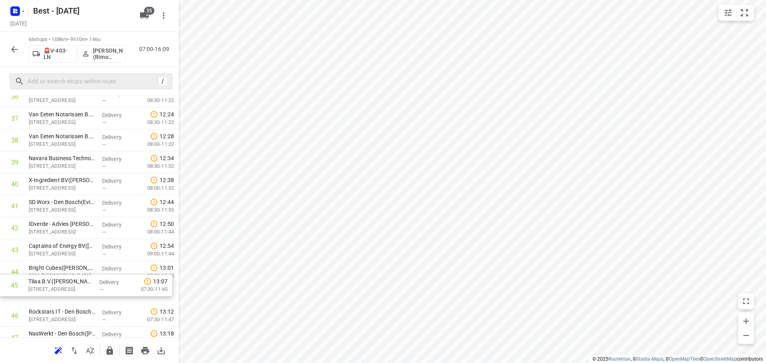
scroll to position [841, 0]
drag, startPoint x: 69, startPoint y: 301, endPoint x: 69, endPoint y: 251, distance: 50.2
click at [69, 252] on div "1 Koning Willem 1 College - Vlijmenseweg(Elly de Rooij - Locatie Vlijmenseweg) …" at bounding box center [89, 41] width 179 height 1447
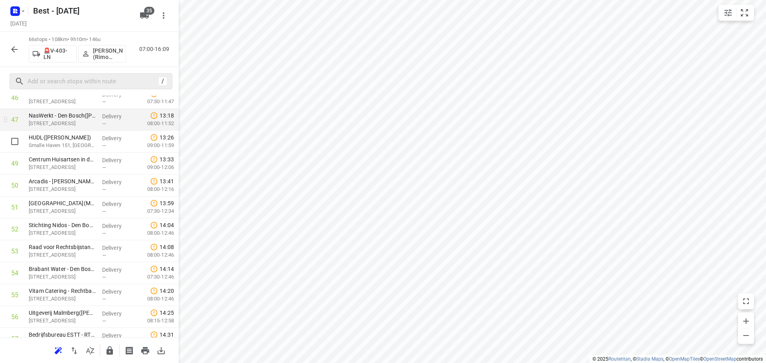
scroll to position [1080, 0]
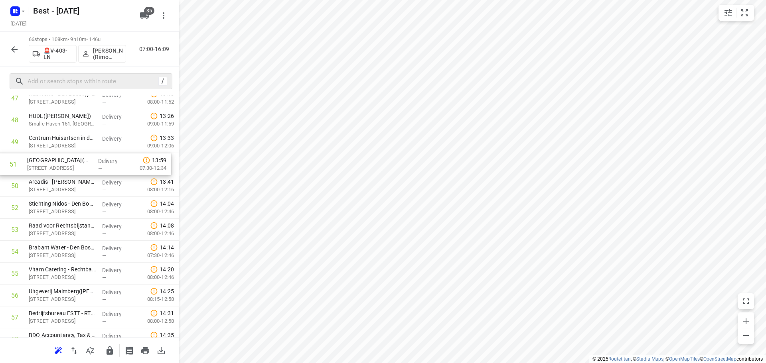
drag, startPoint x: 77, startPoint y: 183, endPoint x: 75, endPoint y: 156, distance: 27.2
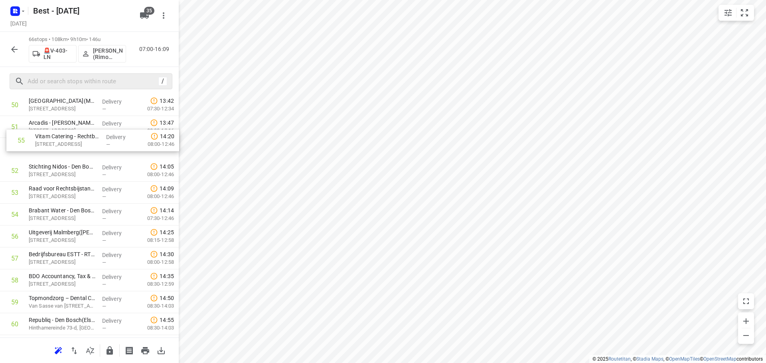
drag, startPoint x: 74, startPoint y: 195, endPoint x: 81, endPoint y: 136, distance: 59.4
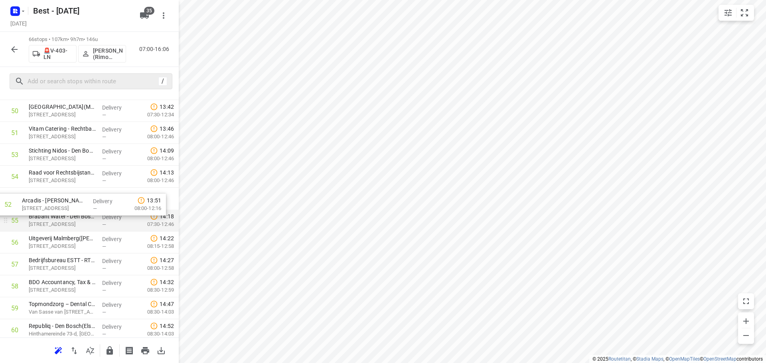
drag, startPoint x: 92, startPoint y: 199, endPoint x: 88, endPoint y: 211, distance: 12.2
click at [88, 211] on div "Brabant Water - Den Bosch - Hoofdkantoor(Anja/ Dirk-Jan Stoop) Magistratenlaan …" at bounding box center [62, 221] width 73 height 22
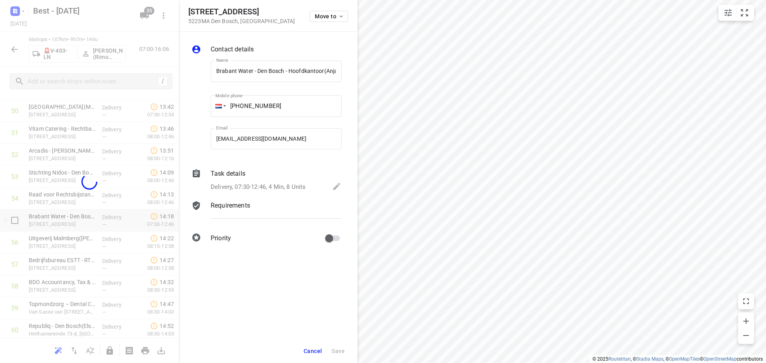
scroll to position [0, 44]
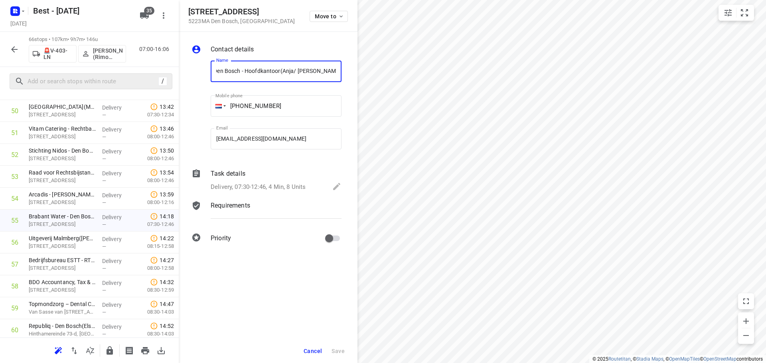
click at [315, 348] on button "Cancel" at bounding box center [312, 351] width 25 height 14
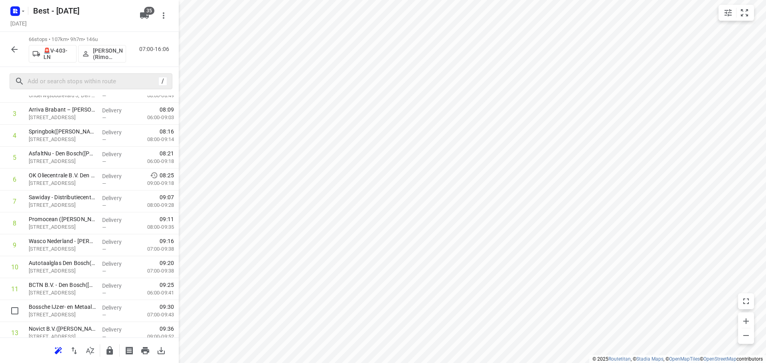
scroll to position [16, 0]
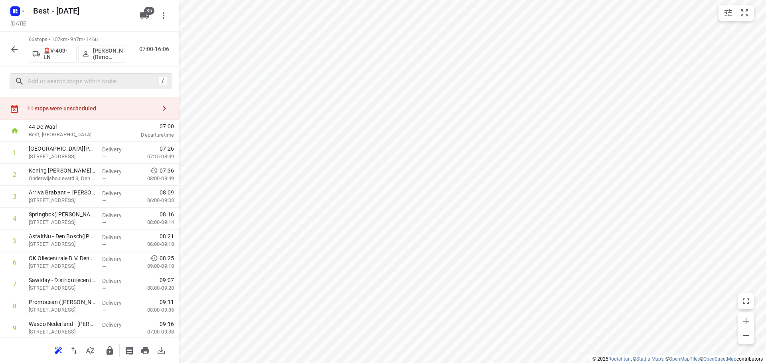
click at [119, 95] on div "/" at bounding box center [89, 81] width 179 height 29
click at [120, 102] on div "11 stops were unscheduled" at bounding box center [89, 108] width 179 height 23
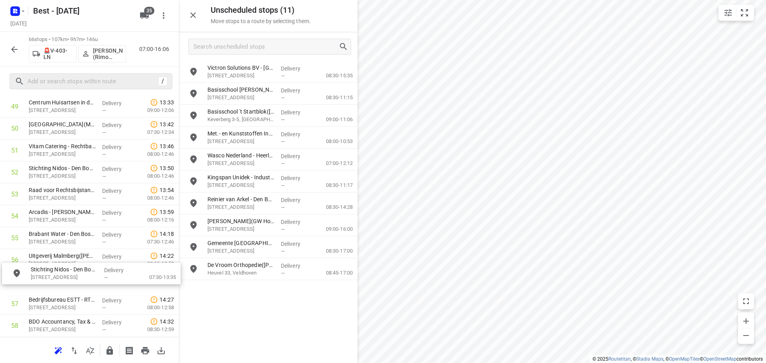
scroll to position [1117, 0]
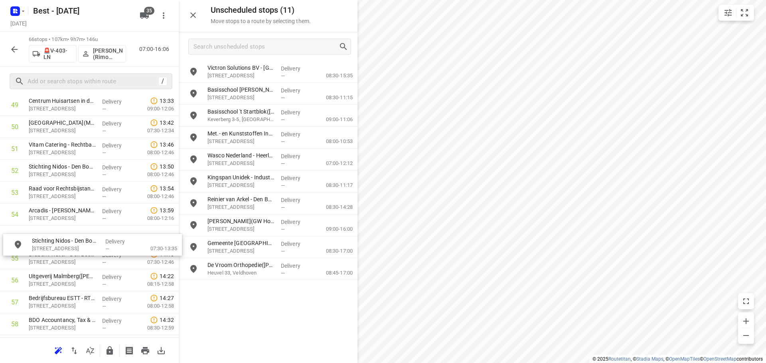
drag, startPoint x: 238, startPoint y: 91, endPoint x: 61, endPoint y: 242, distance: 233.1
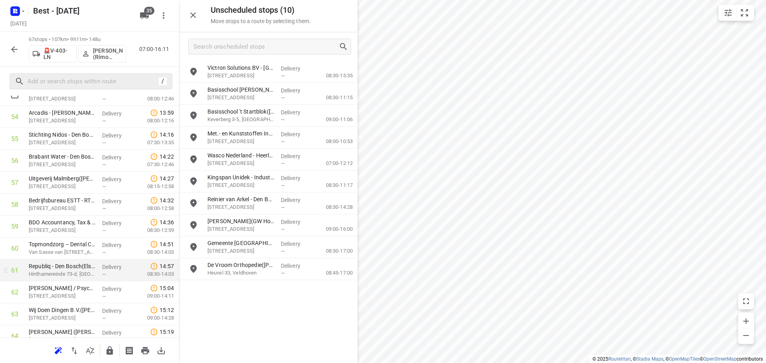
scroll to position [1276, 0]
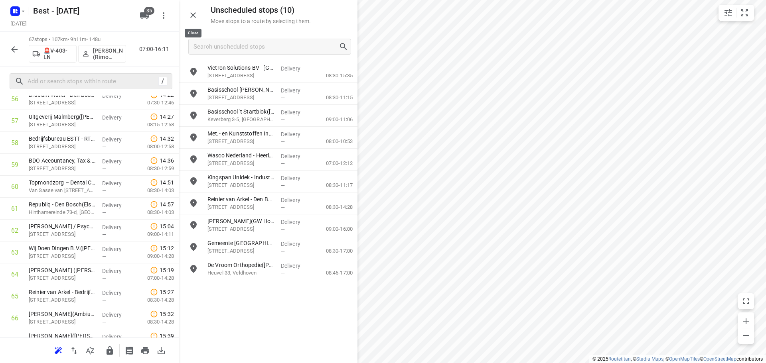
click at [191, 15] on icon "button" at bounding box center [193, 15] width 10 height 10
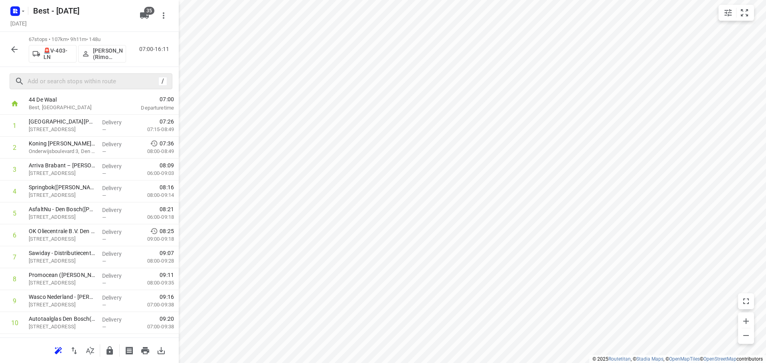
scroll to position [0, 0]
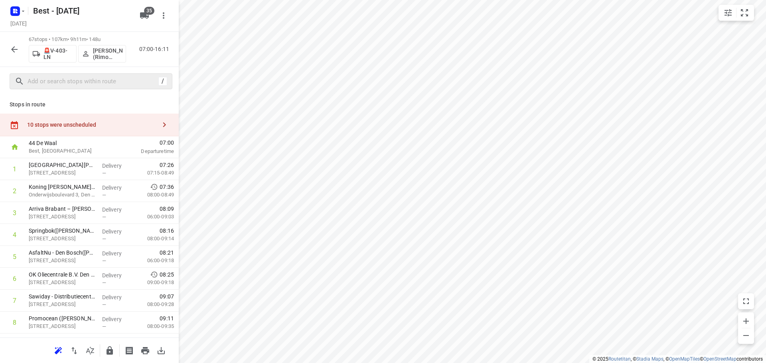
click at [135, 122] on div "10 stops were unscheduled" at bounding box center [91, 125] width 129 height 6
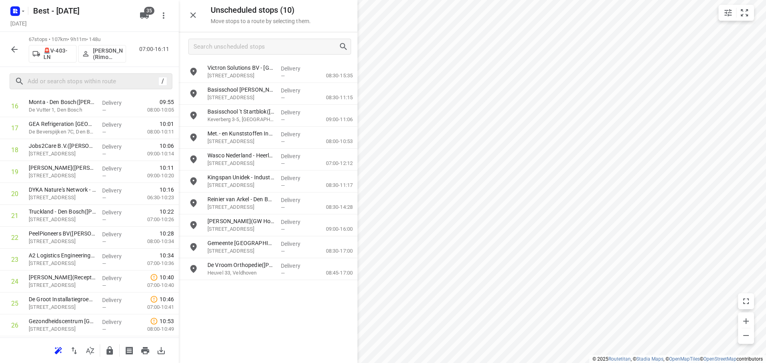
scroll to position [1312, 0]
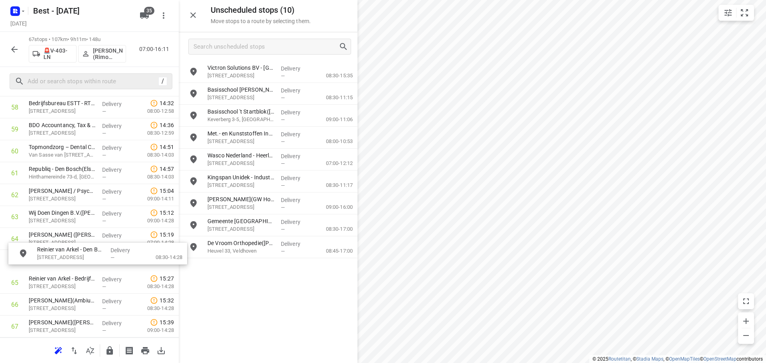
drag, startPoint x: 248, startPoint y: 201, endPoint x: 70, endPoint y: 252, distance: 185.6
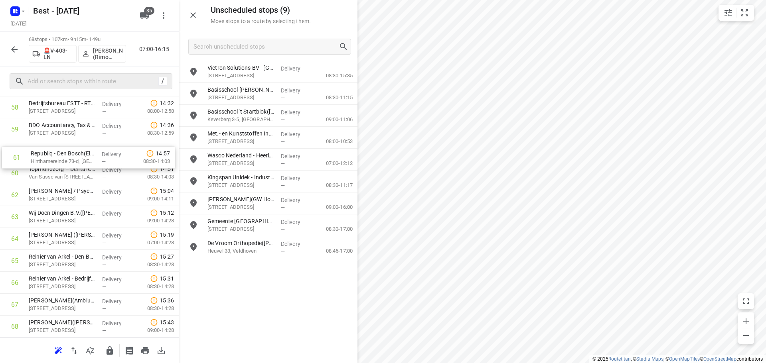
drag, startPoint x: 98, startPoint y: 183, endPoint x: 100, endPoint y: 161, distance: 22.1
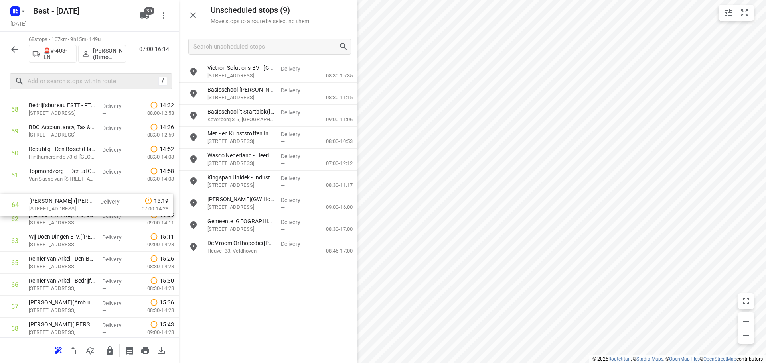
drag, startPoint x: 87, startPoint y: 244, endPoint x: 89, endPoint y: 192, distance: 51.9
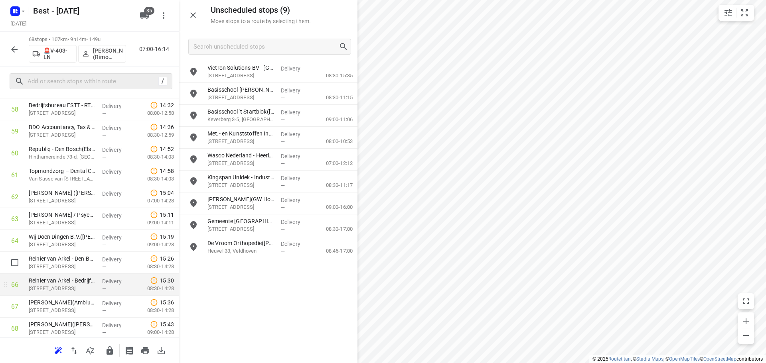
scroll to position [1334, 0]
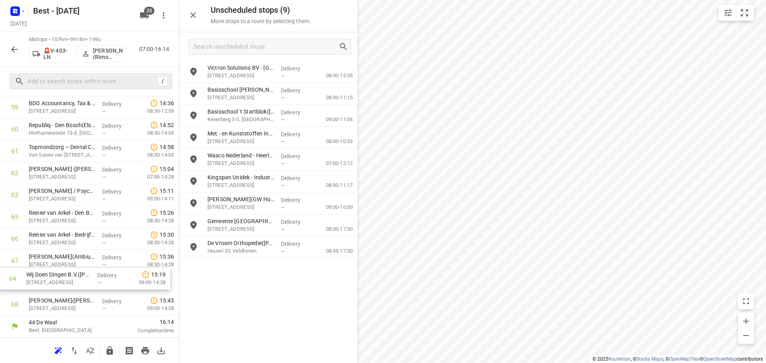
drag, startPoint x: 61, startPoint y: 214, endPoint x: 57, endPoint y: 282, distance: 68.7
drag, startPoint x: 59, startPoint y: 307, endPoint x: 67, endPoint y: 232, distance: 75.7
click at [105, 349] on icon "button" at bounding box center [110, 351] width 10 height 10
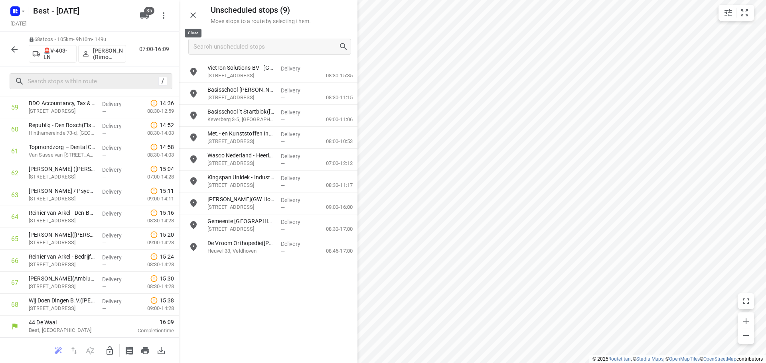
click at [195, 18] on icon "button" at bounding box center [193, 15] width 10 height 10
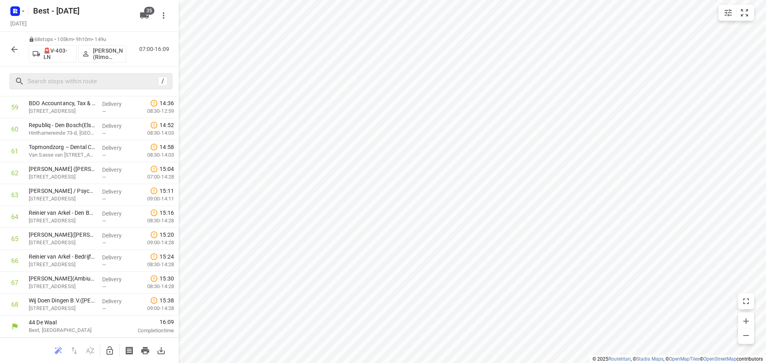
click at [14, 52] on icon "button" at bounding box center [14, 49] width 6 height 6
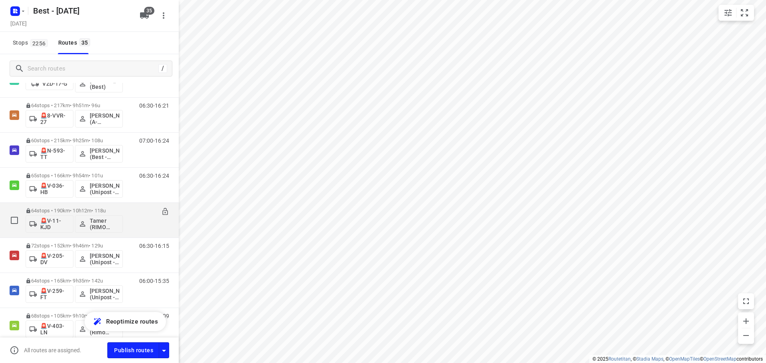
scroll to position [957, 0]
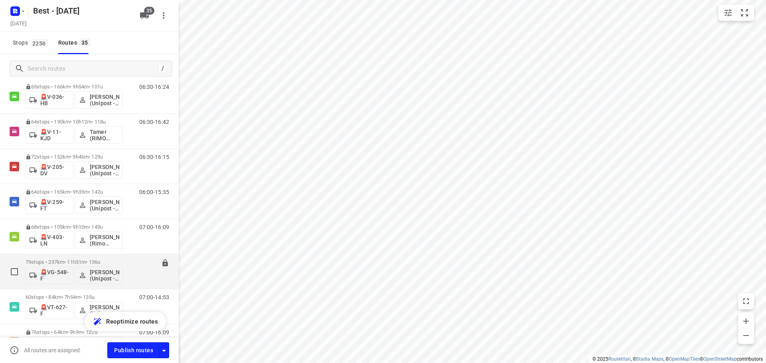
click at [59, 257] on div "79 stops • 237km • 11h51m • 136u 🚨VG-548-F Bilal Alzeadi (Unipost - Best - ZZP)" at bounding box center [74, 271] width 97 height 33
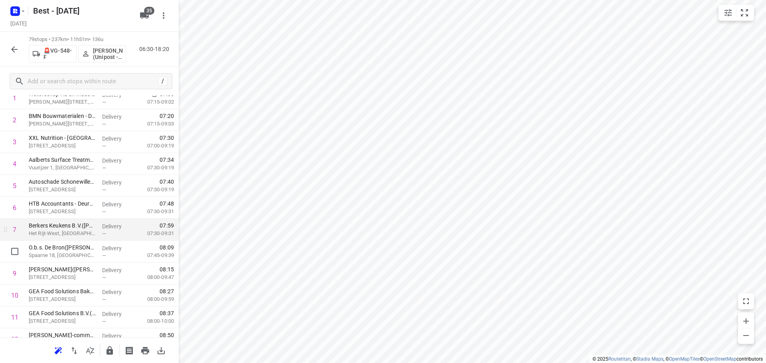
scroll to position [120, 0]
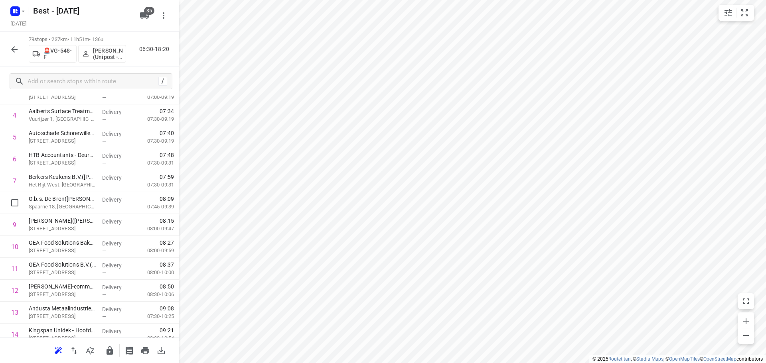
drag, startPoint x: 71, startPoint y: 208, endPoint x: 67, endPoint y: 179, distance: 29.0
drag, startPoint x: 62, startPoint y: 209, endPoint x: 60, endPoint y: 159, distance: 49.1
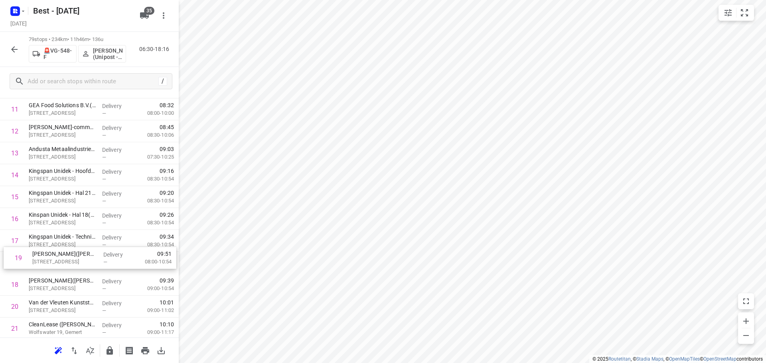
scroll to position [280, 0]
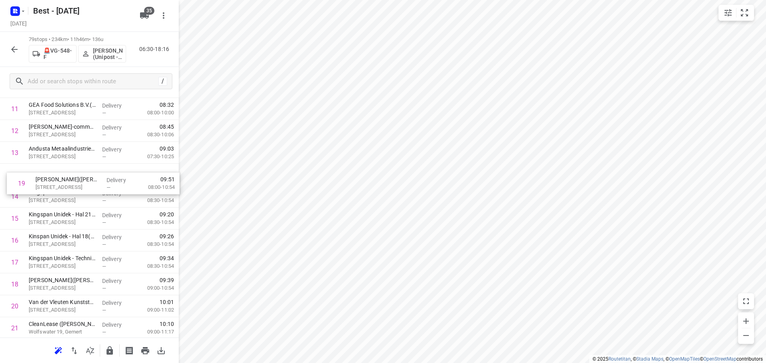
drag, startPoint x: 55, startPoint y: 285, endPoint x: 62, endPoint y: 175, distance: 111.0
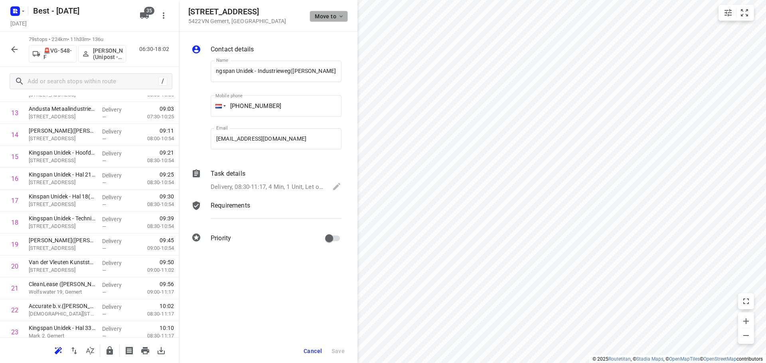
scroll to position [0, 0]
click at [327, 14] on span "Move to" at bounding box center [330, 16] width 30 height 6
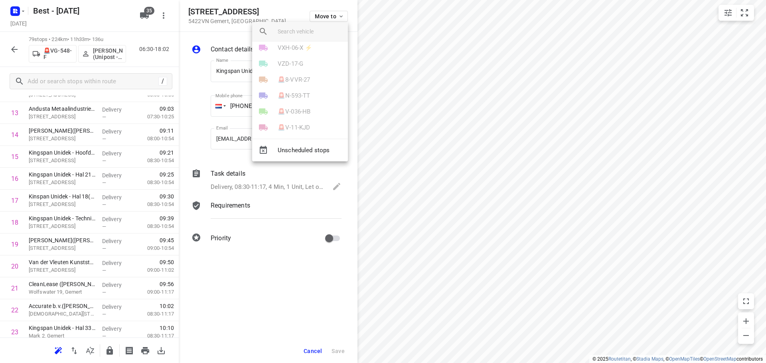
scroll to position [477, 0]
click at [296, 72] on p "🚨VG-548-F" at bounding box center [294, 73] width 32 height 9
click at [285, 62] on li "22" at bounding box center [300, 70] width 96 height 16
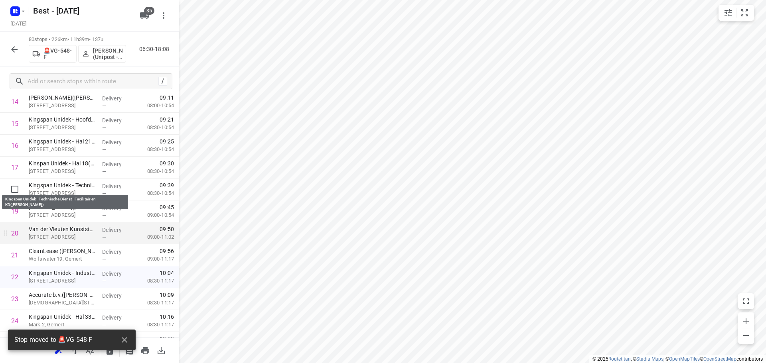
scroll to position [359, 0]
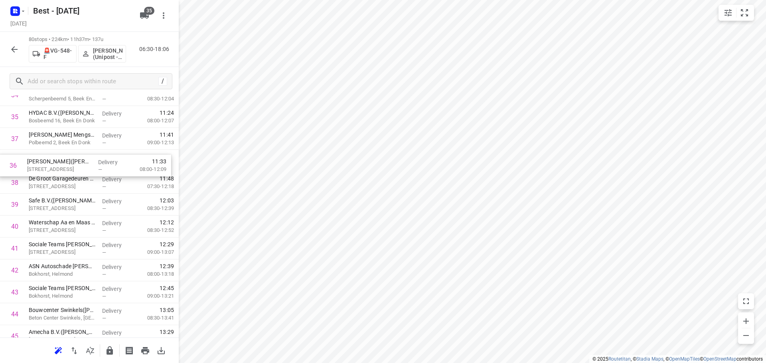
scroll to position [797, 0]
drag, startPoint x: 72, startPoint y: 142, endPoint x: 69, endPoint y: 193, distance: 51.1
click at [69, 193] on div "1 Waterschap Aa en Maas Deurne(Inge Berg) Piet Mondriaanstraat 11, Deurne Deliv…" at bounding box center [89, 238] width 179 height 1754
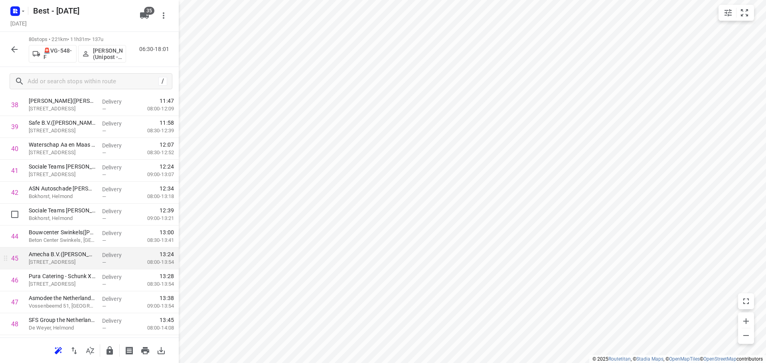
scroll to position [877, 0]
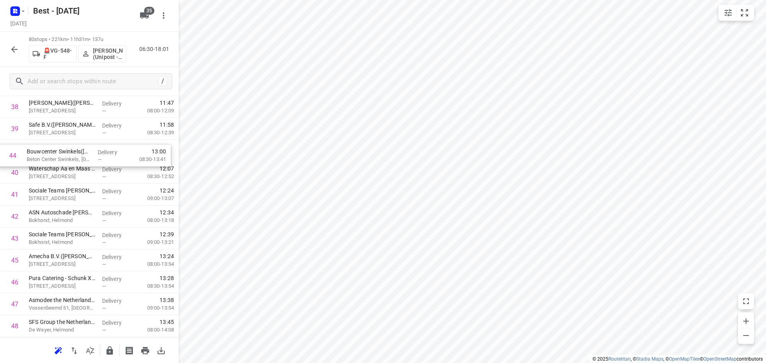
drag, startPoint x: 77, startPoint y: 235, endPoint x: 76, endPoint y: 154, distance: 81.8
click at [76, 154] on div "1 Waterschap Aa en Maas Deurne(Inge Berg) Piet Mondriaanstraat 11, Deurne Deliv…" at bounding box center [89, 162] width 179 height 1754
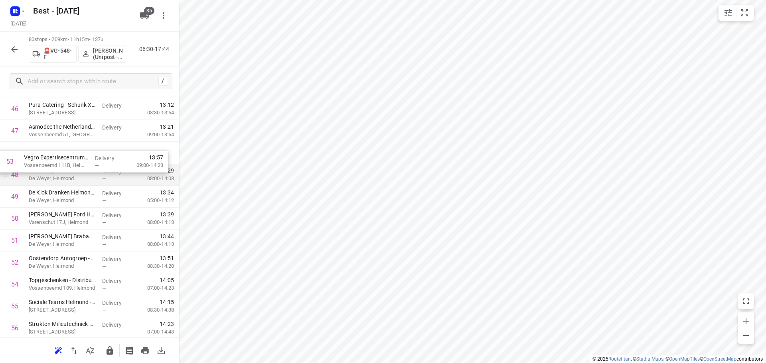
drag, startPoint x: 63, startPoint y: 204, endPoint x: 58, endPoint y: 165, distance: 39.3
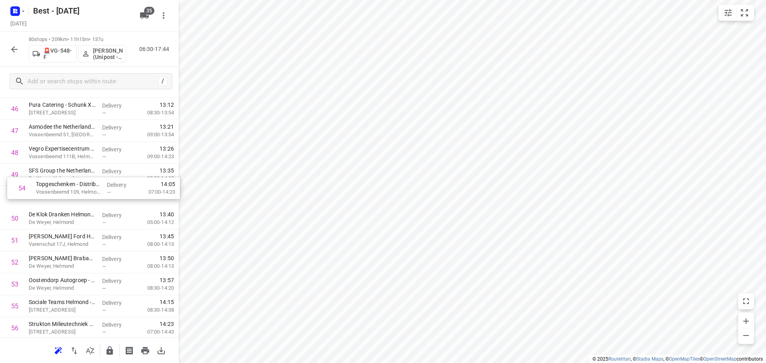
drag, startPoint x: 42, startPoint y: 281, endPoint x: 48, endPoint y: 165, distance: 116.6
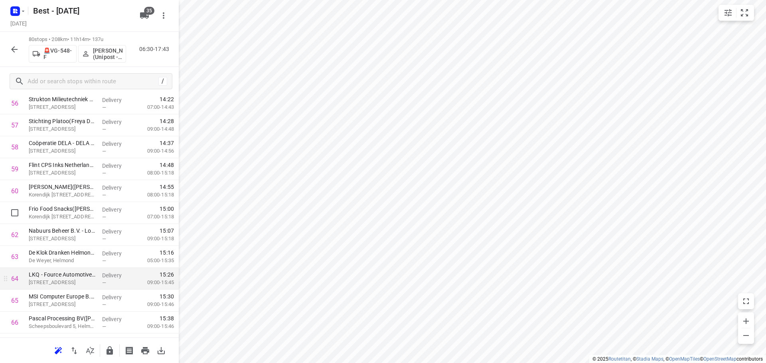
scroll to position [1286, 0]
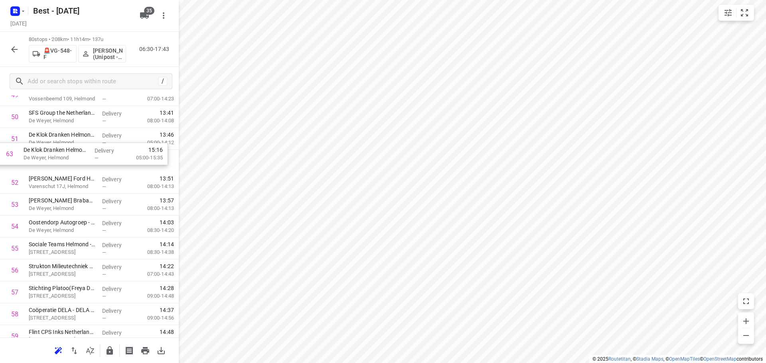
drag, startPoint x: 70, startPoint y: 246, endPoint x: 65, endPoint y: 155, distance: 91.5
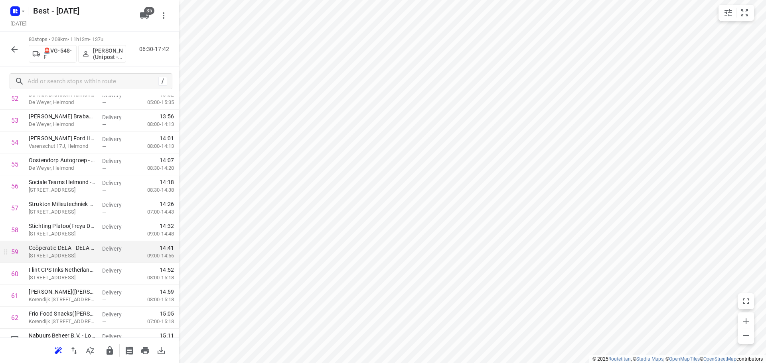
scroll to position [1286, 0]
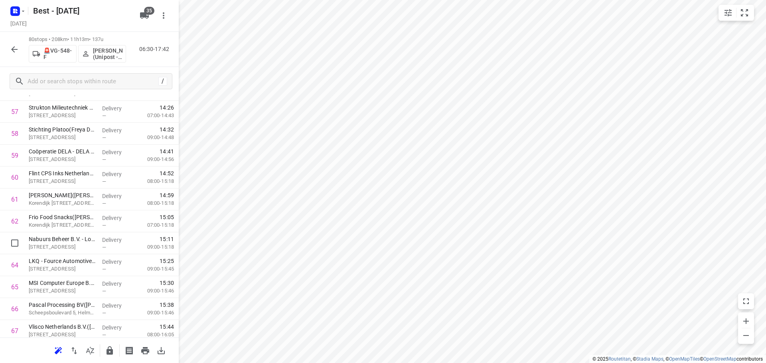
drag, startPoint x: 58, startPoint y: 245, endPoint x: 53, endPoint y: 219, distance: 26.0
drag, startPoint x: 74, startPoint y: 228, endPoint x: 75, endPoint y: 203, distance: 25.1
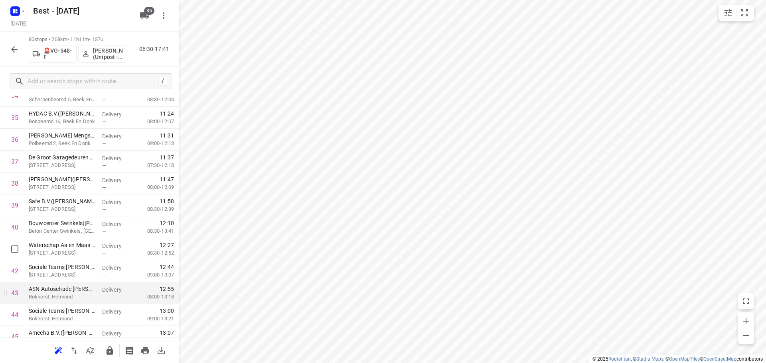
scroll to position [760, 0]
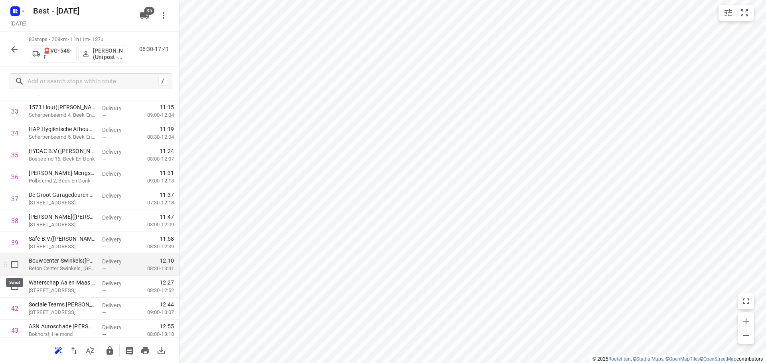
drag, startPoint x: 11, startPoint y: 264, endPoint x: 50, endPoint y: 214, distance: 63.0
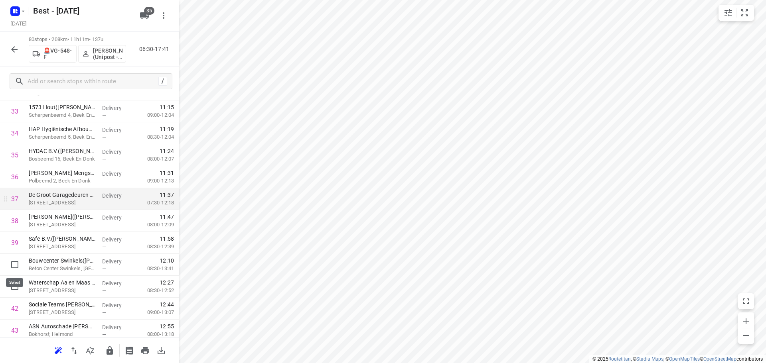
click at [12, 264] on input "checkbox" at bounding box center [15, 265] width 16 height 16
checkbox input "true"
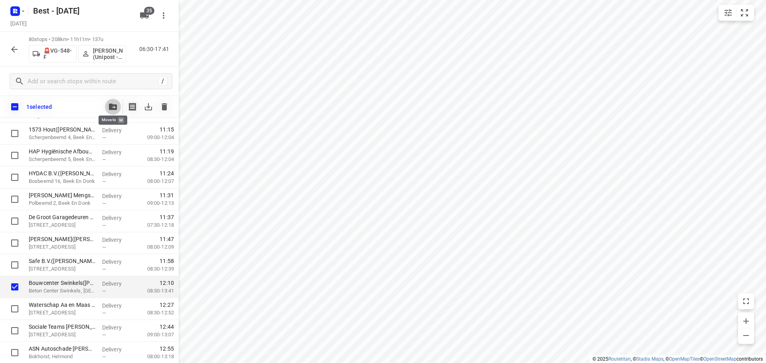
click at [114, 106] on icon "button" at bounding box center [113, 107] width 8 height 6
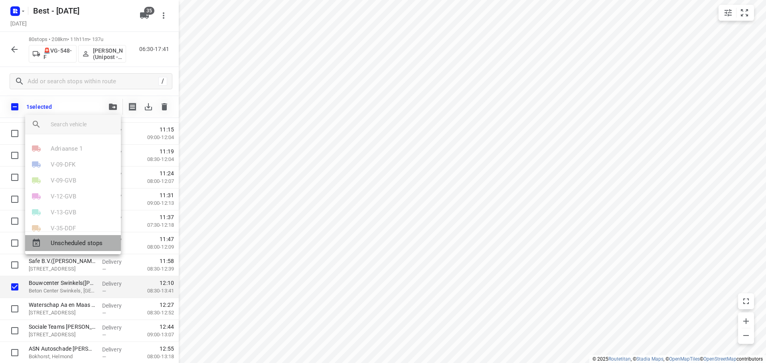
click at [76, 248] on div "Unscheduled stops" at bounding box center [73, 243] width 96 height 16
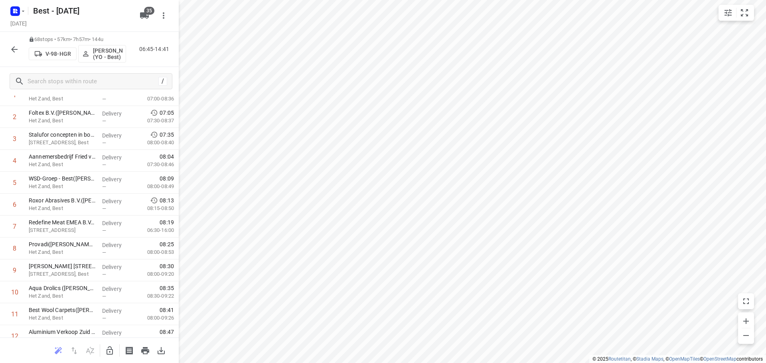
scroll to position [0, 0]
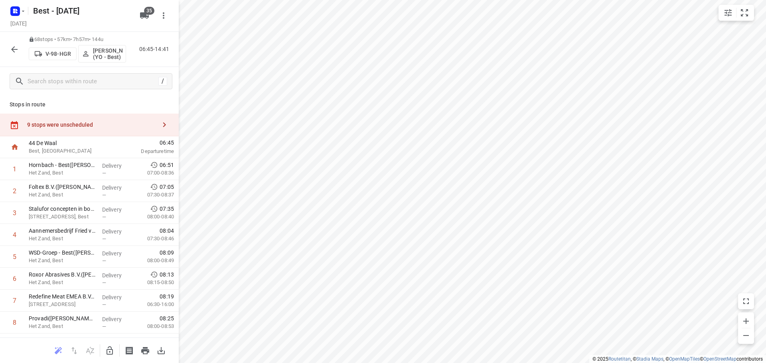
click at [135, 119] on div "9 stops were unscheduled" at bounding box center [89, 125] width 179 height 23
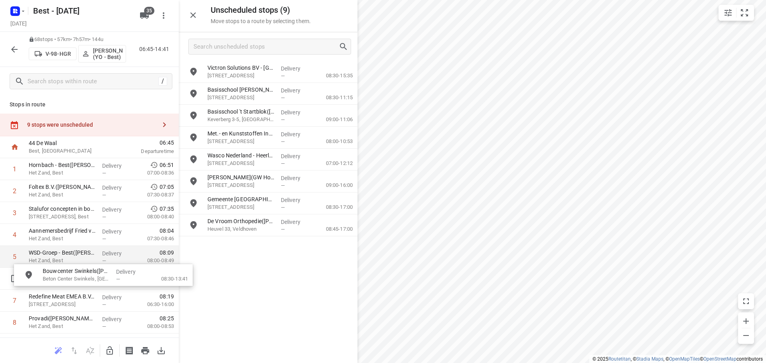
drag, startPoint x: 248, startPoint y: 74, endPoint x: 152, endPoint y: 256, distance: 205.8
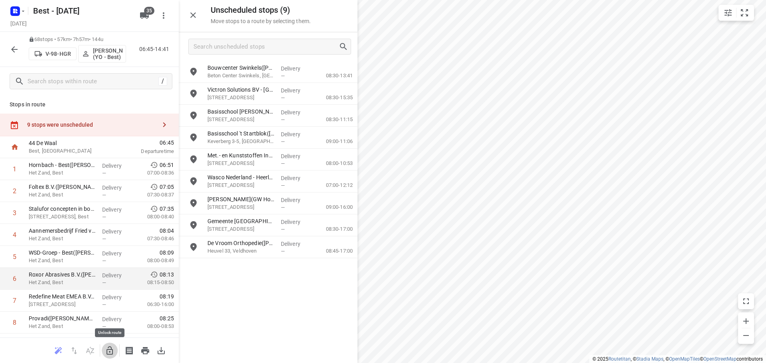
drag, startPoint x: 108, startPoint y: 343, endPoint x: 166, endPoint y: 285, distance: 82.0
click at [114, 342] on div at bounding box center [89, 351] width 179 height 26
click at [105, 349] on button "button" at bounding box center [110, 351] width 16 height 16
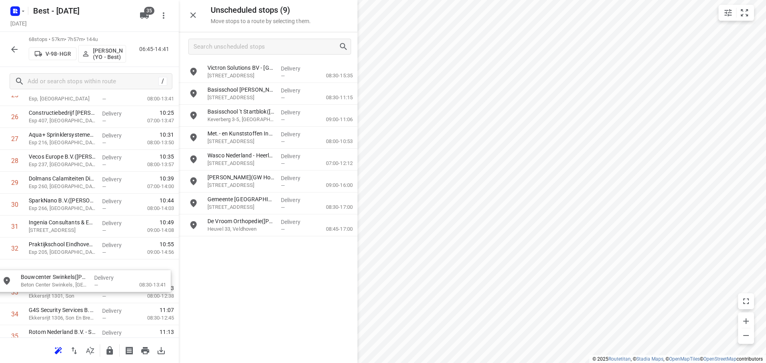
drag, startPoint x: 251, startPoint y: 70, endPoint x: 62, endPoint y: 276, distance: 280.2
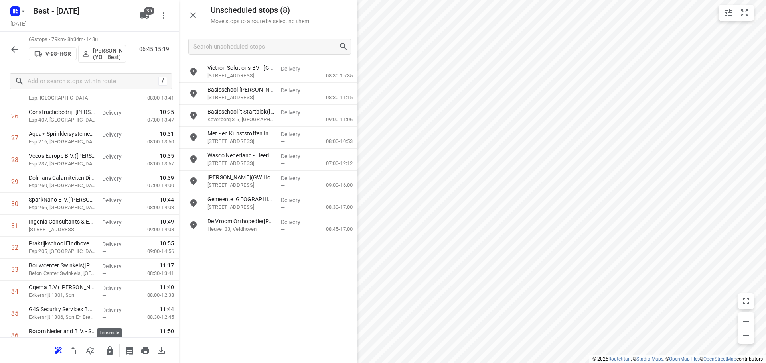
click at [106, 351] on icon "button" at bounding box center [109, 351] width 6 height 8
click at [199, 12] on button "button" at bounding box center [193, 15] width 16 height 16
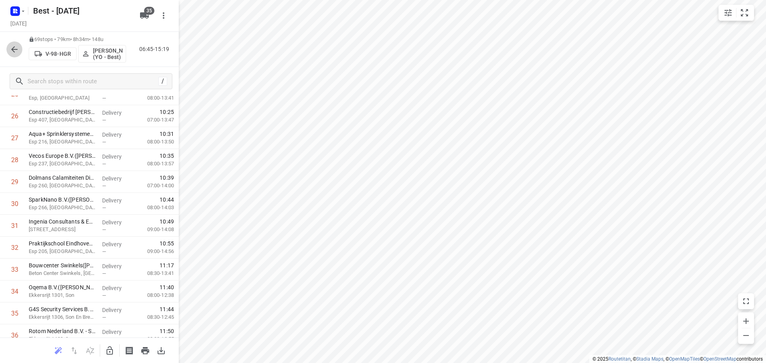
click at [14, 45] on icon "button" at bounding box center [15, 50] width 10 height 10
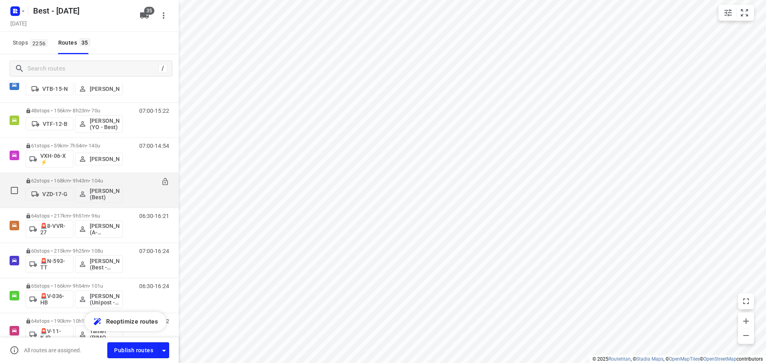
scroll to position [997, 0]
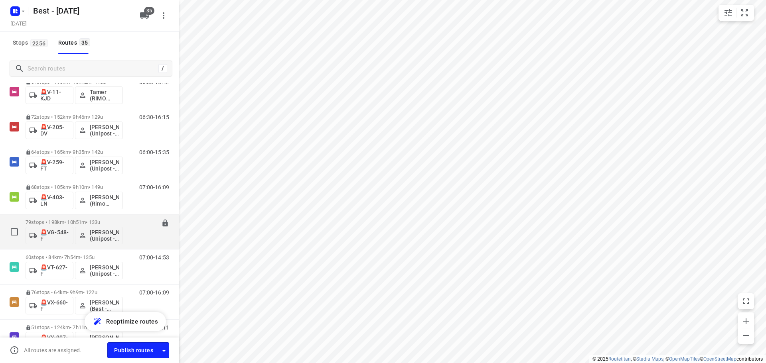
click at [105, 226] on div "🚨VG-548-F Bilal Alzeadi (Unipost - Best - ZZP)" at bounding box center [74, 234] width 97 height 19
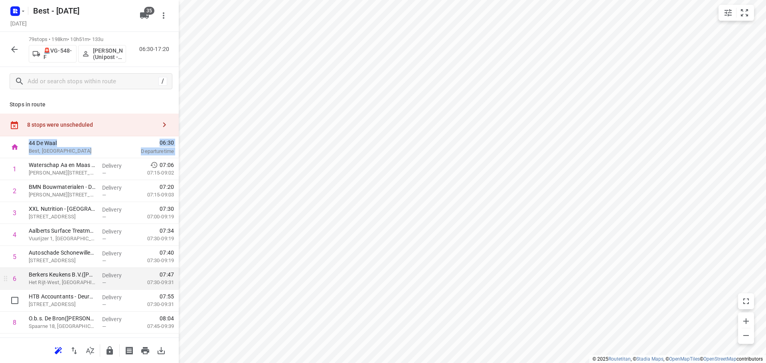
drag, startPoint x: 172, startPoint y: 121, endPoint x: 166, endPoint y: 280, distance: 159.6
click at [166, 287] on div "Stops in route 8 stops were unscheduled 44 De Waal Best, Netherlands 06:30 Depa…" at bounding box center [89, 217] width 179 height 242
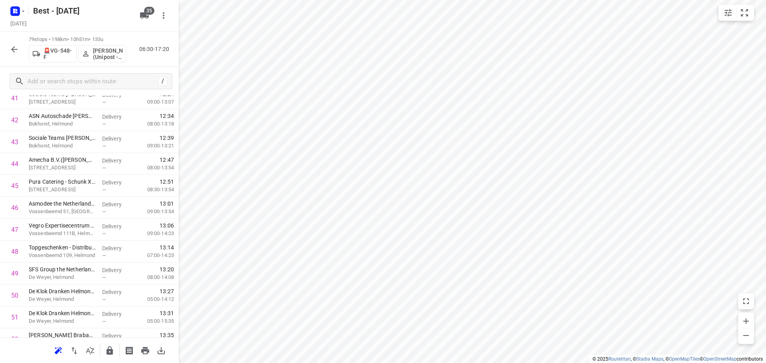
scroll to position [1575, 0]
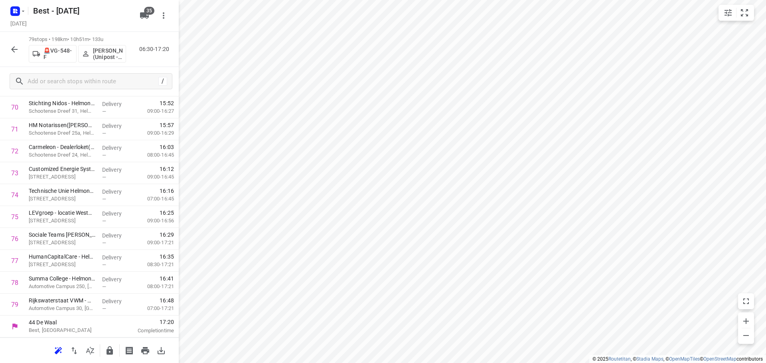
click at [104, 348] on button "button" at bounding box center [110, 351] width 16 height 16
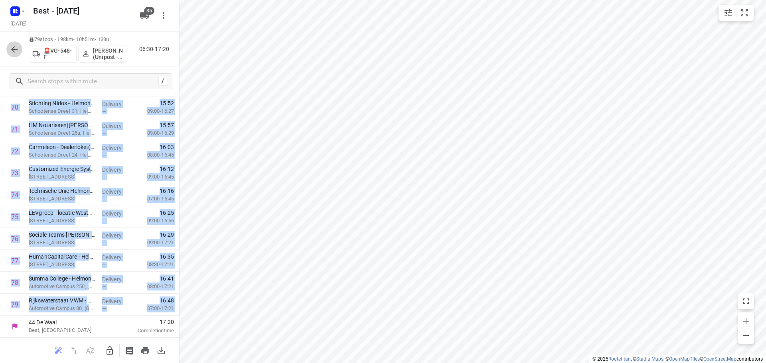
click at [12, 47] on icon "button" at bounding box center [15, 50] width 10 height 10
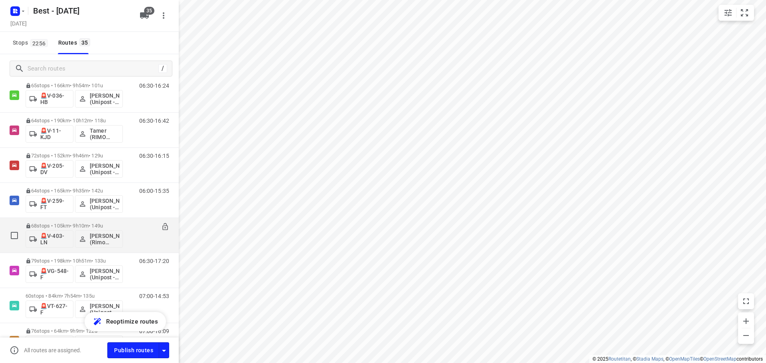
scroll to position [1011, 0]
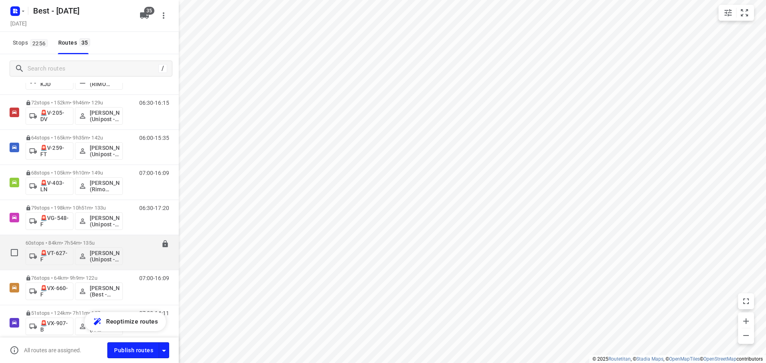
click at [59, 239] on div "60 stops • 84km • 7h54m • 135u 🚨VT-627-F Rachel Kluijtmans (Unipost - Best- ZZP)" at bounding box center [74, 252] width 97 height 33
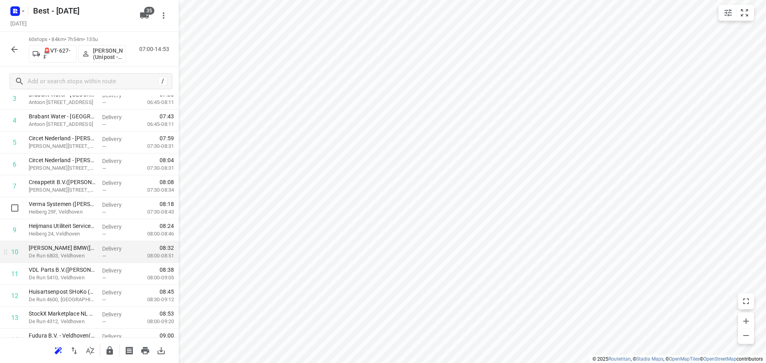
scroll to position [120, 0]
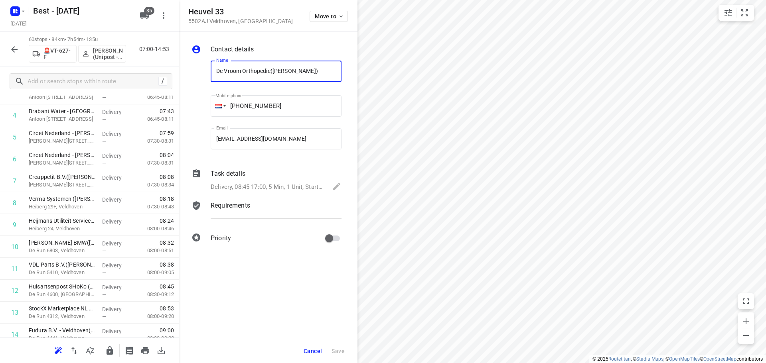
click at [309, 23] on div "Heuvel 33 5502AJ Veldhoven , Netherlands Move to" at bounding box center [267, 15] width 159 height 17
click at [315, 18] on span "Move to" at bounding box center [330, 16] width 30 height 6
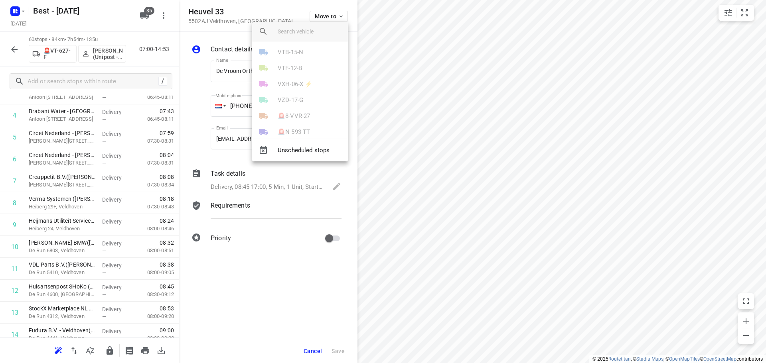
scroll to position [439, 0]
click at [288, 124] on p "🚨VT-627-F" at bounding box center [293, 127] width 31 height 9
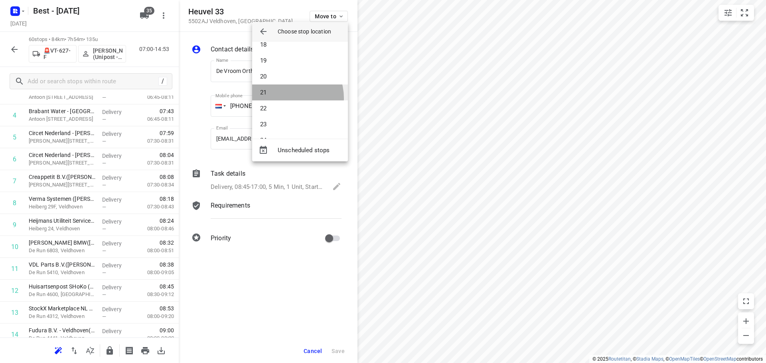
click at [286, 98] on li "21" at bounding box center [300, 93] width 96 height 16
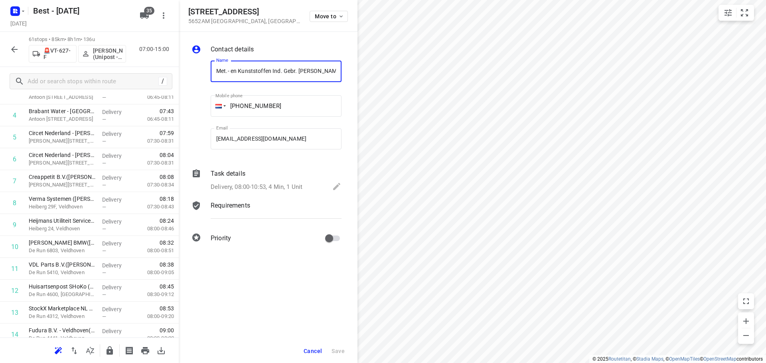
scroll to position [0, 25]
click at [313, 10] on div "Move to" at bounding box center [328, 15] width 38 height 17
click at [316, 18] on span "Move to" at bounding box center [330, 16] width 30 height 6
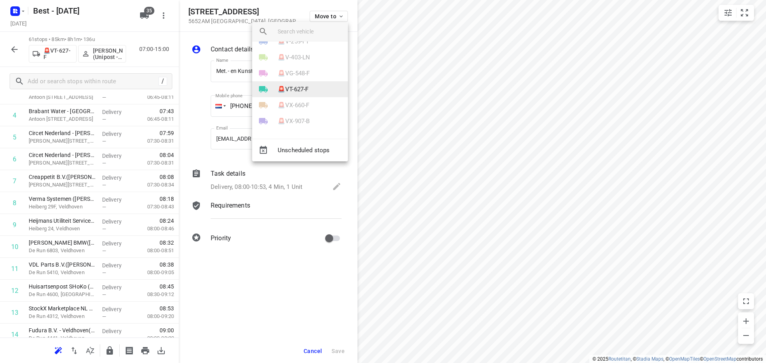
click at [295, 91] on p "🚨VT-627-F" at bounding box center [293, 89] width 31 height 9
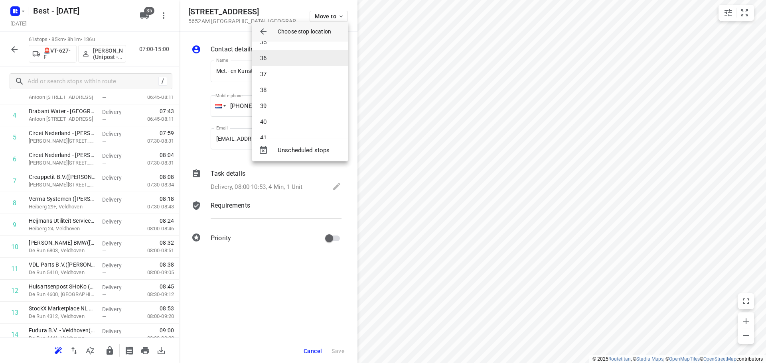
scroll to position [517, 0]
click at [278, 83] on li "35" at bounding box center [300, 78] width 96 height 16
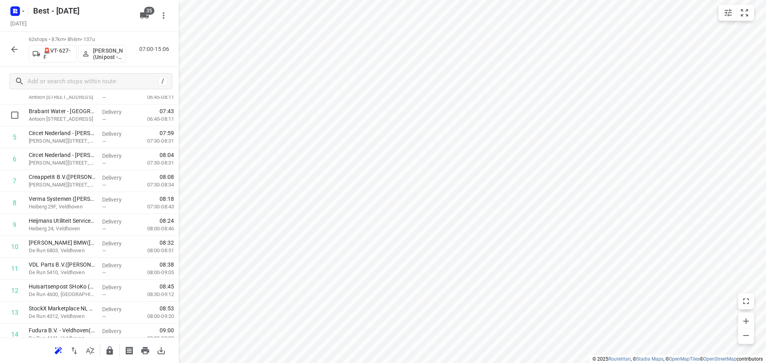
scroll to position [0, 0]
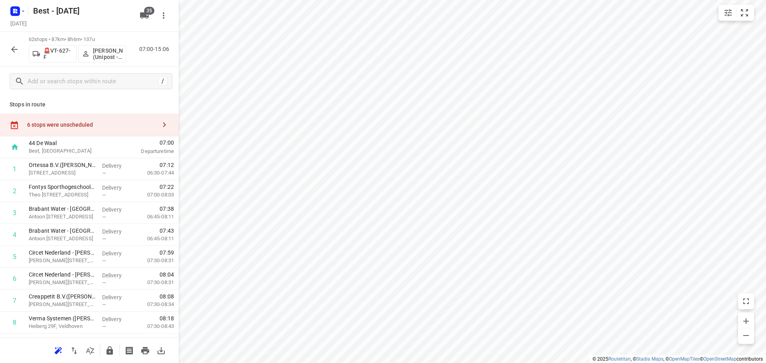
click at [147, 120] on div "6 stops were unscheduled" at bounding box center [89, 125] width 179 height 23
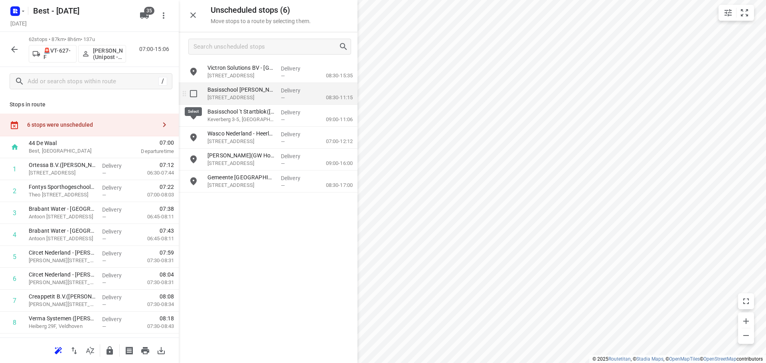
click at [189, 92] on input "grid" at bounding box center [193, 94] width 16 height 16
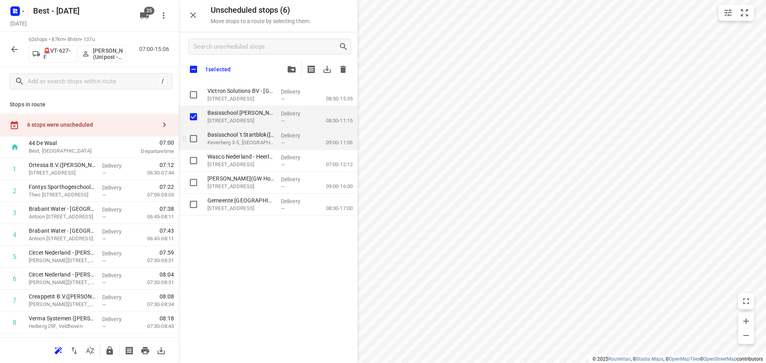
checkbox input "true"
click at [193, 134] on input "grid" at bounding box center [193, 139] width 16 height 16
checkbox input "true"
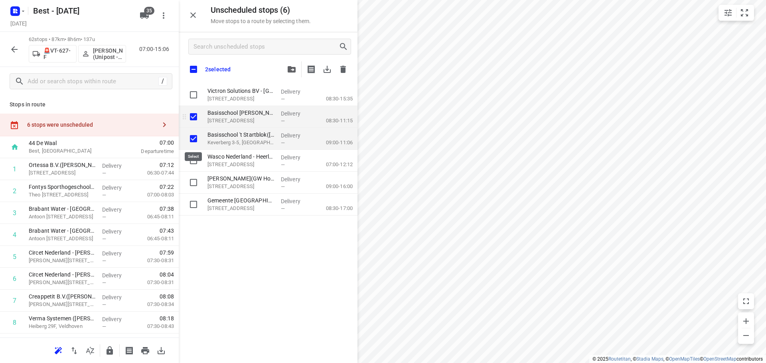
checkbox input "true"
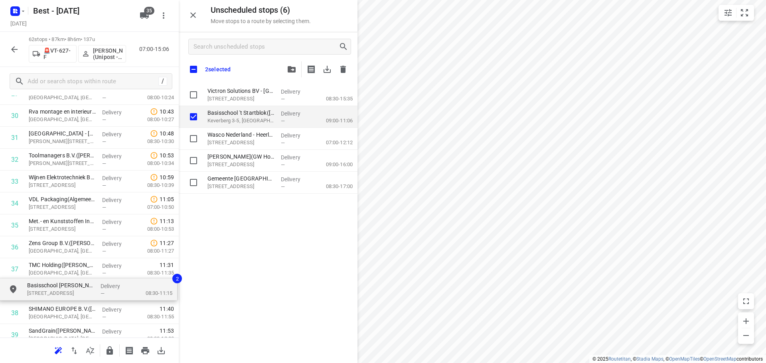
scroll to position [692, 0]
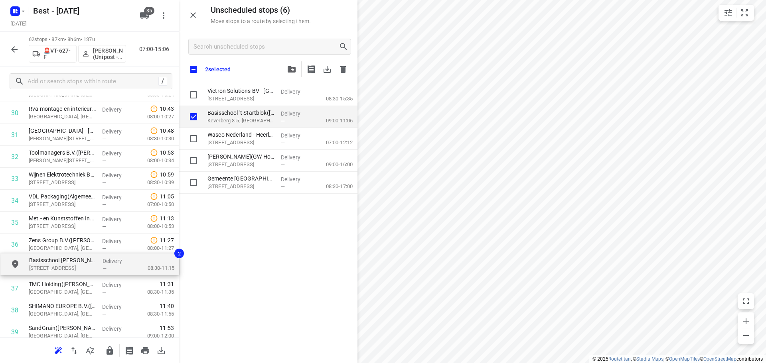
drag, startPoint x: 227, startPoint y: 119, endPoint x: 47, endPoint y: 264, distance: 231.5
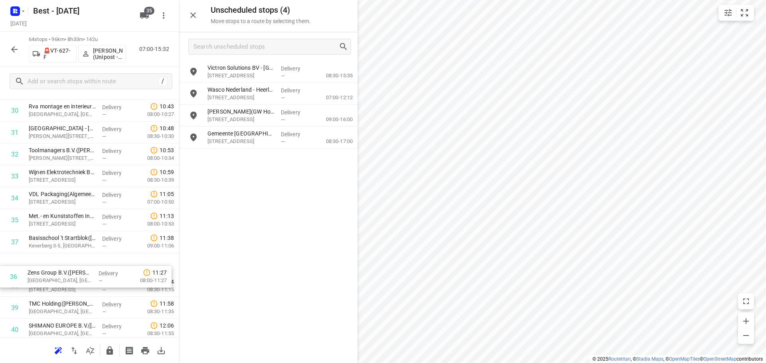
drag, startPoint x: 67, startPoint y: 250, endPoint x: 66, endPoint y: 290, distance: 40.3
click at [66, 290] on div "1 Ortessa B.V.(Yvette Langenhuijsen) Boutenslaan 195, Eindhoven Delivery — 07:1…" at bounding box center [89, 166] width 179 height 1404
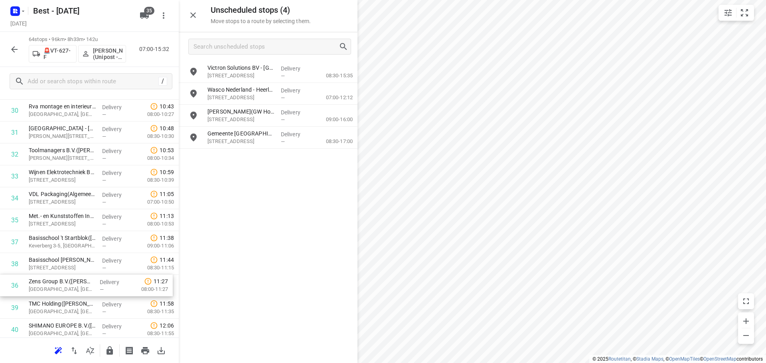
scroll to position [695, 0]
click at [194, 19] on icon "button" at bounding box center [193, 15] width 10 height 10
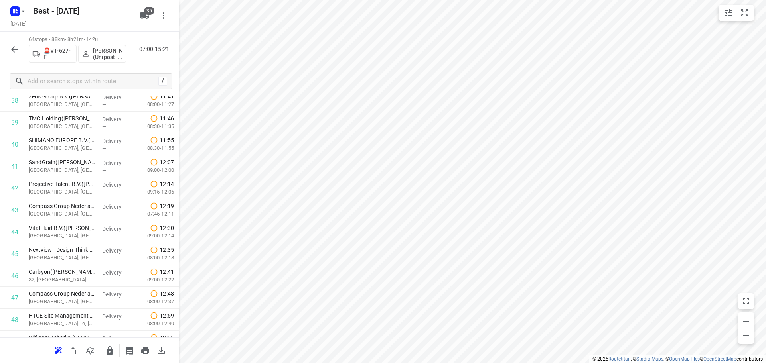
scroll to position [894, 0]
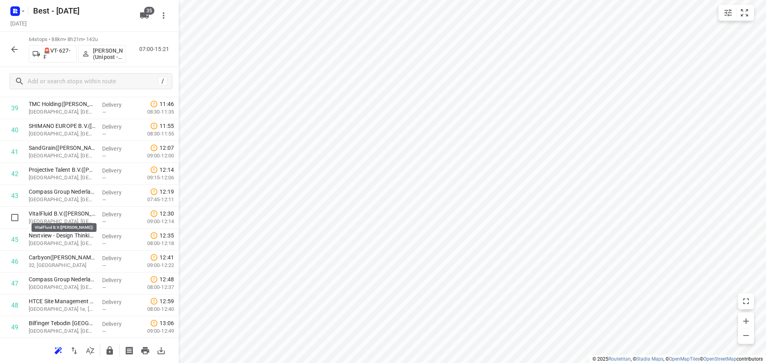
drag, startPoint x: 75, startPoint y: 214, endPoint x: 75, endPoint y: 193, distance: 20.7
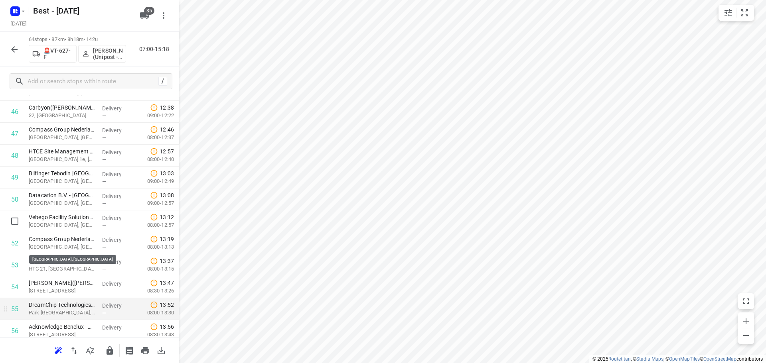
scroll to position [1094, 0]
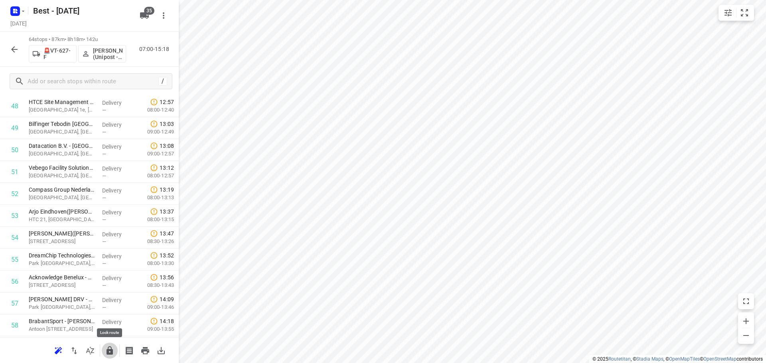
click at [110, 349] on icon "button" at bounding box center [110, 351] width 10 height 10
click at [12, 50] on icon "button" at bounding box center [15, 50] width 10 height 10
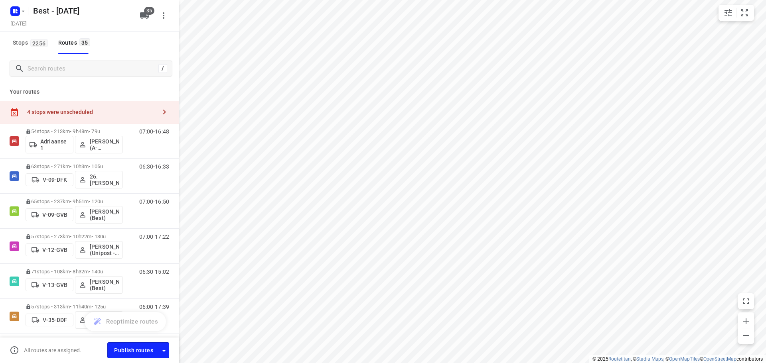
click at [50, 102] on div "4 stops were unscheduled" at bounding box center [89, 112] width 179 height 23
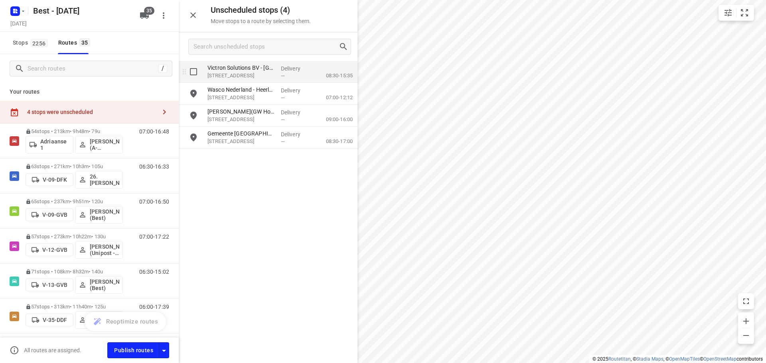
click at [259, 75] on p "Steenoven 44, Eindhoven" at bounding box center [240, 76] width 67 height 8
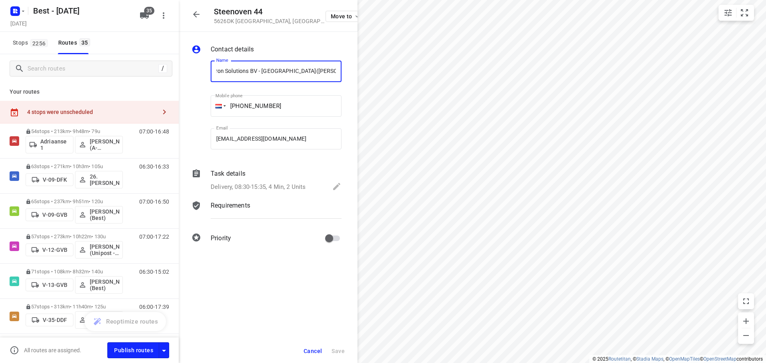
scroll to position [0, 0]
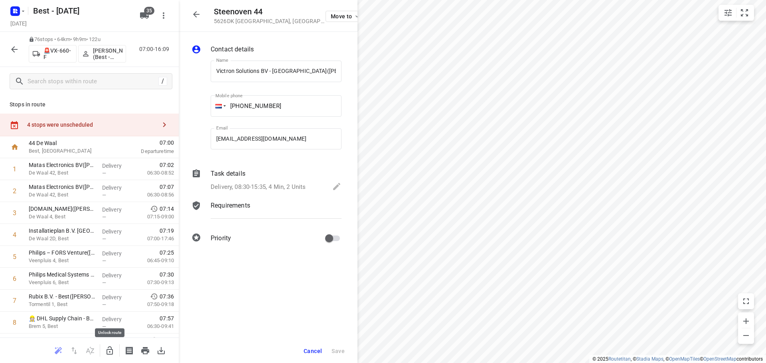
click at [106, 351] on icon "button" at bounding box center [110, 351] width 10 height 10
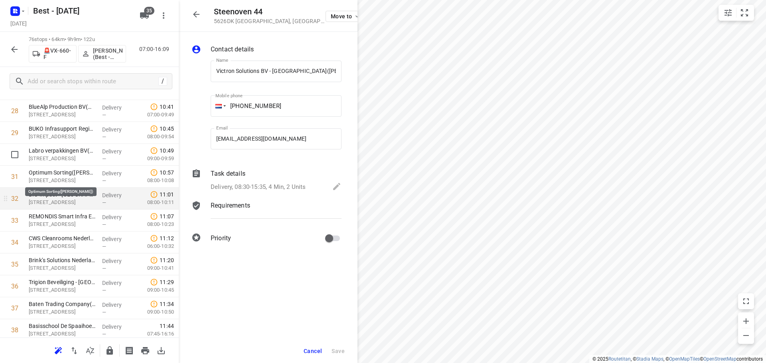
scroll to position [638, 0]
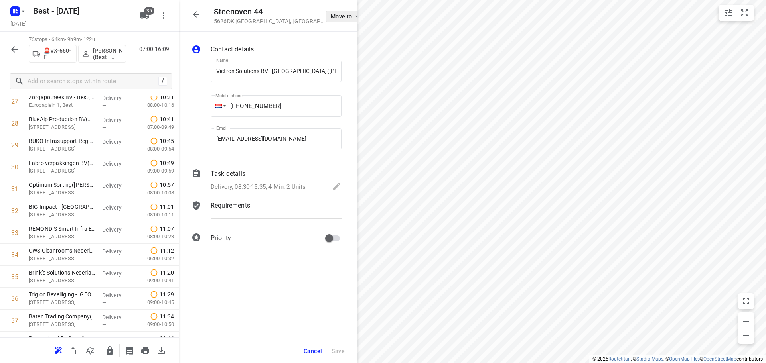
click at [354, 17] on icon "button" at bounding box center [357, 16] width 6 height 6
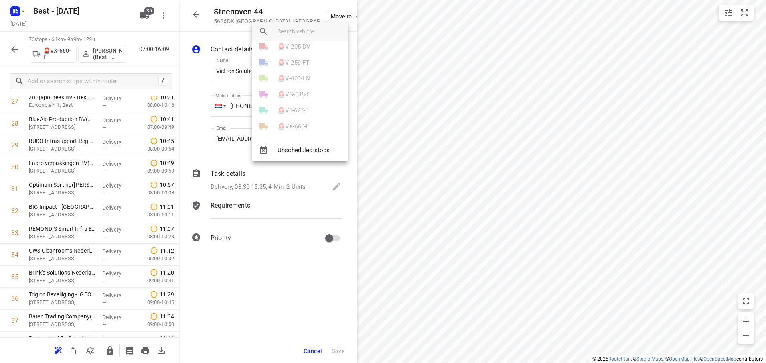
scroll to position [437, 0]
click at [195, 15] on div at bounding box center [383, 181] width 766 height 363
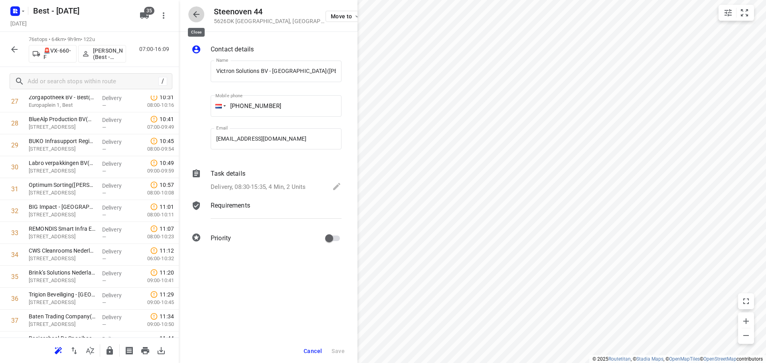
click at [202, 16] on button "button" at bounding box center [196, 14] width 16 height 16
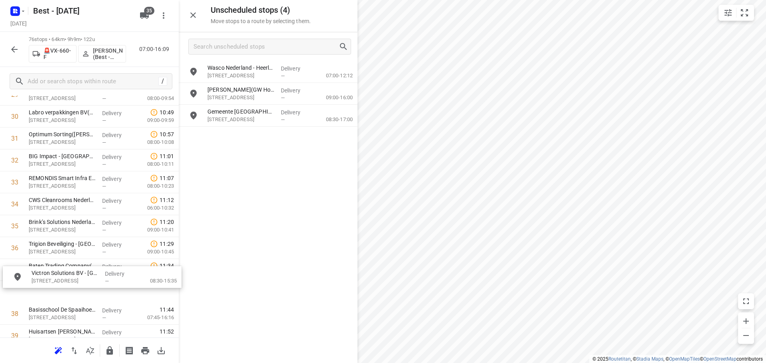
scroll to position [697, 0]
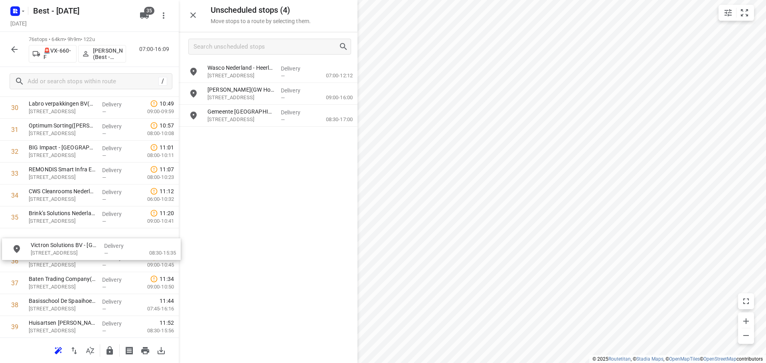
drag, startPoint x: 258, startPoint y: 71, endPoint x: 77, endPoint y: 250, distance: 254.6
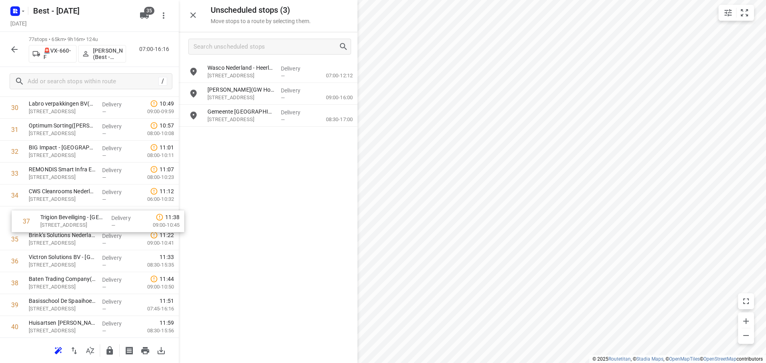
drag, startPoint x: 56, startPoint y: 266, endPoint x: 67, endPoint y: 218, distance: 49.6
click at [68, 219] on div "1 Matas Electronics BV(Bernadette Antonis) De Waal 42, Best Delivery — 07:02 06…" at bounding box center [89, 305] width 179 height 1689
click at [105, 351] on icon "button" at bounding box center [110, 351] width 10 height 10
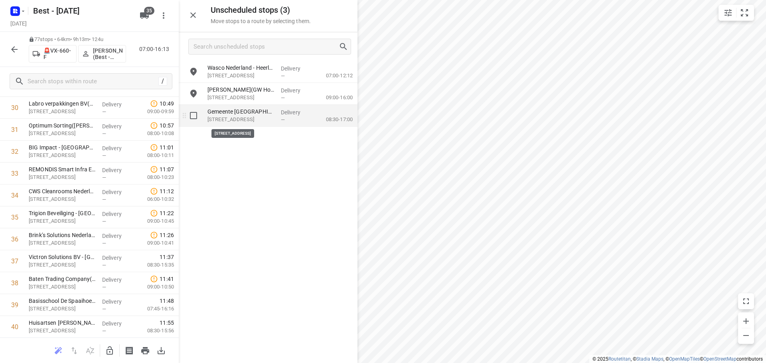
click at [218, 120] on p "Geneindestraat 4, Valkenburg" at bounding box center [240, 120] width 67 height 8
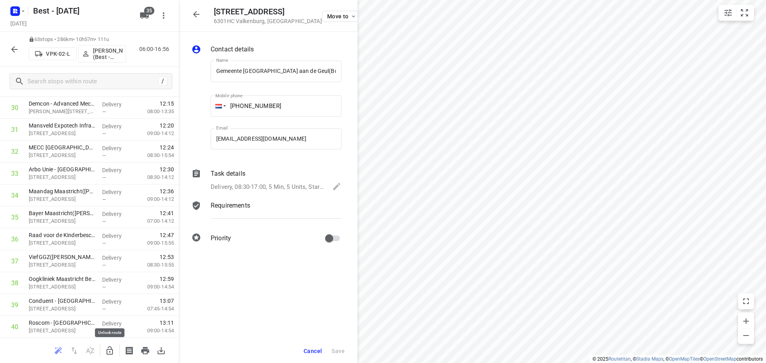
click at [111, 348] on icon "button" at bounding box center [109, 351] width 6 height 8
click at [323, 20] on button "Move to" at bounding box center [341, 16] width 38 height 11
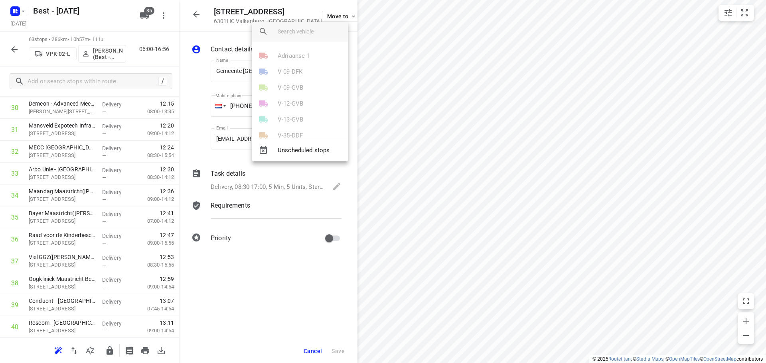
click at [199, 10] on div at bounding box center [383, 181] width 766 height 363
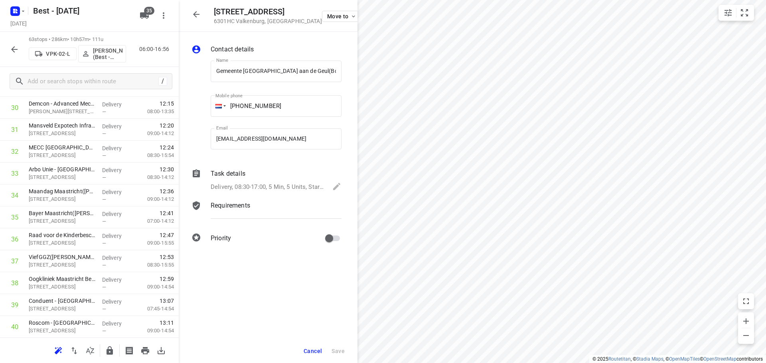
click at [196, 12] on div "Adriaanse 1 V-09-DFK V-09-GVB V-12-GVB V-13-GVB V-35-DDF V-42-DDK V-43-DDK V-71…" at bounding box center [383, 181] width 766 height 363
click at [198, 17] on icon "button" at bounding box center [196, 15] width 10 height 10
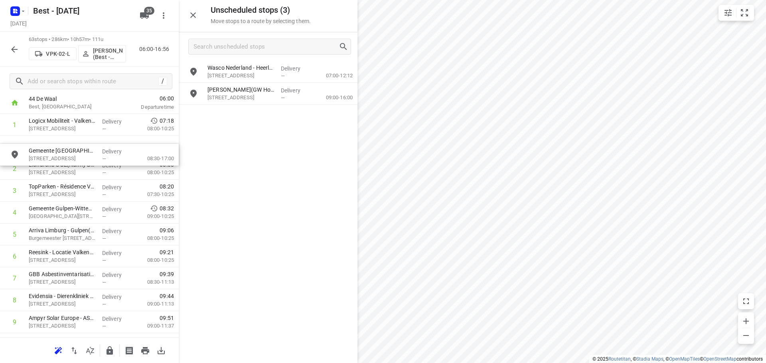
scroll to position [41, 2]
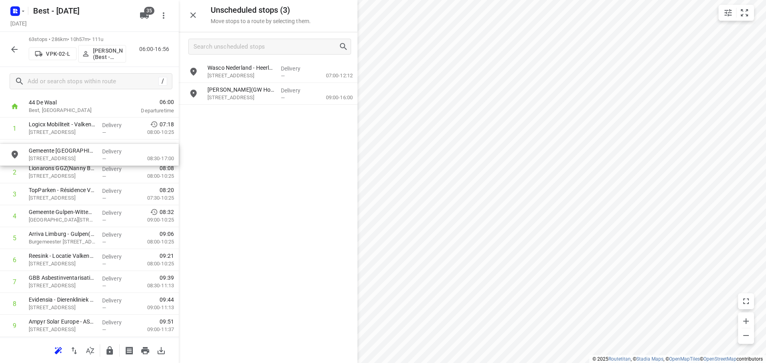
drag, startPoint x: 215, startPoint y: 125, endPoint x: 63, endPoint y: 152, distance: 154.2
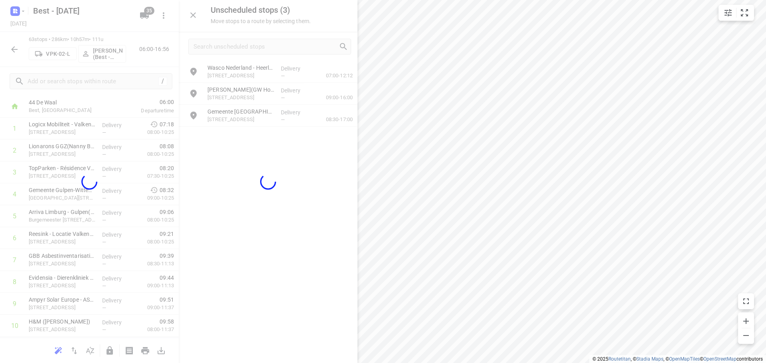
scroll to position [41, 0]
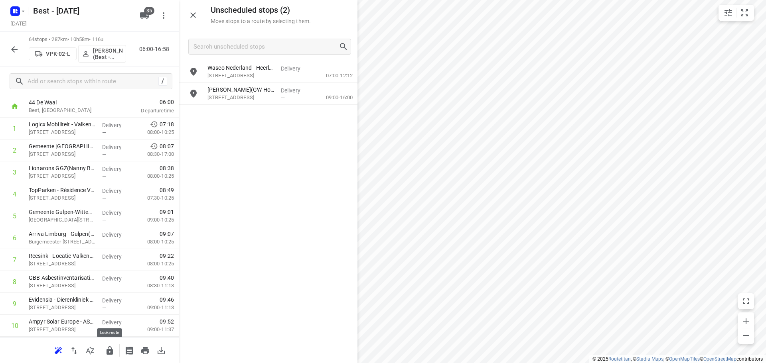
click at [107, 349] on icon "button" at bounding box center [110, 351] width 10 height 10
click at [244, 81] on div "Wasco Nederland - Heerlen(Ivo Geus) Wijngaardsweg 6, Heerlen" at bounding box center [240, 72] width 73 height 22
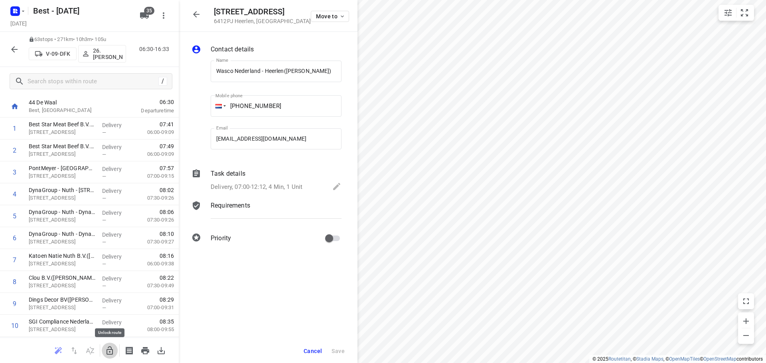
click at [114, 350] on button "button" at bounding box center [110, 351] width 16 height 16
click at [200, 11] on icon "button" at bounding box center [196, 15] width 10 height 10
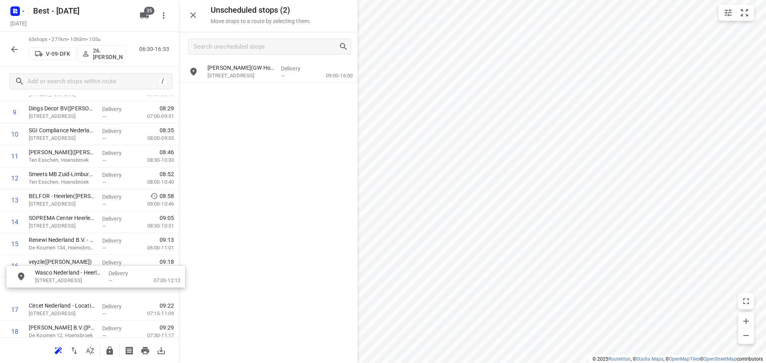
scroll to position [232, 0]
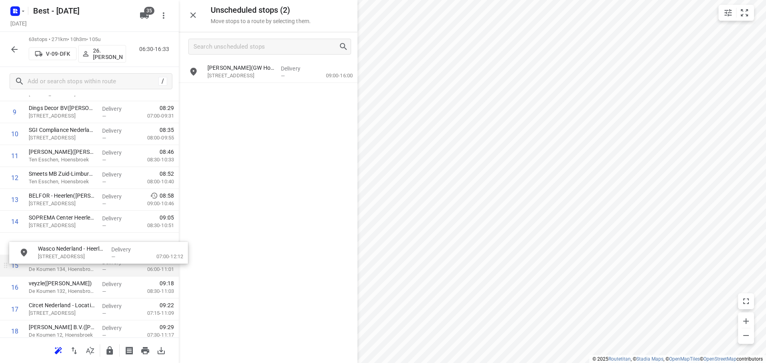
drag, startPoint x: 263, startPoint y: 76, endPoint x: 91, endPoint y: 259, distance: 251.3
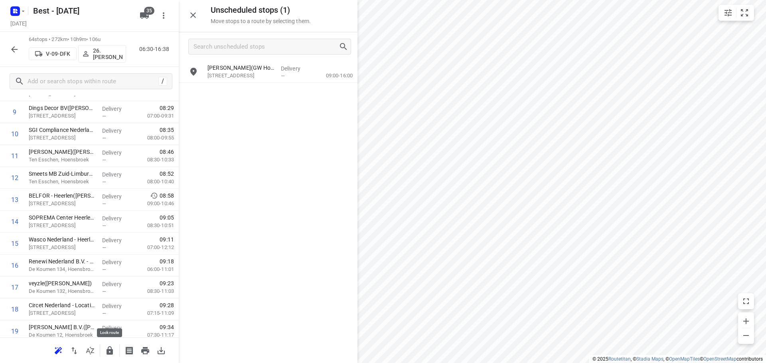
click at [110, 352] on icon "button" at bounding box center [109, 351] width 6 height 8
click at [250, 85] on div "Juliana van Stolbergschool(GW Hoevenaren) Dorpsweg 2, Poederoijen Delivery — 09…" at bounding box center [268, 211] width 179 height 301
click at [254, 75] on p "Dorpsweg 2, Poederoijen" at bounding box center [240, 76] width 67 height 8
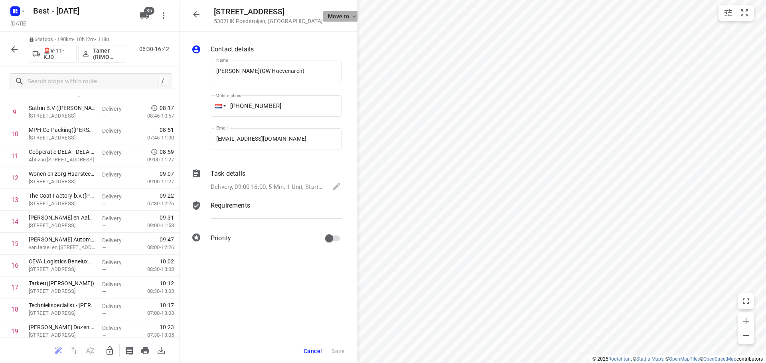
click at [328, 13] on span "Move to" at bounding box center [343, 16] width 30 height 6
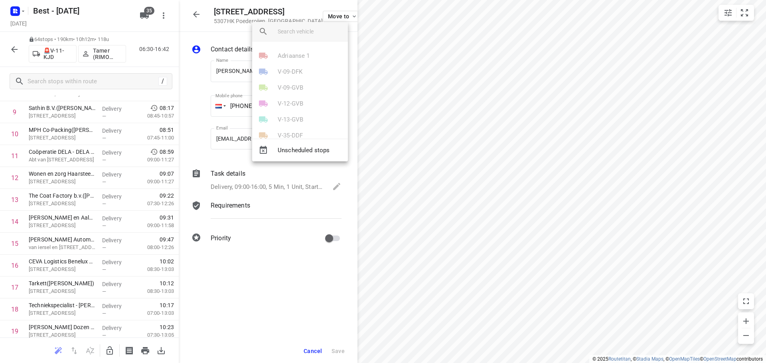
click at [224, 47] on div at bounding box center [383, 181] width 766 height 363
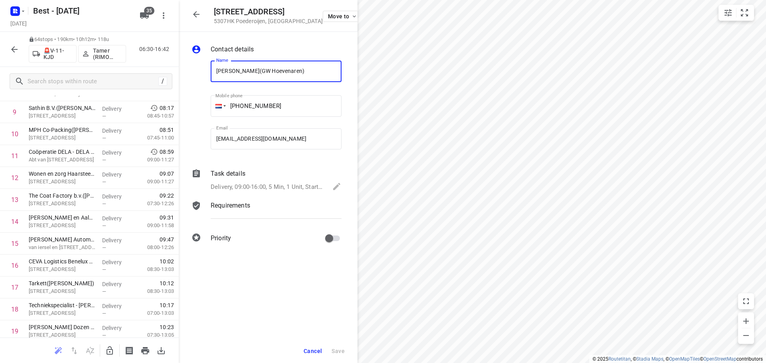
drag, startPoint x: 285, startPoint y: 72, endPoint x: 197, endPoint y: 60, distance: 88.9
click at [197, 60] on div "Name Juliana van Stolbergschool(GW Hoevenaren) Name Mobile phone +04 18671315 ​…" at bounding box center [266, 106] width 153 height 105
type input "(GW Hoevenaren)"
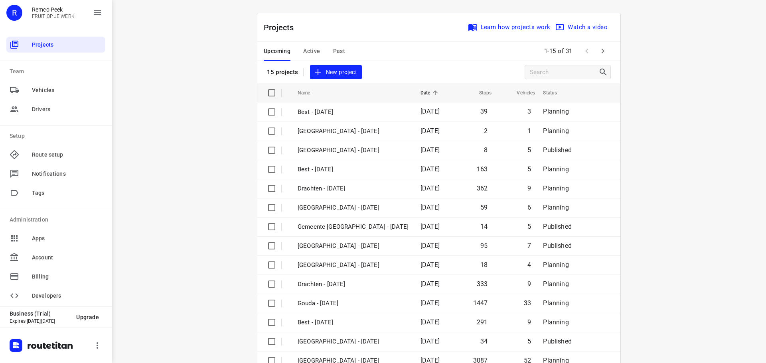
click at [333, 49] on span "Past" at bounding box center [339, 51] width 12 height 10
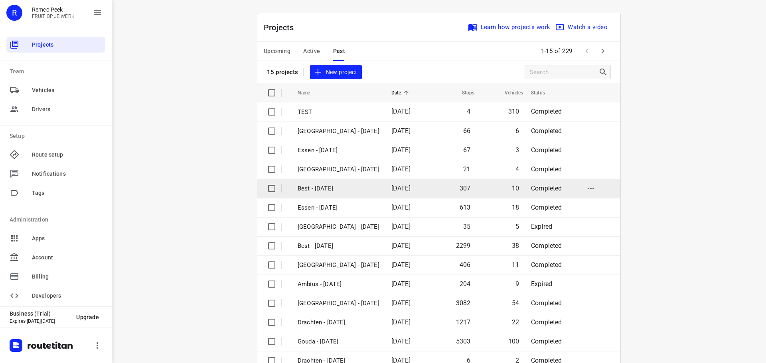
scroll to position [40, 0]
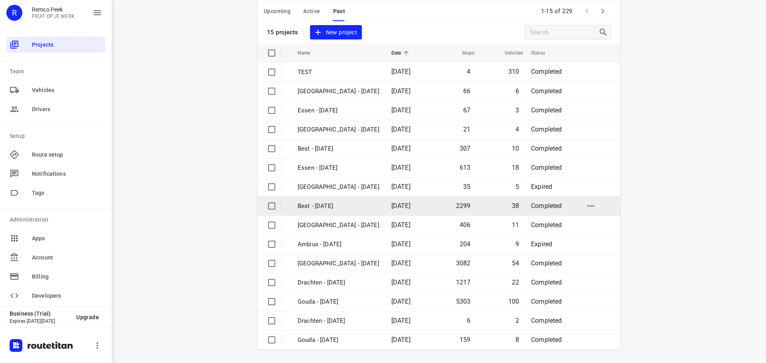
click at [332, 212] on td "Best - [DATE]" at bounding box center [336, 206] width 95 height 19
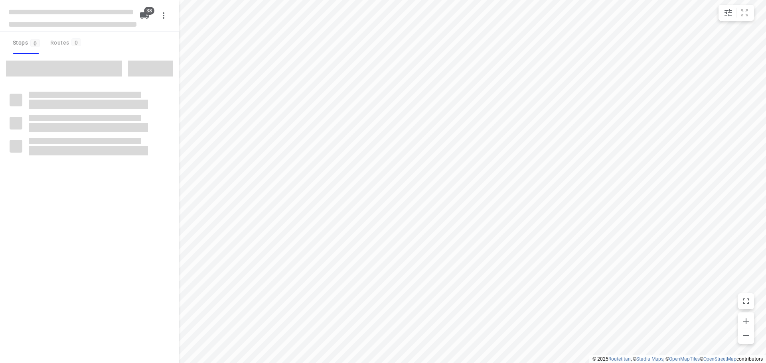
checkbox input "true"
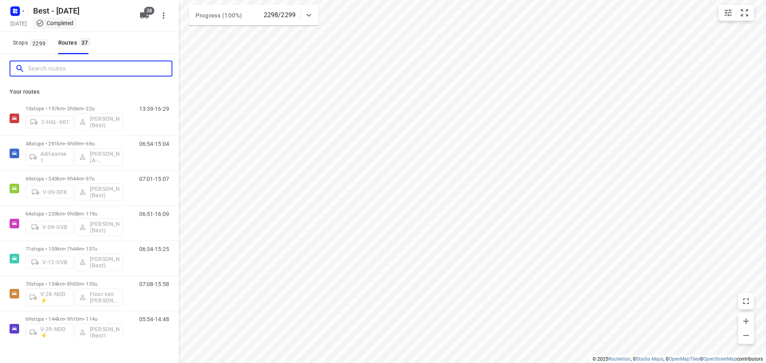
click at [78, 72] on input "Search routes" at bounding box center [100, 69] width 144 height 12
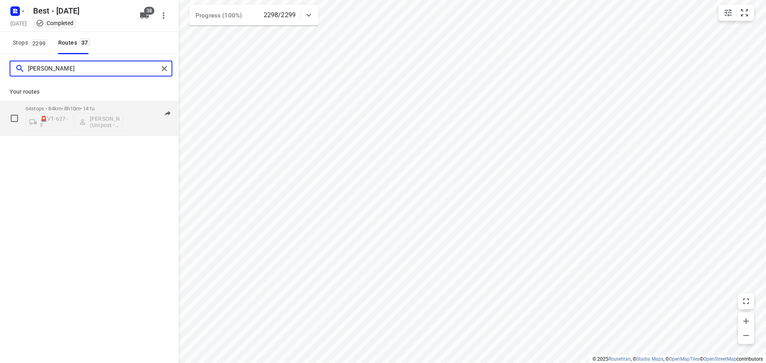
type input "rachel"
click at [71, 102] on div "64 stops • 84km • 8h10m • 141u 🚨VT-627-F Rachel Kluijtmans (Unipost - Best- ZZP)" at bounding box center [74, 118] width 97 height 33
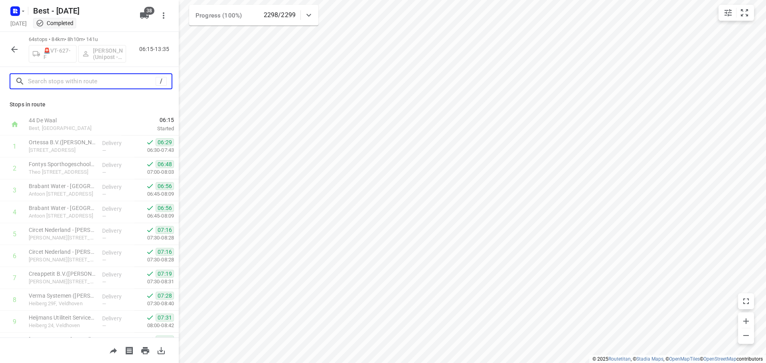
click at [65, 82] on input "text" at bounding box center [92, 81] width 128 height 12
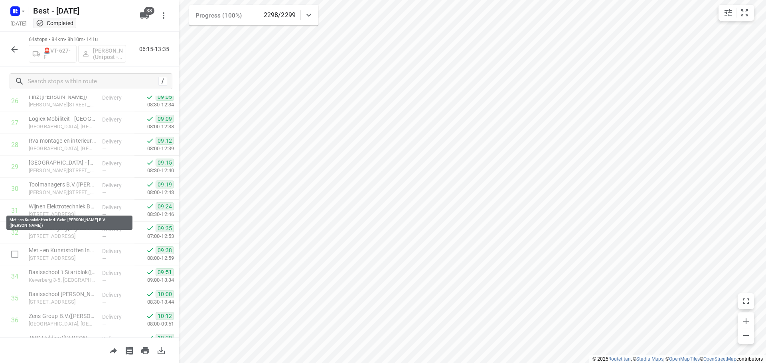
scroll to position [638, 0]
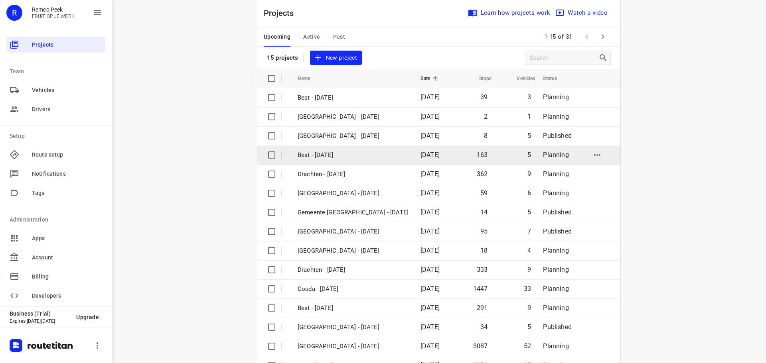
scroll to position [40, 0]
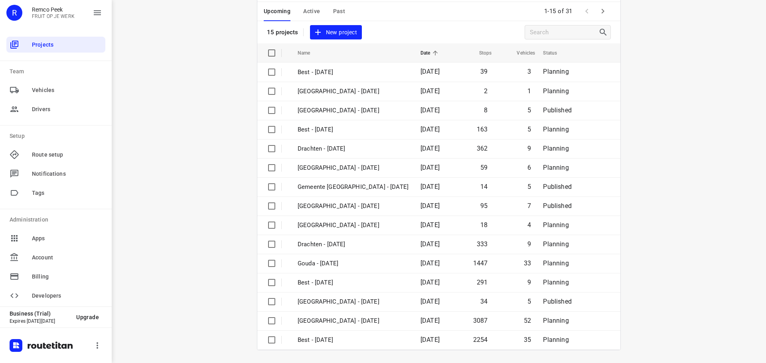
click at [313, 7] on span "Active" at bounding box center [311, 11] width 17 height 10
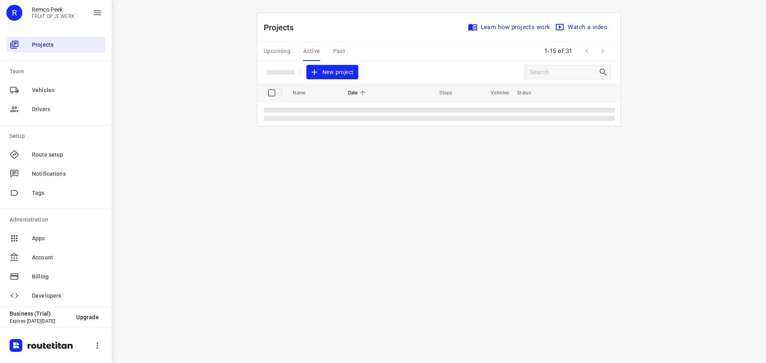
scroll to position [0, 0]
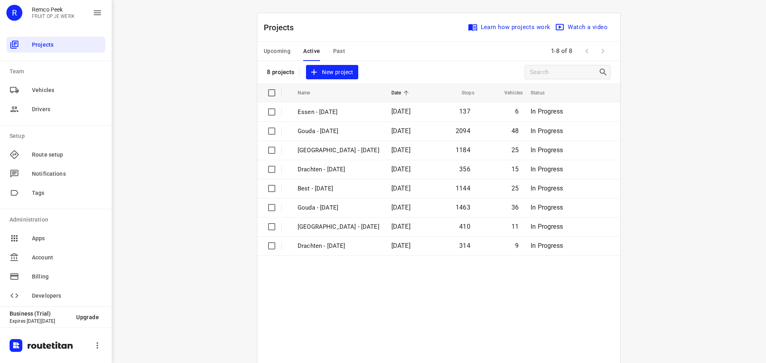
click at [265, 54] on span "Upcoming" at bounding box center [277, 51] width 27 height 10
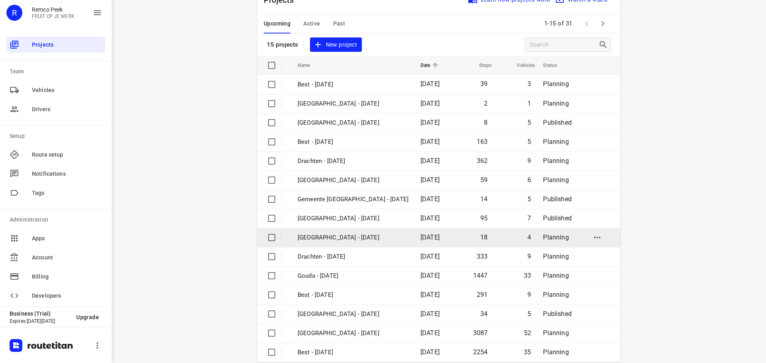
scroll to position [40, 0]
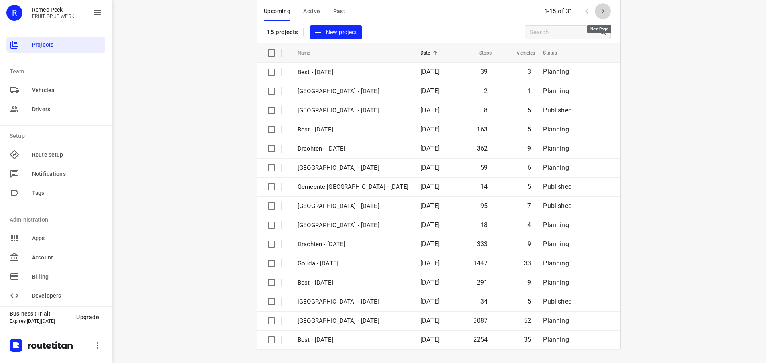
click at [600, 10] on icon "button" at bounding box center [603, 11] width 10 height 10
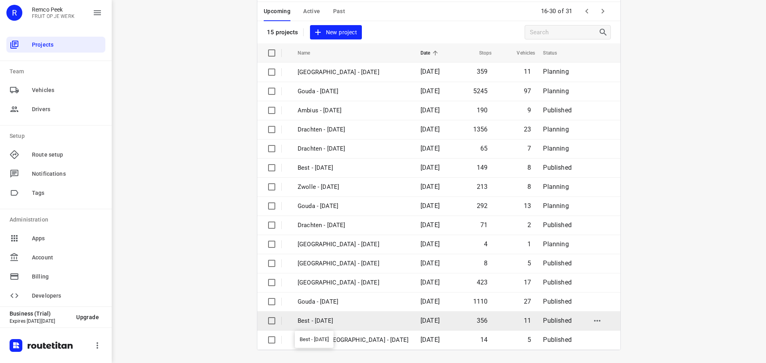
click at [332, 317] on p "Best - [DATE]" at bounding box center [352, 321] width 111 height 9
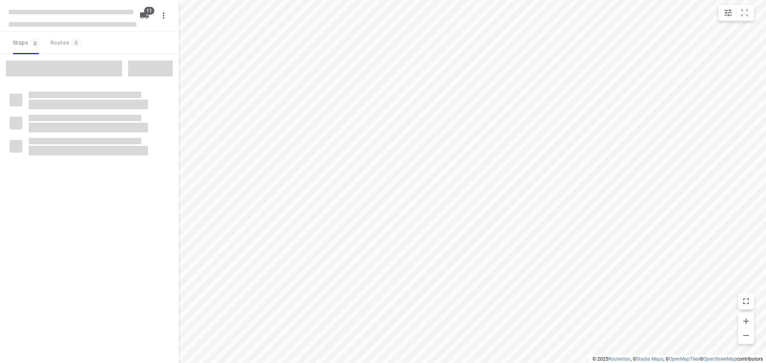
checkbox input "true"
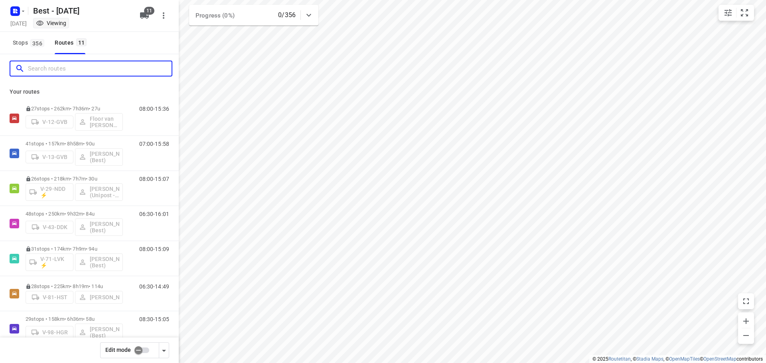
click at [128, 65] on input "Search routes" at bounding box center [100, 69] width 144 height 12
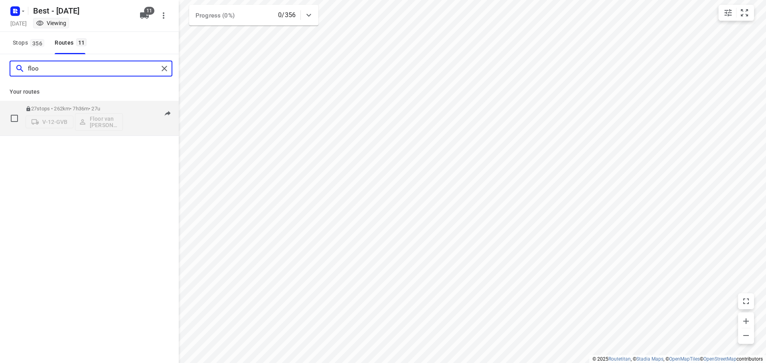
type input "floo"
click at [86, 113] on div "V-12-GVB Floor van Donzel (Best)" at bounding box center [74, 121] width 97 height 19
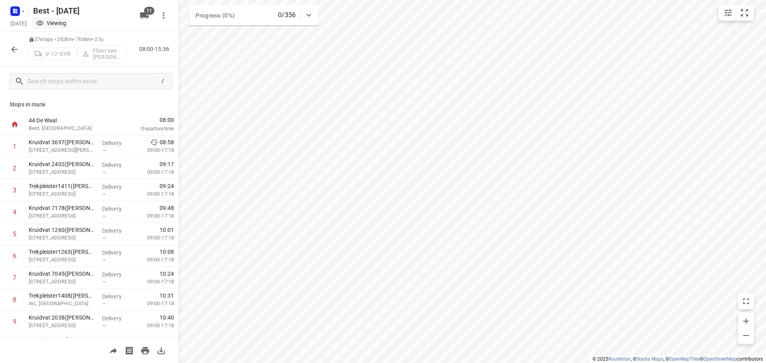
click at [16, 53] on icon "button" at bounding box center [15, 50] width 10 height 10
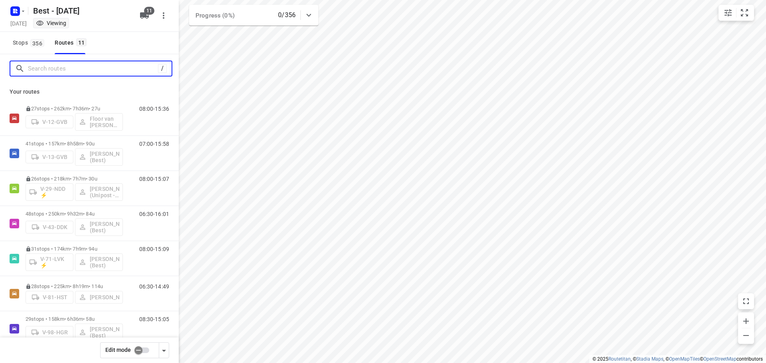
click at [52, 74] on input "Search routes" at bounding box center [93, 69] width 130 height 12
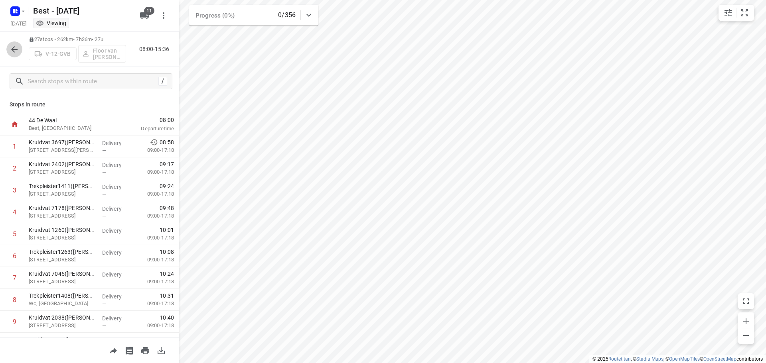
click at [9, 47] on button "button" at bounding box center [14, 49] width 16 height 16
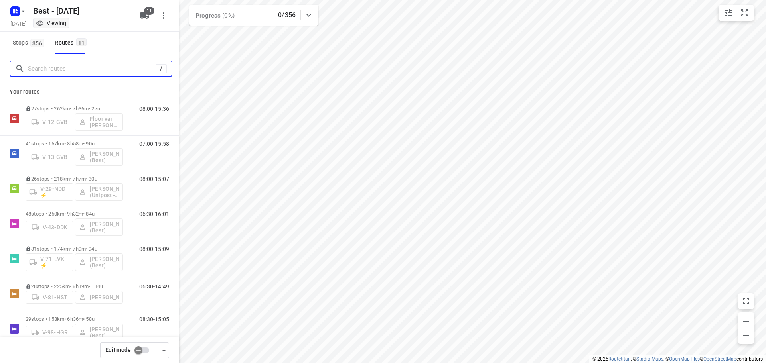
click at [56, 72] on input "Search routes" at bounding box center [92, 69] width 128 height 12
click at [136, 350] on input "checkbox" at bounding box center [138, 350] width 45 height 15
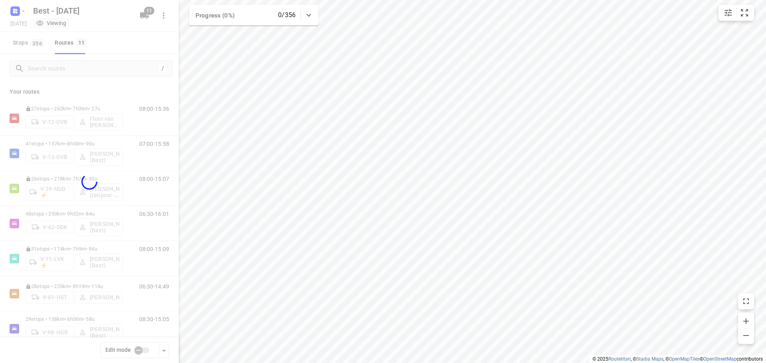
checkbox input "true"
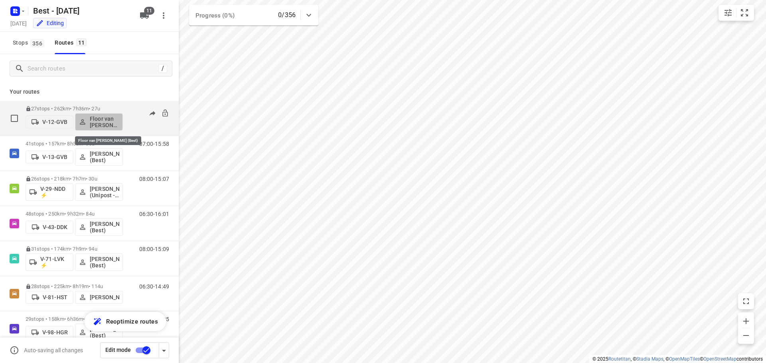
click at [94, 119] on p "Floor van [PERSON_NAME] (Best)" at bounding box center [105, 122] width 30 height 13
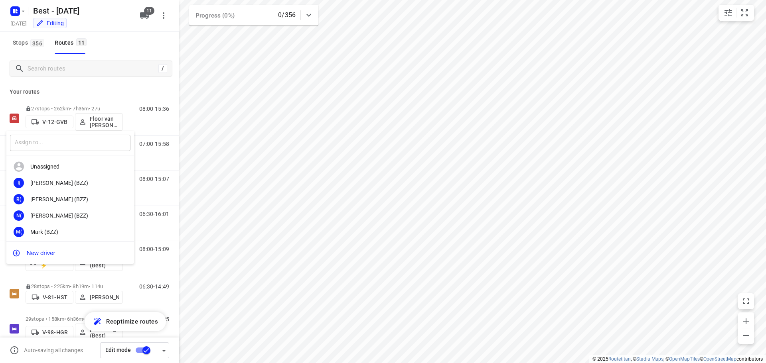
click at [85, 143] on input "text" at bounding box center [70, 143] width 120 height 16
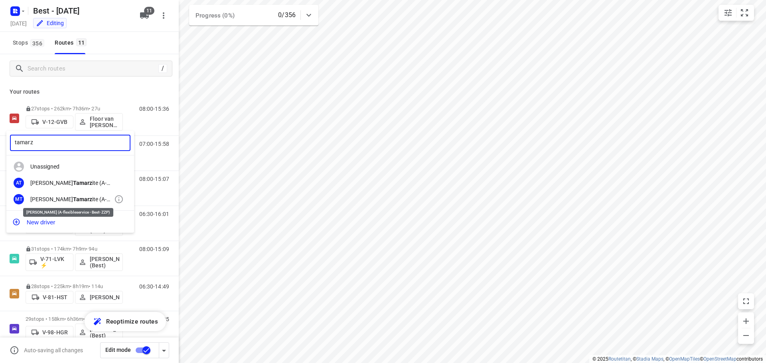
type input "tamarz"
click at [73, 203] on div "Mohamed Tamarz ite (A-flexibleservice - Best- ZZP)" at bounding box center [72, 199] width 84 height 6
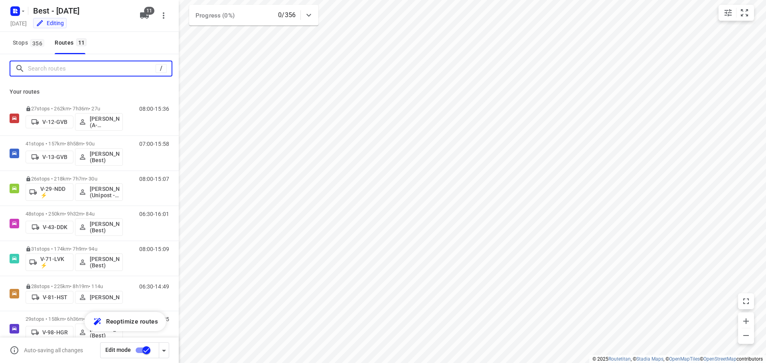
click at [102, 69] on input "Search routes" at bounding box center [92, 69] width 128 height 12
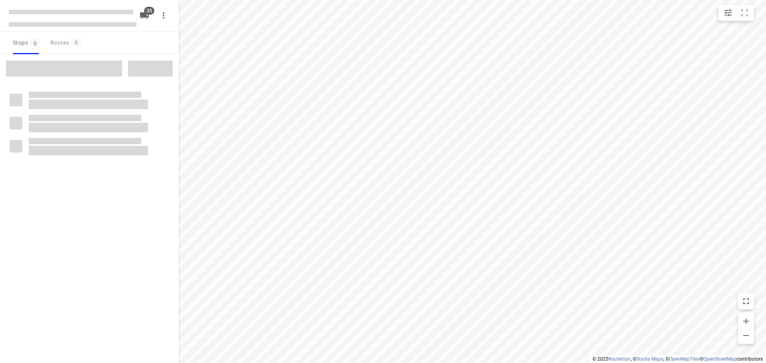
checkbox input "true"
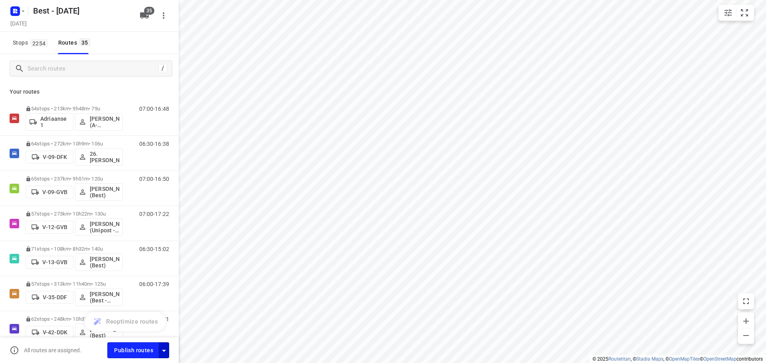
click at [162, 346] on icon "button" at bounding box center [164, 351] width 10 height 10
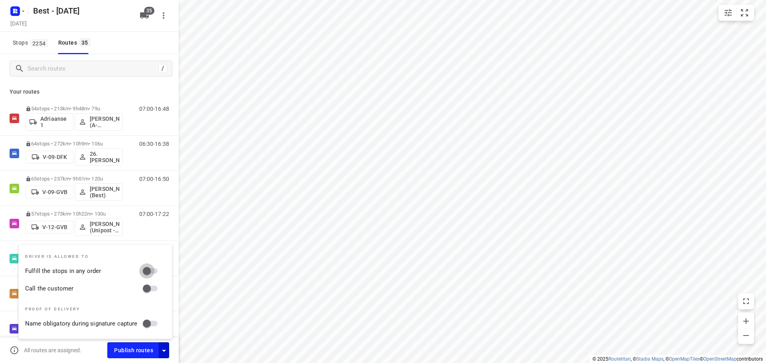
click at [152, 271] on input "Fulfill the stops in any order" at bounding box center [146, 271] width 45 height 15
checkbox input "true"
click at [154, 301] on div "Driver is allowed to Fulfill the stops in any order Call the customer Proof of …" at bounding box center [95, 292] width 153 height 94
click at [151, 286] on input "Call the customer" at bounding box center [146, 288] width 45 height 15
checkbox input "true"
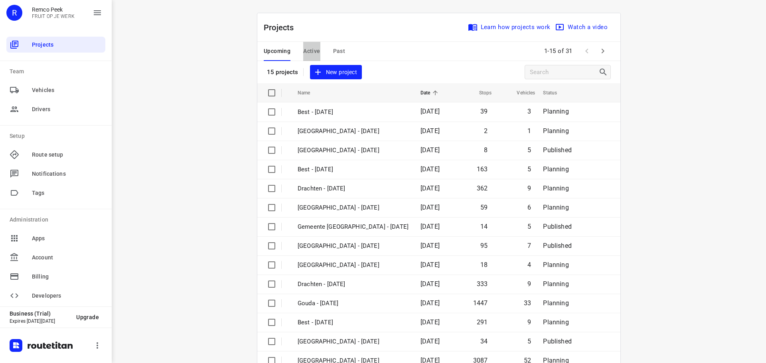
click at [309, 45] on button "Active" at bounding box center [311, 51] width 17 height 19
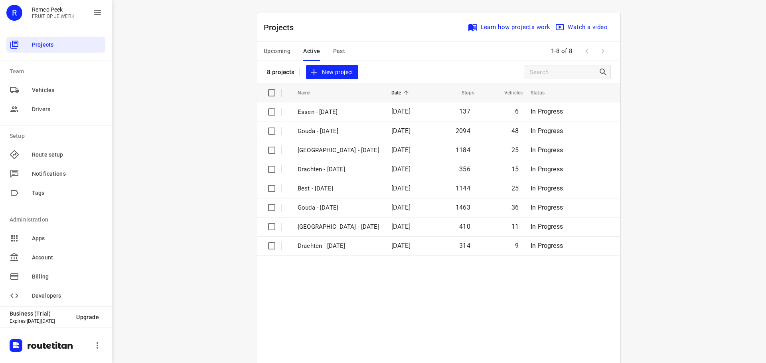
click at [289, 57] on div "Upcoming Active Past" at bounding box center [311, 51] width 94 height 19
click at [285, 53] on span "Upcoming" at bounding box center [277, 51] width 27 height 10
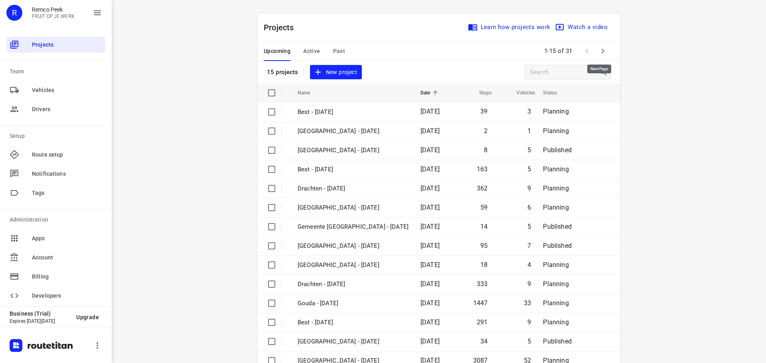
click at [595, 52] on button "button" at bounding box center [603, 51] width 16 height 16
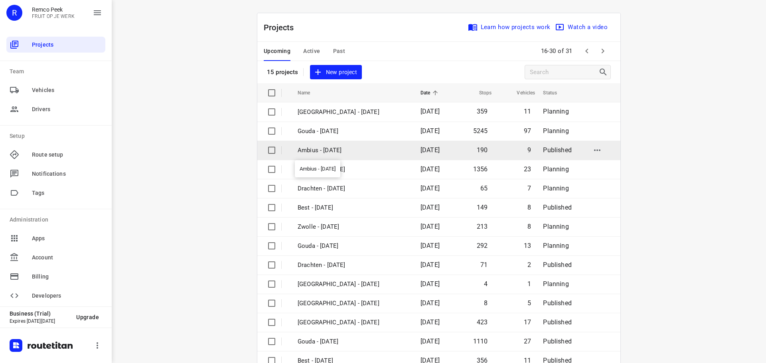
scroll to position [40, 0]
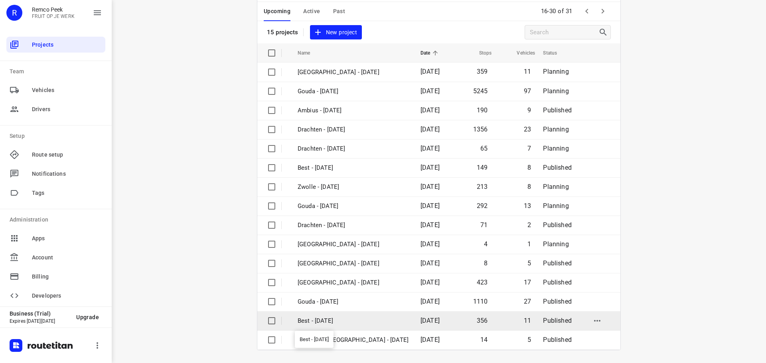
click at [339, 317] on p "Best - [DATE]" at bounding box center [352, 321] width 111 height 9
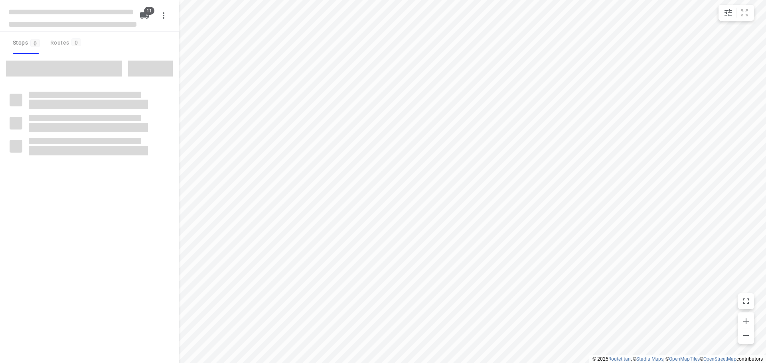
checkbox input "true"
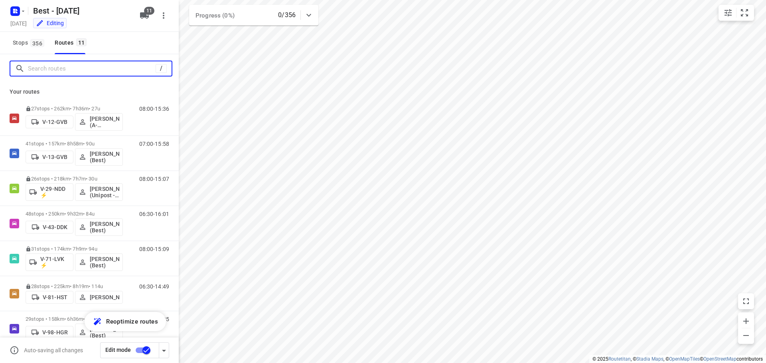
click at [59, 68] on input "Search routes" at bounding box center [92, 69] width 128 height 12
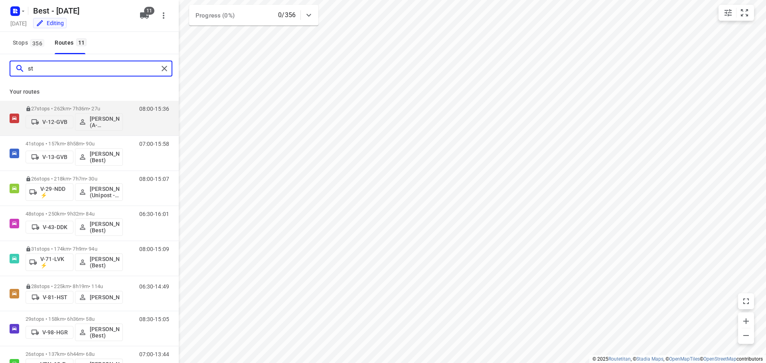
type input "s"
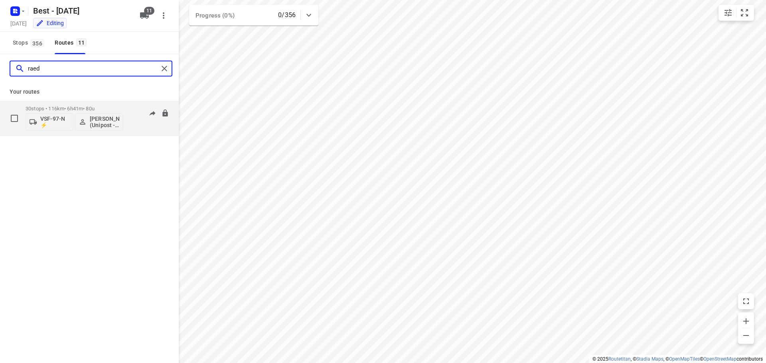
type input "raed"
click at [80, 111] on p "30 stops • 116km • 6h41m • 80u" at bounding box center [74, 109] width 97 height 6
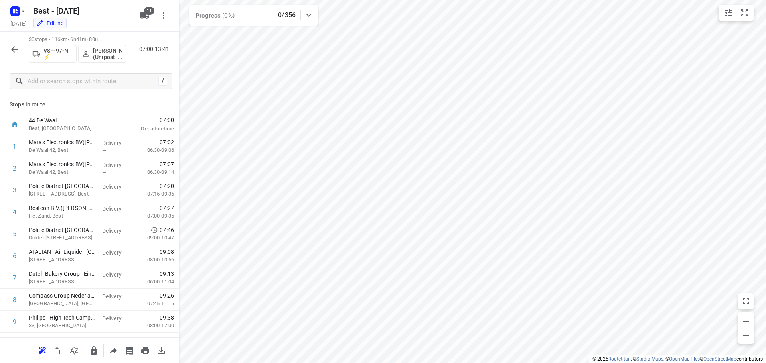
click at [112, 61] on button "[PERSON_NAME] (Unipost - Best - ZZP)" at bounding box center [102, 54] width 48 height 18
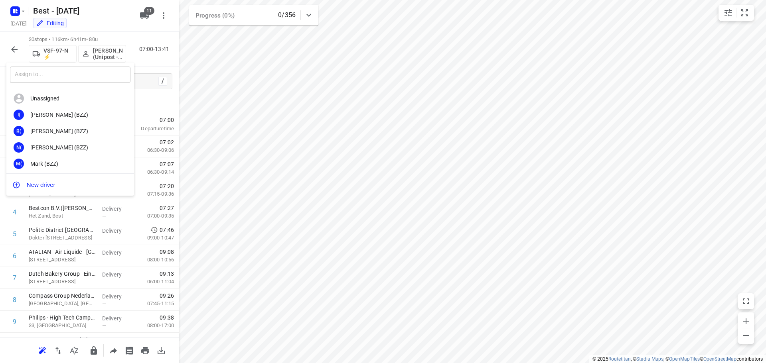
click at [96, 79] on input "text" at bounding box center [70, 75] width 120 height 16
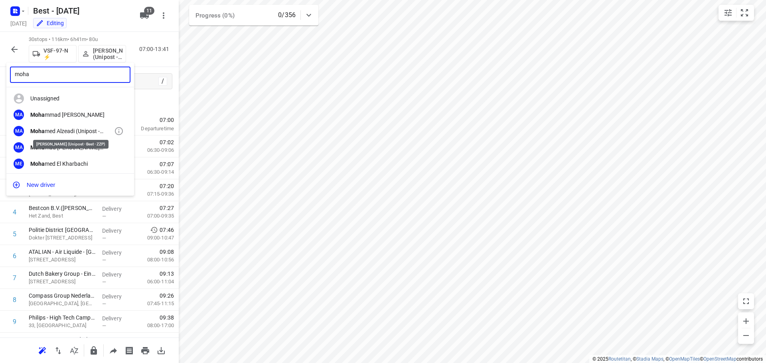
type input "moha"
click at [62, 133] on div "Moha med Alzeadi (Unipost - Best - ZZP)" at bounding box center [72, 131] width 84 height 6
